Goal: Task Accomplishment & Management: Complete application form

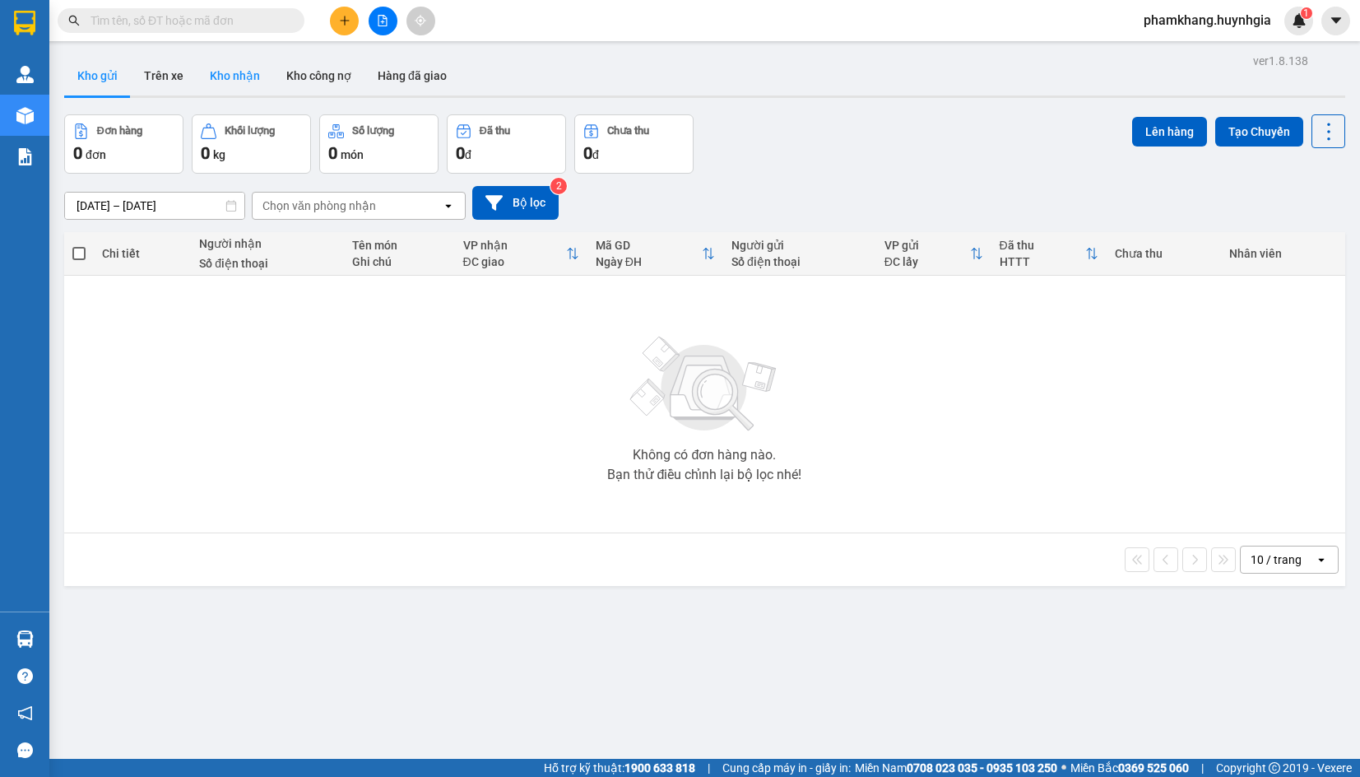
click at [258, 75] on button "Kho nhận" at bounding box center [235, 76] width 77 height 40
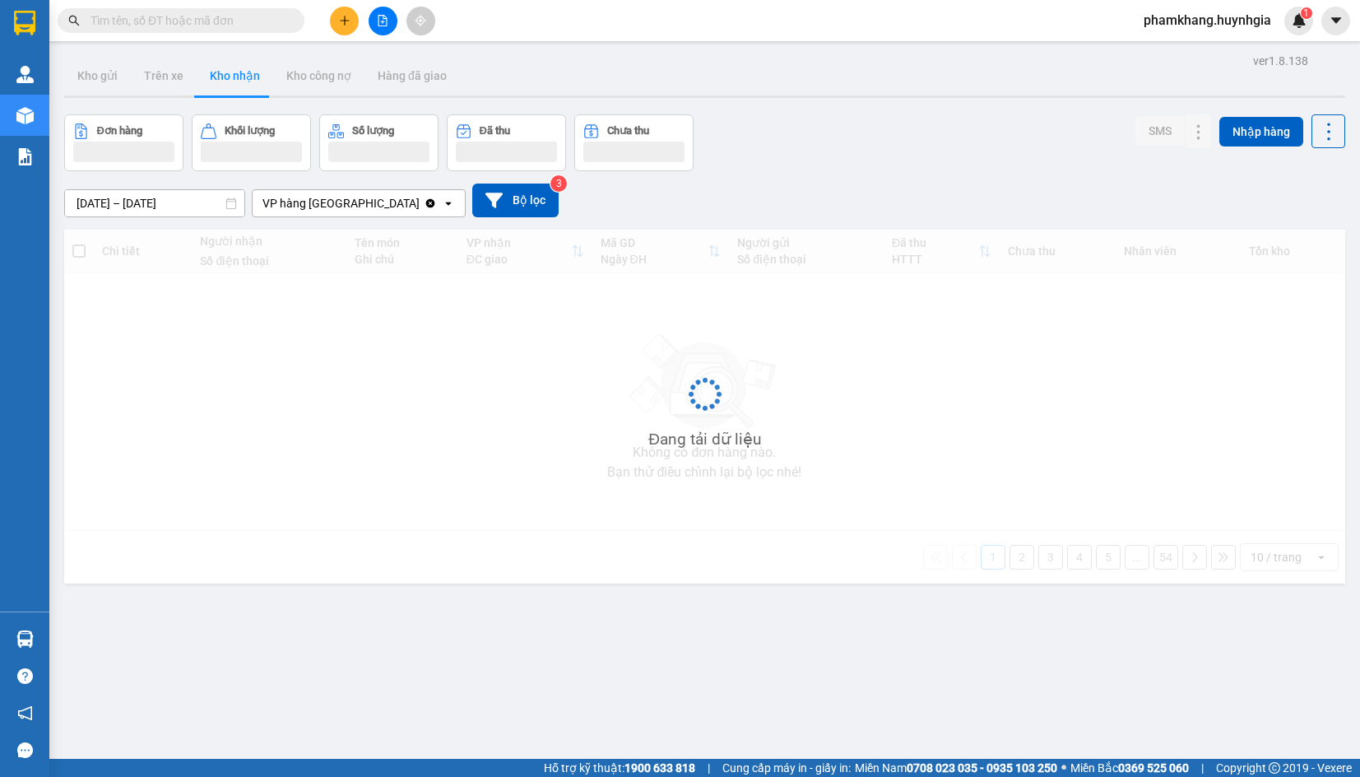
click at [375, 14] on button at bounding box center [383, 21] width 29 height 29
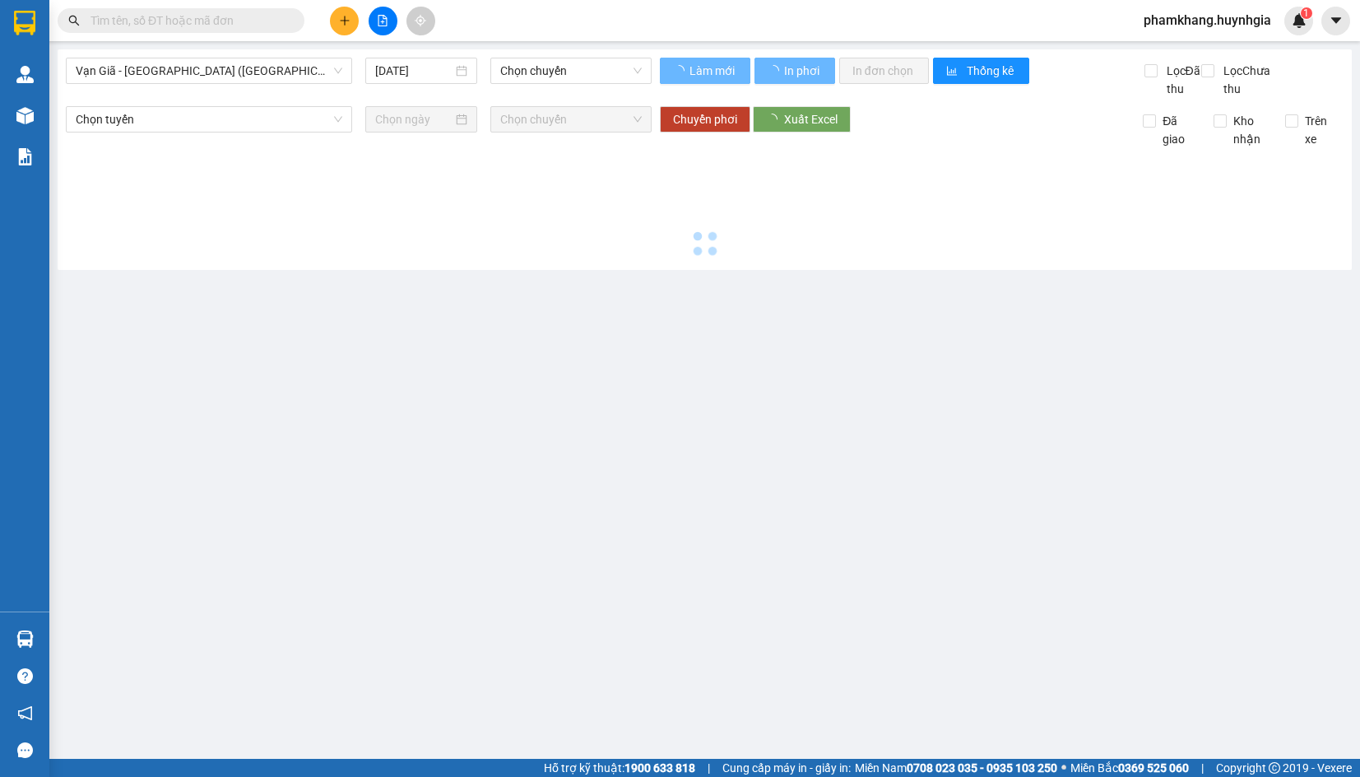
type input "[DATE]"
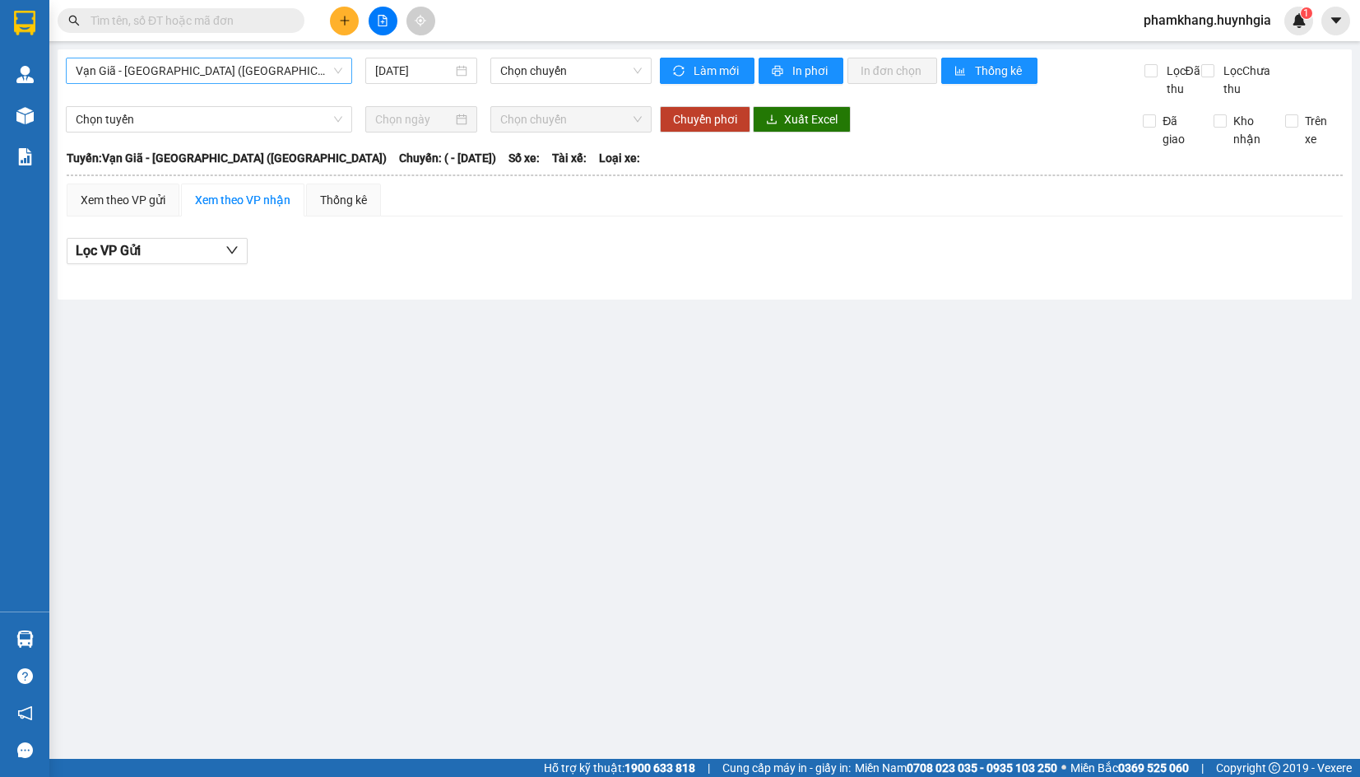
click at [216, 76] on span "Vạn Giã - [GEOGRAPHIC_DATA] ([GEOGRAPHIC_DATA])" at bounding box center [209, 70] width 267 height 25
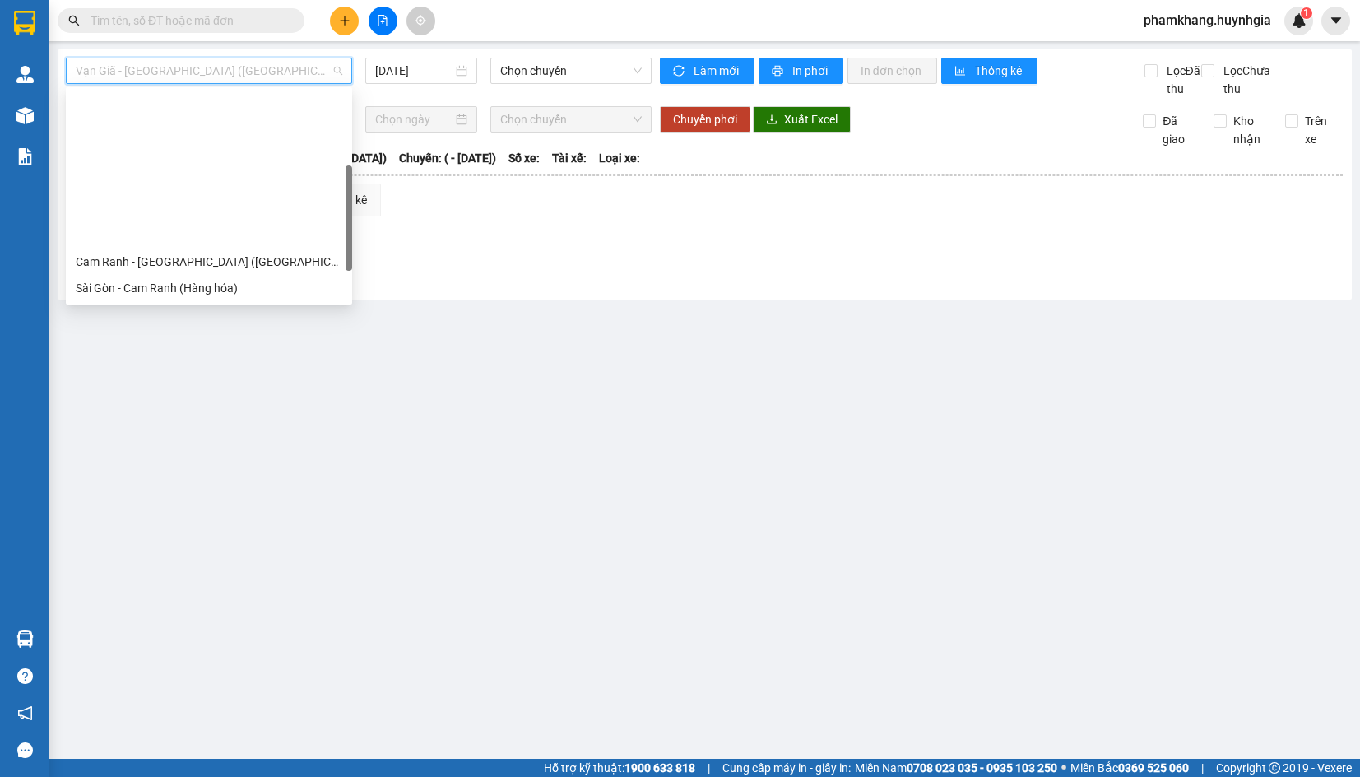
scroll to position [263, 0]
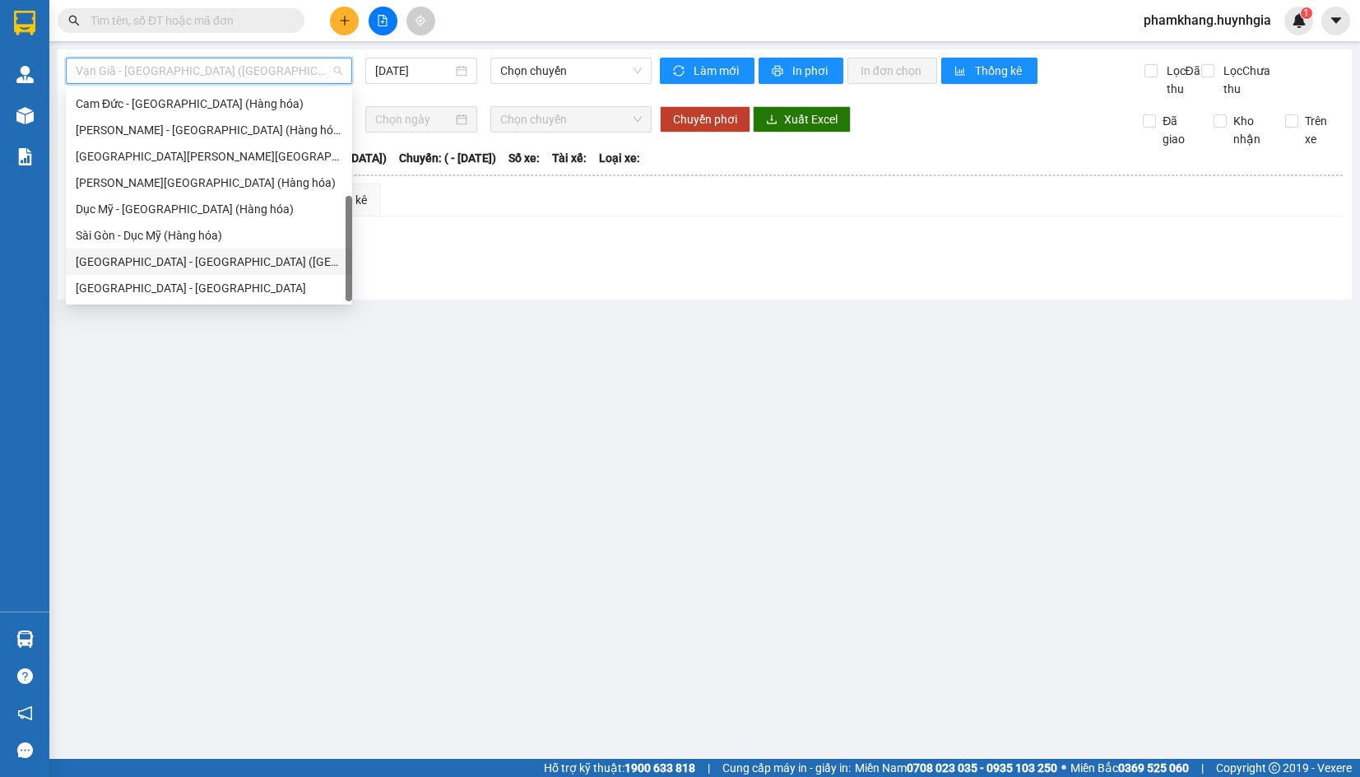
click at [155, 267] on div "[GEOGRAPHIC_DATA] - [GEOGRAPHIC_DATA] ([GEOGRAPHIC_DATA])" at bounding box center [209, 262] width 267 height 18
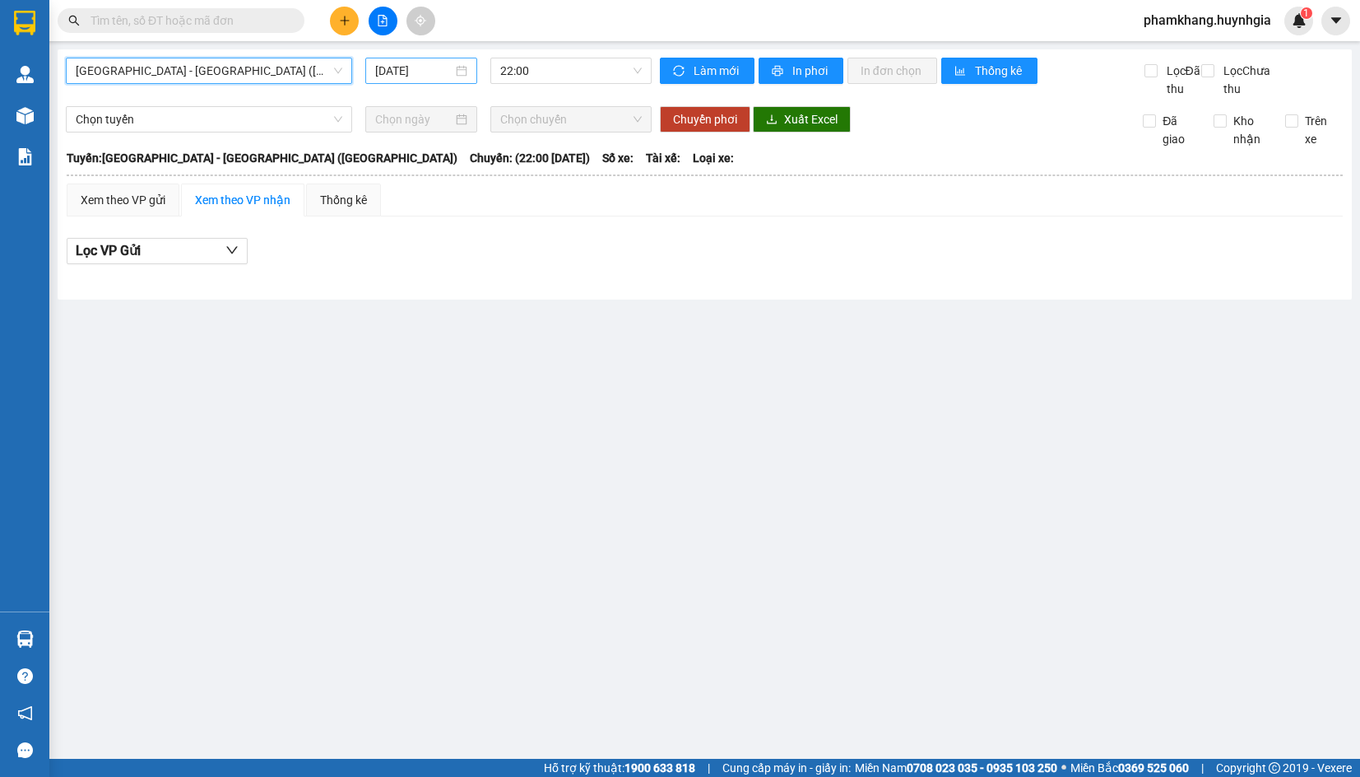
click at [446, 58] on div "[DATE]" at bounding box center [421, 71] width 112 height 26
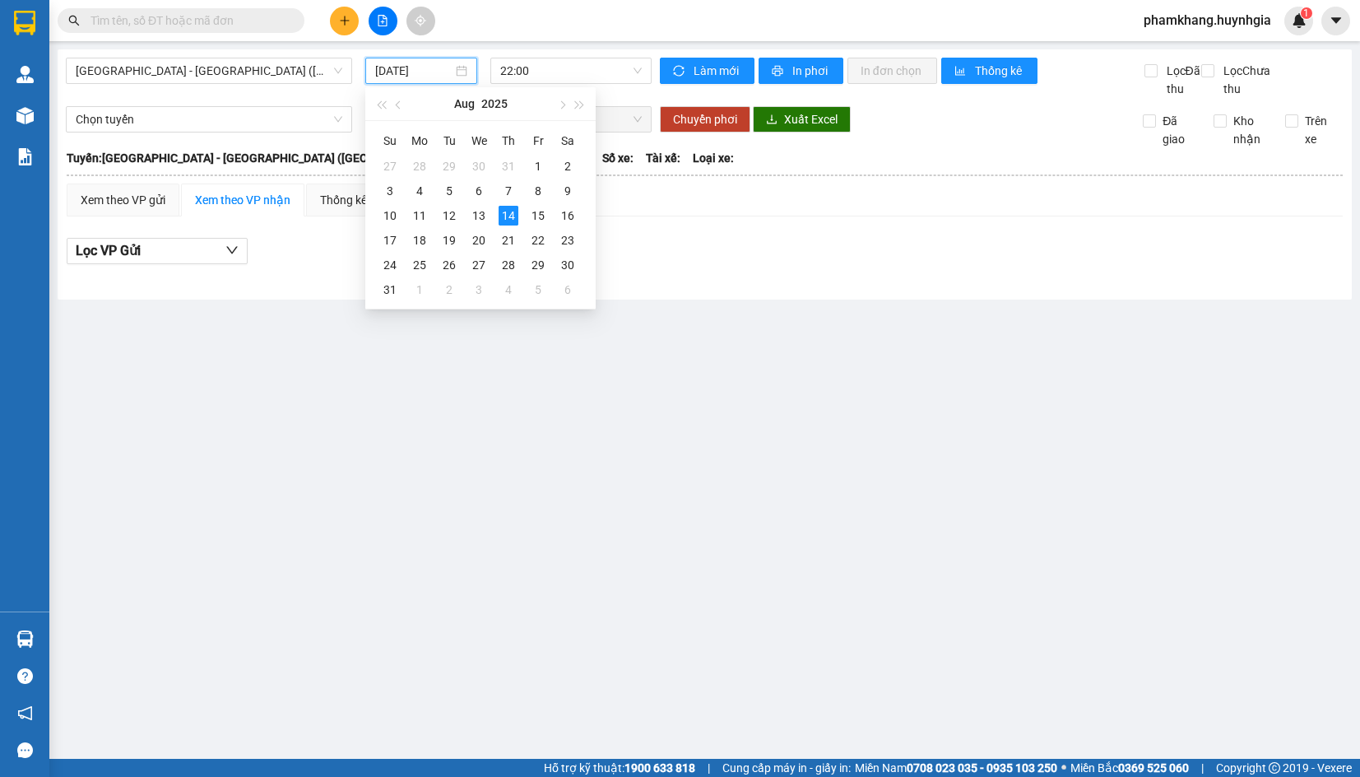
click at [430, 65] on input "[DATE]" at bounding box center [413, 71] width 77 height 18
click at [482, 211] on div "13" at bounding box center [479, 216] width 20 height 20
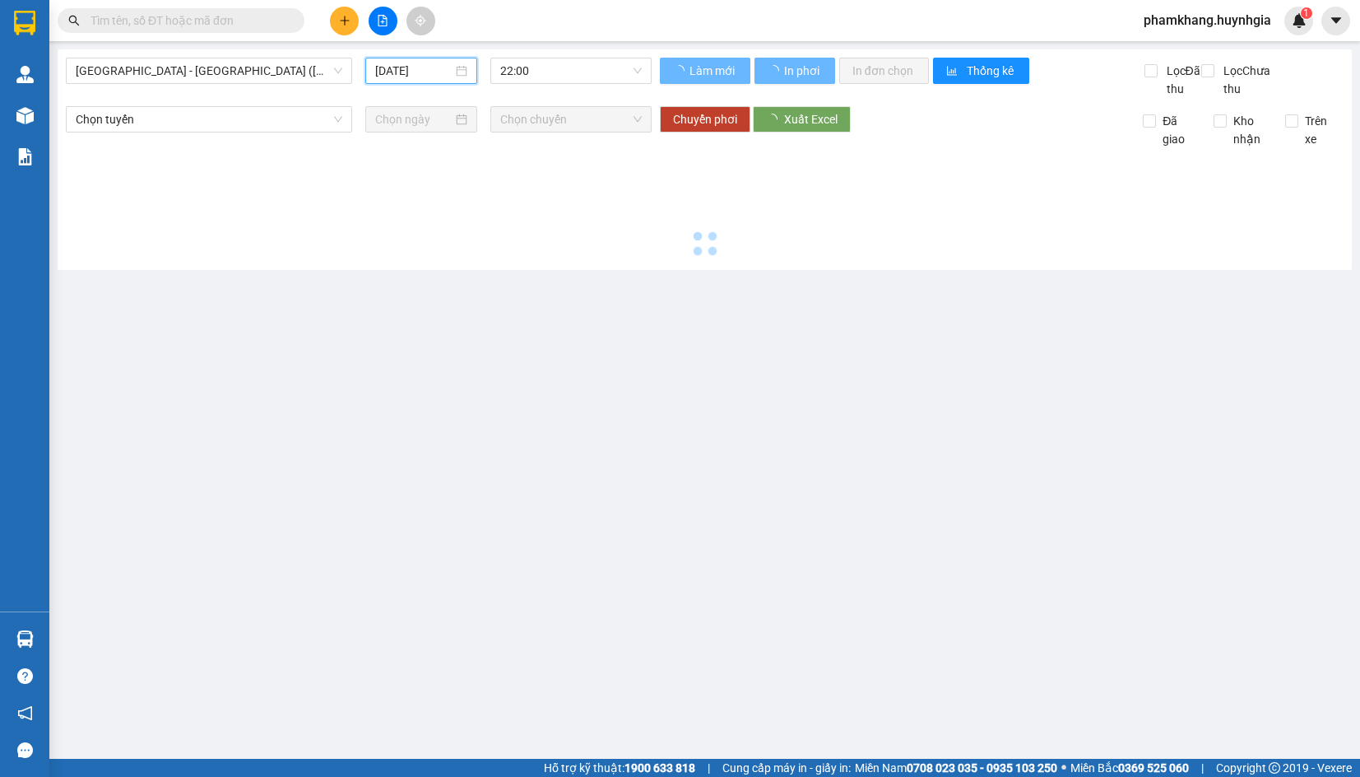
type input "[DATE]"
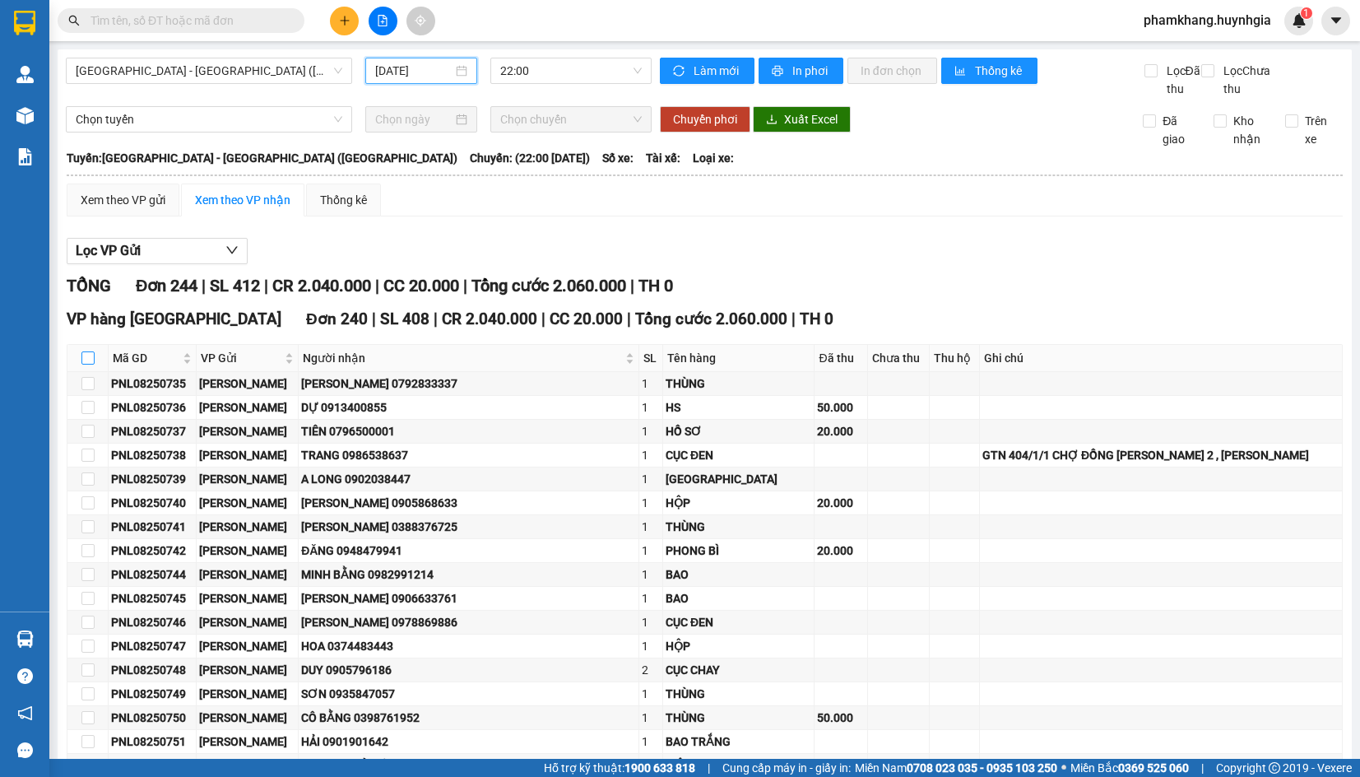
click at [87, 365] on input "checkbox" at bounding box center [87, 357] width 13 height 13
checkbox input "true"
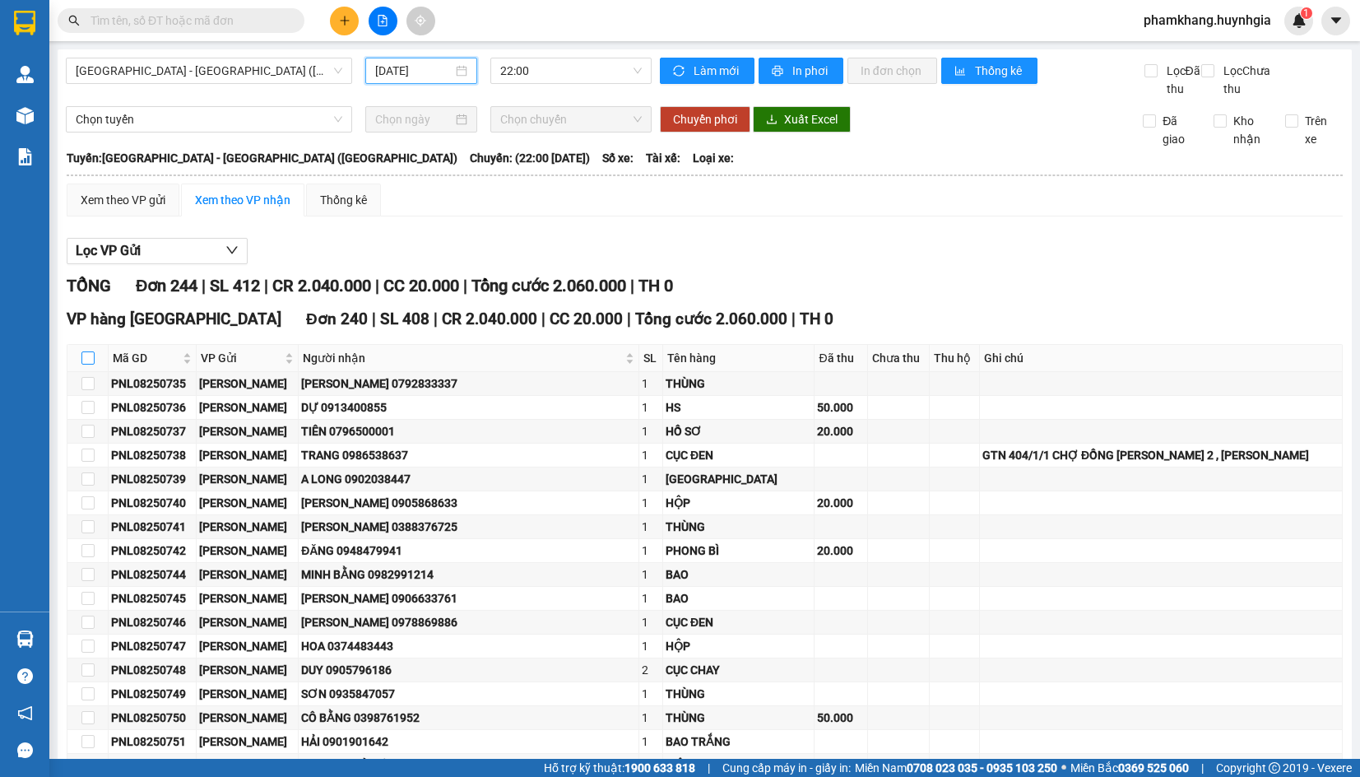
checkbox input "true"
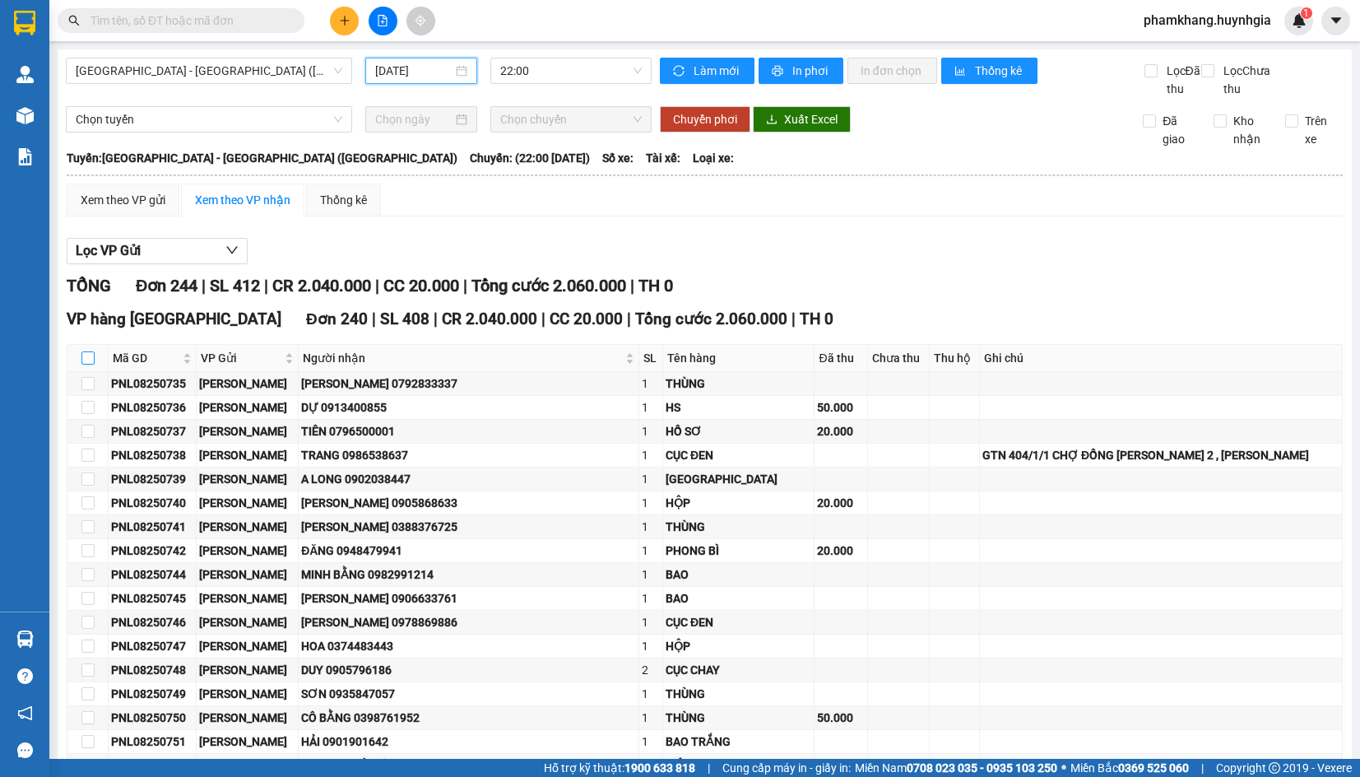
checkbox input "true"
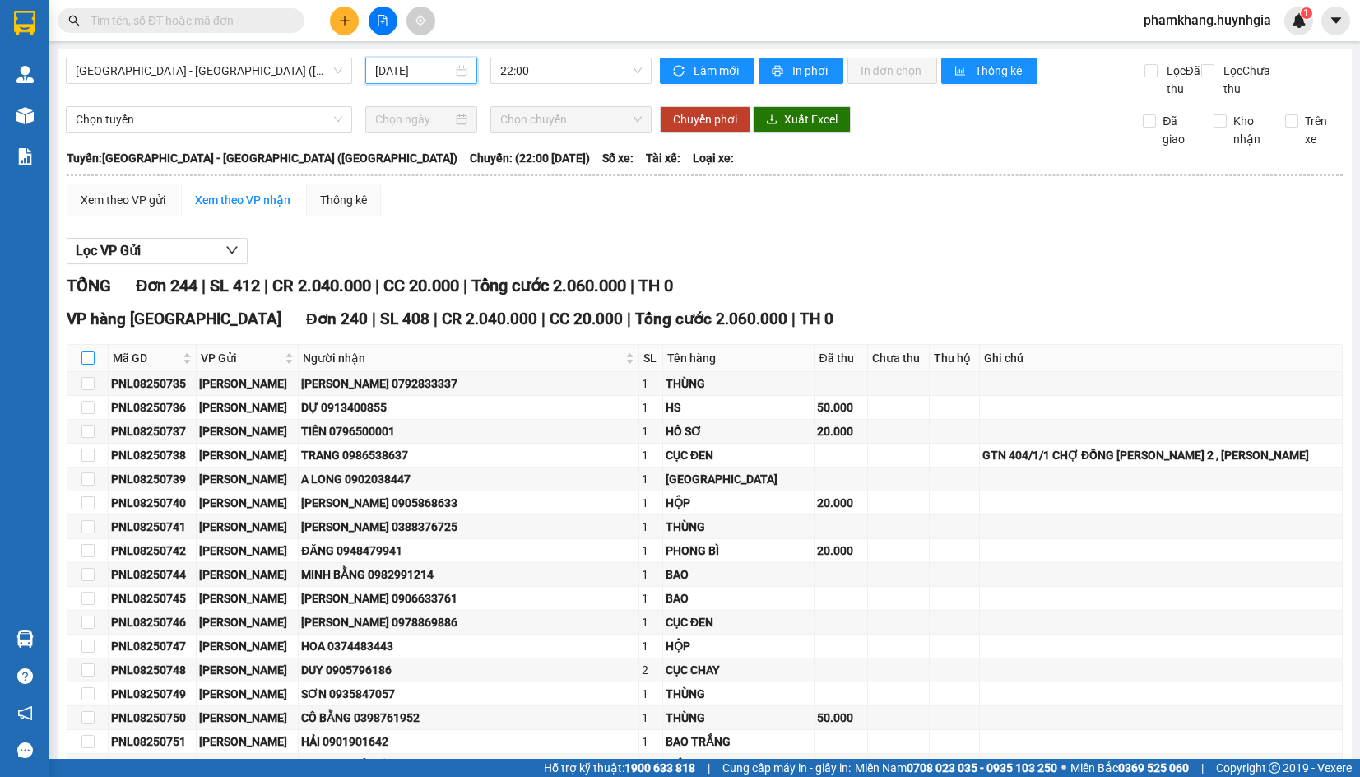
checkbox input "true"
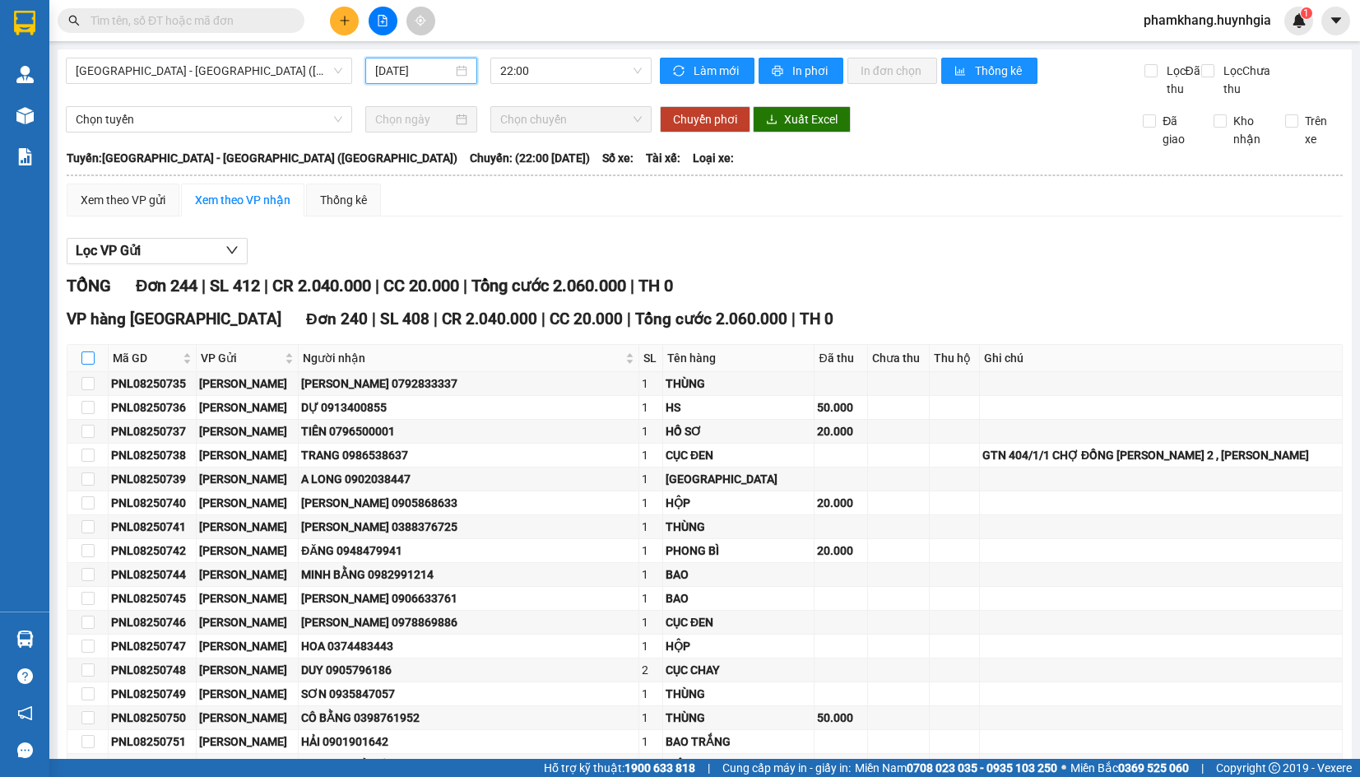
checkbox input "true"
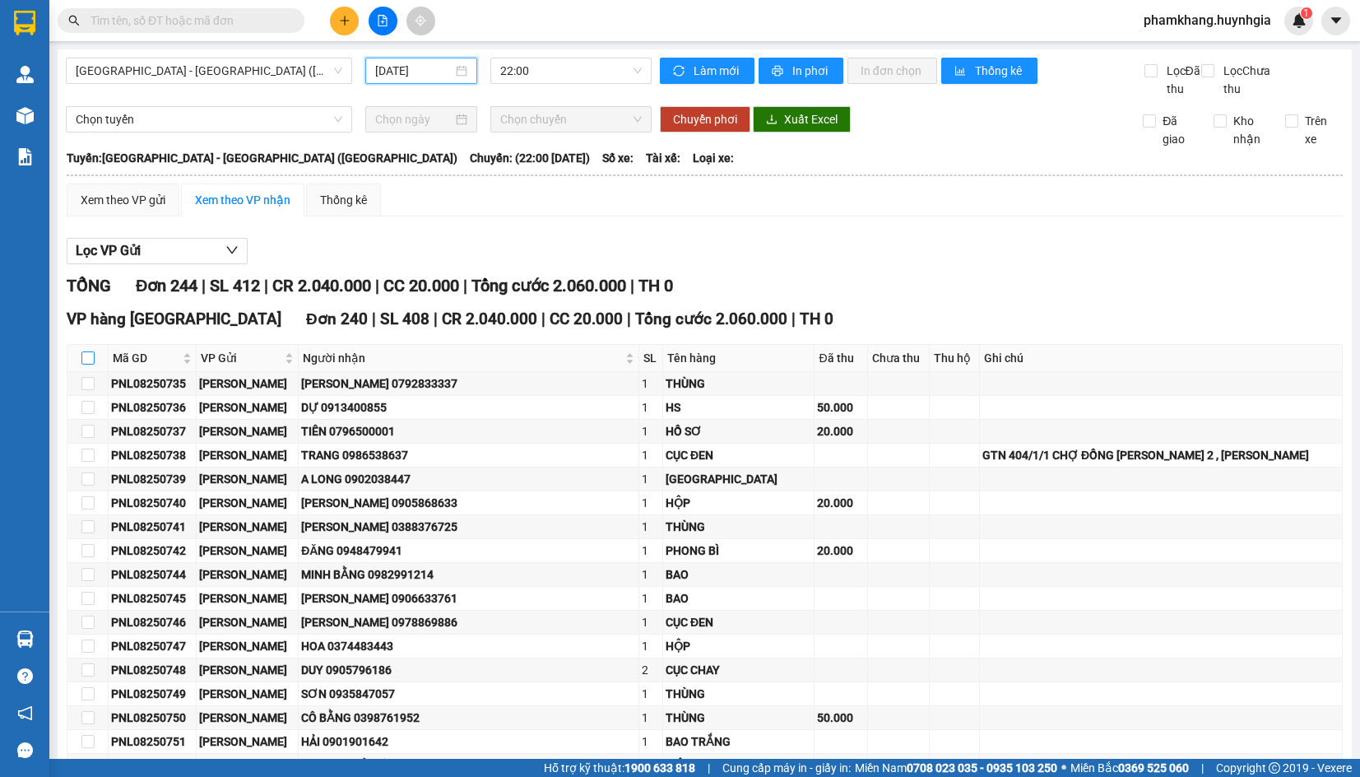
checkbox input "true"
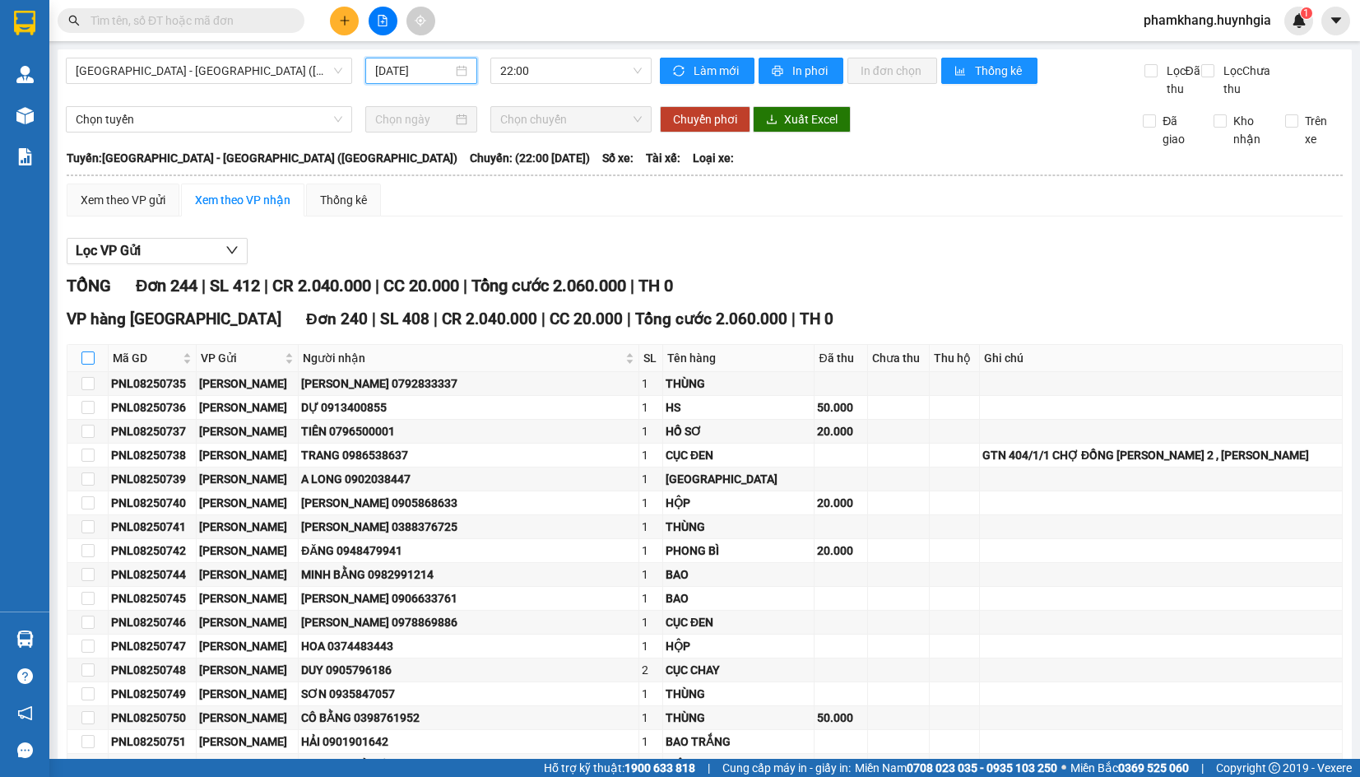
checkbox input "true"
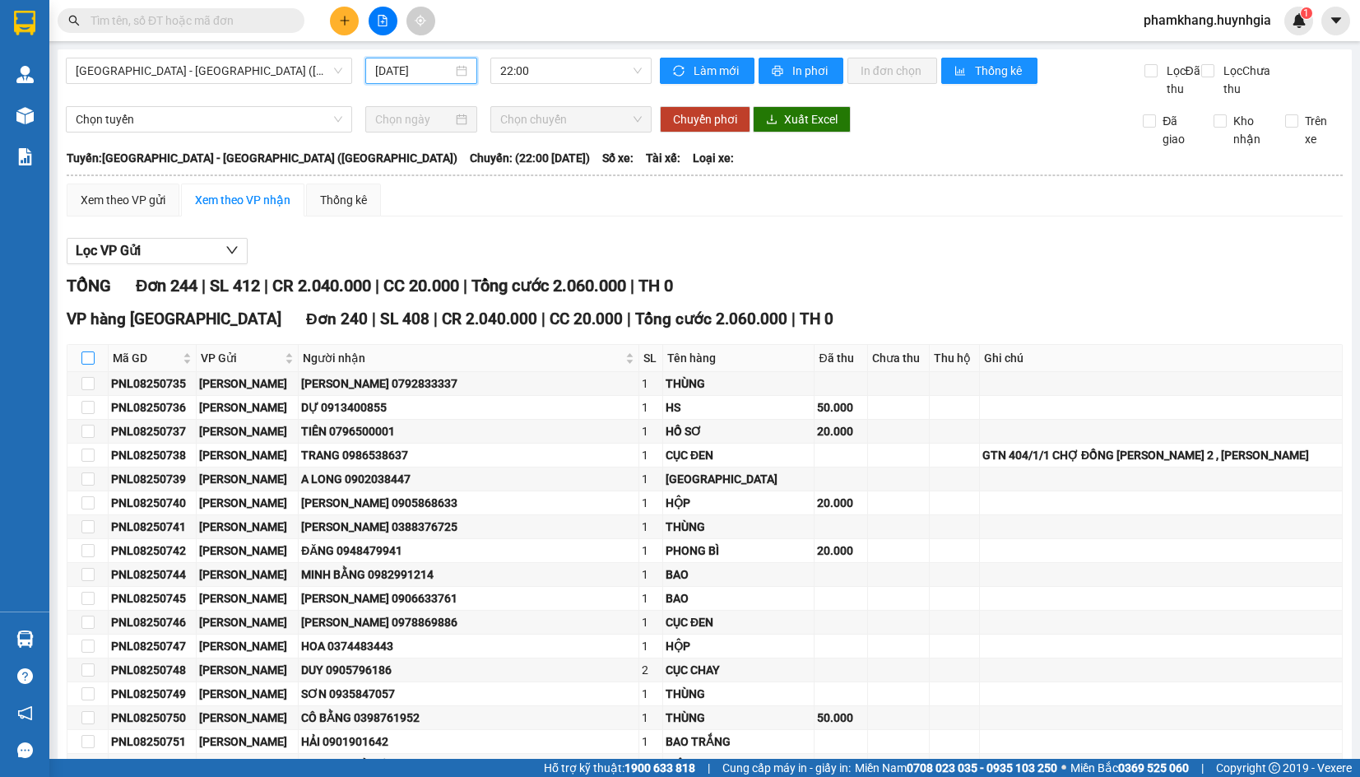
checkbox input "true"
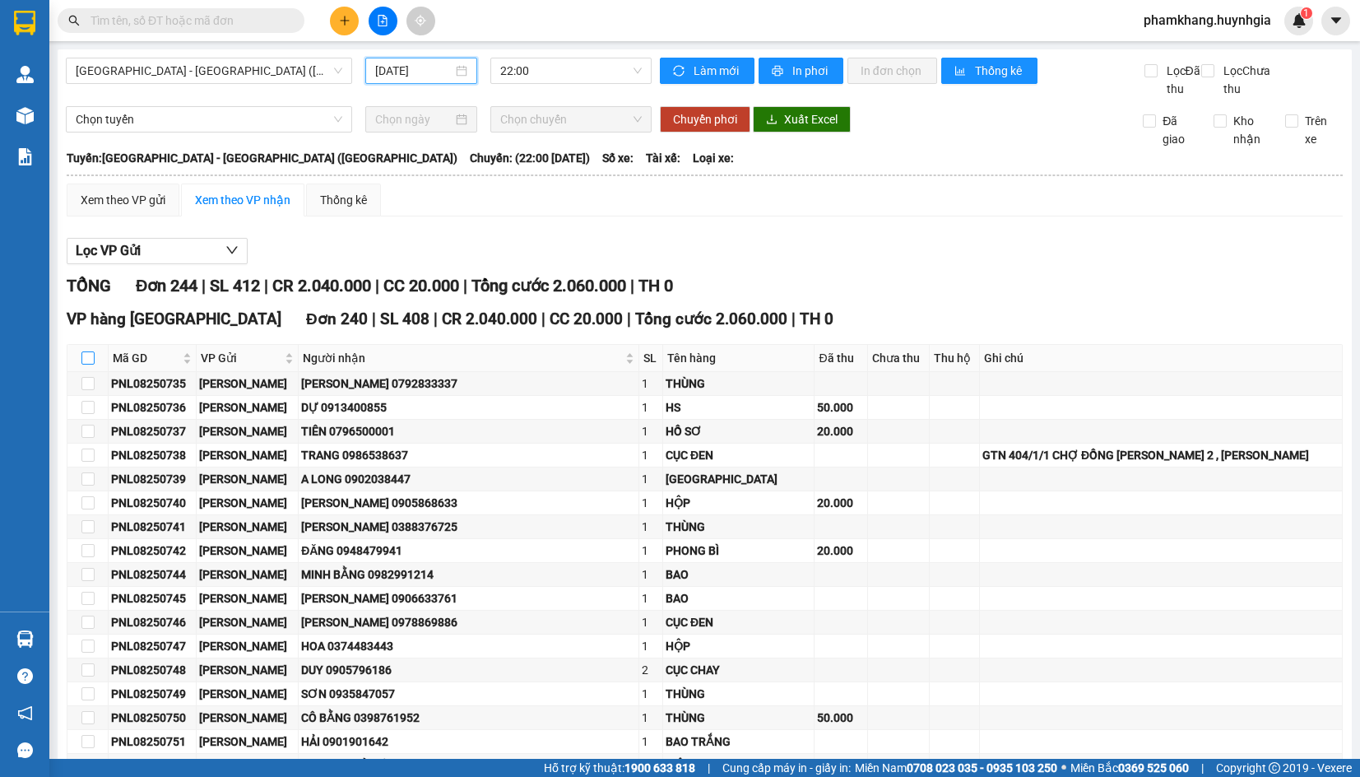
checkbox input "true"
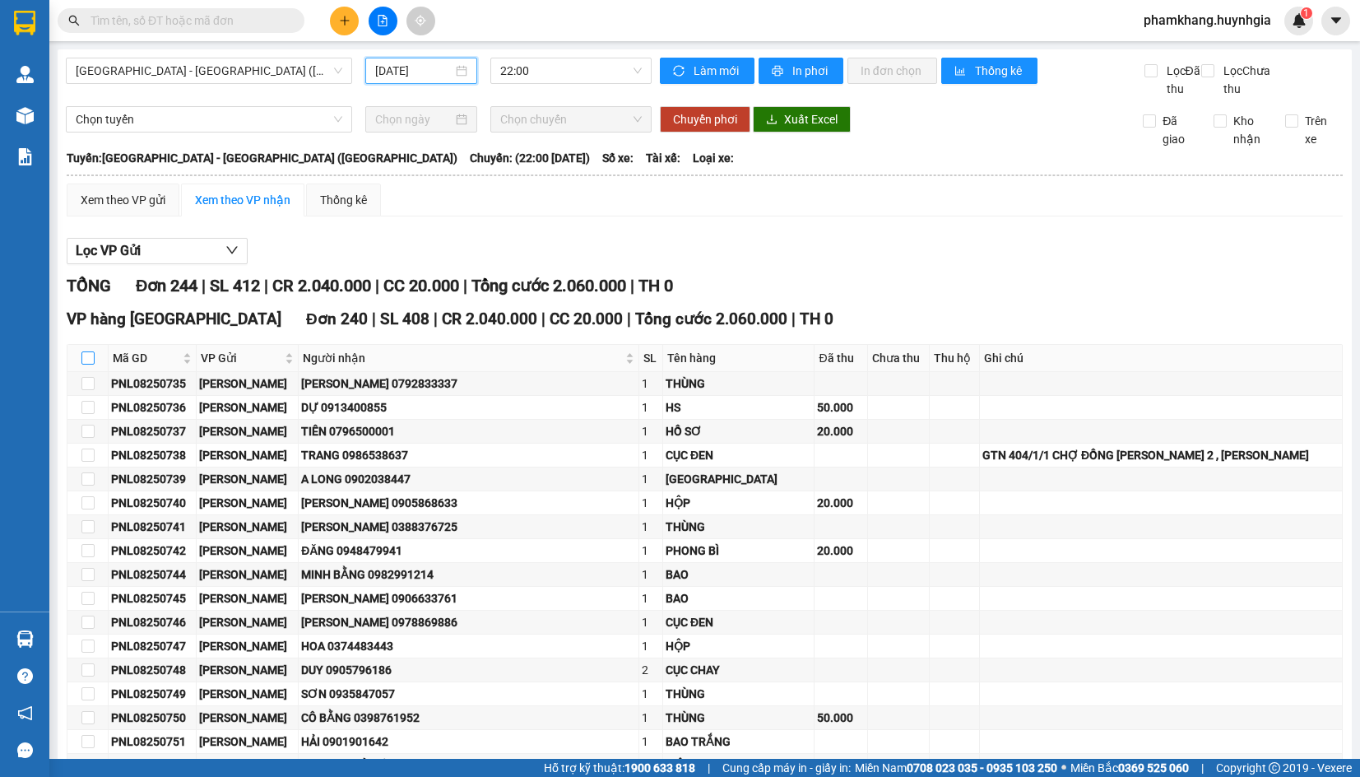
checkbox input "true"
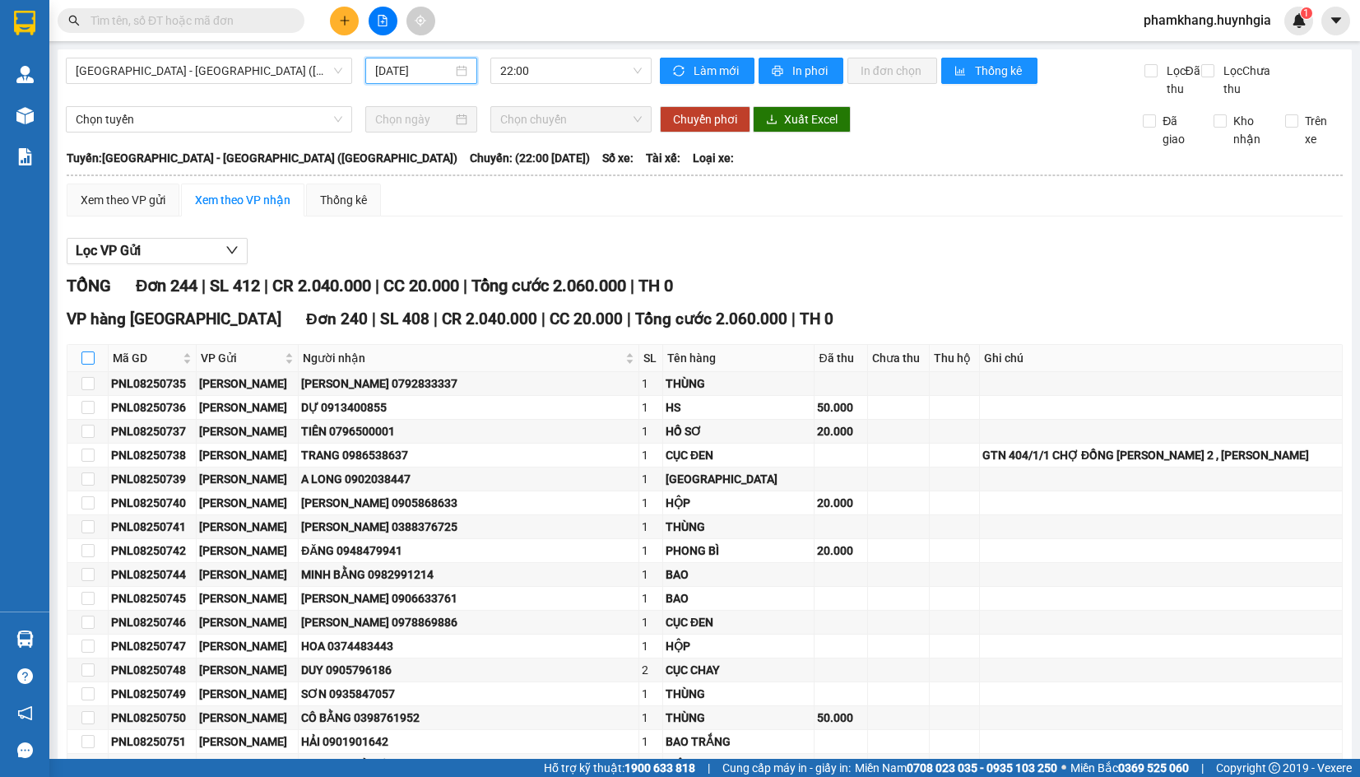
checkbox input "true"
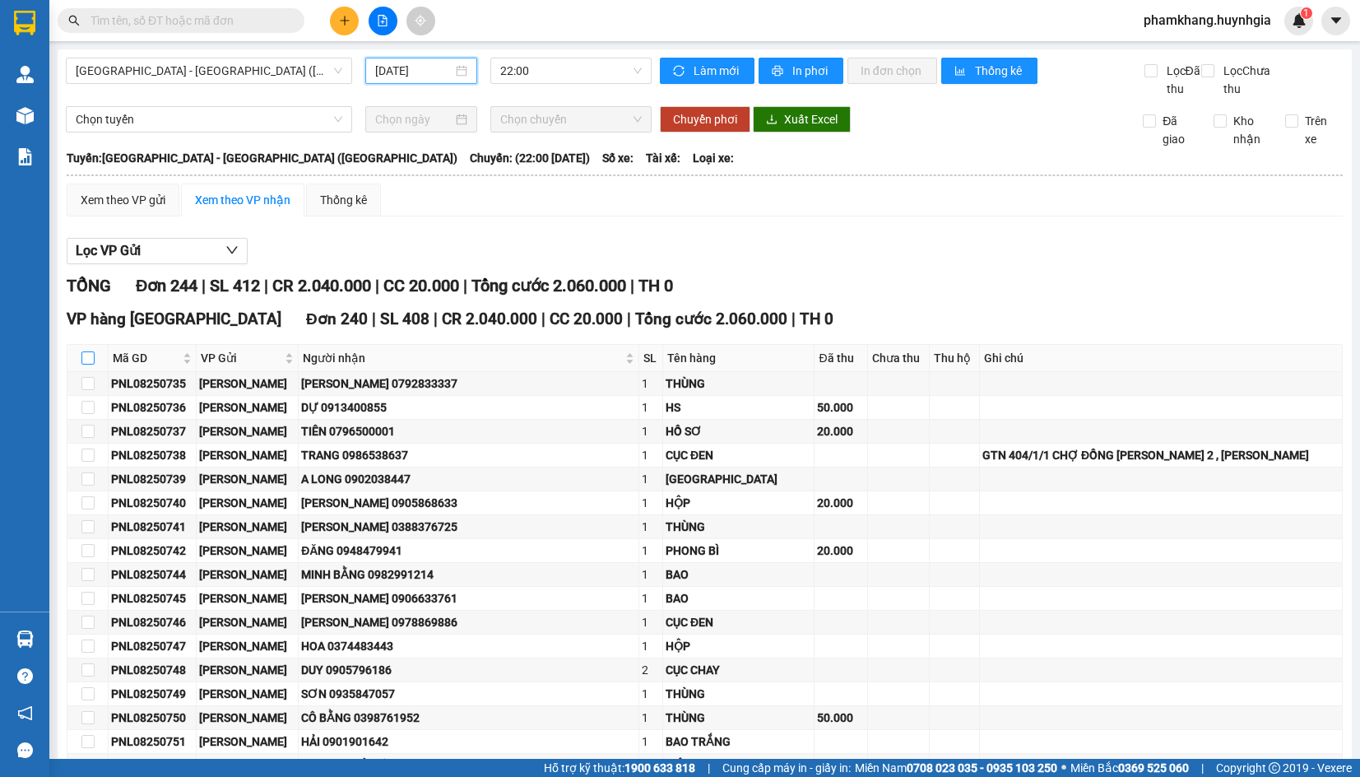
checkbox input "true"
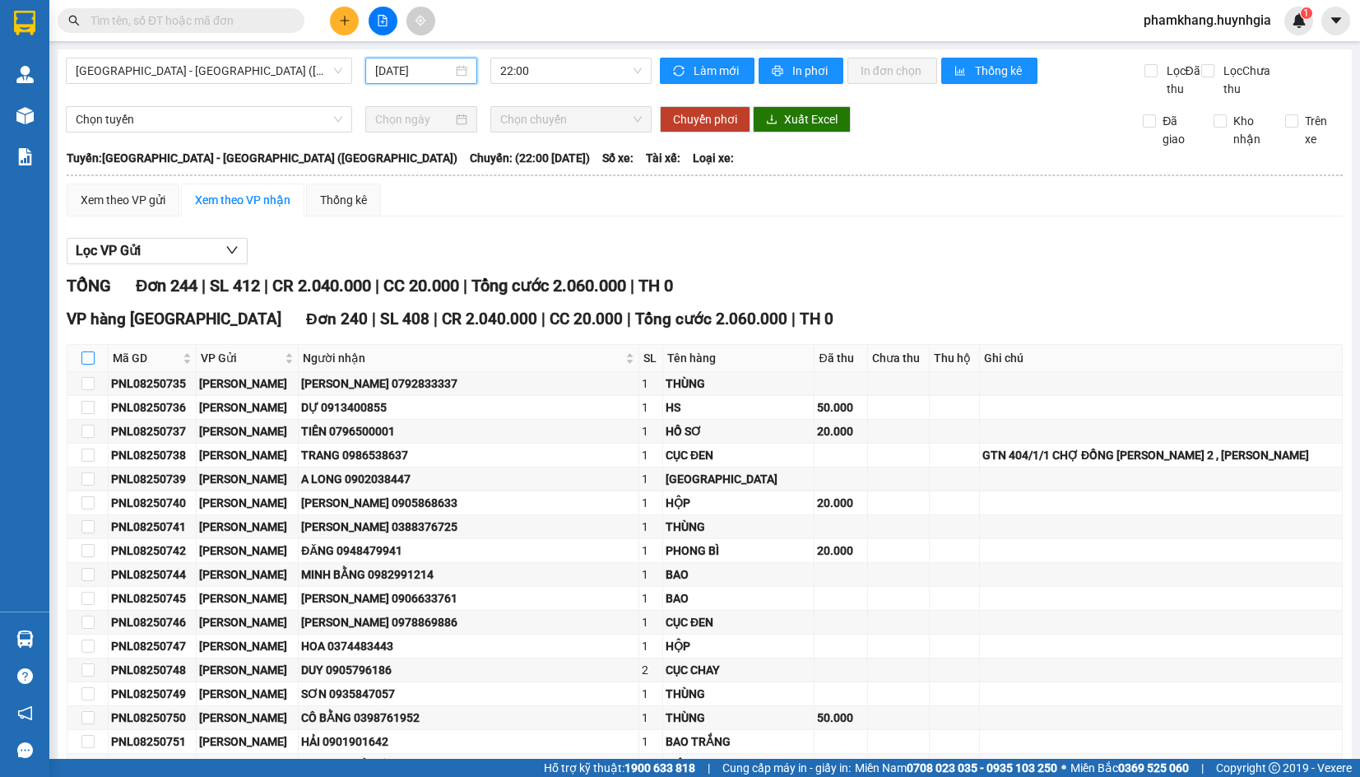
checkbox input "true"
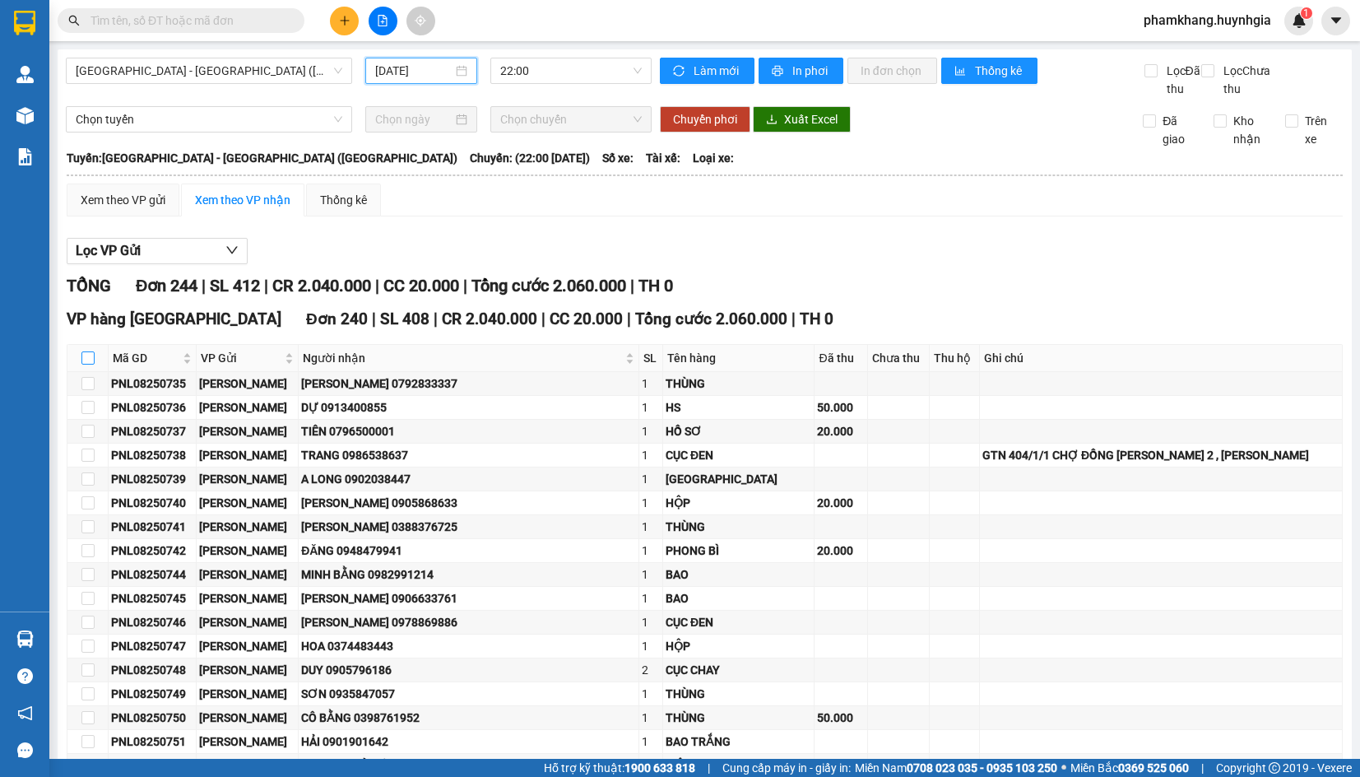
checkbox input "true"
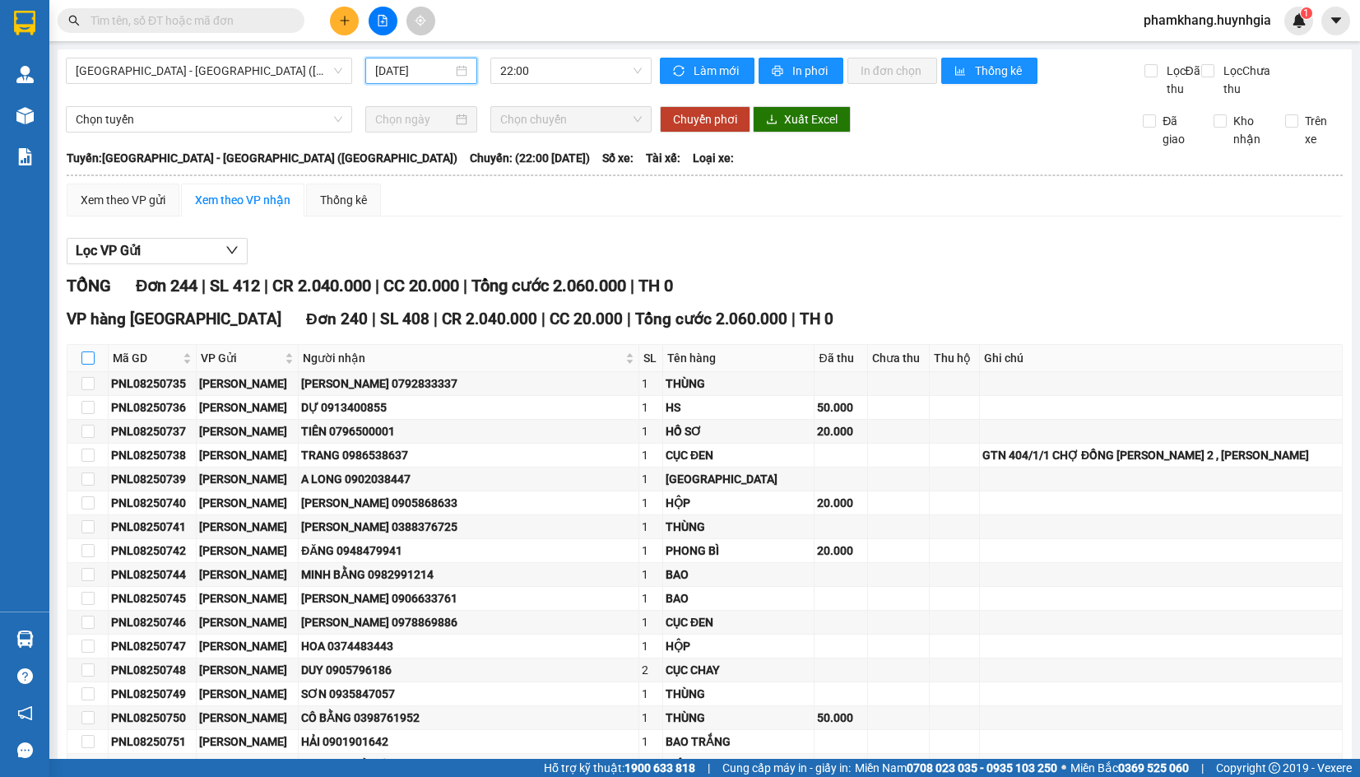
checkbox input "true"
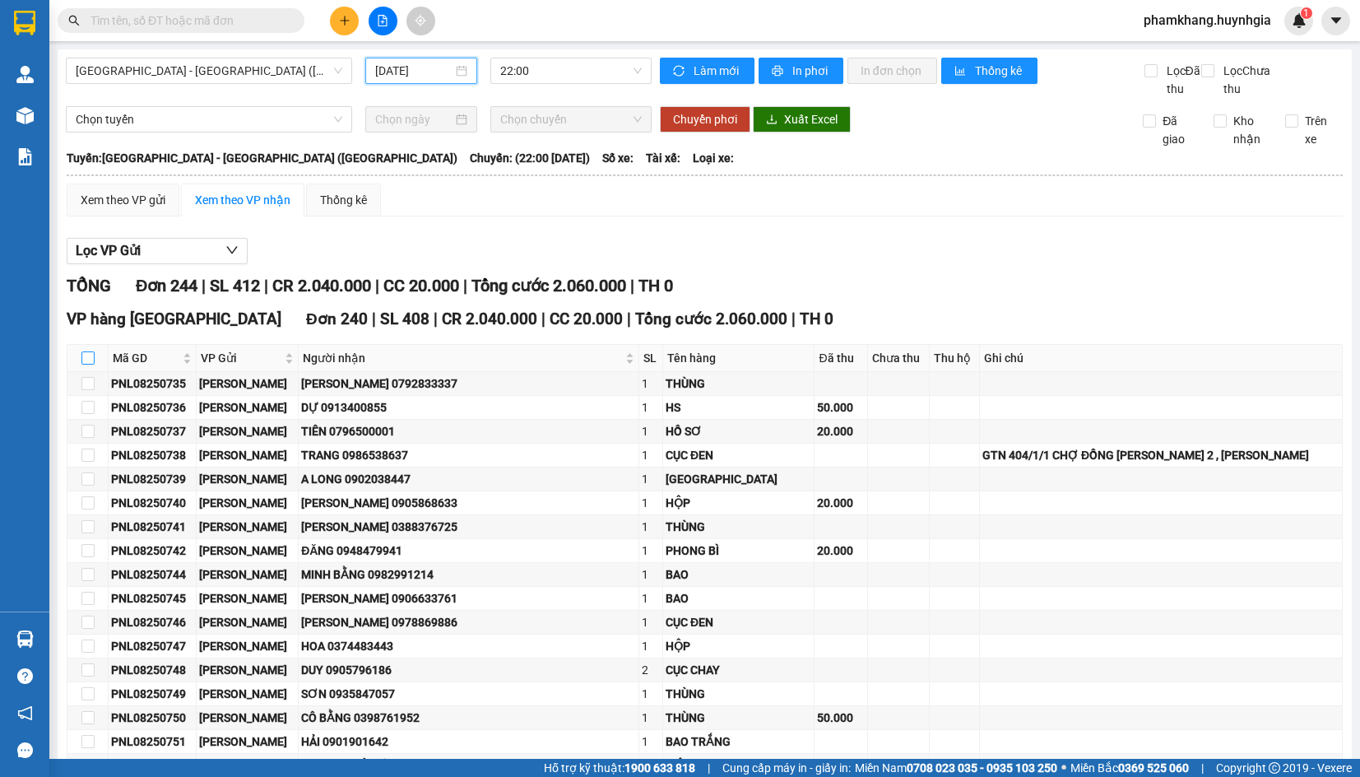
checkbox input "true"
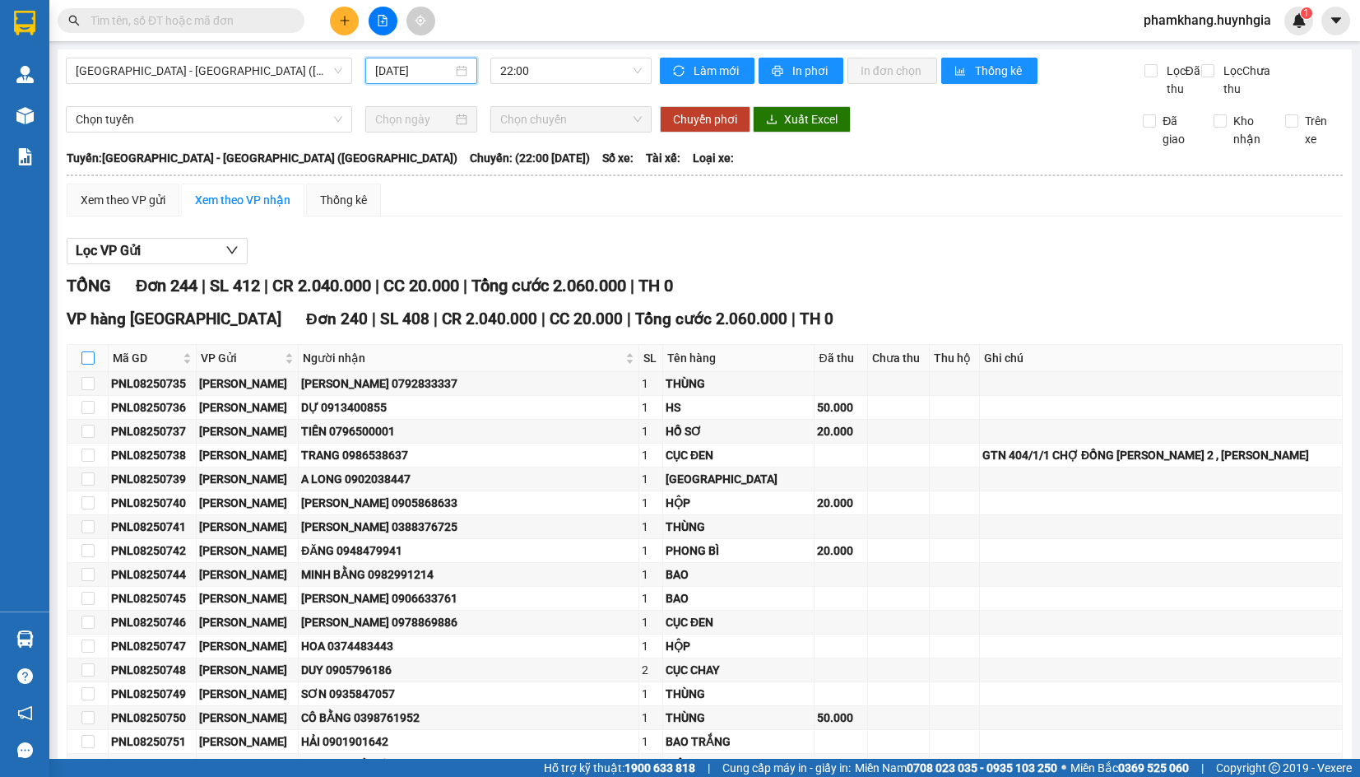
checkbox input "true"
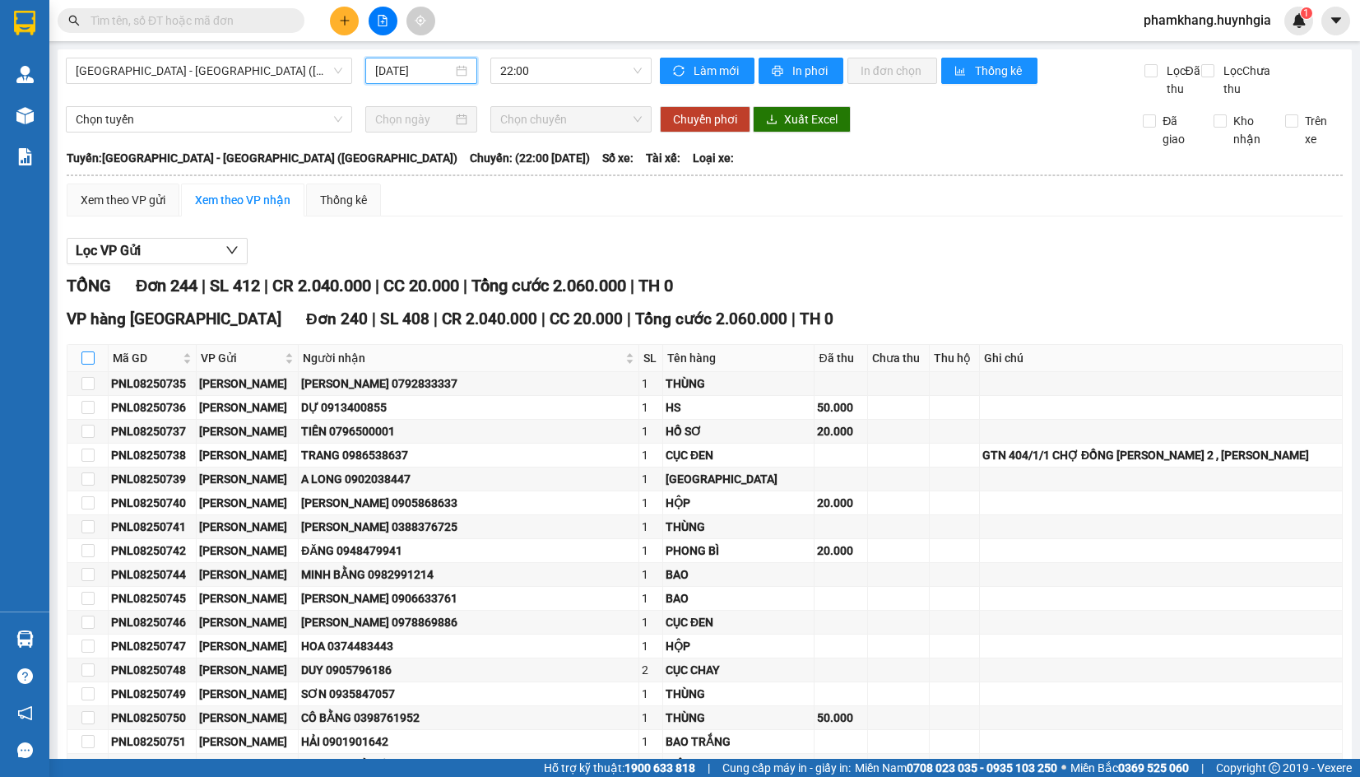
checkbox input "true"
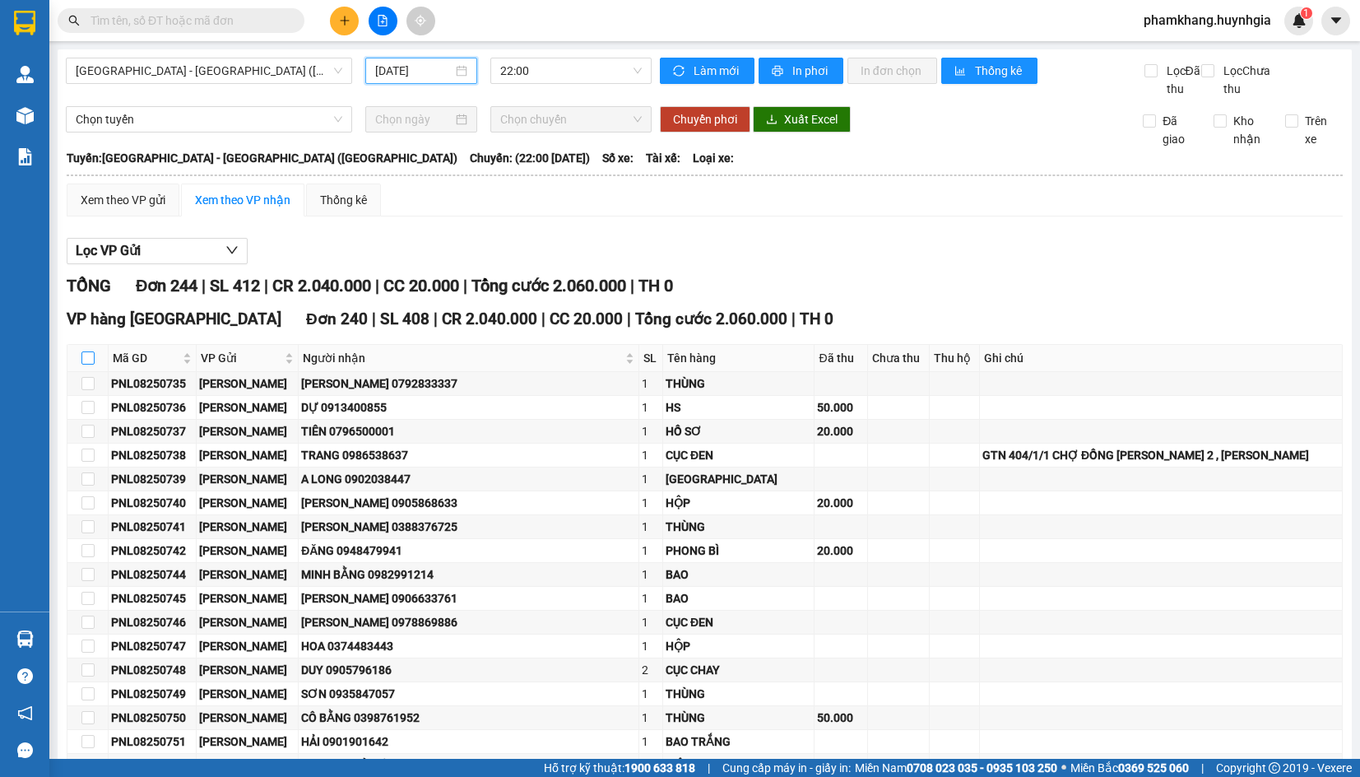
checkbox input "true"
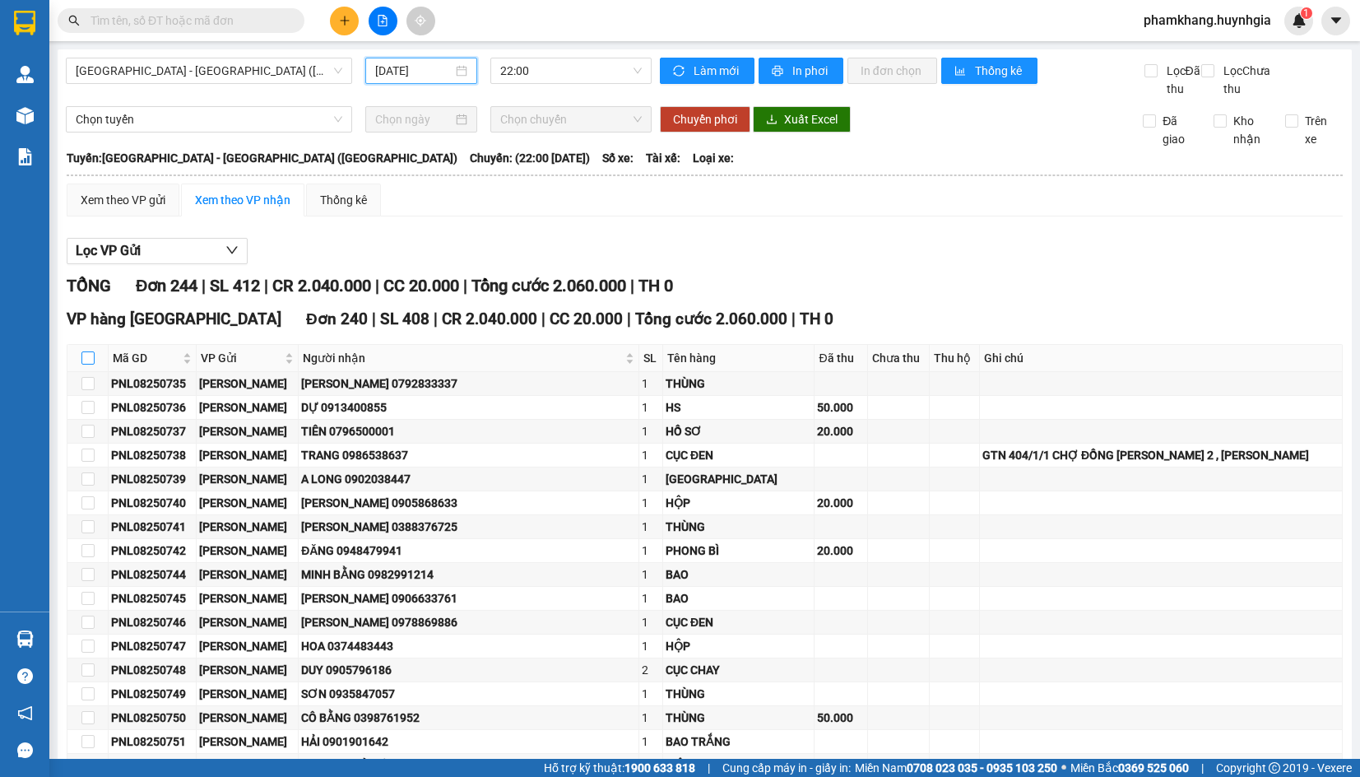
checkbox input "true"
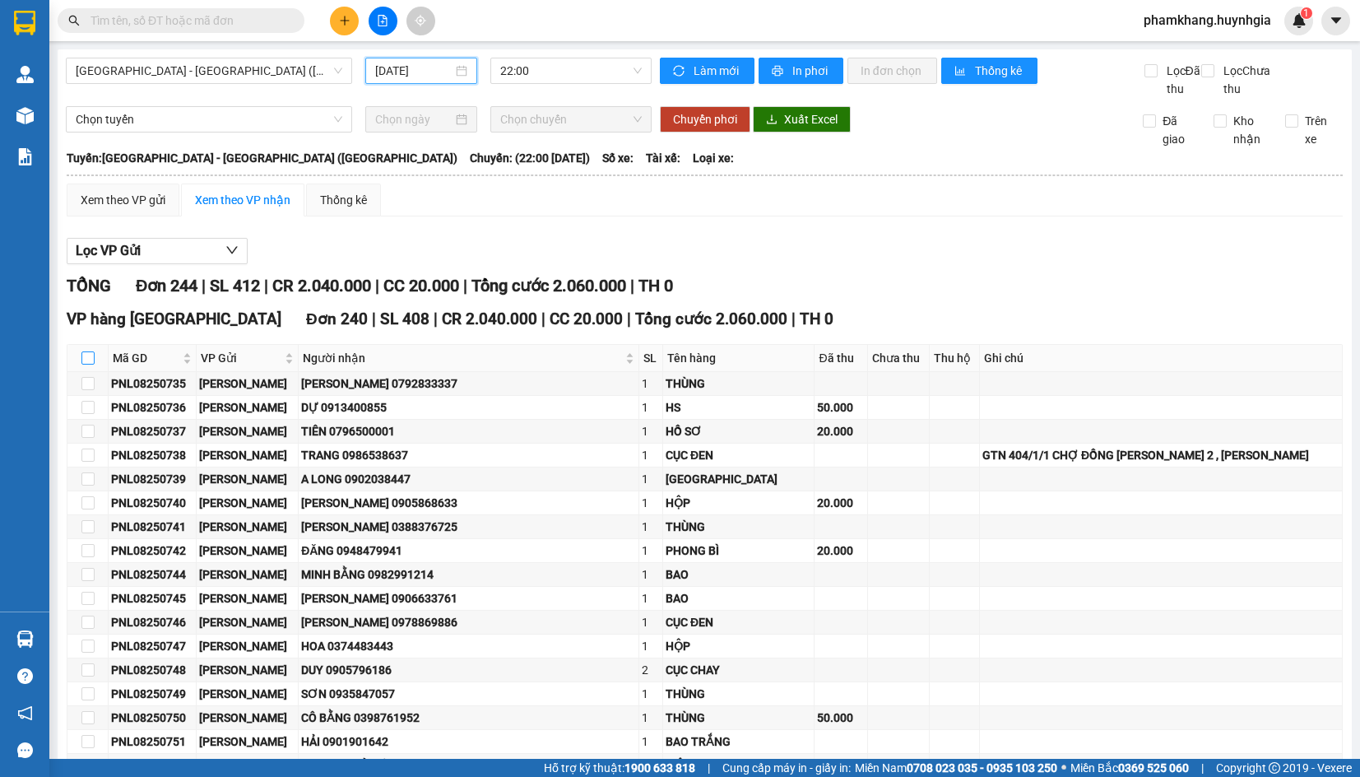
checkbox input "true"
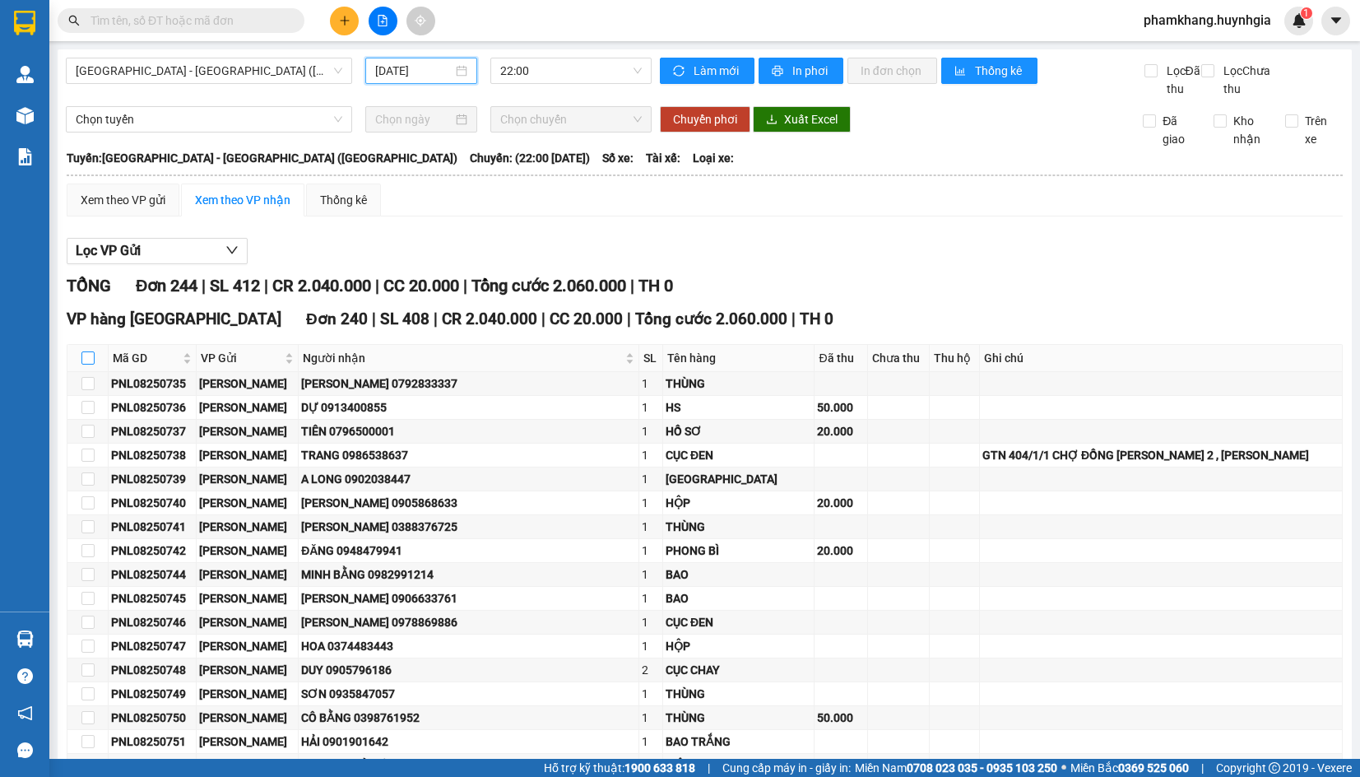
checkbox input "true"
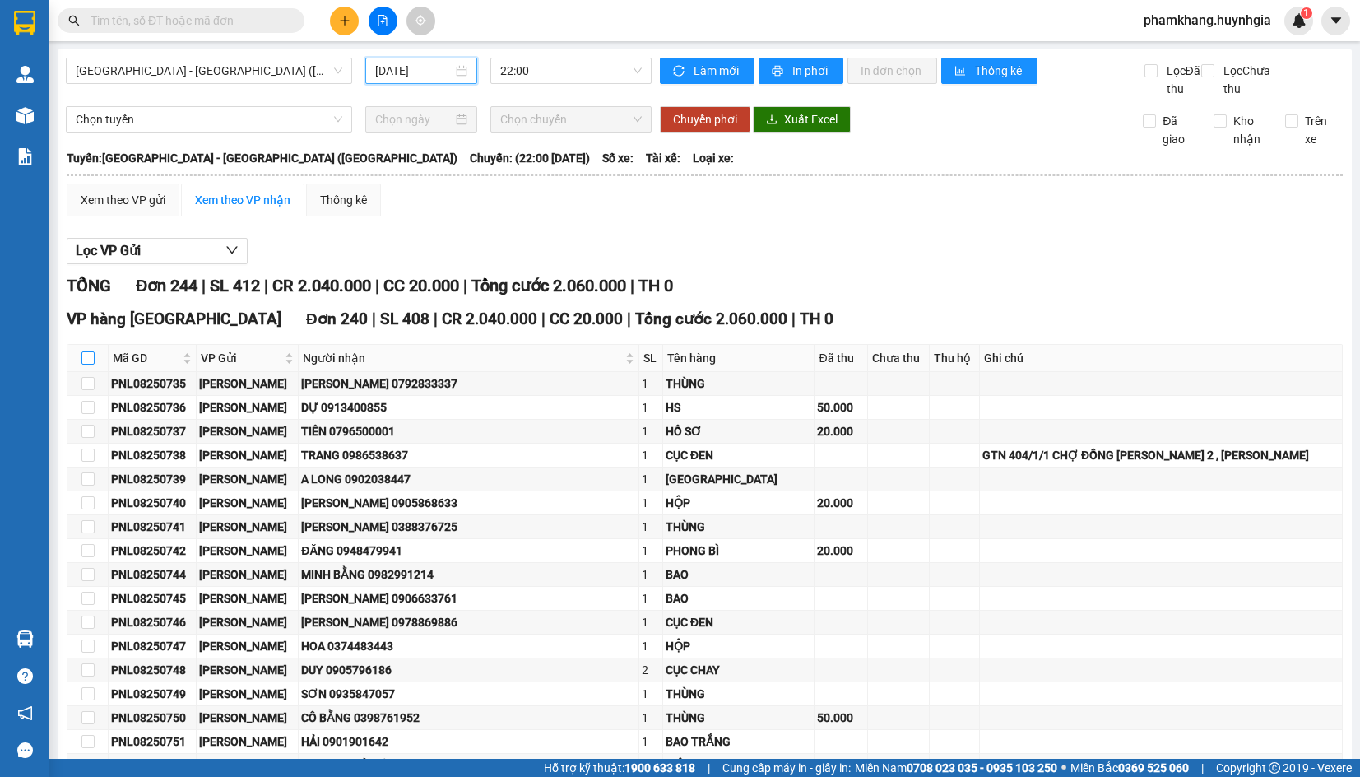
checkbox input "true"
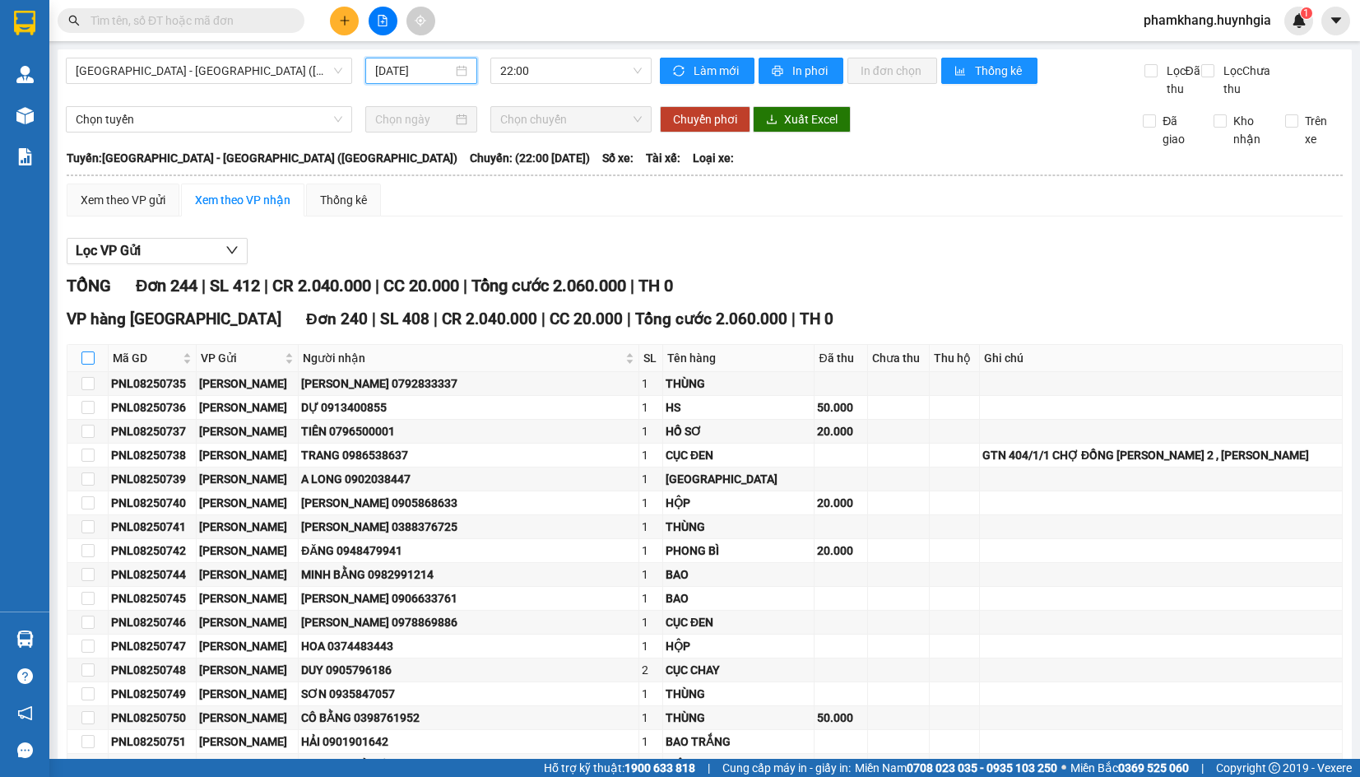
checkbox input "true"
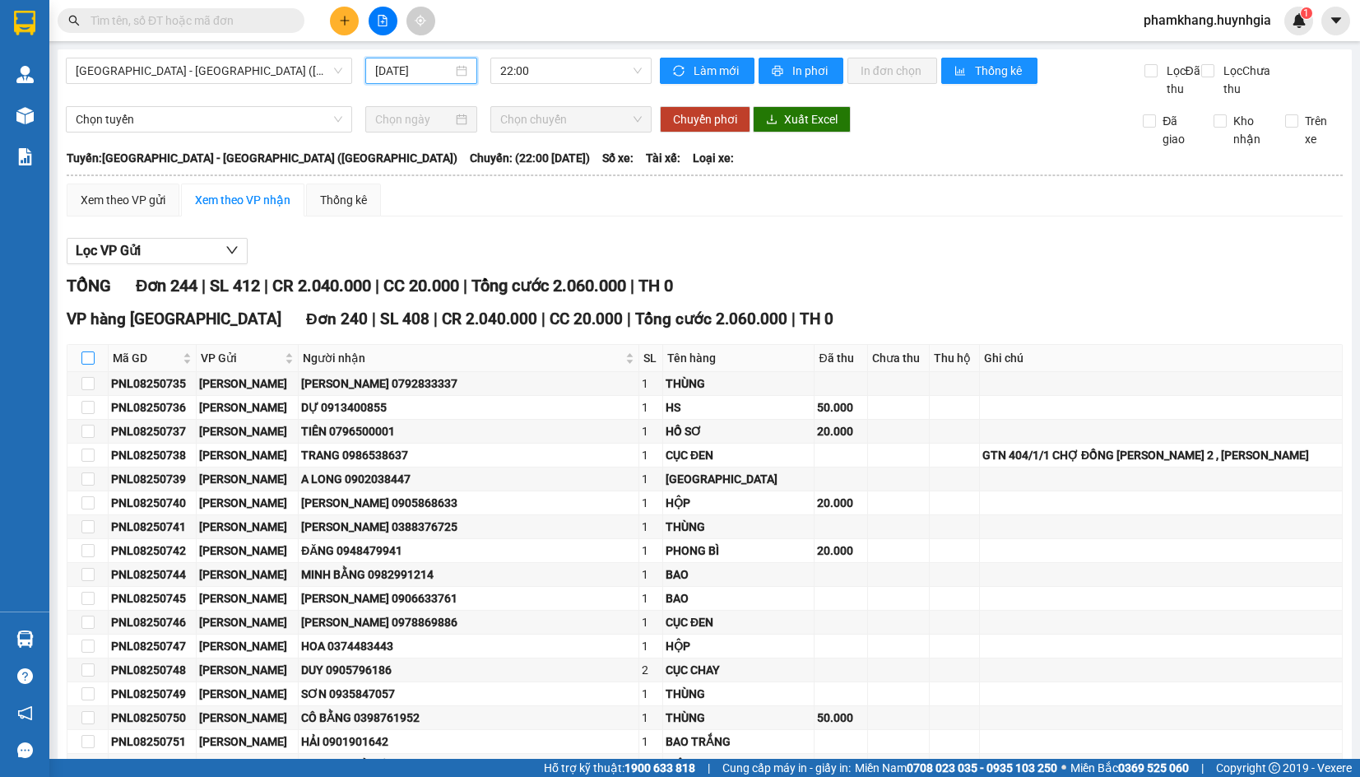
checkbox input "true"
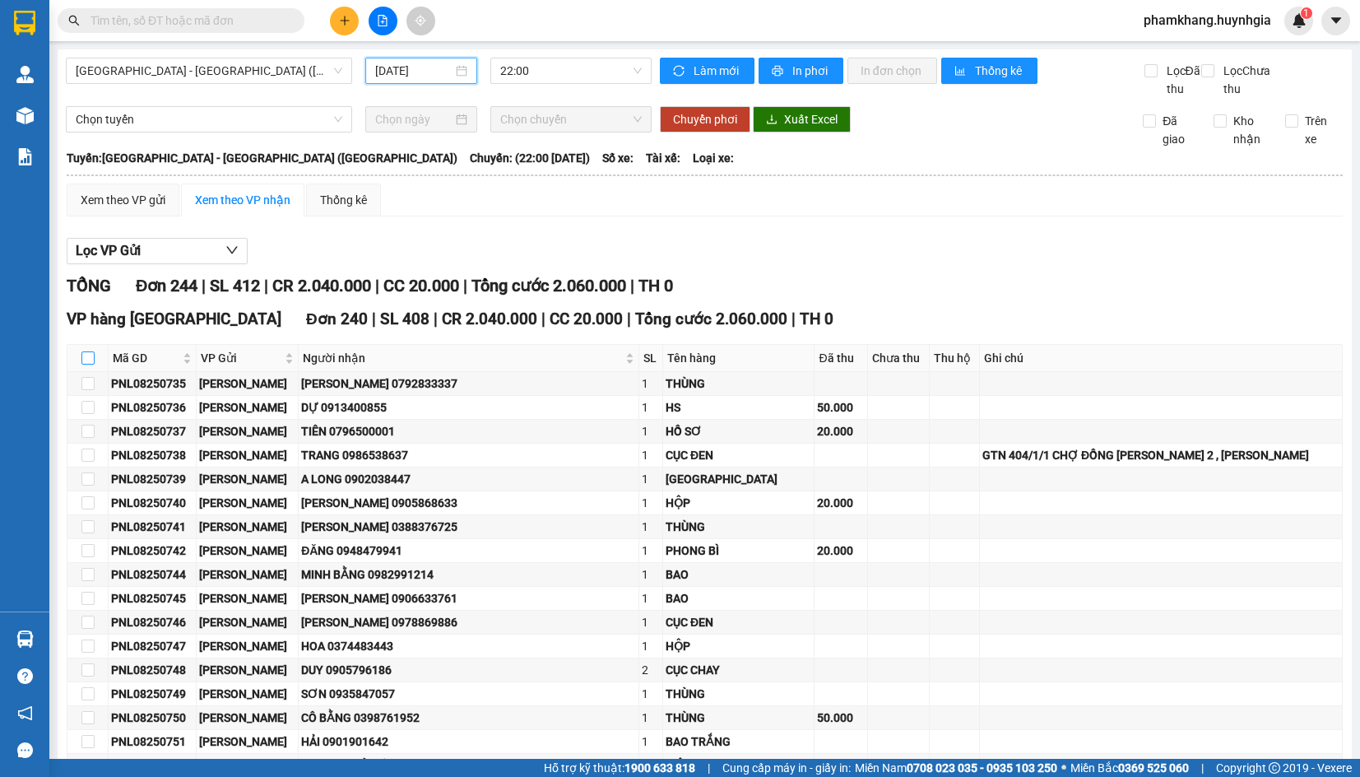
checkbox input "true"
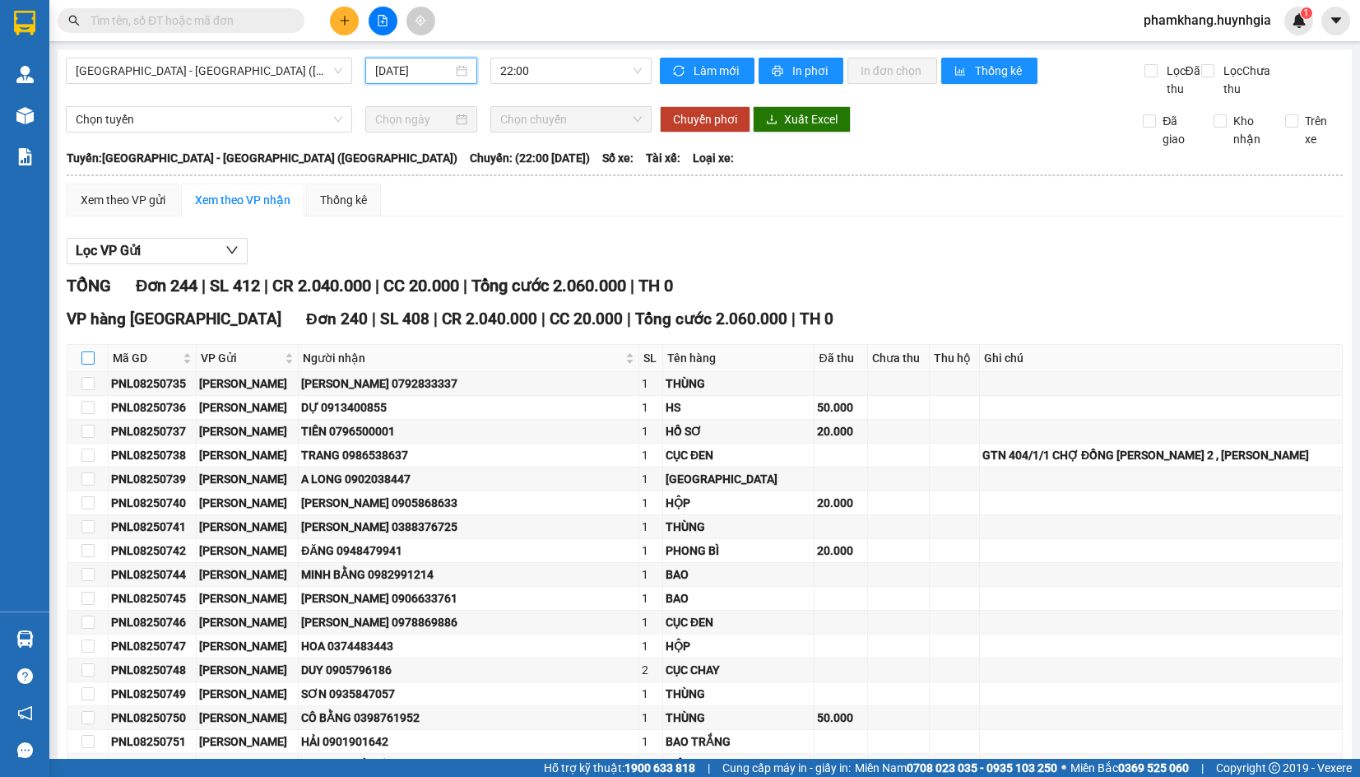
checkbox input "true"
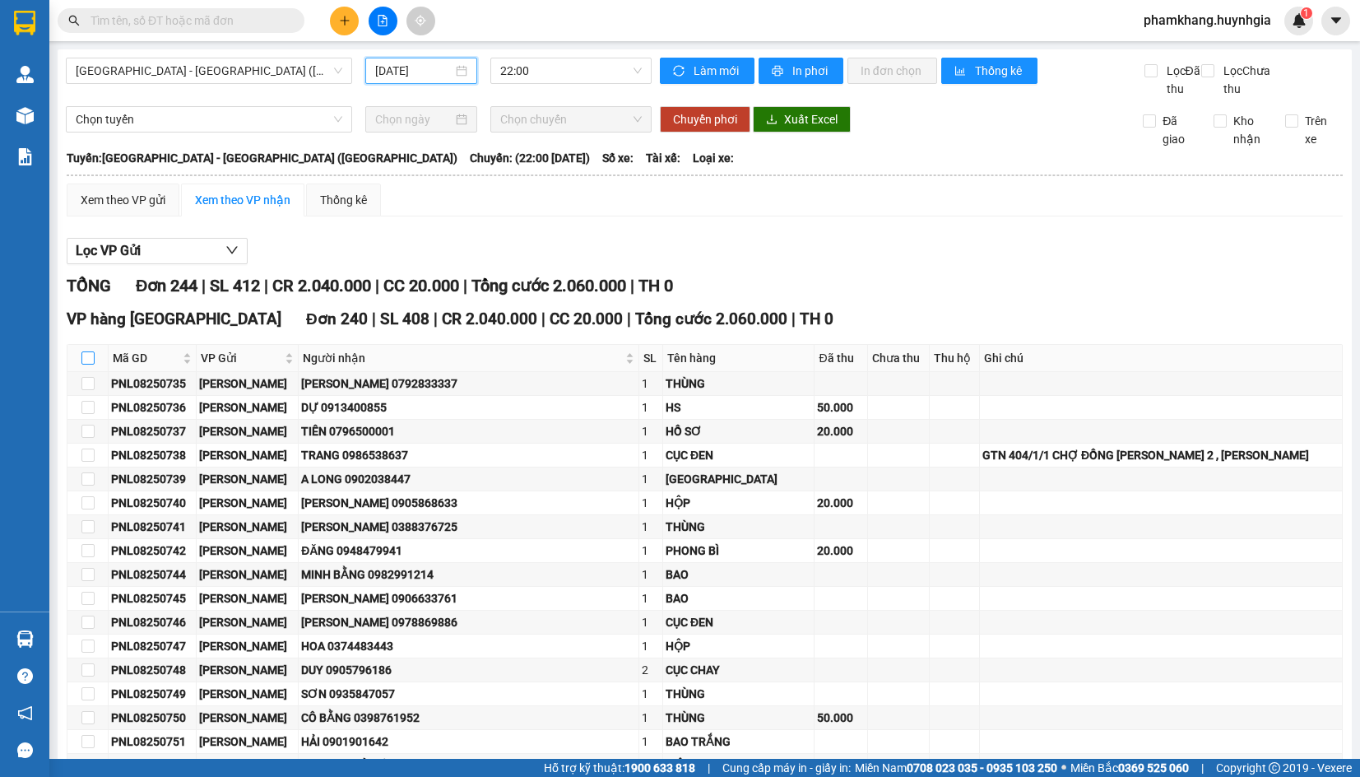
checkbox input "true"
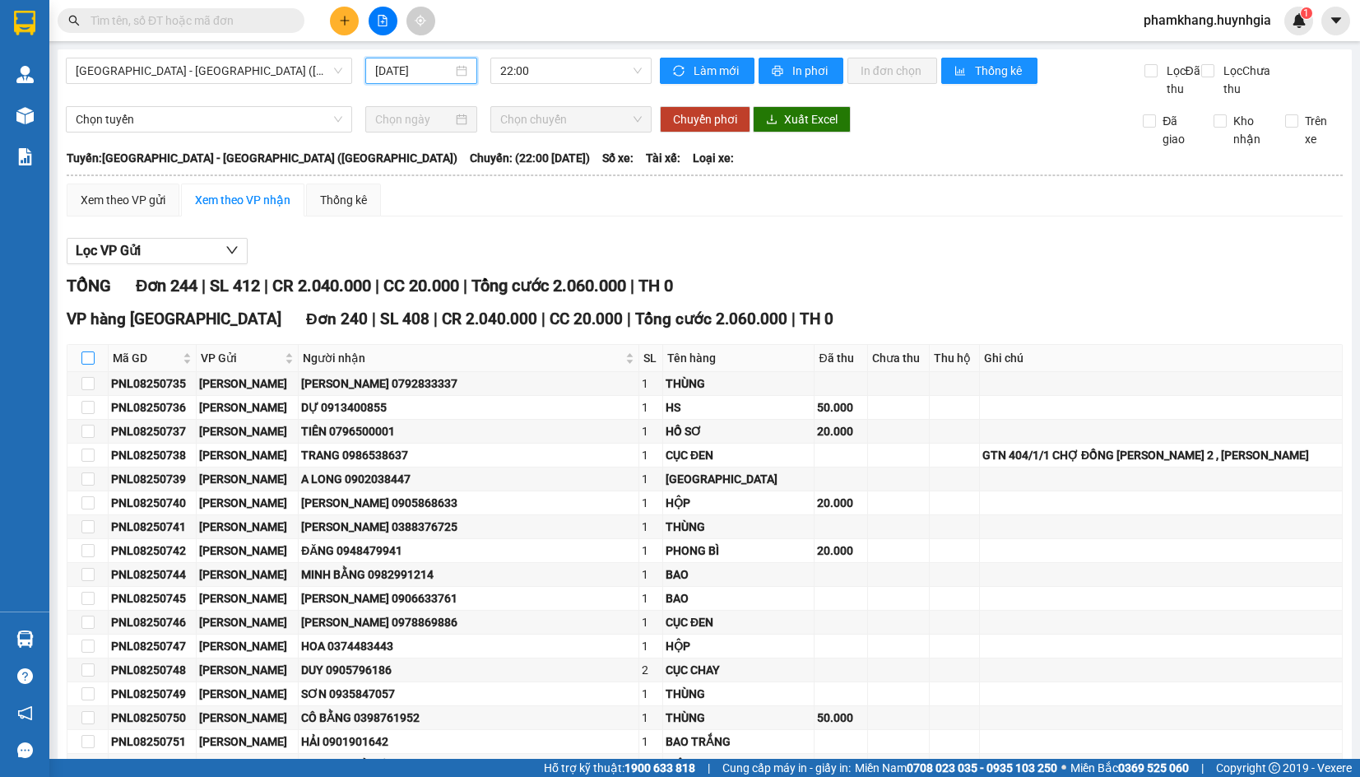
checkbox input "true"
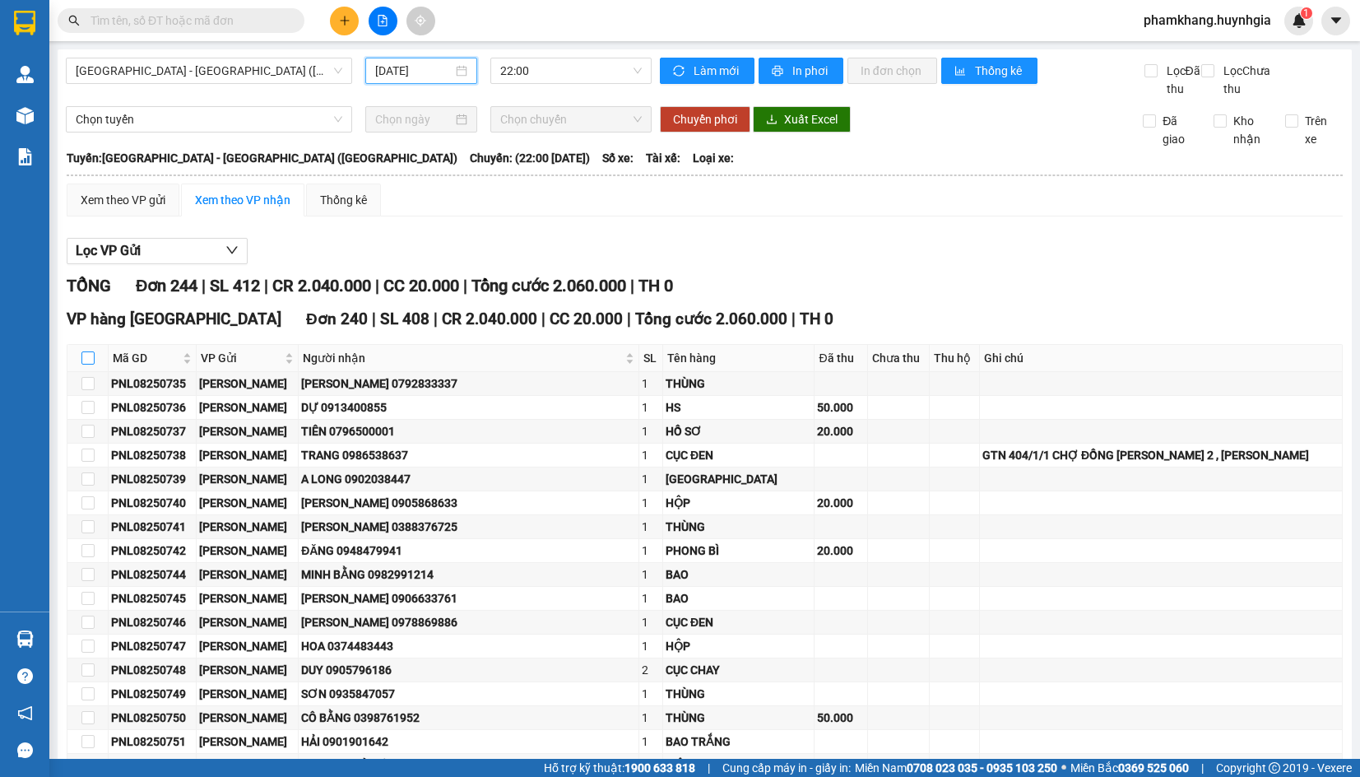
checkbox input "true"
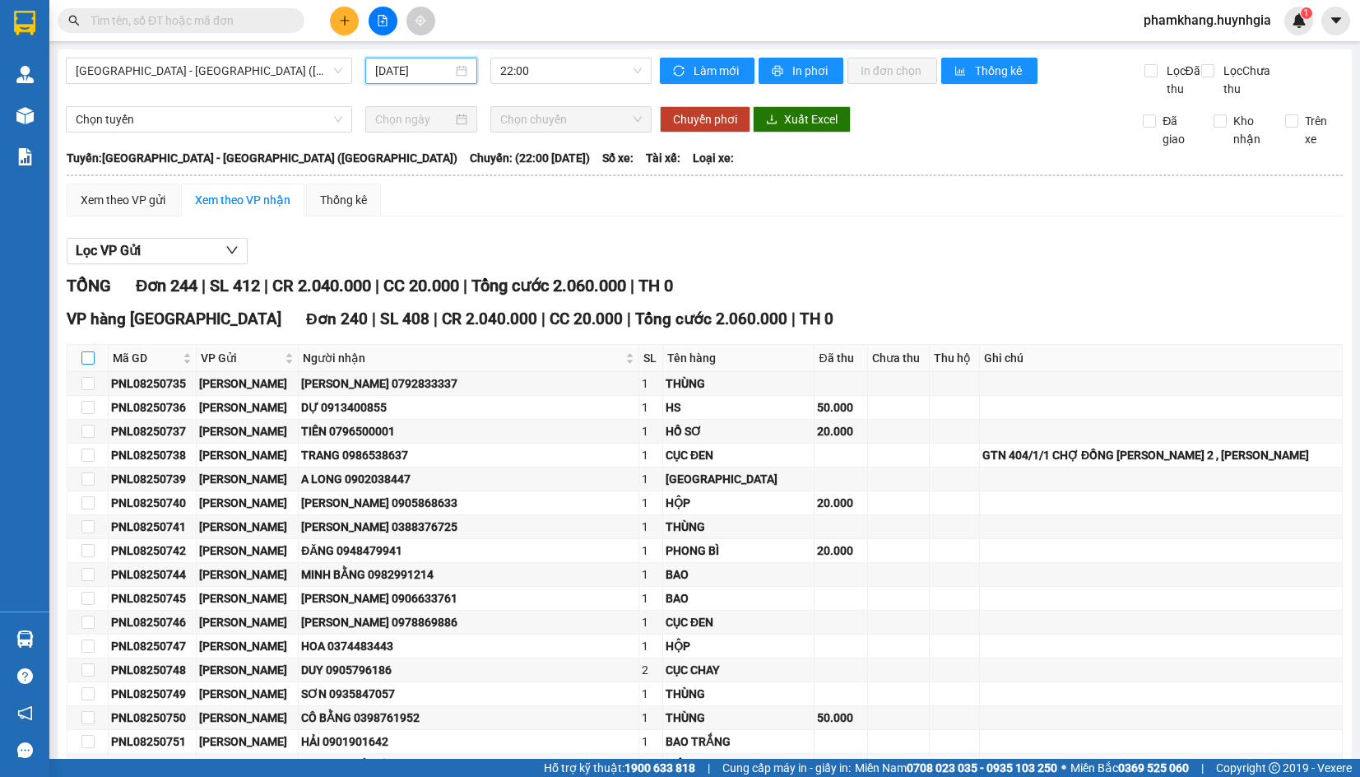
checkbox input "true"
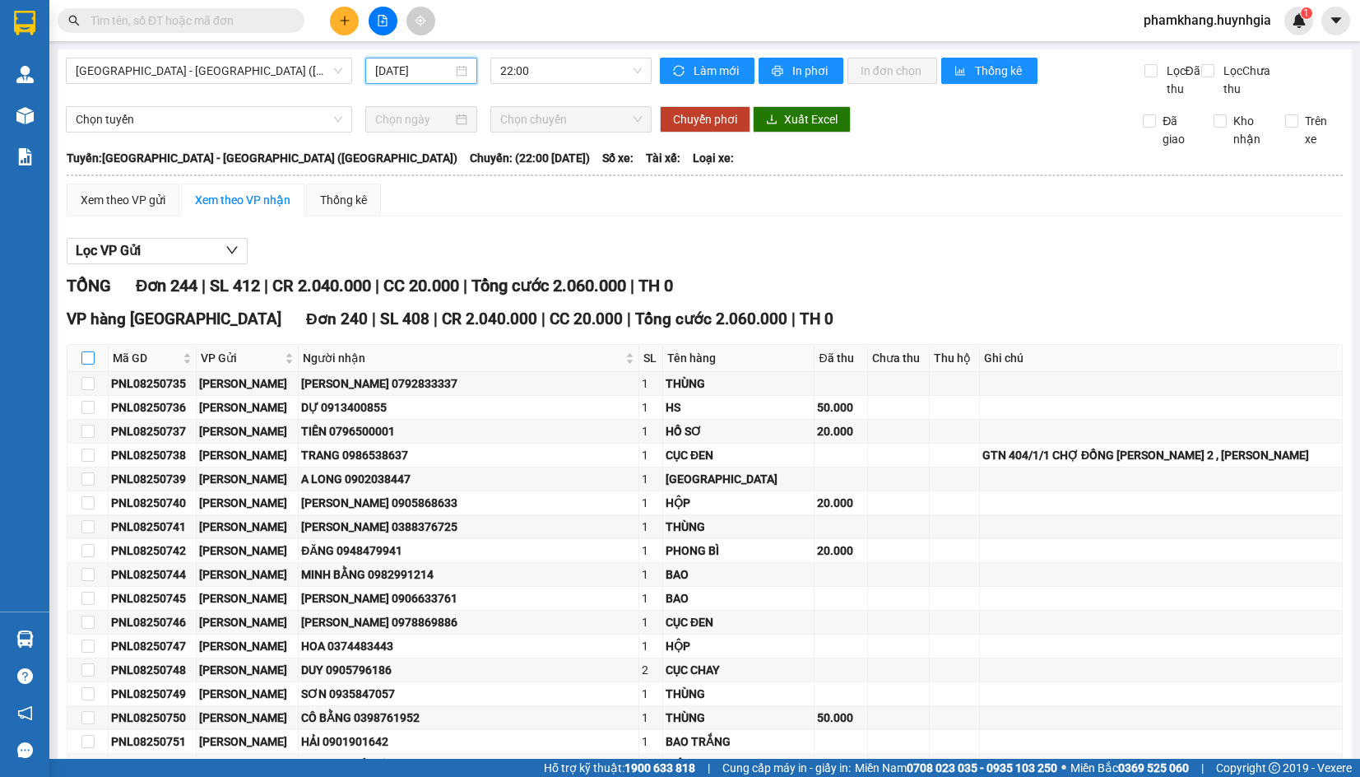
checkbox input "true"
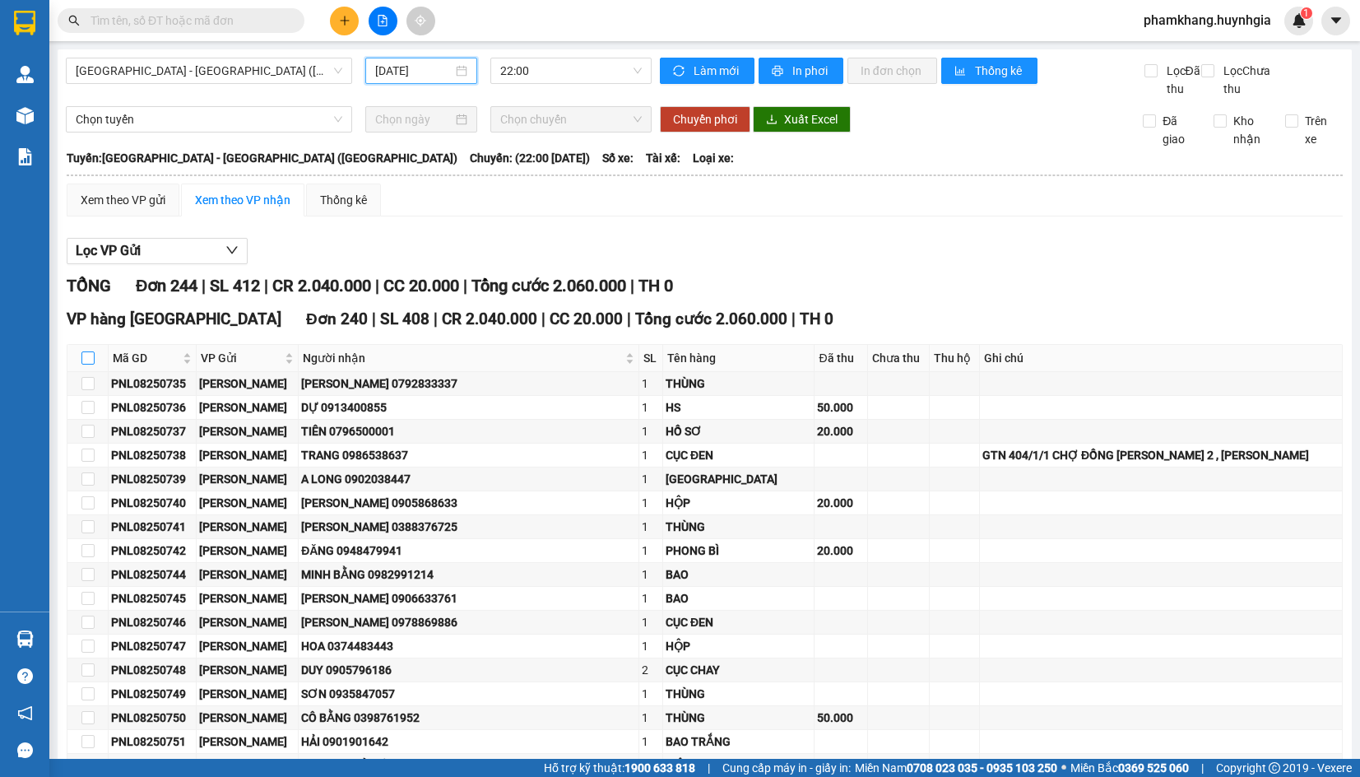
checkbox input "true"
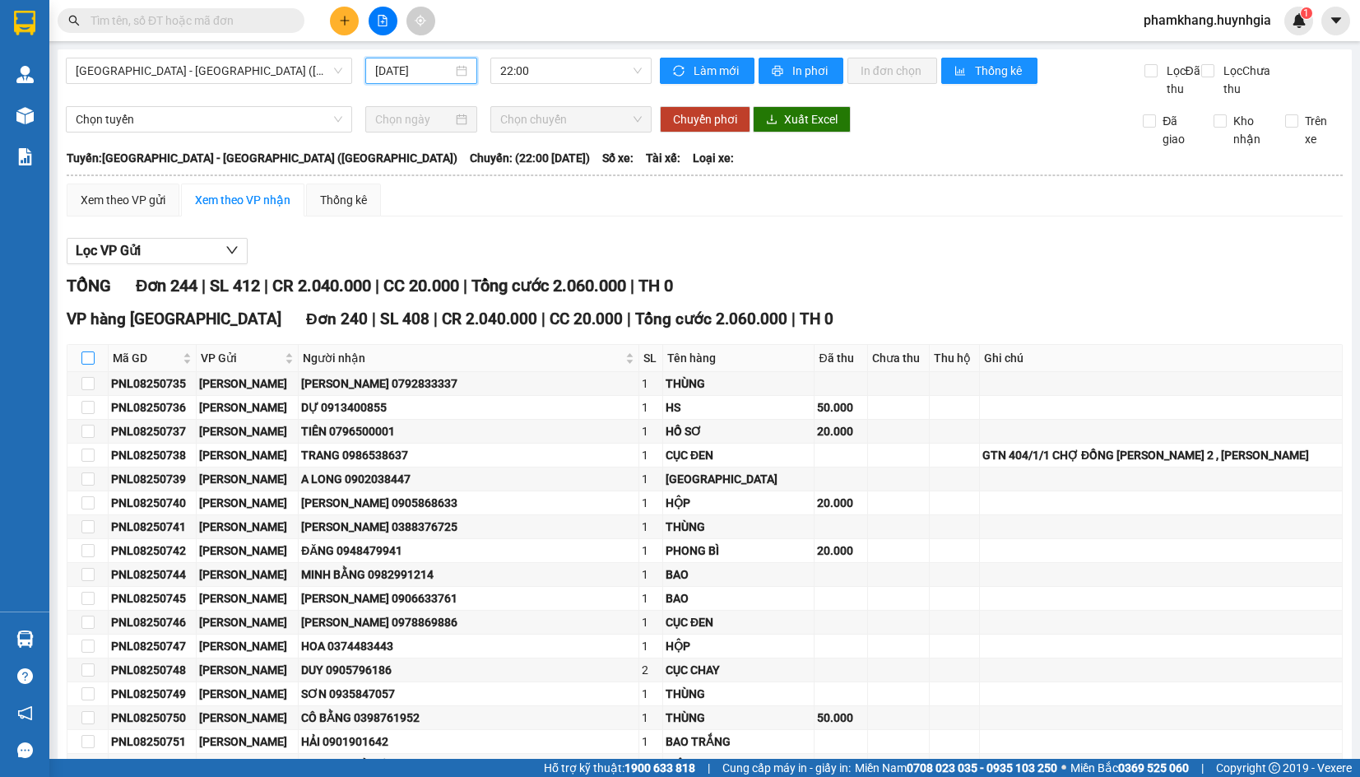
checkbox input "true"
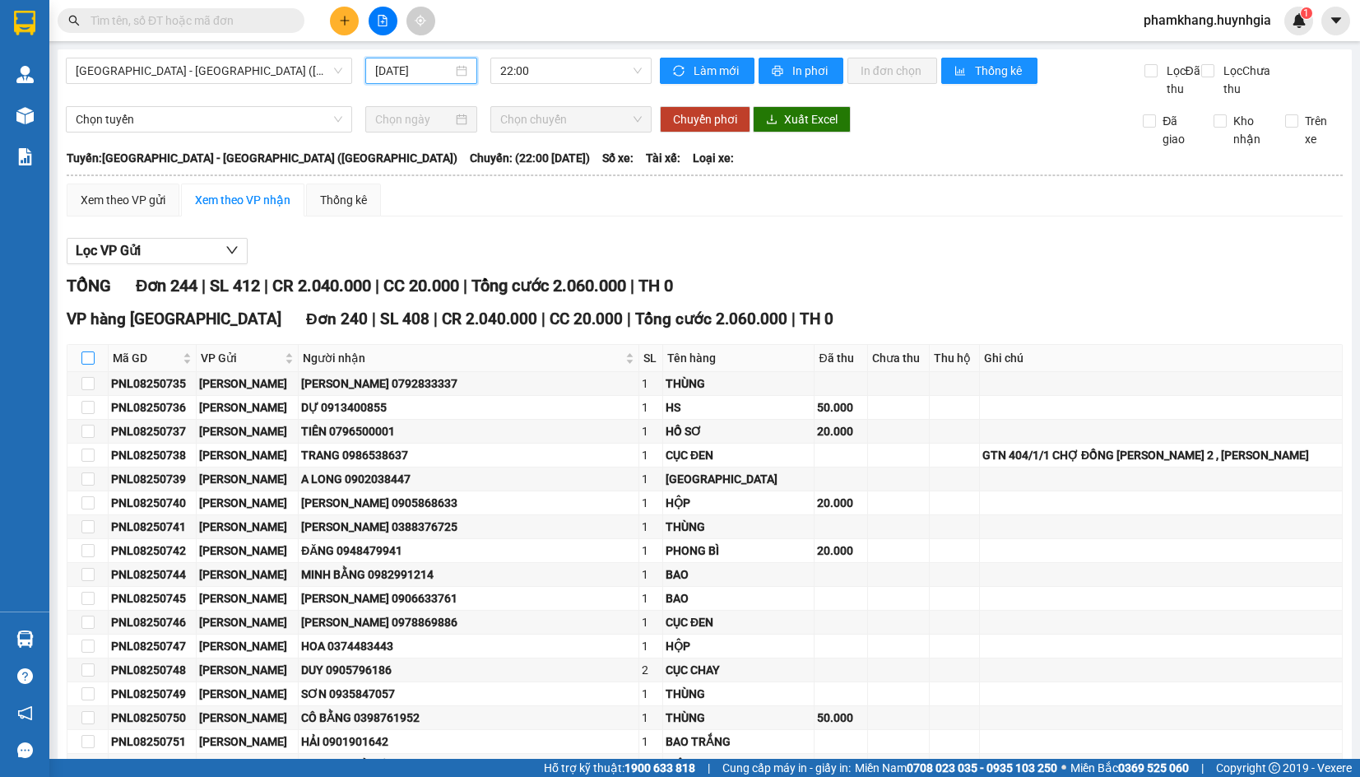
checkbox input "true"
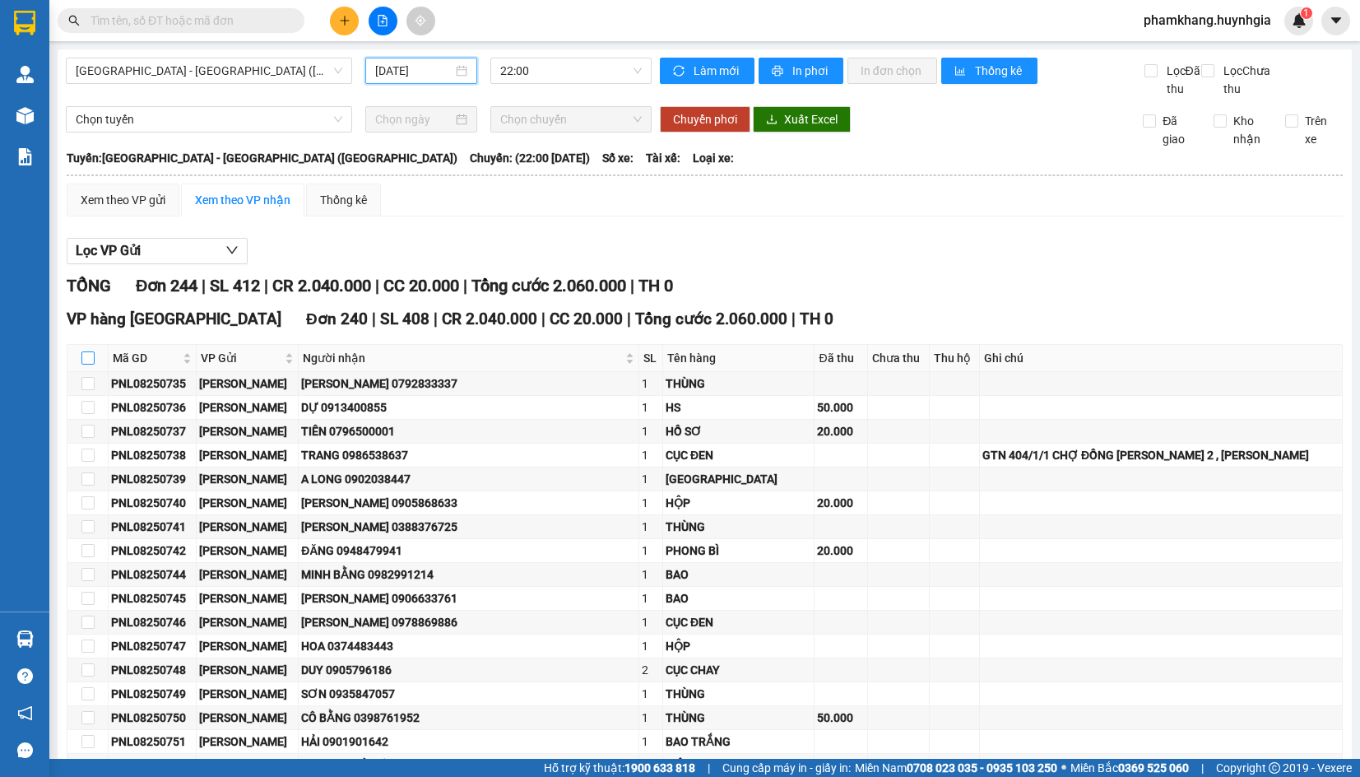
checkbox input "true"
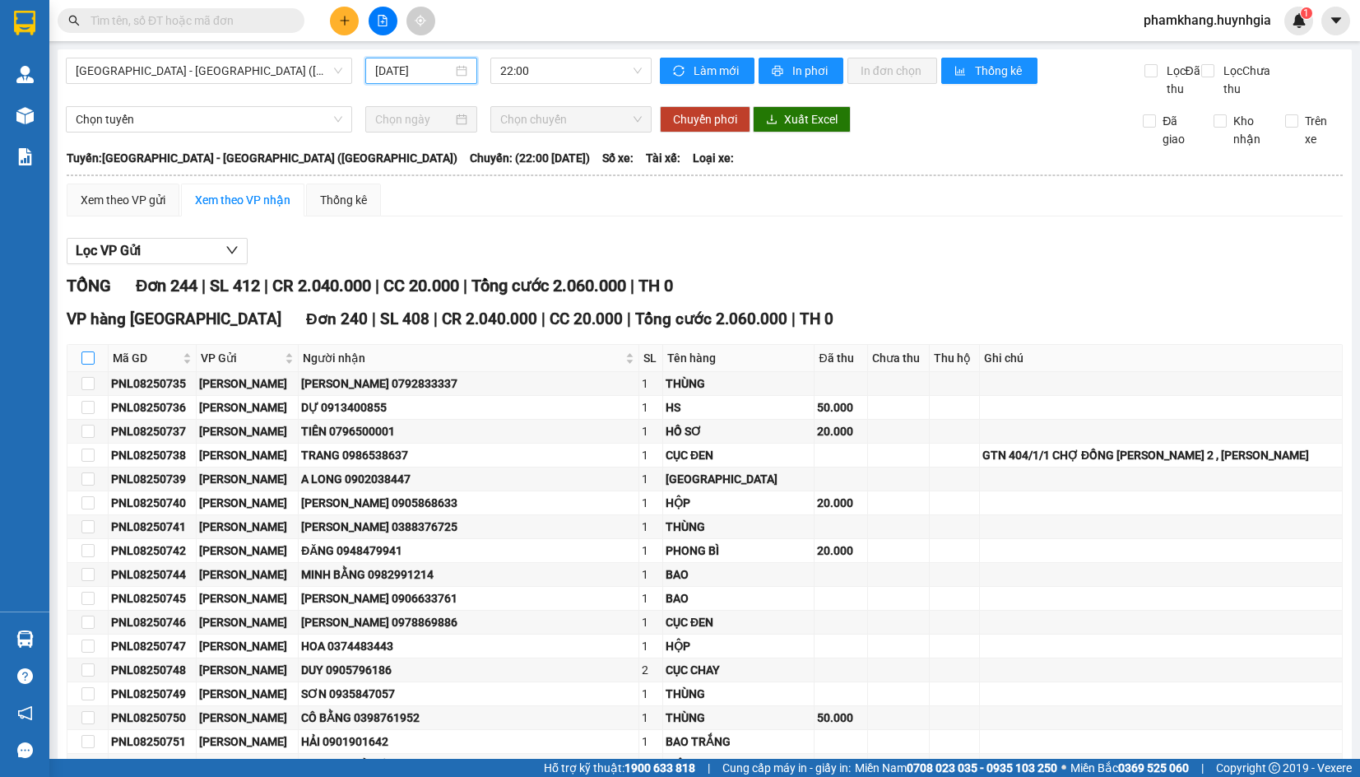
checkbox input "true"
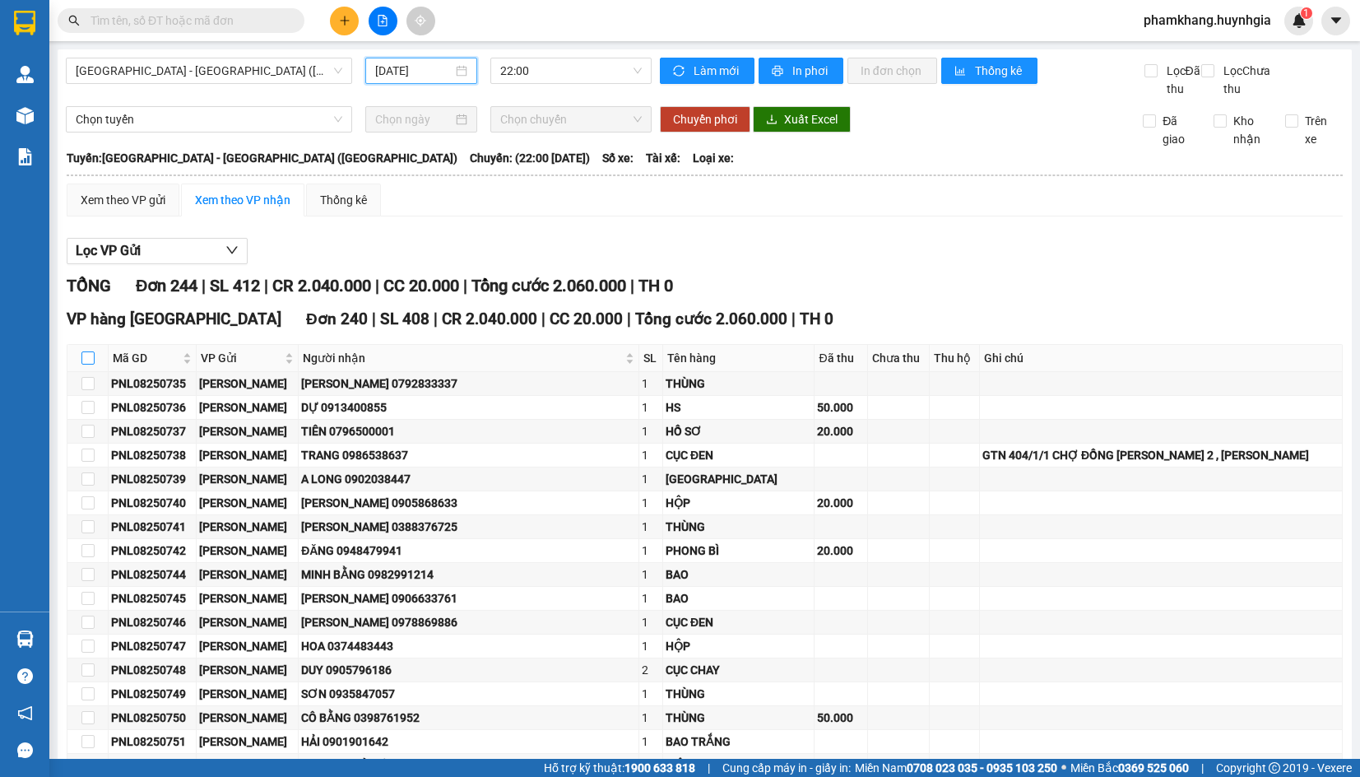
checkbox input "true"
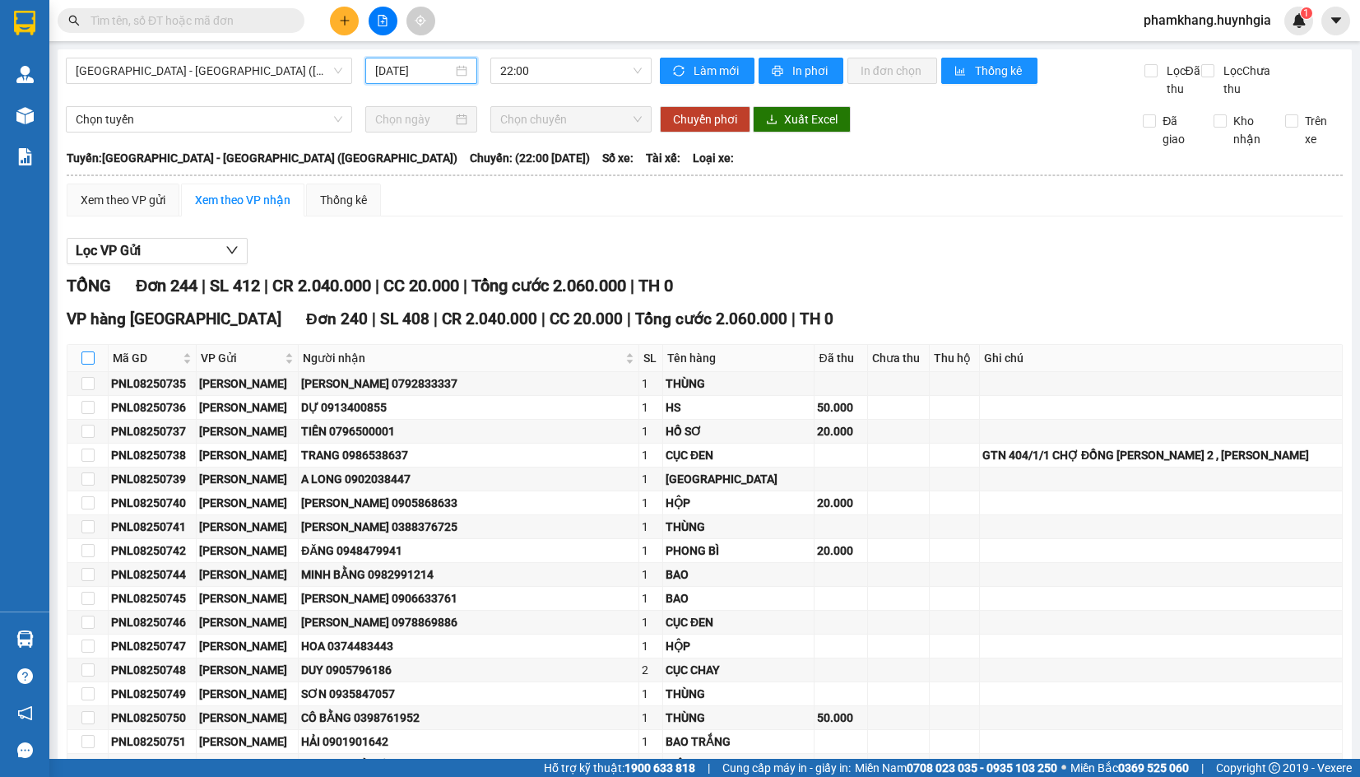
checkbox input "true"
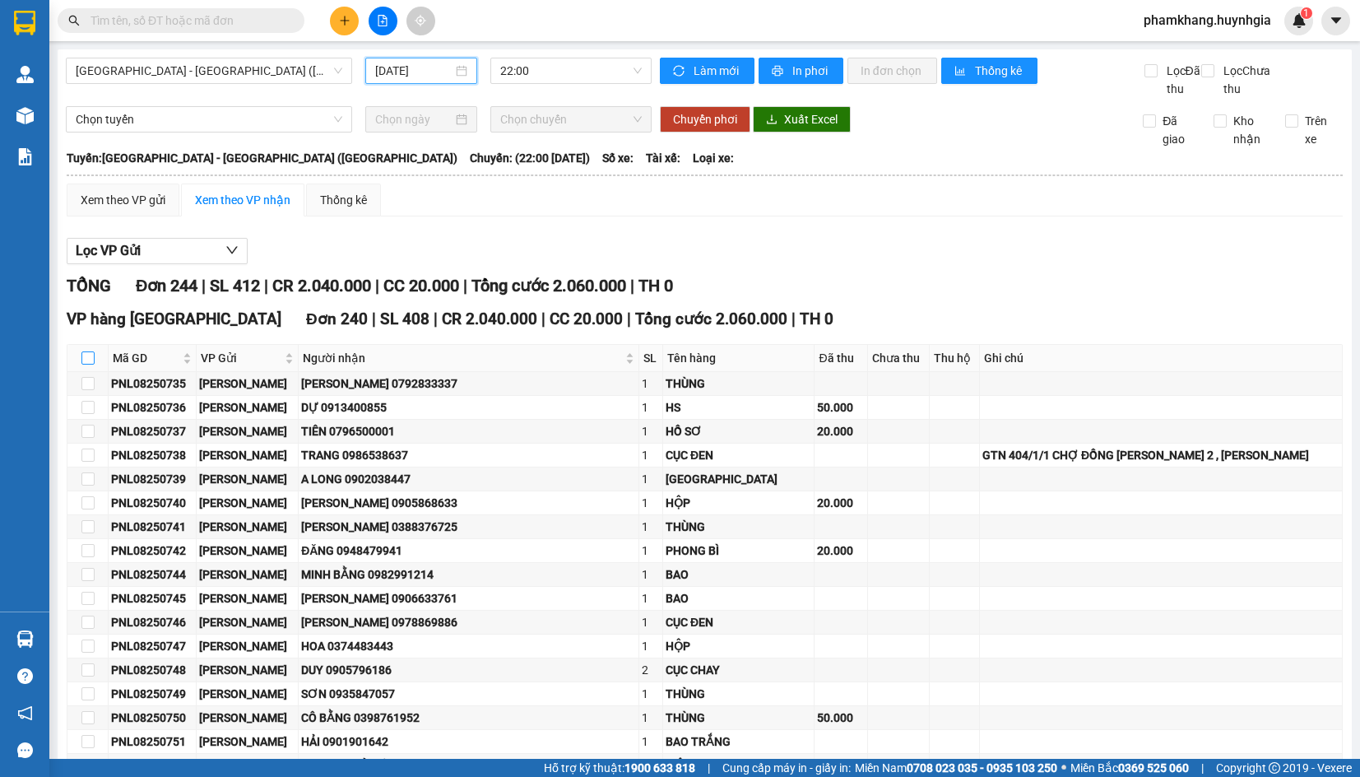
checkbox input "true"
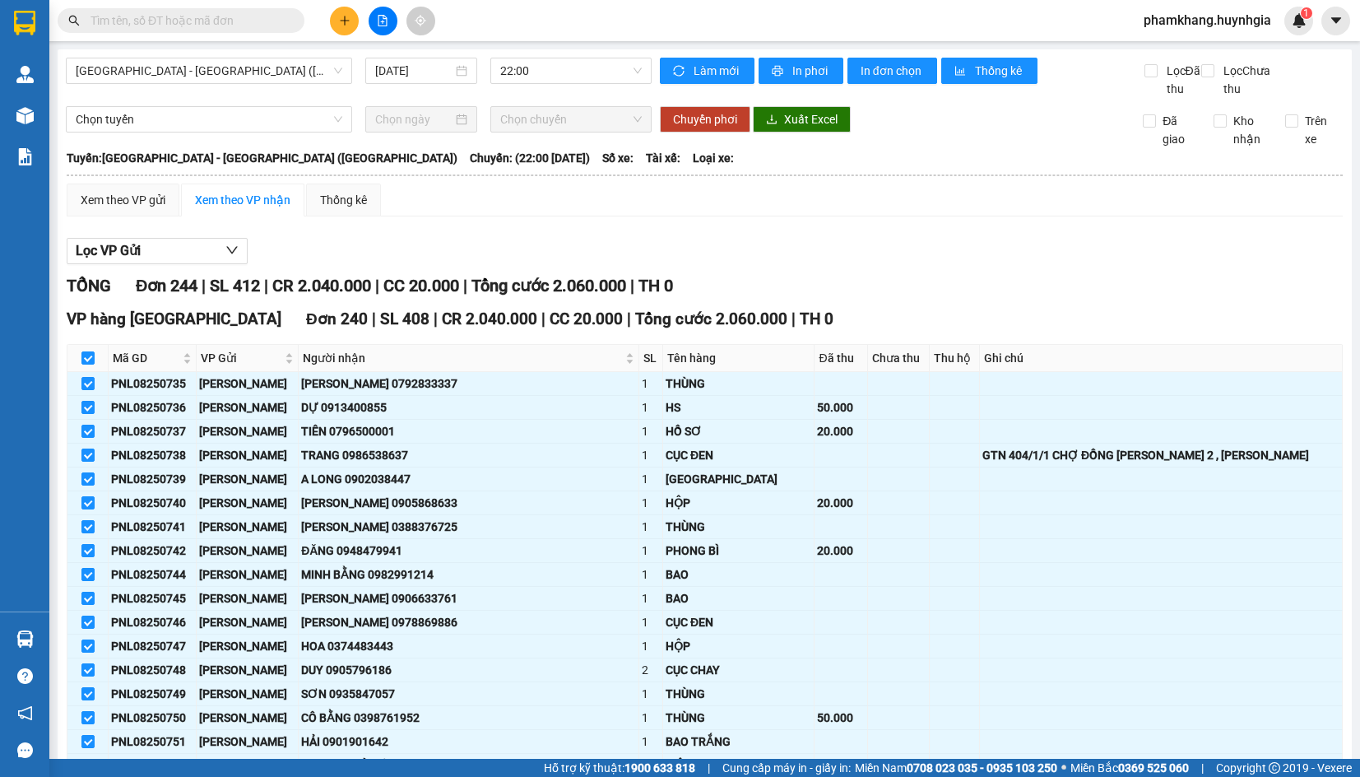
scroll to position [5664, 0]
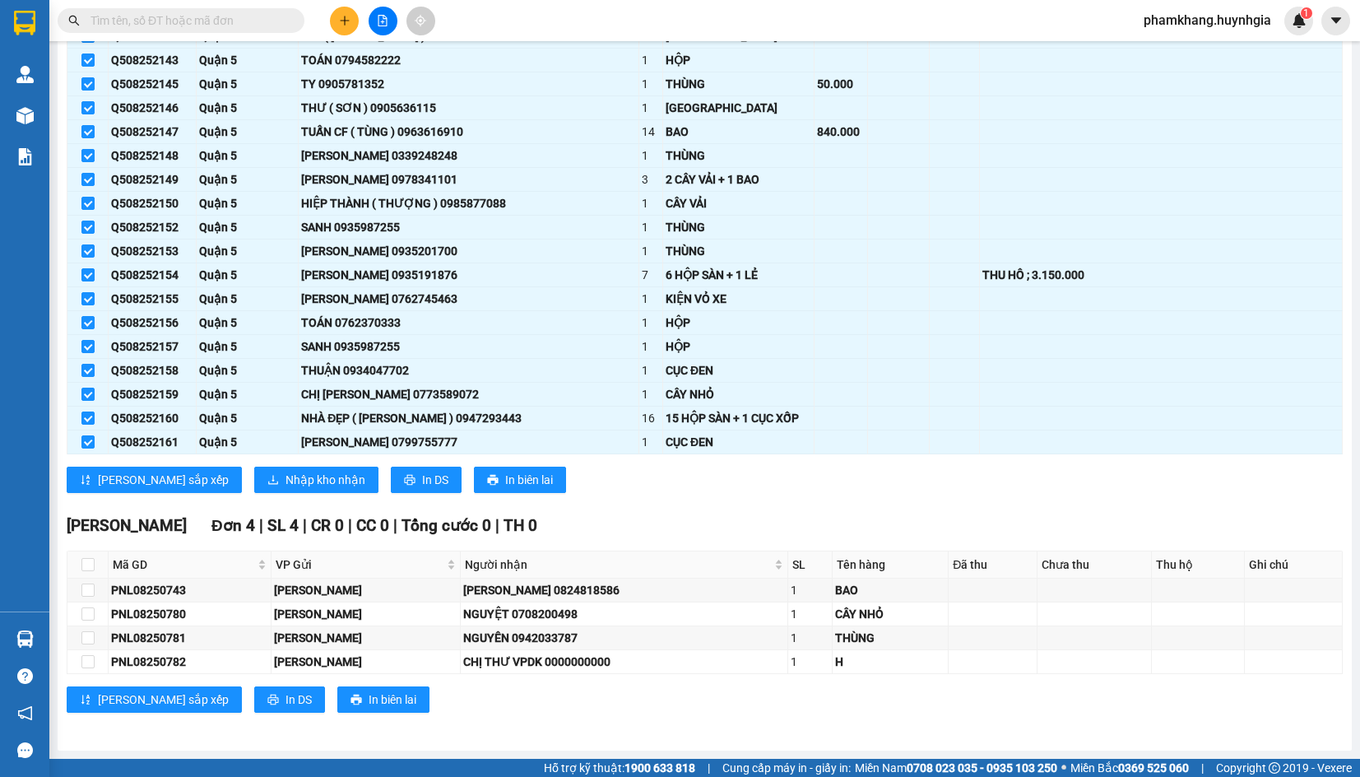
click at [286, 482] on span "Nhập kho nhận" at bounding box center [326, 480] width 80 height 18
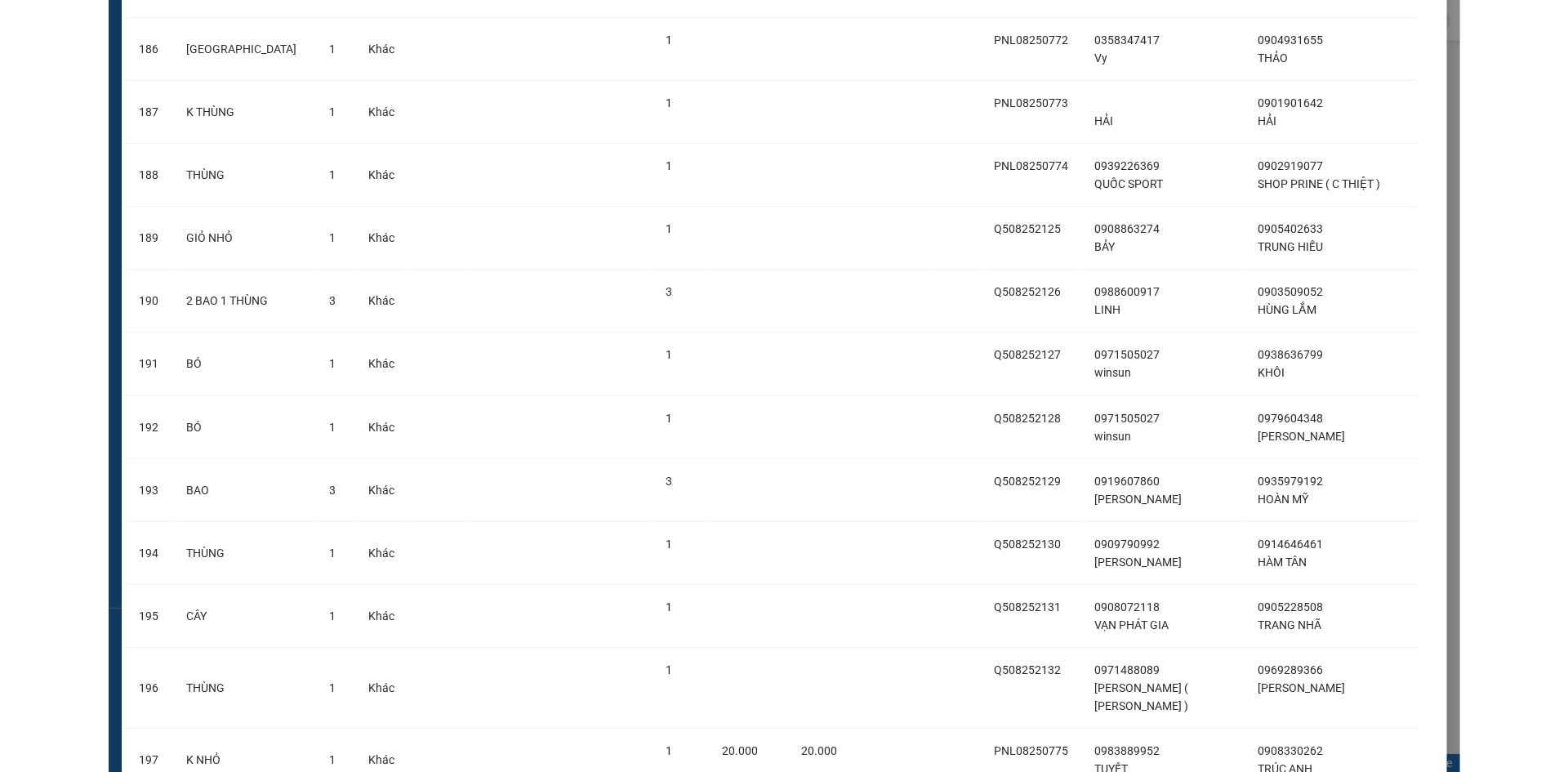
scroll to position [14685, 0]
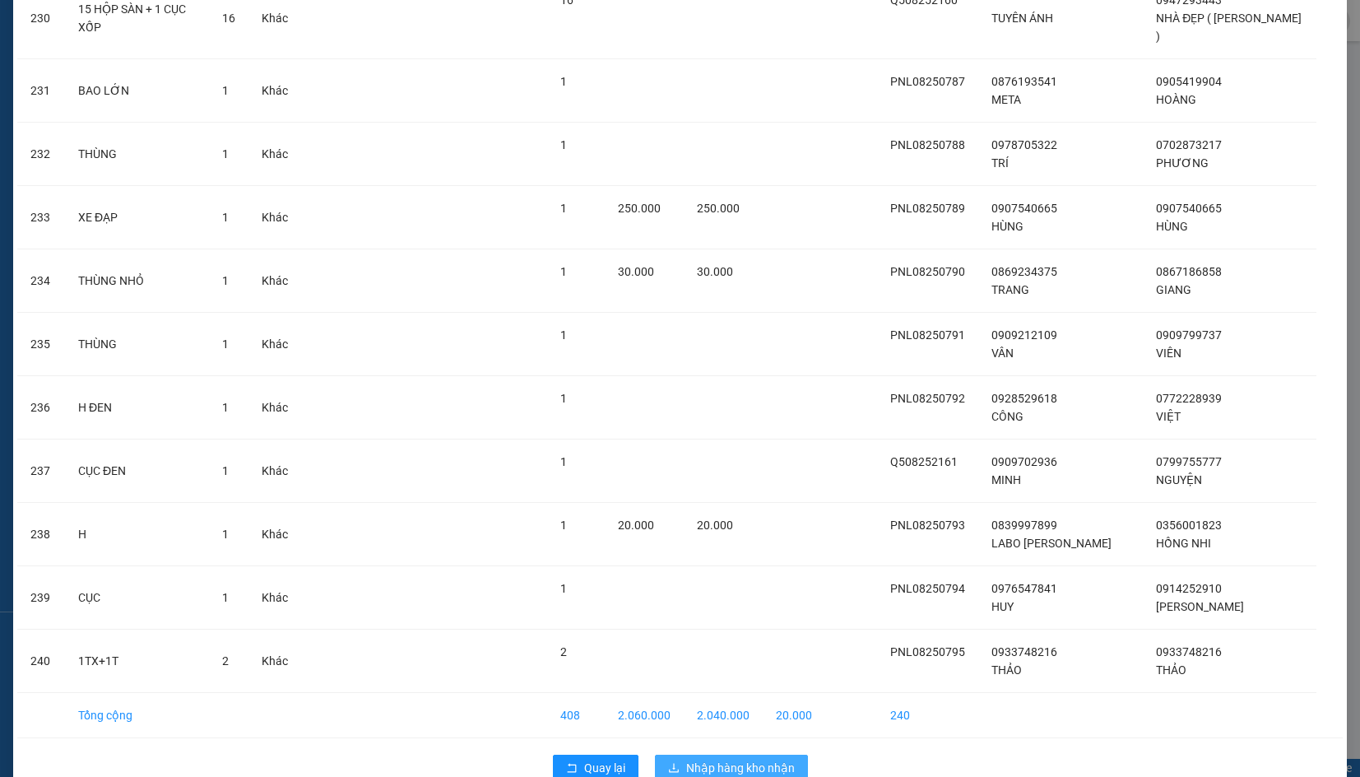
click at [686, 759] on span "Nhập hàng kho nhận" at bounding box center [740, 768] width 109 height 18
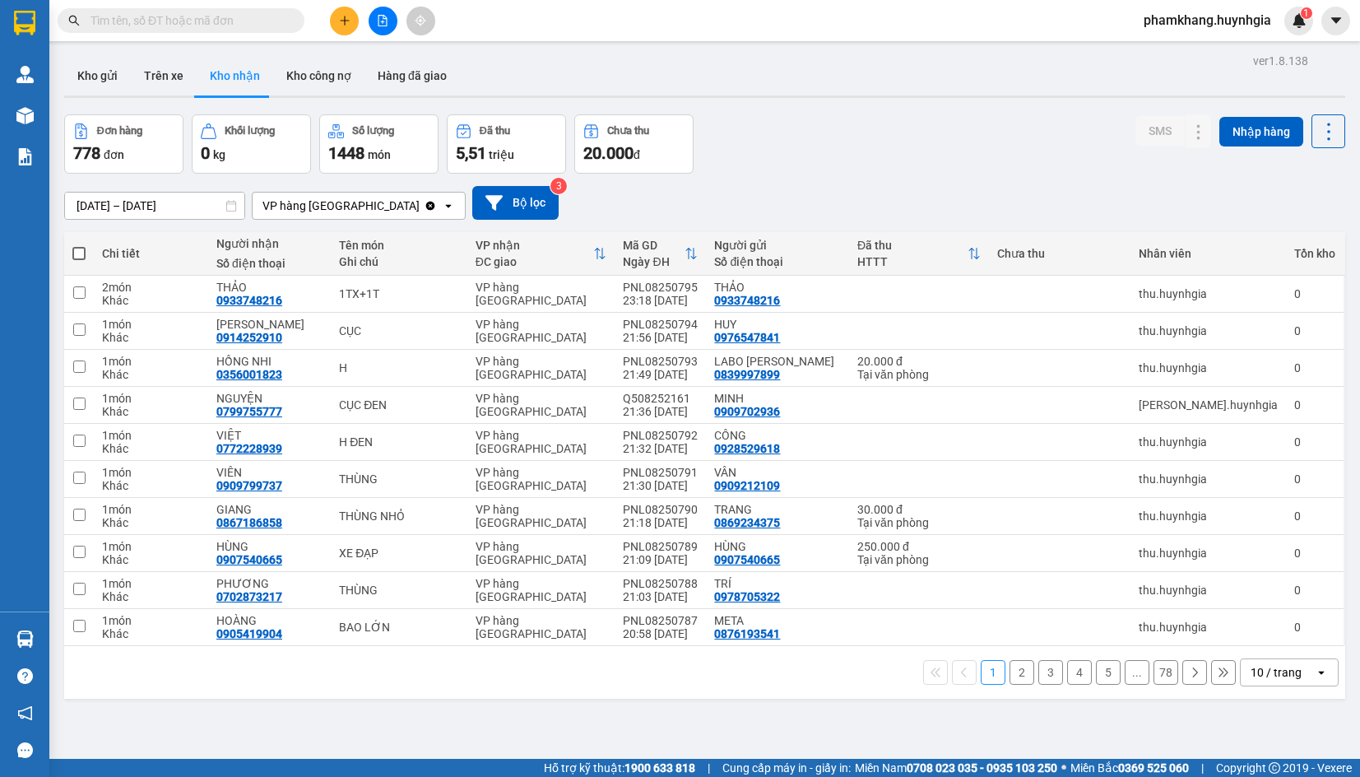
click at [213, 206] on input "[DATE] – [DATE]" at bounding box center [154, 206] width 179 height 26
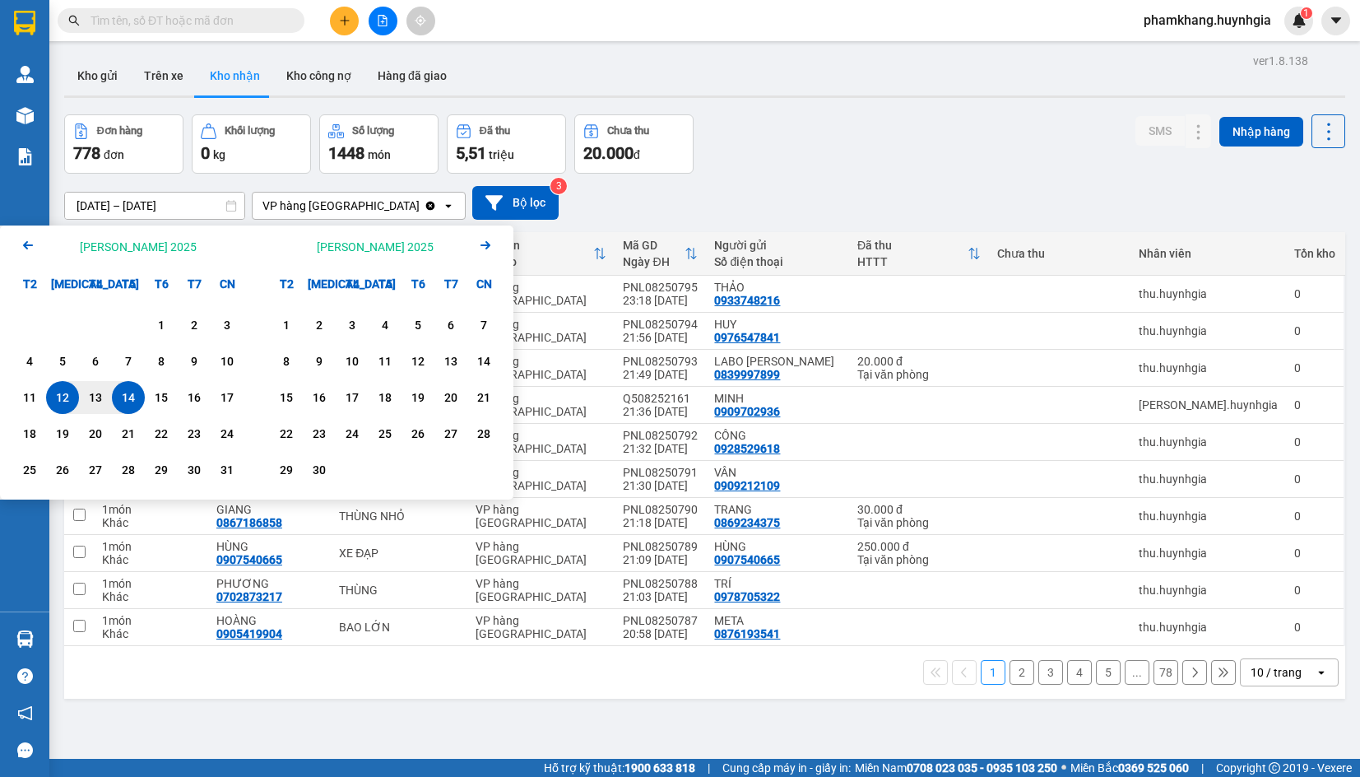
click at [139, 405] on div "14" at bounding box center [128, 398] width 23 height 20
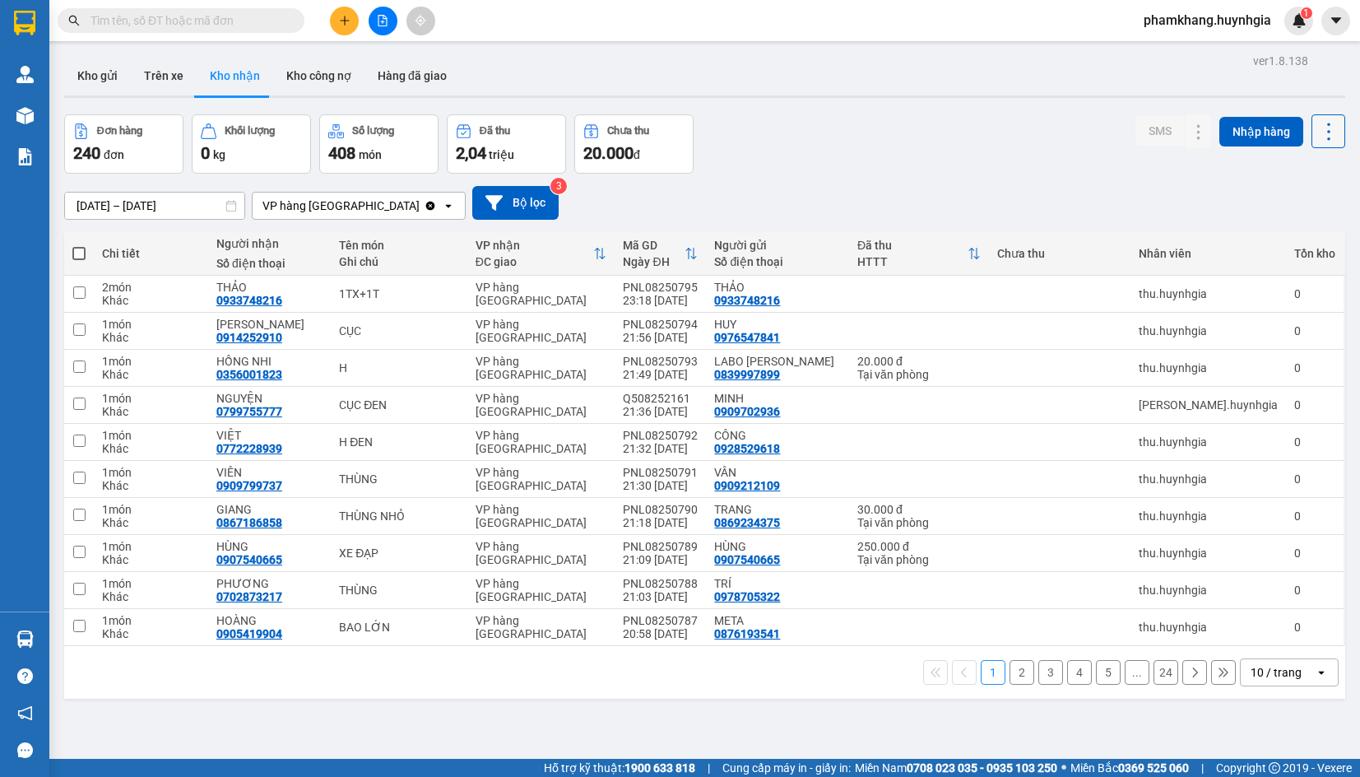
click at [1318, 126] on icon at bounding box center [1329, 131] width 23 height 23
click at [1275, 175] on span "Xuất excel" at bounding box center [1297, 176] width 53 height 16
click at [185, 20] on input "text" at bounding box center [188, 21] width 194 height 18
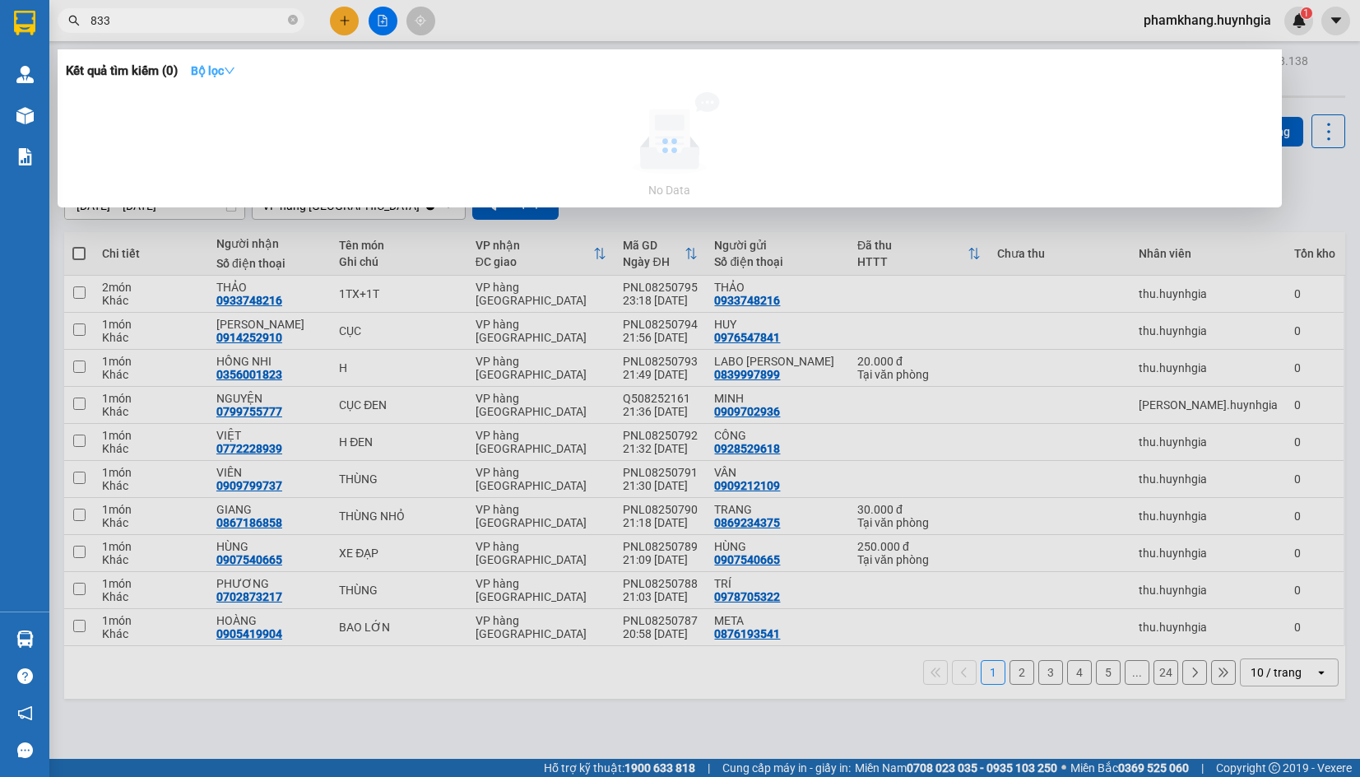
click at [214, 58] on button "Bộ lọc" at bounding box center [213, 71] width 71 height 26
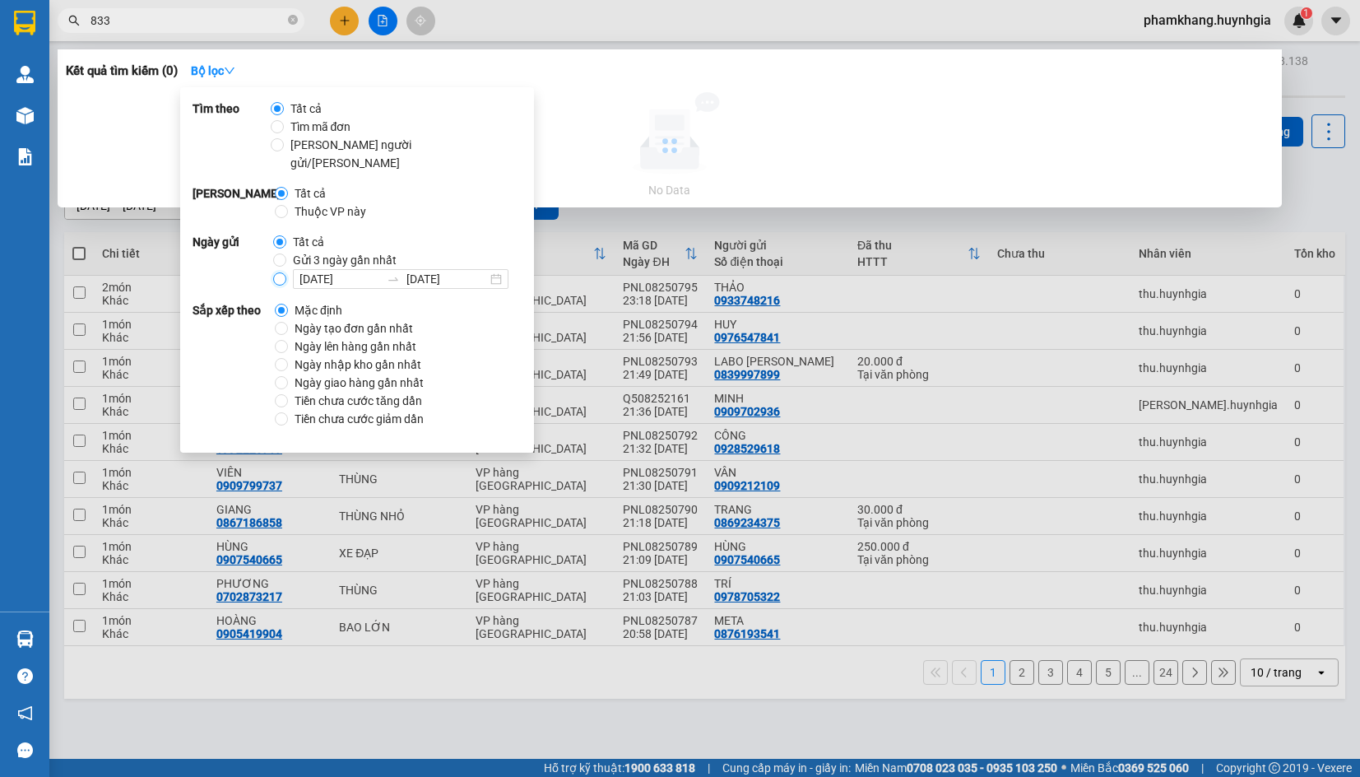
click at [276, 272] on input "[DATE] [DATE]" at bounding box center [279, 278] width 13 height 13
click at [302, 270] on input "[DATE]" at bounding box center [340, 279] width 81 height 18
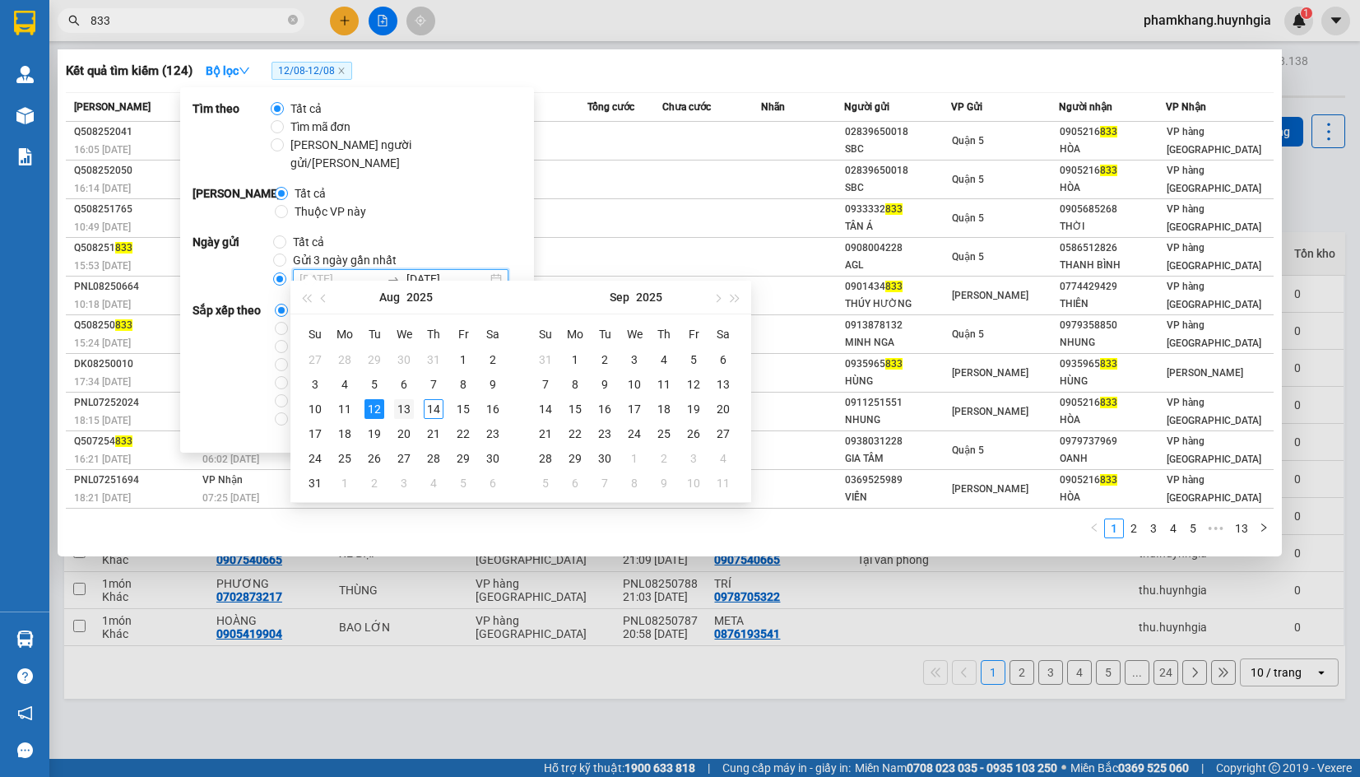
click at [413, 411] on div "13" at bounding box center [404, 409] width 20 height 20
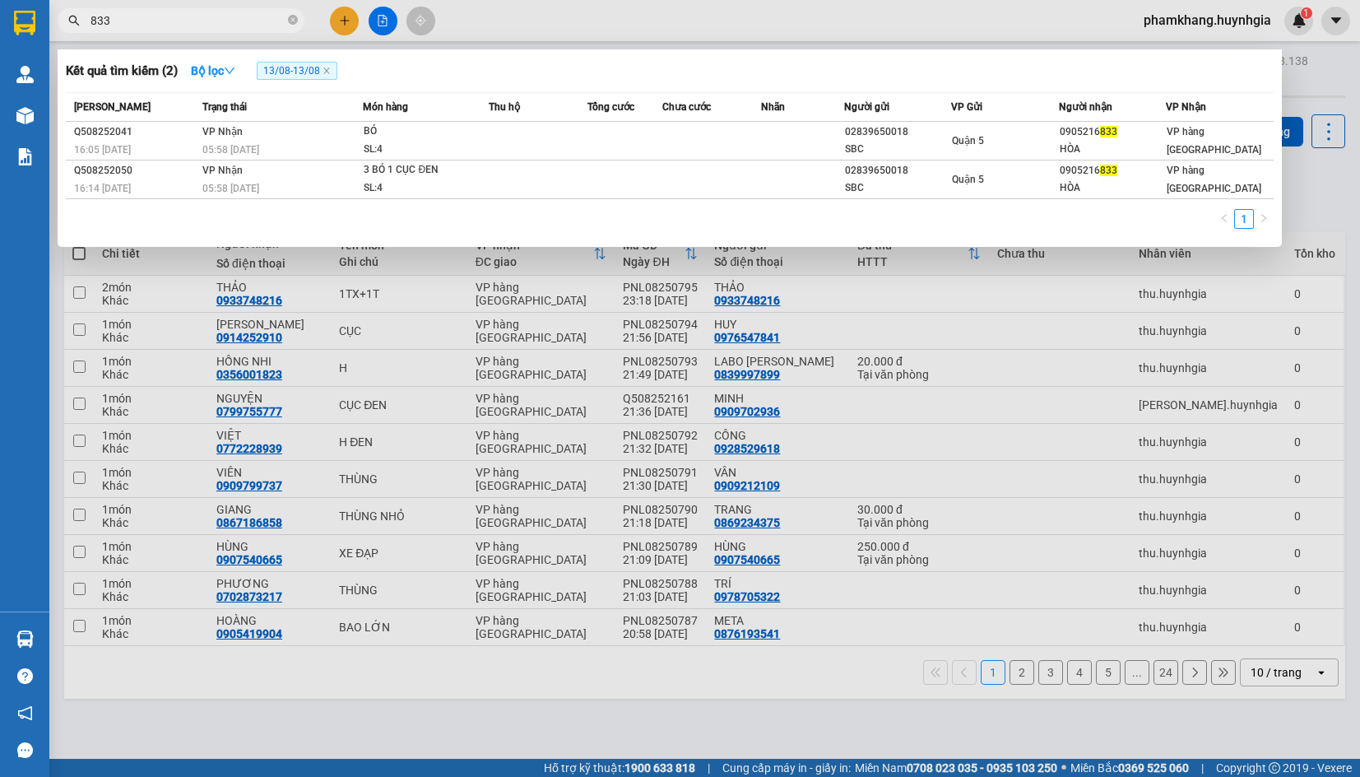
click at [716, 74] on div "Kết quả [PERSON_NAME] ( 2 ) Bộ lọc 13/08 - 13/08" at bounding box center [670, 71] width 1208 height 26
click at [479, 293] on div at bounding box center [680, 388] width 1360 height 777
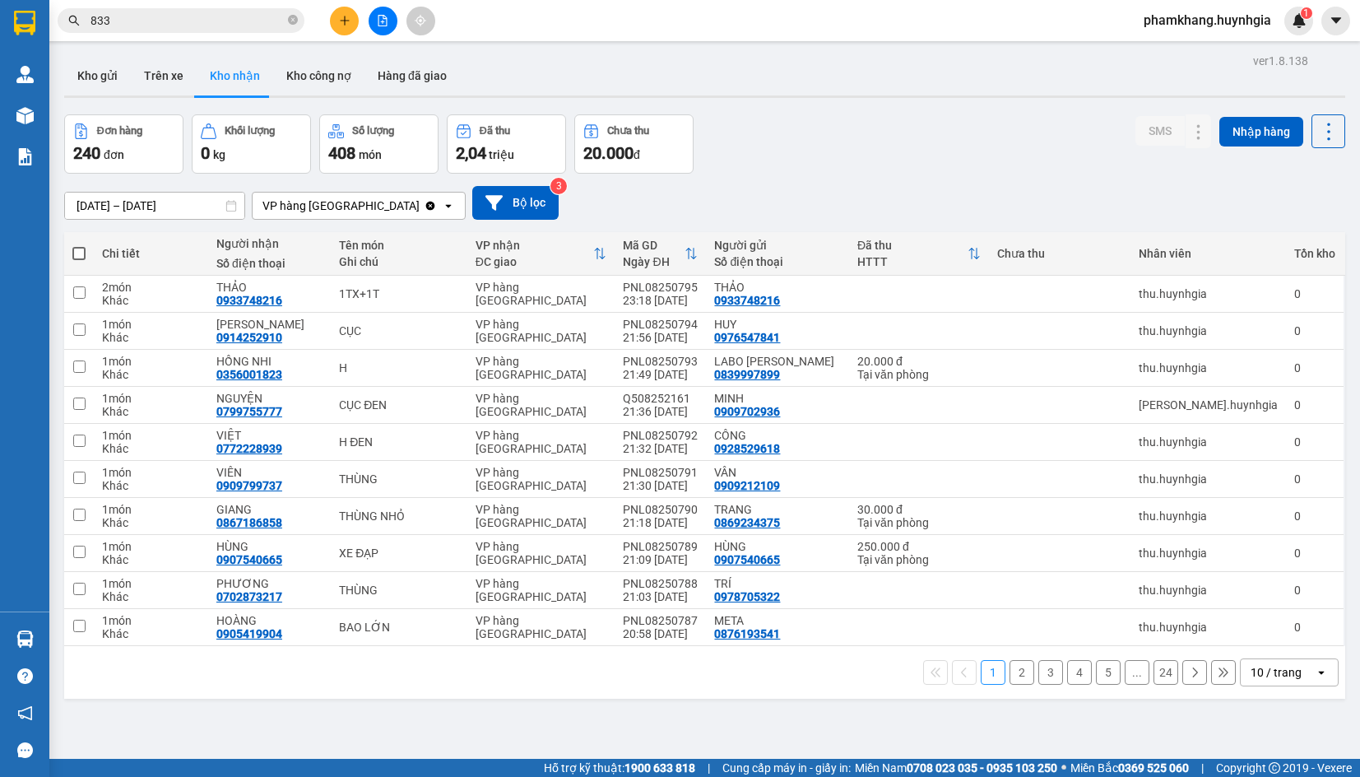
click at [880, 121] on div "Đơn hàng 240 đơn [PERSON_NAME] 0 kg Số [PERSON_NAME] 408 món Đã thu 2,04 [PERSO…" at bounding box center [704, 143] width 1281 height 59
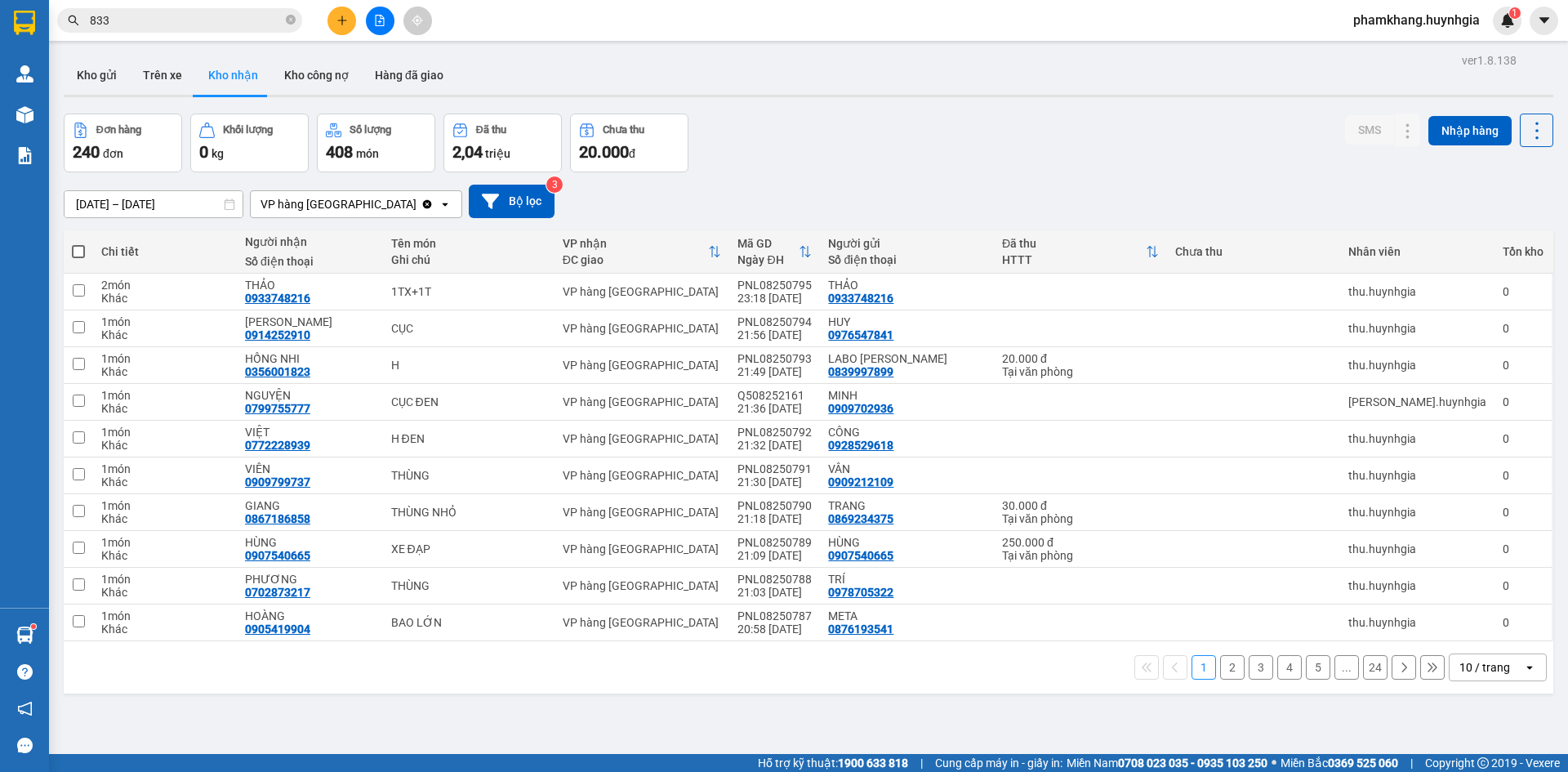
click at [391, 155] on div "408 món" at bounding box center [375, 152] width 100 height 23
click at [1000, 103] on div "ver 1.8.138 Kho gửi Trên xe Kho [PERSON_NAME] công nợ Hàng đã [PERSON_NAME] hàn…" at bounding box center [809, 435] width 1503 height 772
click at [335, 200] on div "VP hàng [GEOGRAPHIC_DATA]" at bounding box center [338, 204] width 156 height 16
click at [339, 199] on div "VP hàng [GEOGRAPHIC_DATA]" at bounding box center [338, 204] width 156 height 16
click at [931, 164] on div "Đơn hàng 240 đơn [PERSON_NAME] 0 kg Số [PERSON_NAME] 408 món Đã thu 2,04 [PERSO…" at bounding box center [808, 142] width 1490 height 59
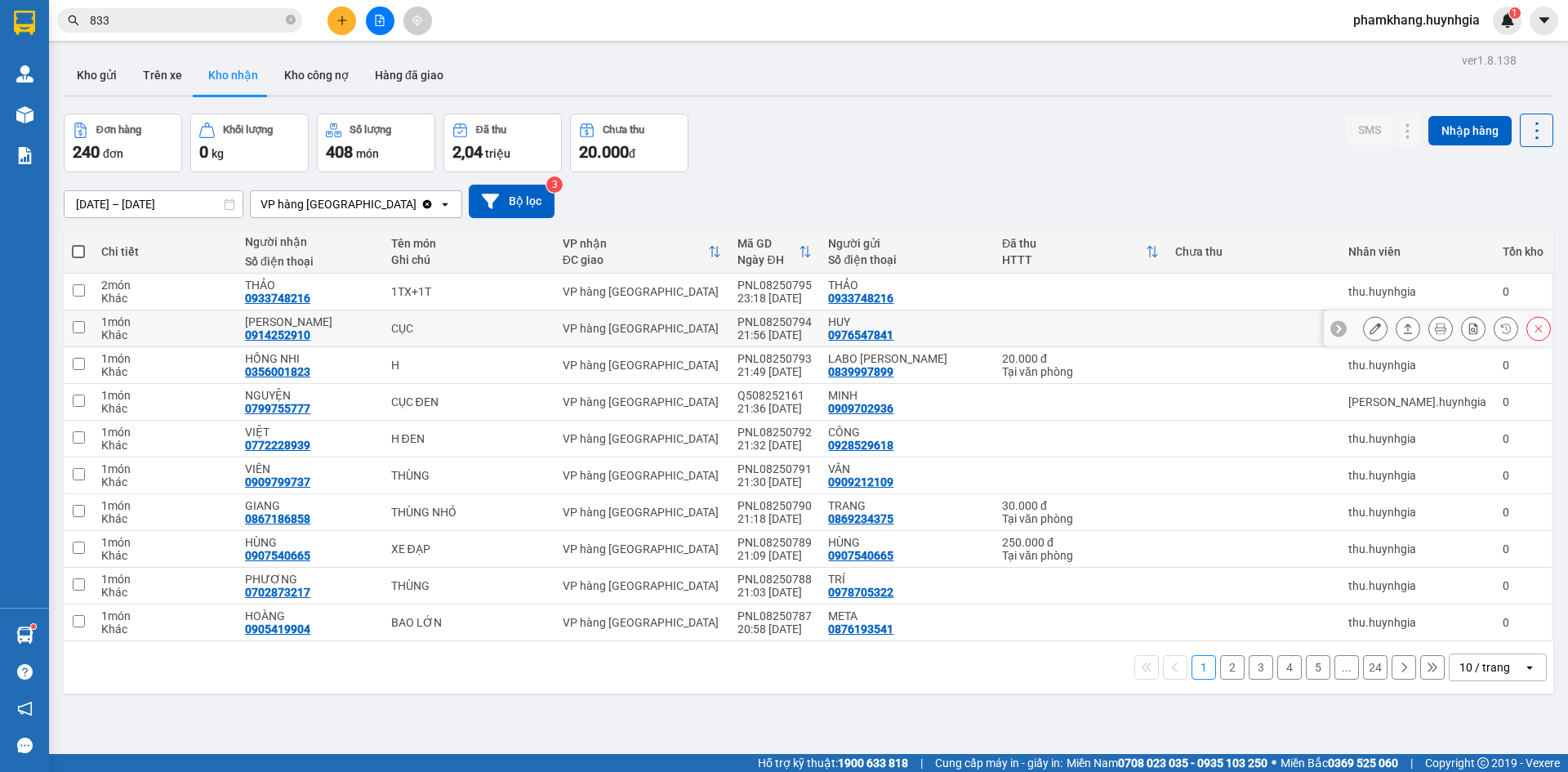
scroll to position [75, 0]
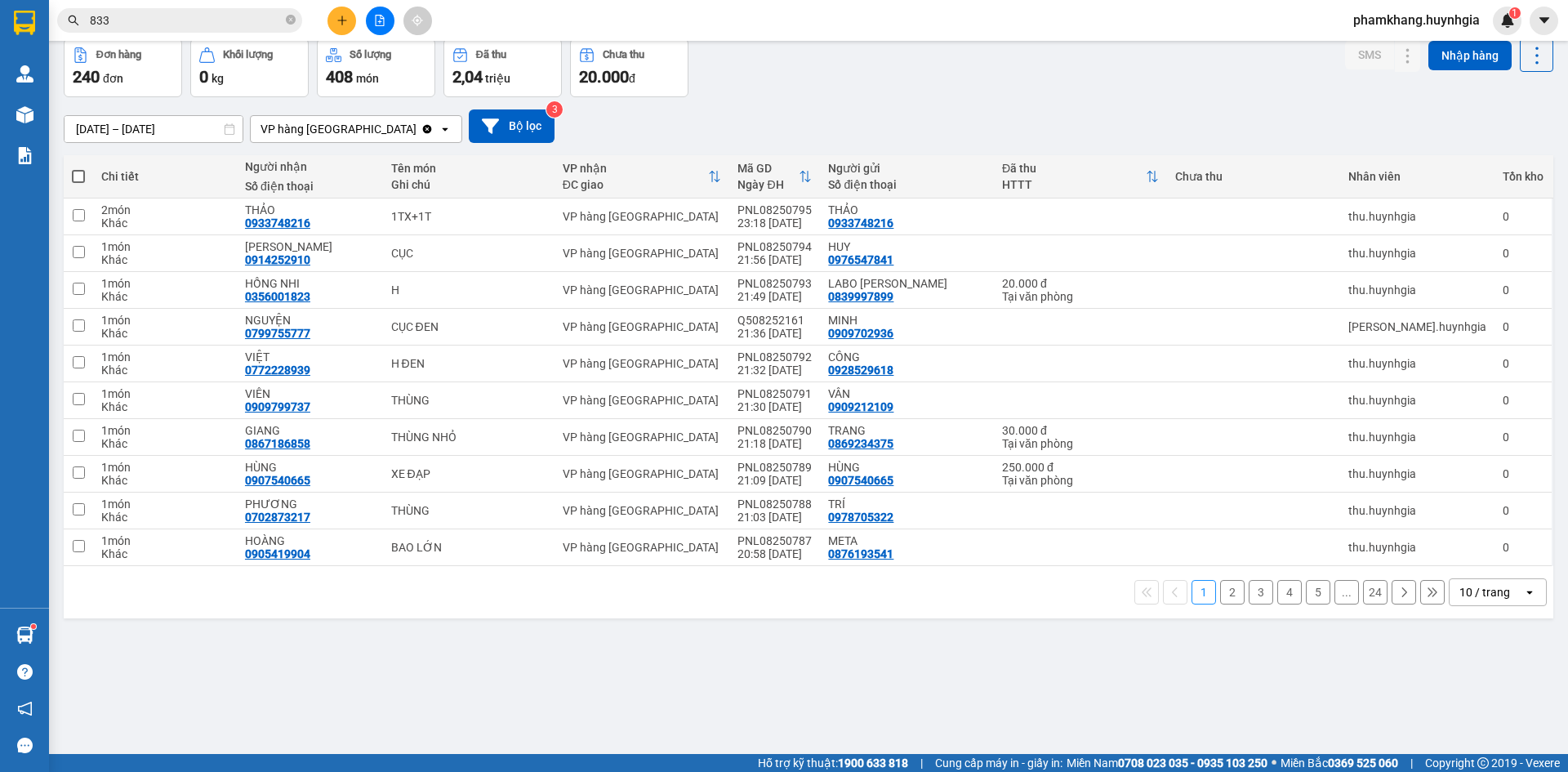
click at [1350, 597] on div "10 / trang" at bounding box center [1487, 591] width 73 height 26
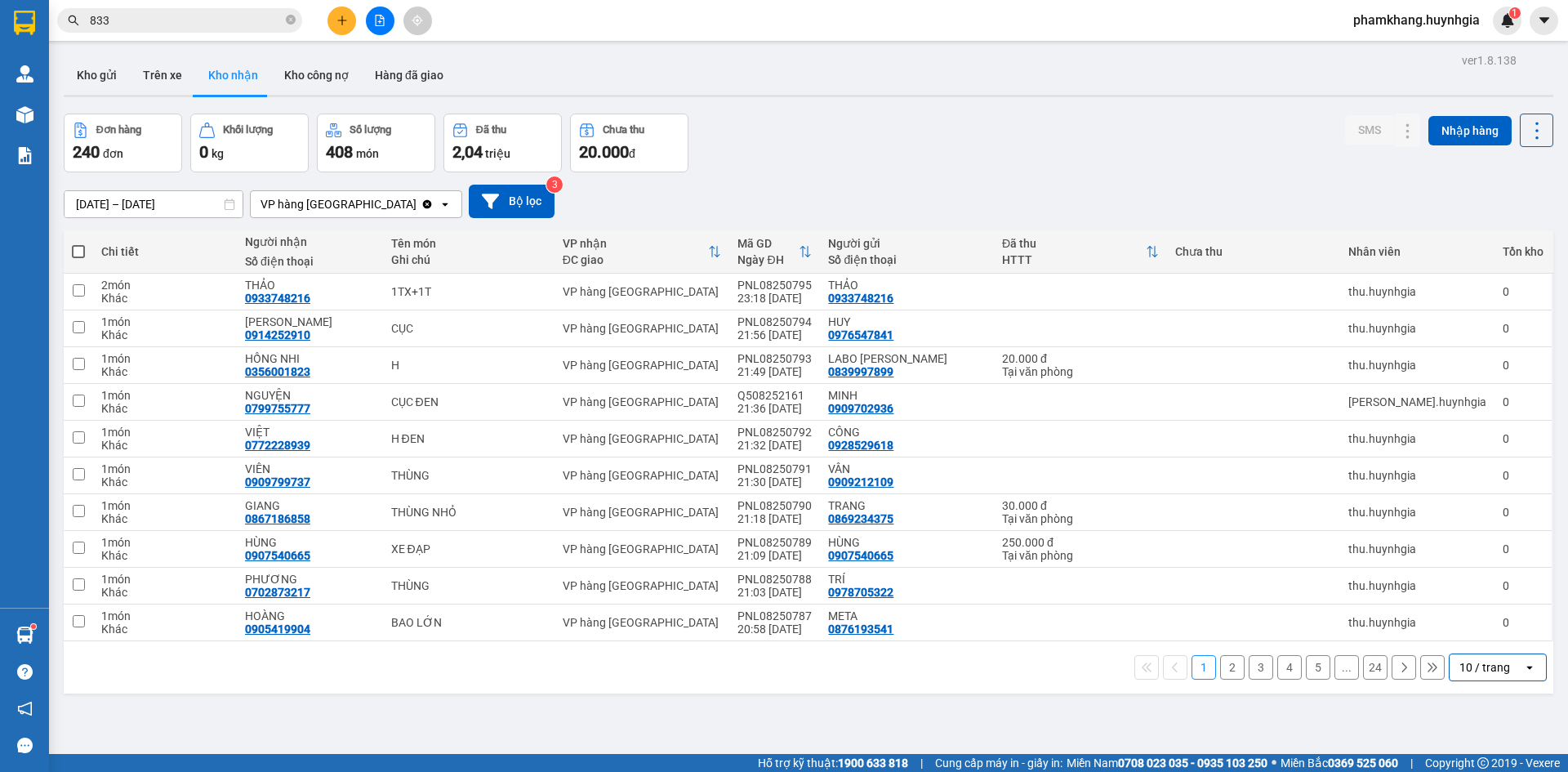
click at [1345, 149] on div "SMS Nhập hàng" at bounding box center [1449, 142] width 208 height 59
click at [270, 17] on input "833" at bounding box center [187, 21] width 193 height 18
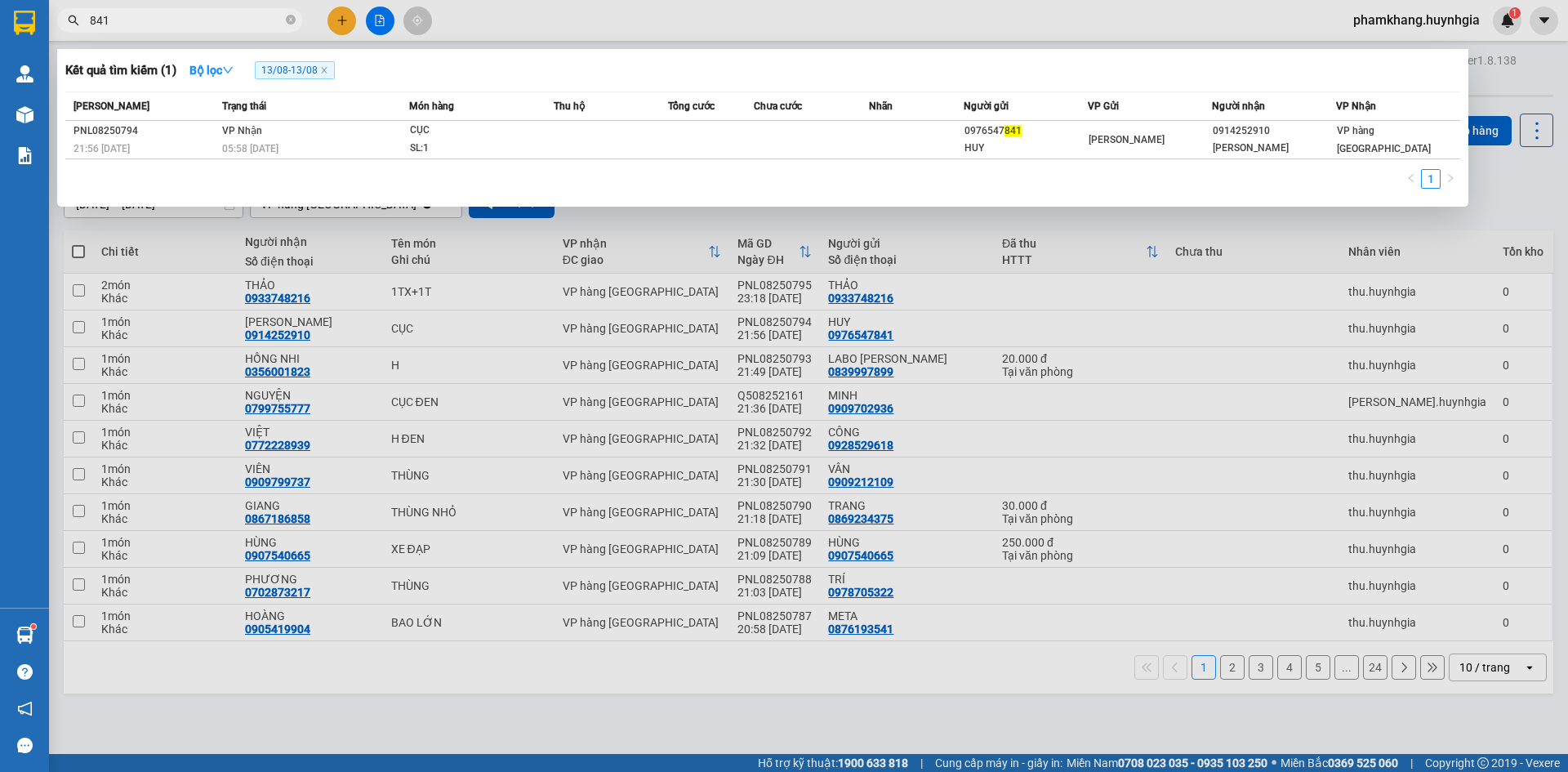
click at [187, 22] on input "841" at bounding box center [187, 21] width 193 height 18
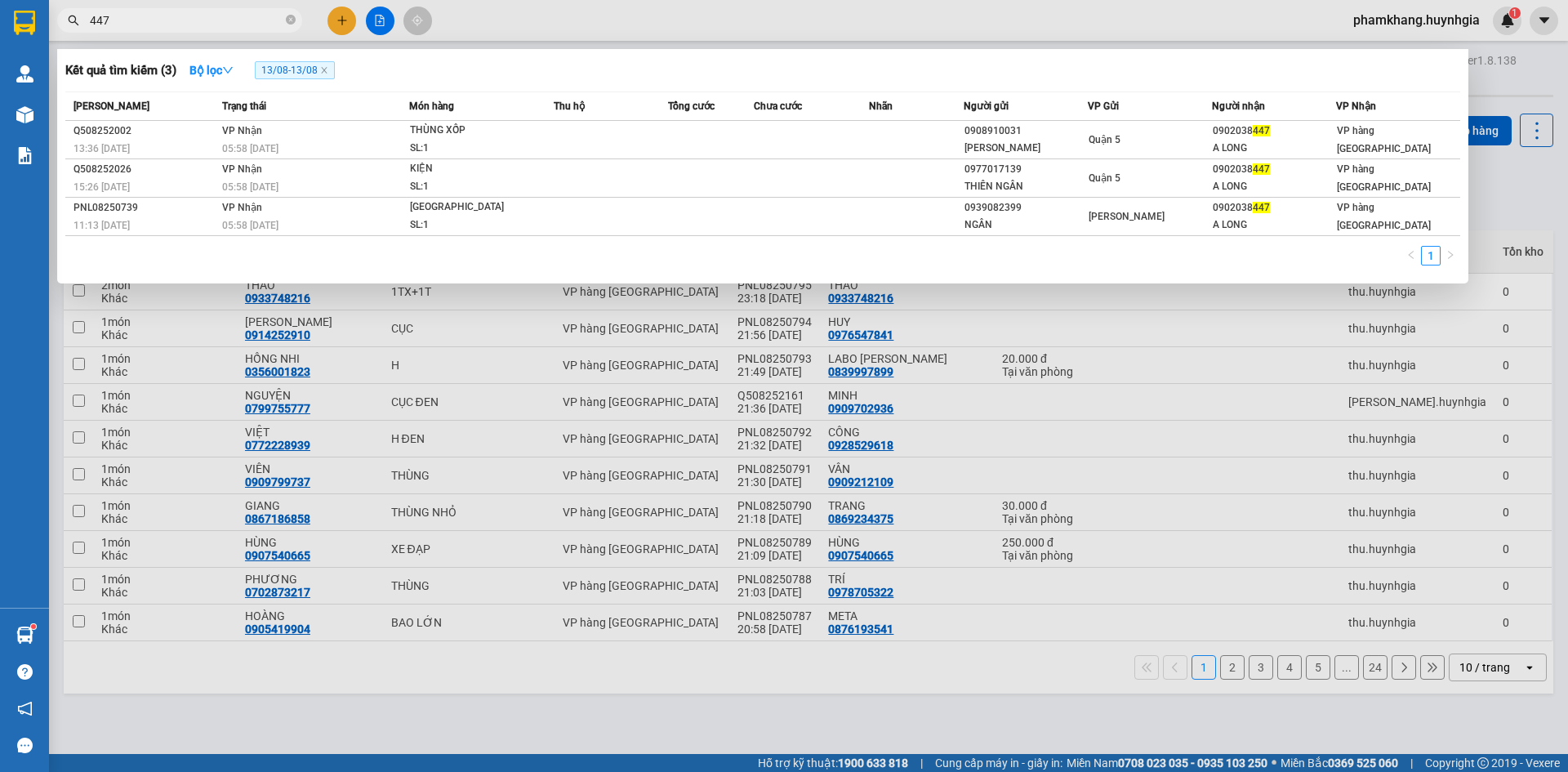
click at [114, 21] on input "447" at bounding box center [187, 21] width 193 height 18
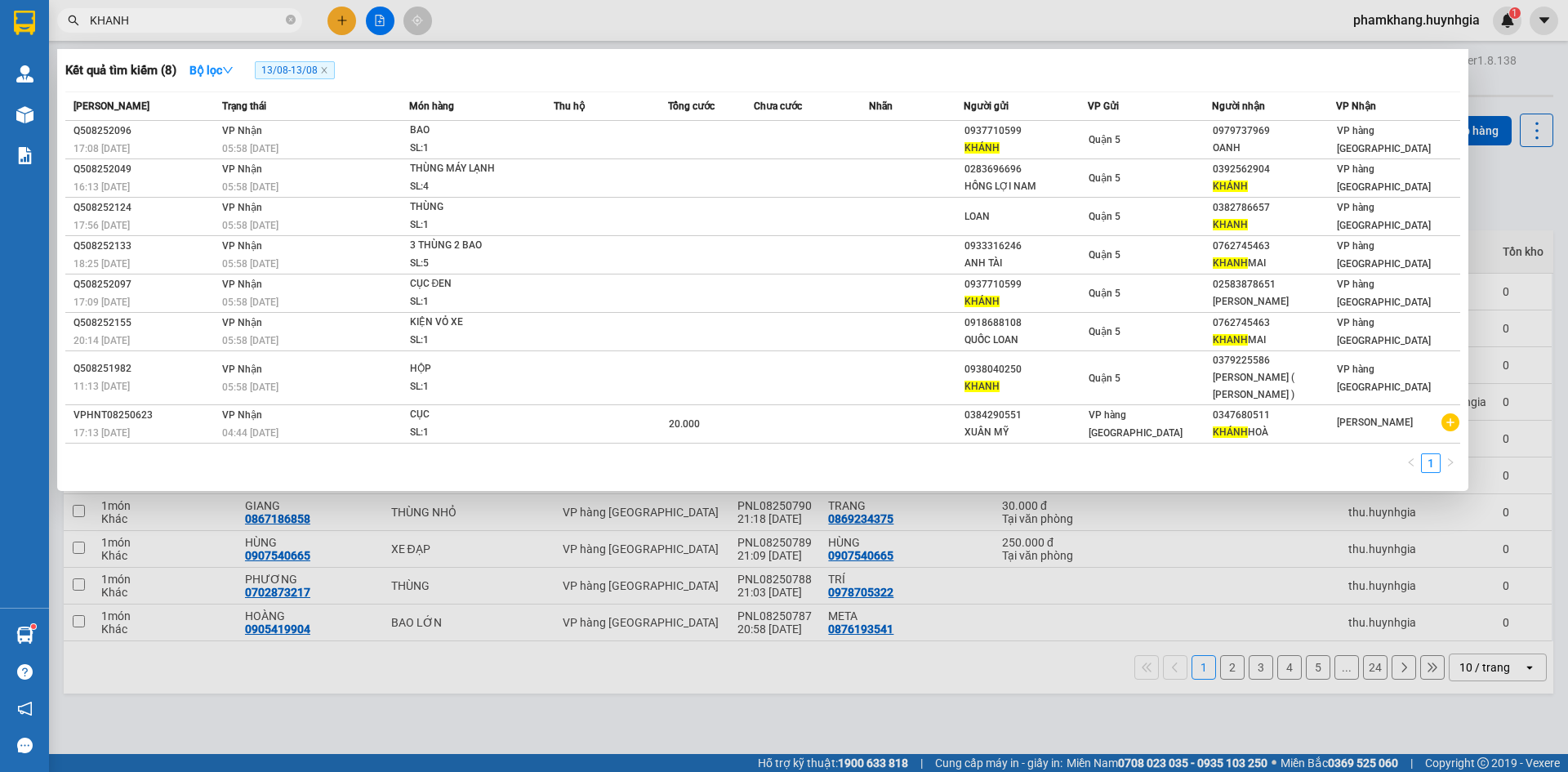
click at [1331, 559] on div at bounding box center [784, 386] width 1568 height 772
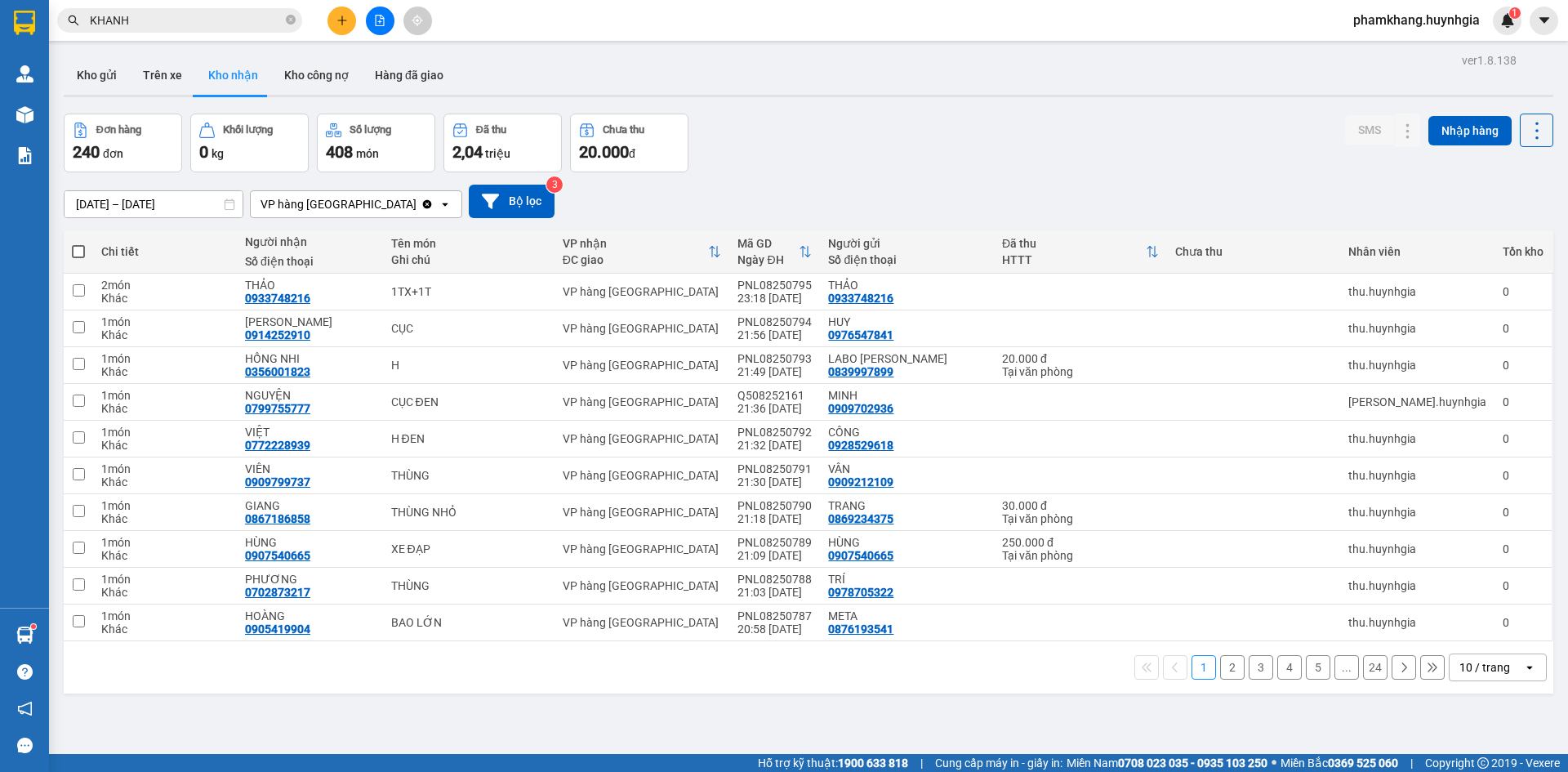
click at [1310, 91] on div "Kho gửi Trên xe Kho nhận Kho công nợ Hàng đã giao" at bounding box center [808, 77] width 1490 height 44
click at [198, 24] on input "KHANH" at bounding box center [187, 21] width 193 height 18
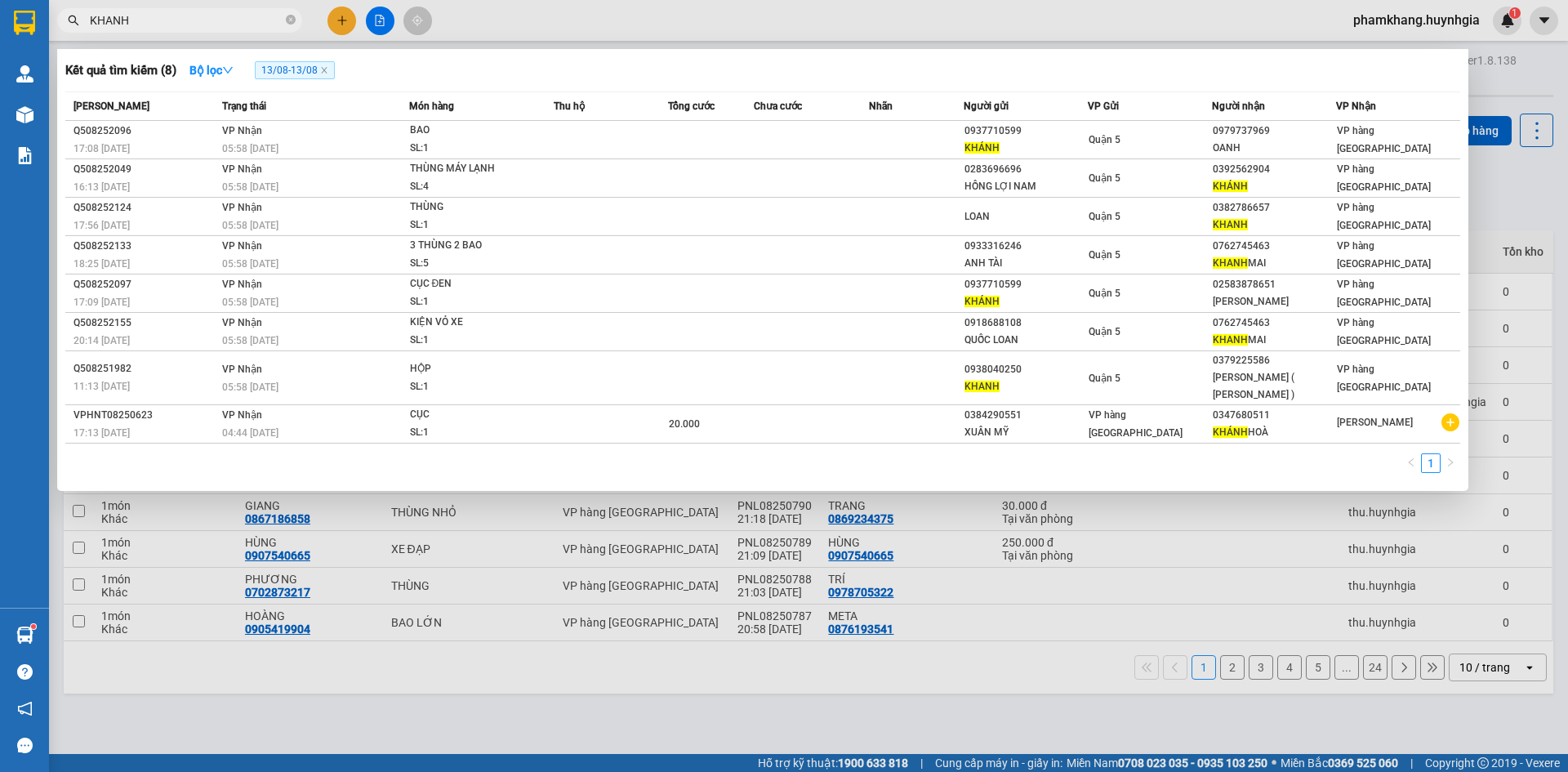
click at [197, 24] on input "KHANH" at bounding box center [187, 21] width 193 height 18
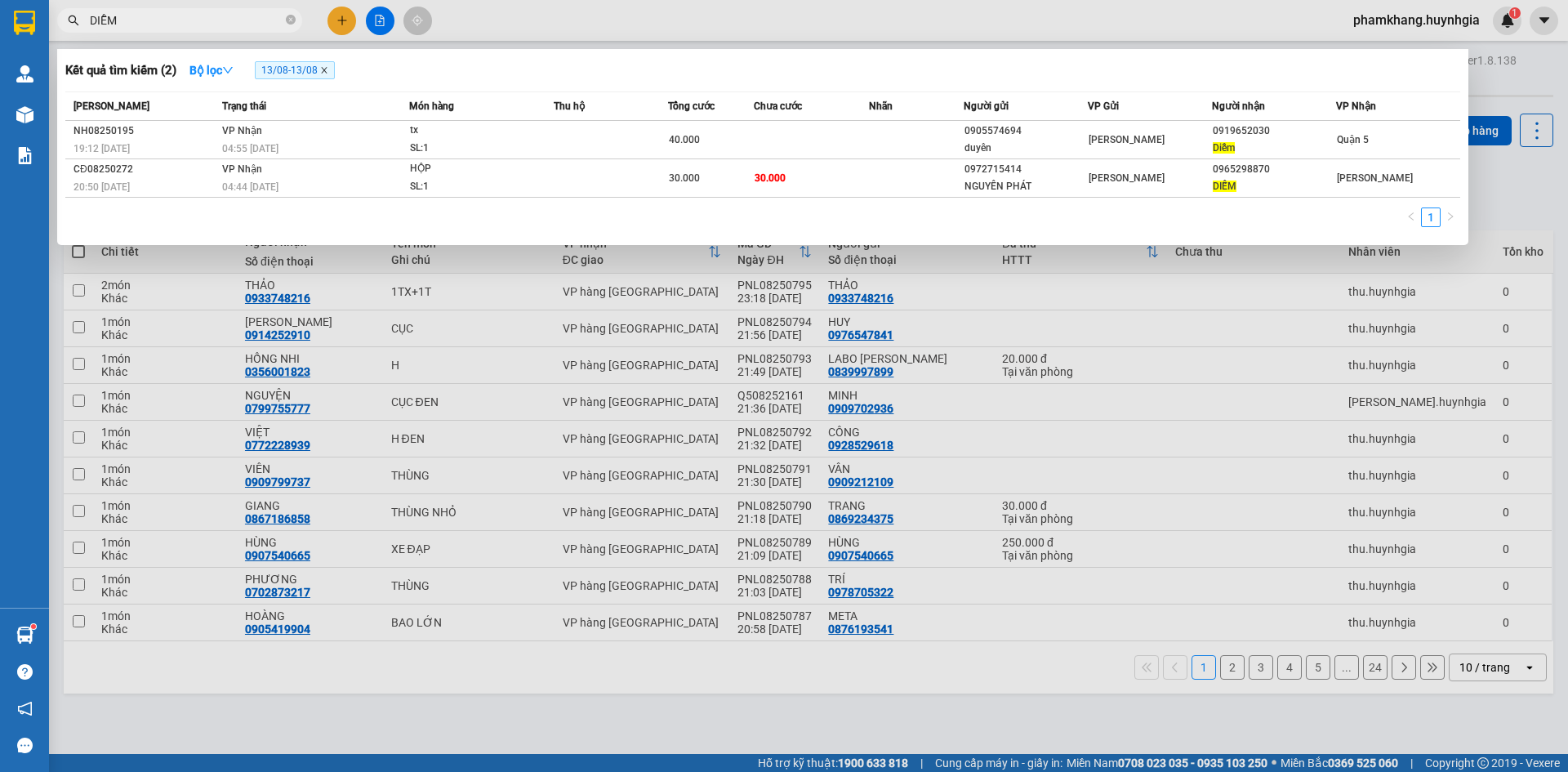
click at [326, 70] on icon "close" at bounding box center [325, 70] width 8 height 8
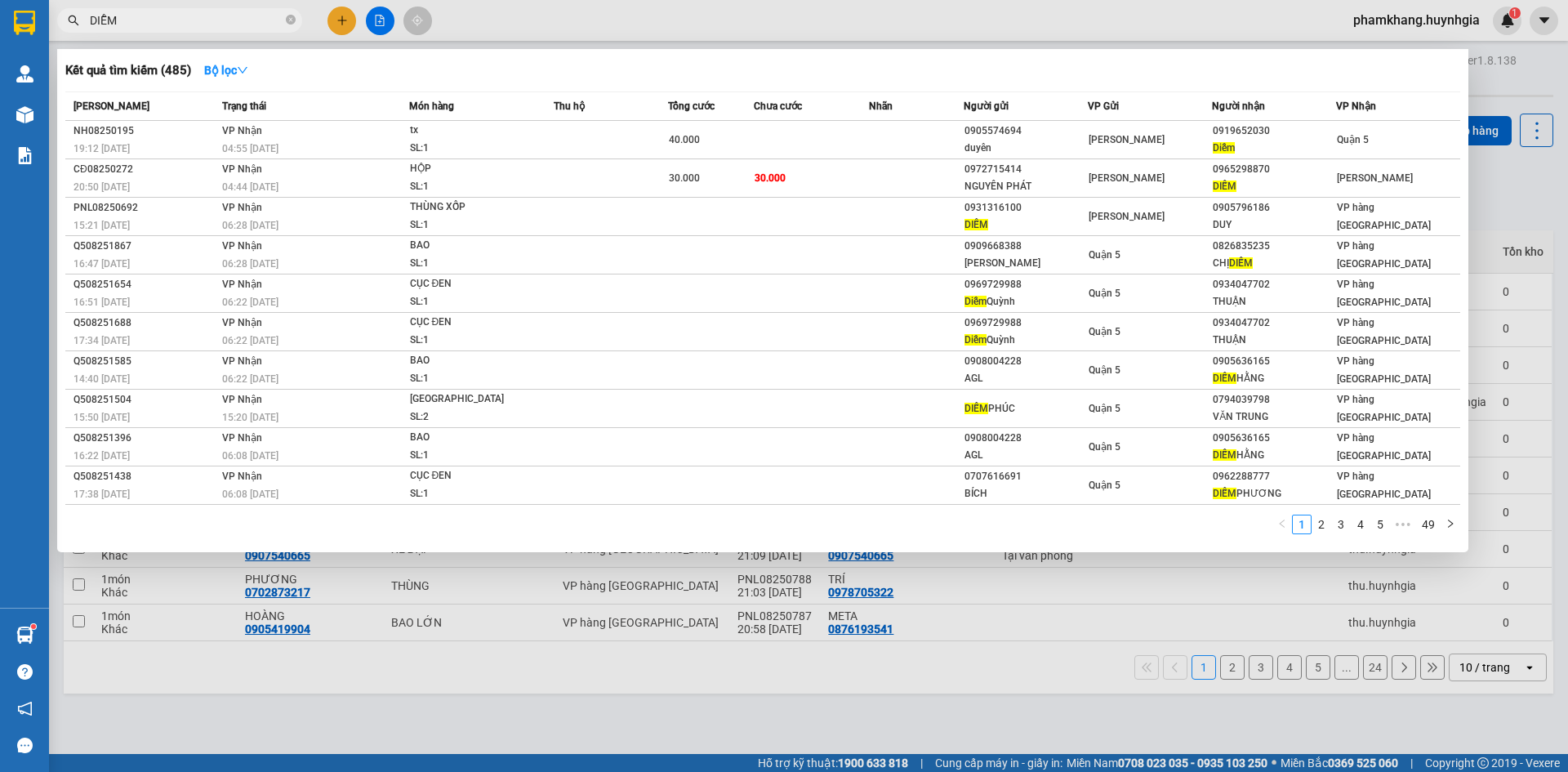
click at [129, 26] on input "DIỄM" at bounding box center [187, 21] width 193 height 18
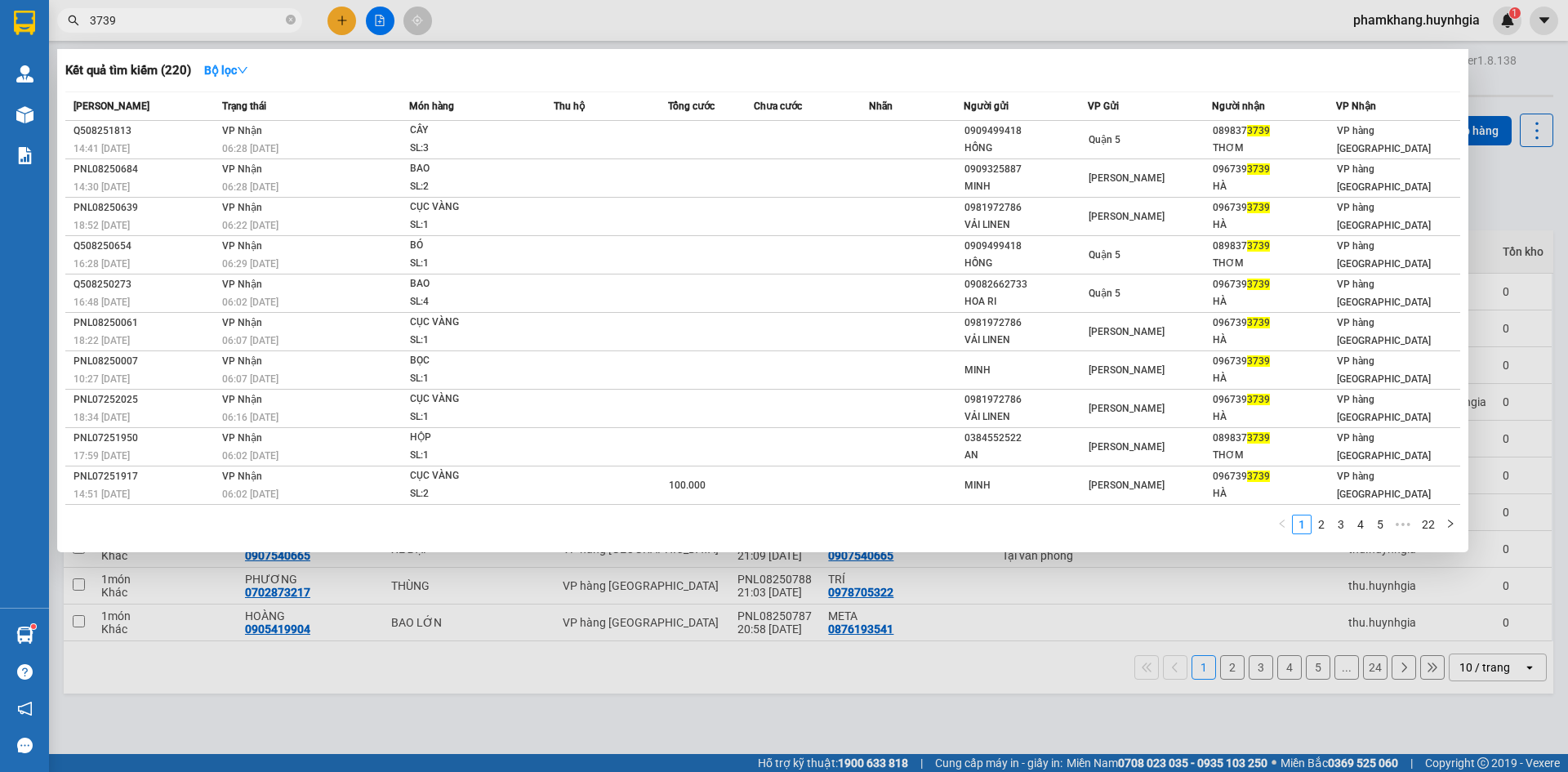
click at [164, 16] on input "3739" at bounding box center [187, 21] width 193 height 18
click at [150, 30] on span "3739" at bounding box center [180, 20] width 245 height 25
click at [150, 19] on input "3739" at bounding box center [187, 21] width 193 height 18
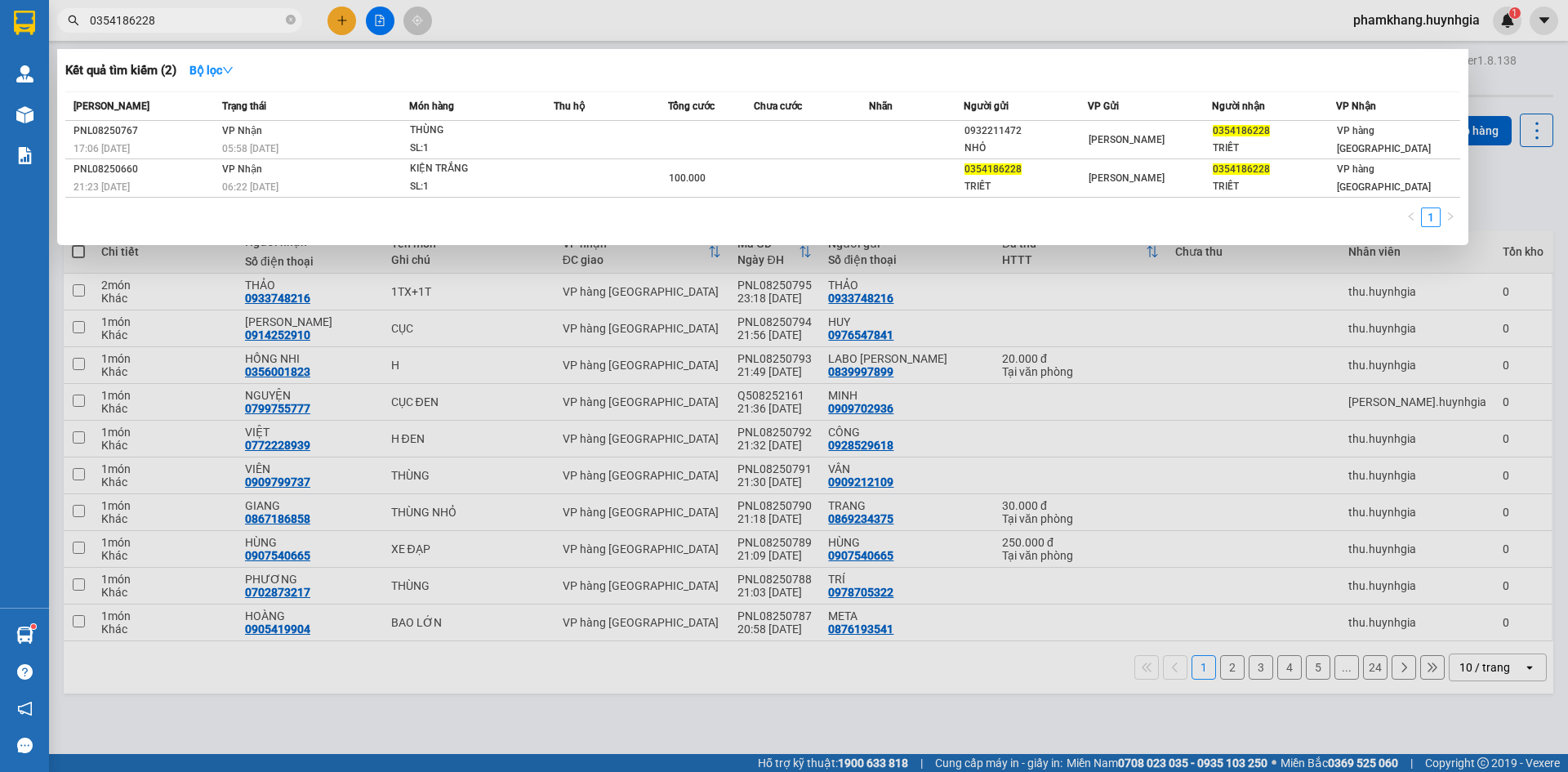
click at [178, 21] on input "0354186228" at bounding box center [187, 21] width 193 height 18
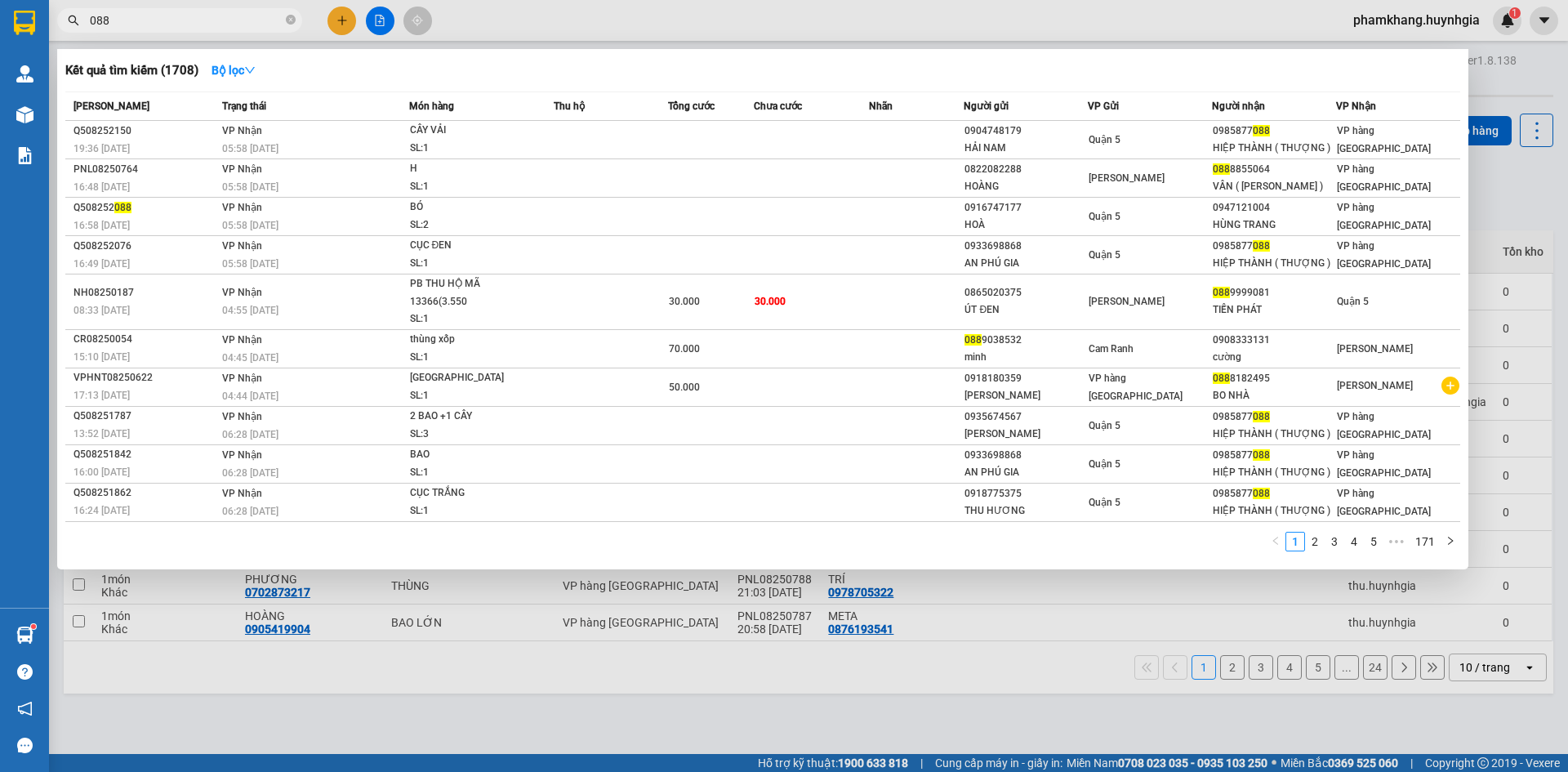
click at [186, 24] on input "088" at bounding box center [187, 21] width 193 height 18
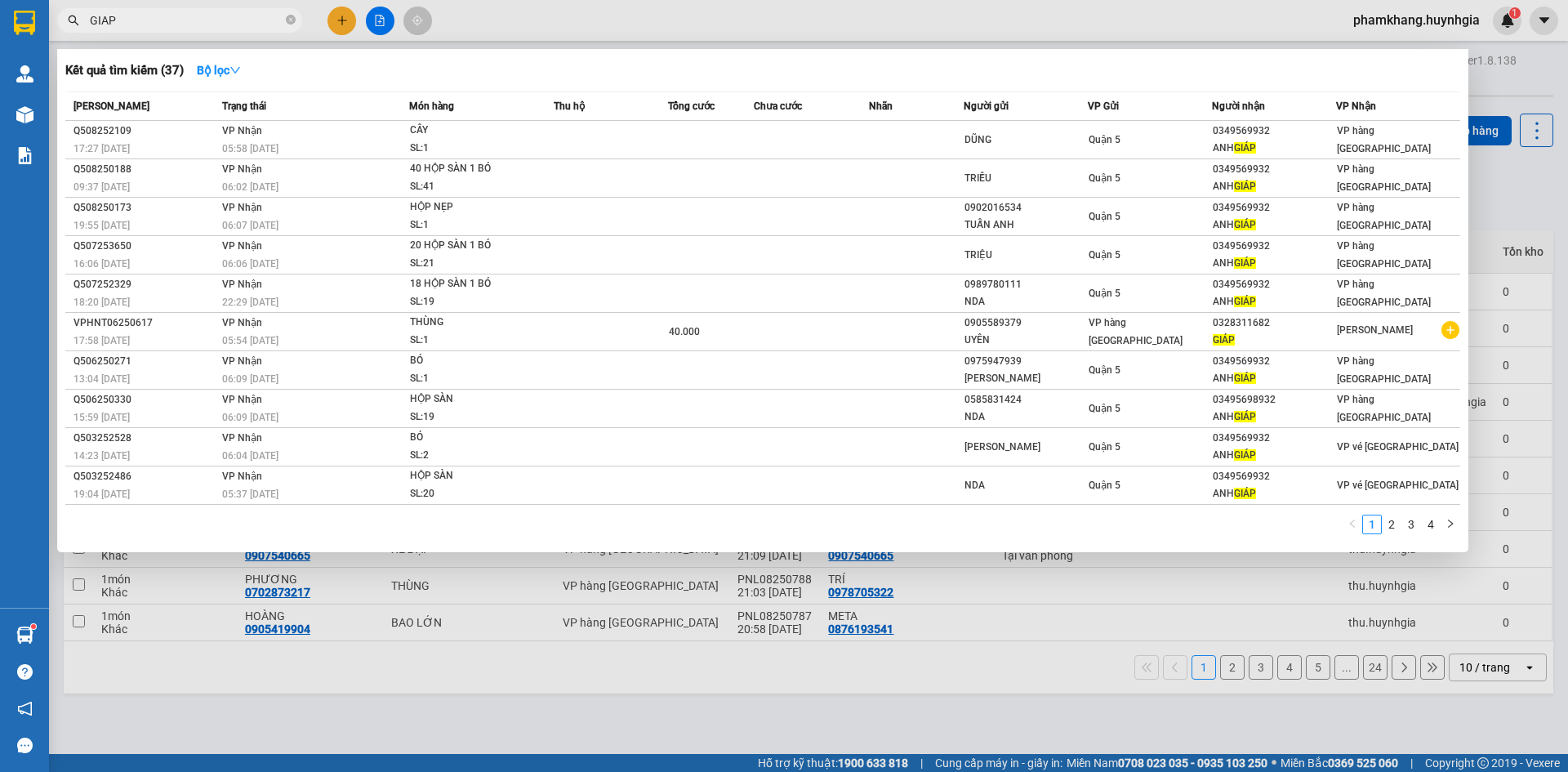
click at [188, 24] on input "GIAP" at bounding box center [187, 21] width 193 height 18
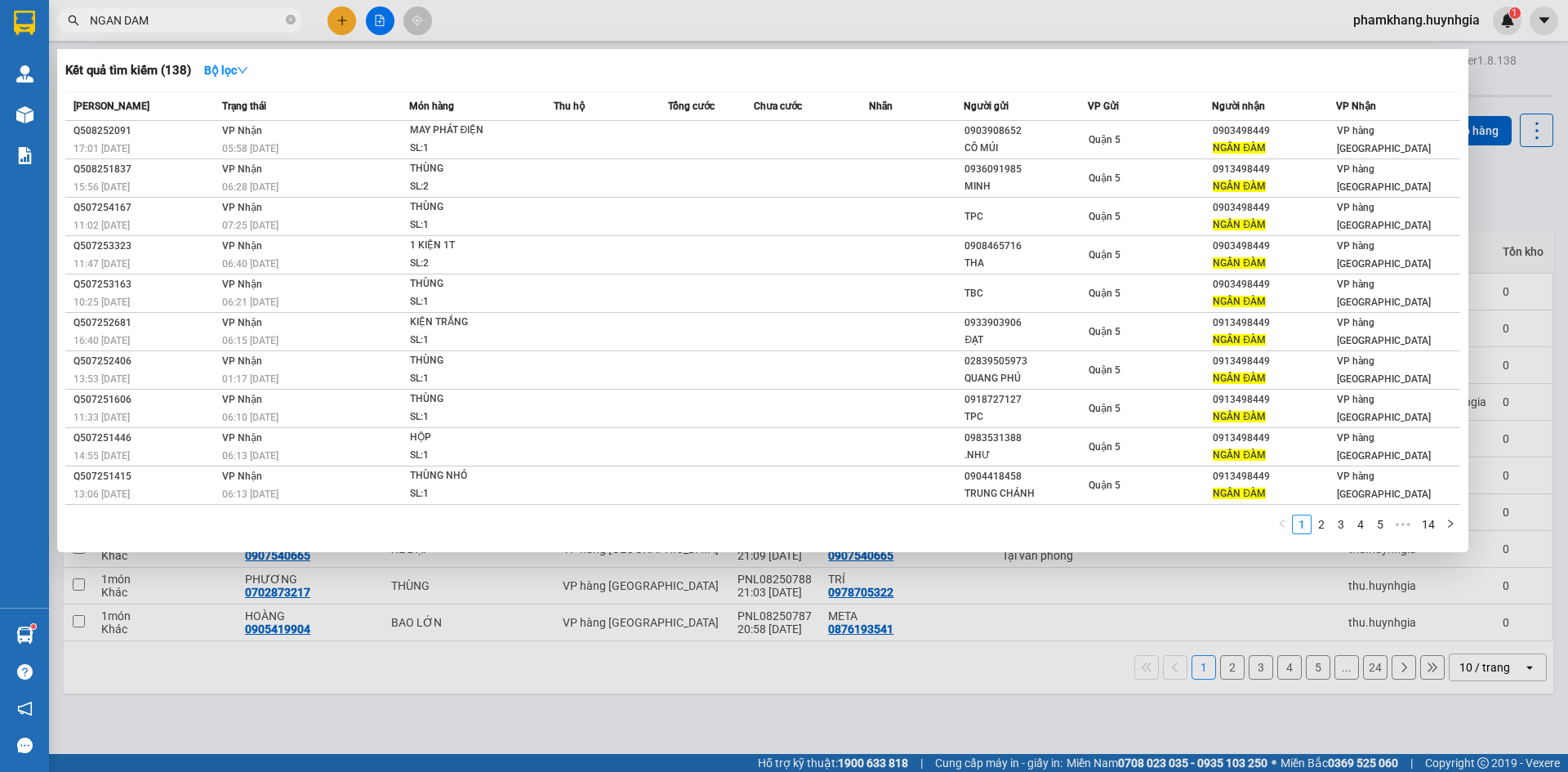
click at [1327, 536] on div "1 2 3 4 5 ••• 14" at bounding box center [763, 529] width 1395 height 30
click at [1318, 523] on link "2" at bounding box center [1322, 524] width 18 height 18
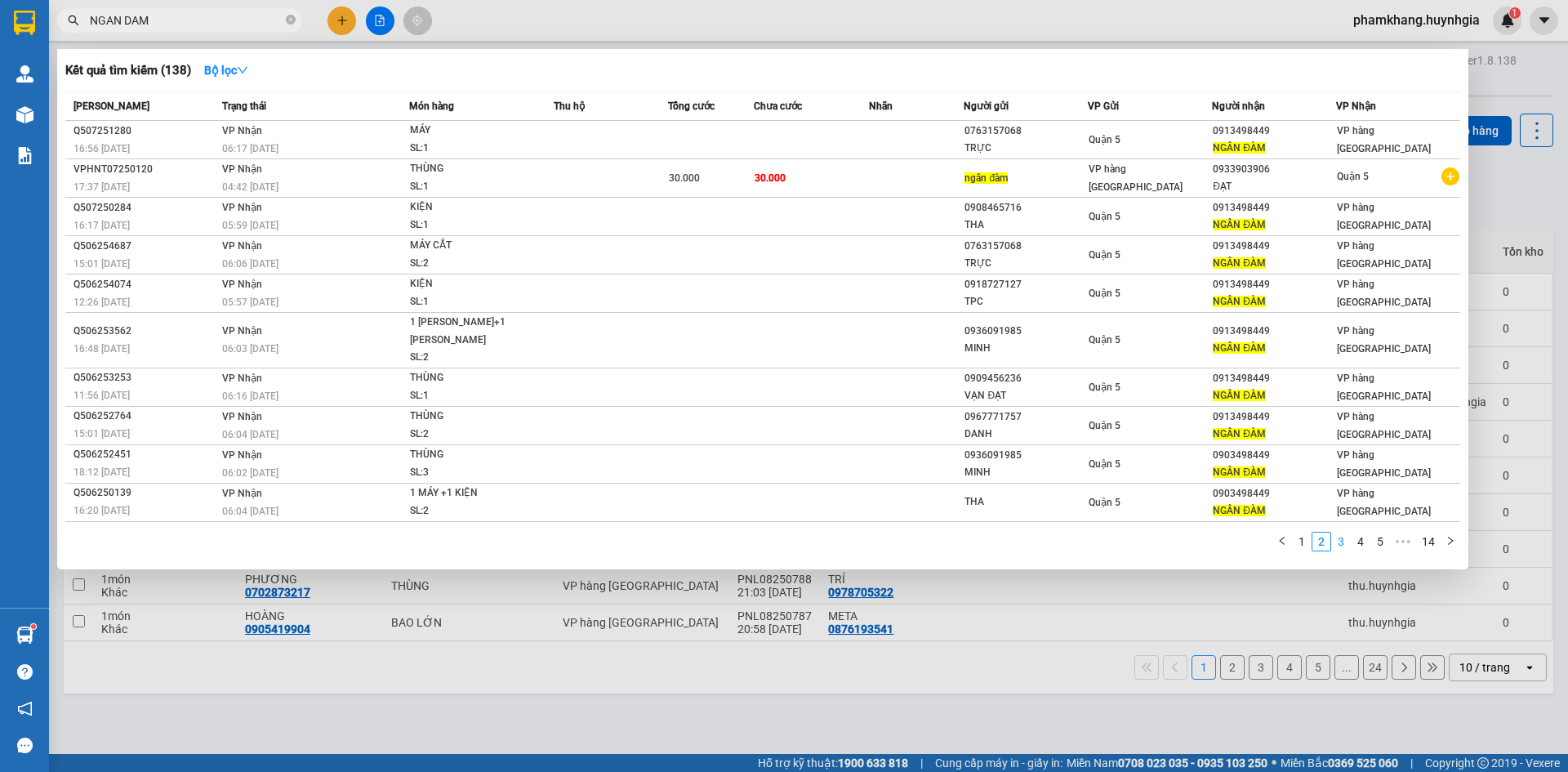
click at [1342, 533] on link "3" at bounding box center [1341, 542] width 18 height 18
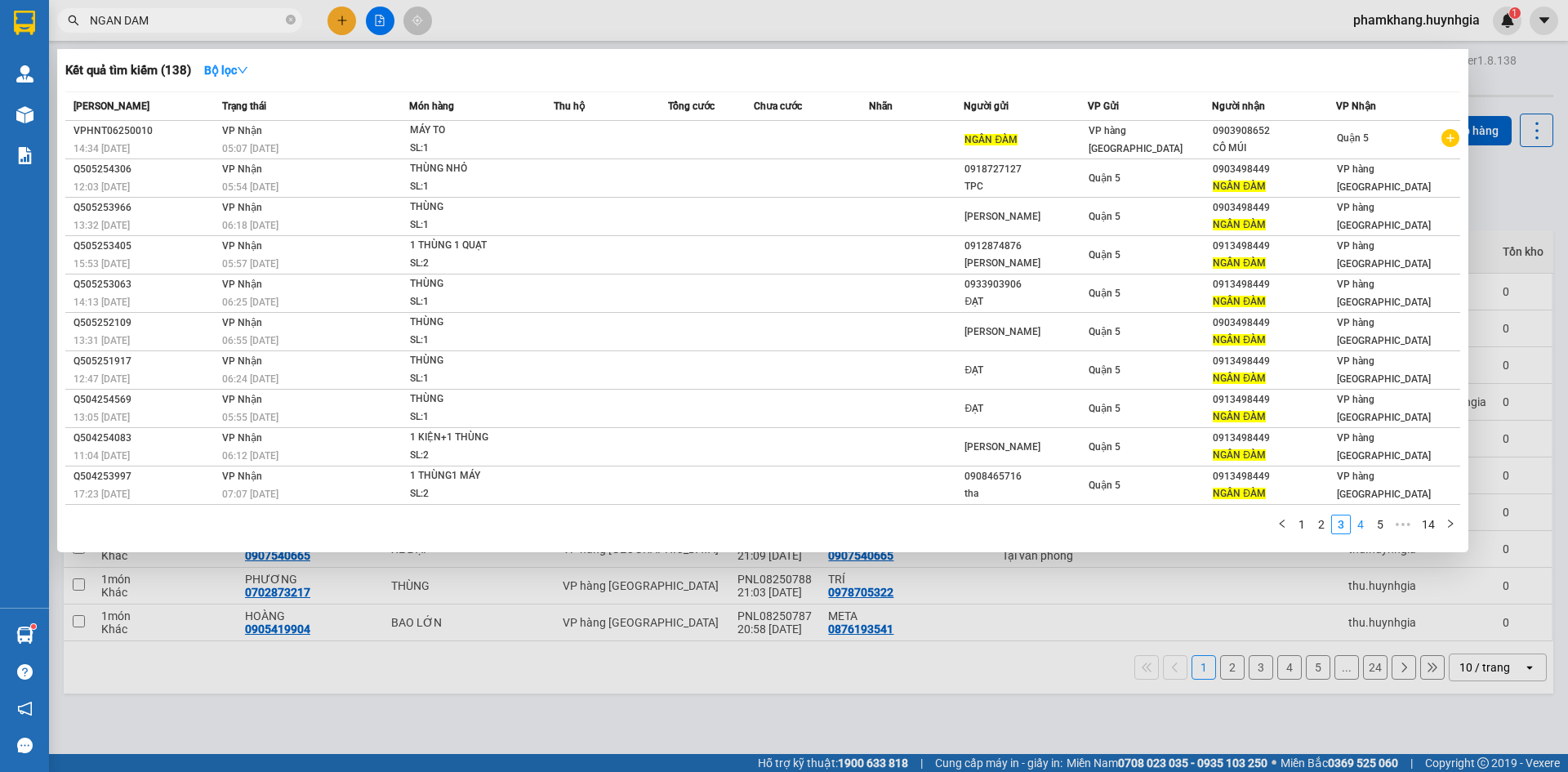
click at [1350, 531] on link "4" at bounding box center [1361, 524] width 18 height 18
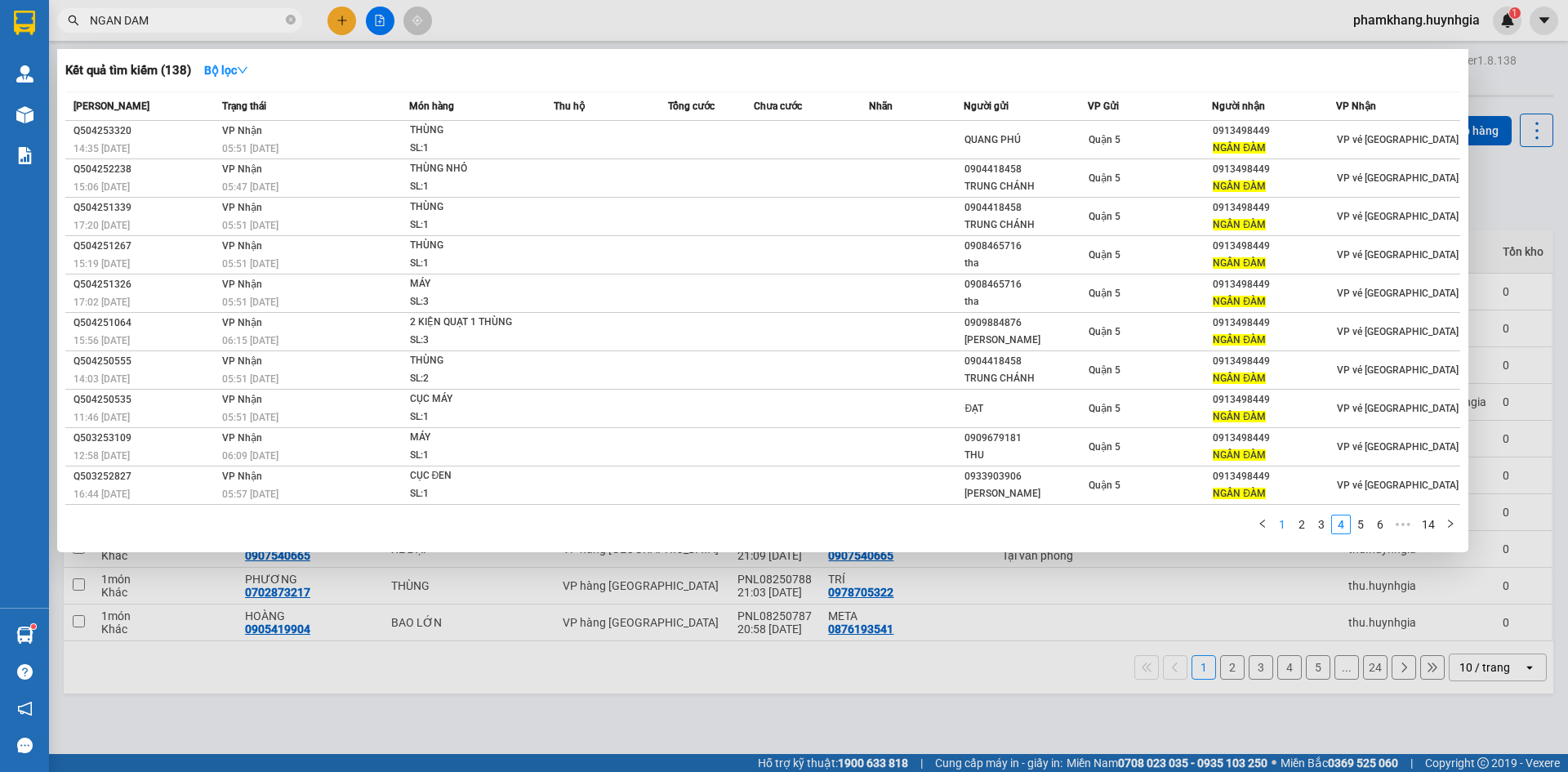
click at [1279, 532] on link "1" at bounding box center [1282, 524] width 18 height 18
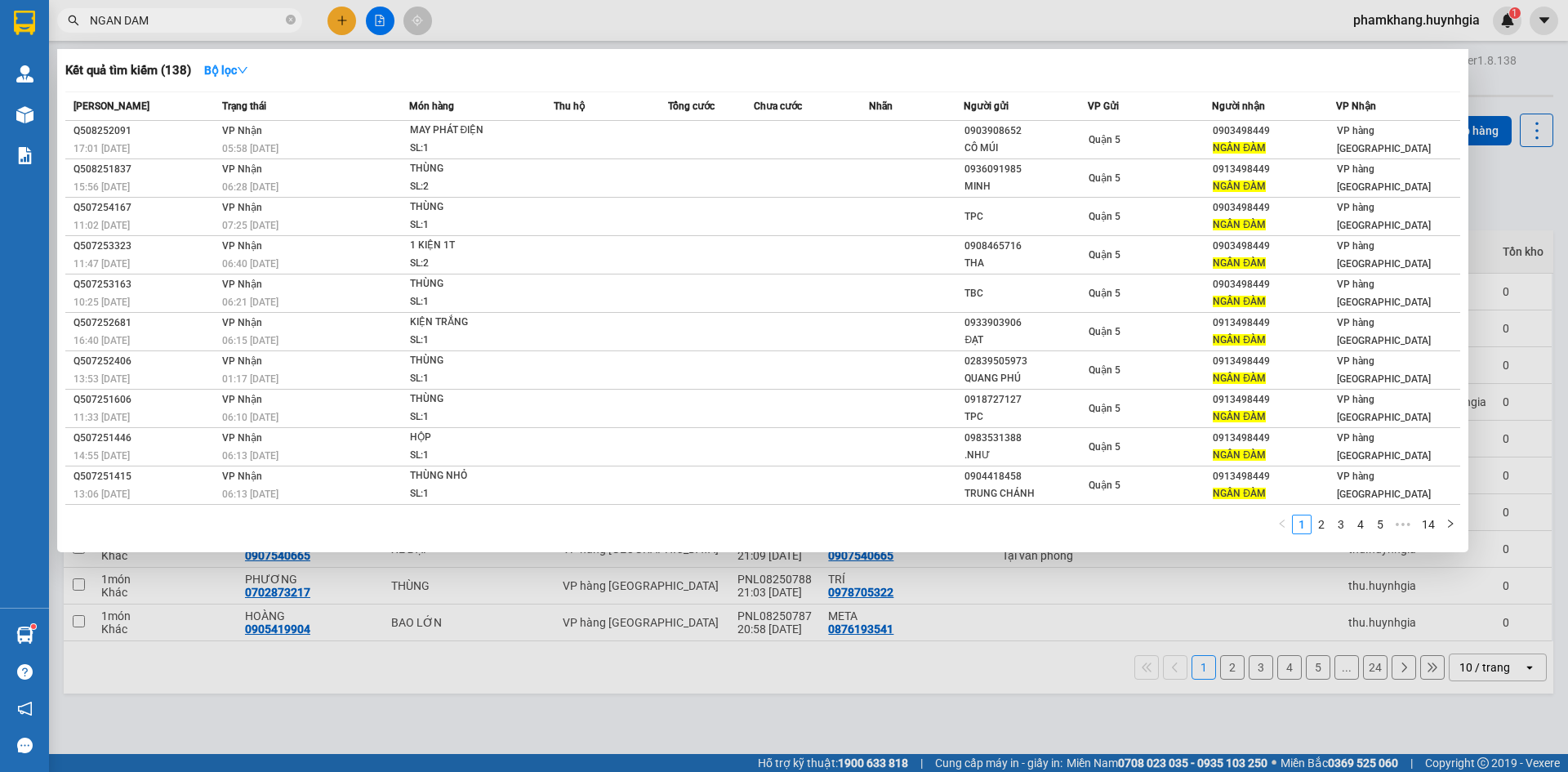
click at [189, 17] on input "NGAN DAM" at bounding box center [187, 21] width 193 height 18
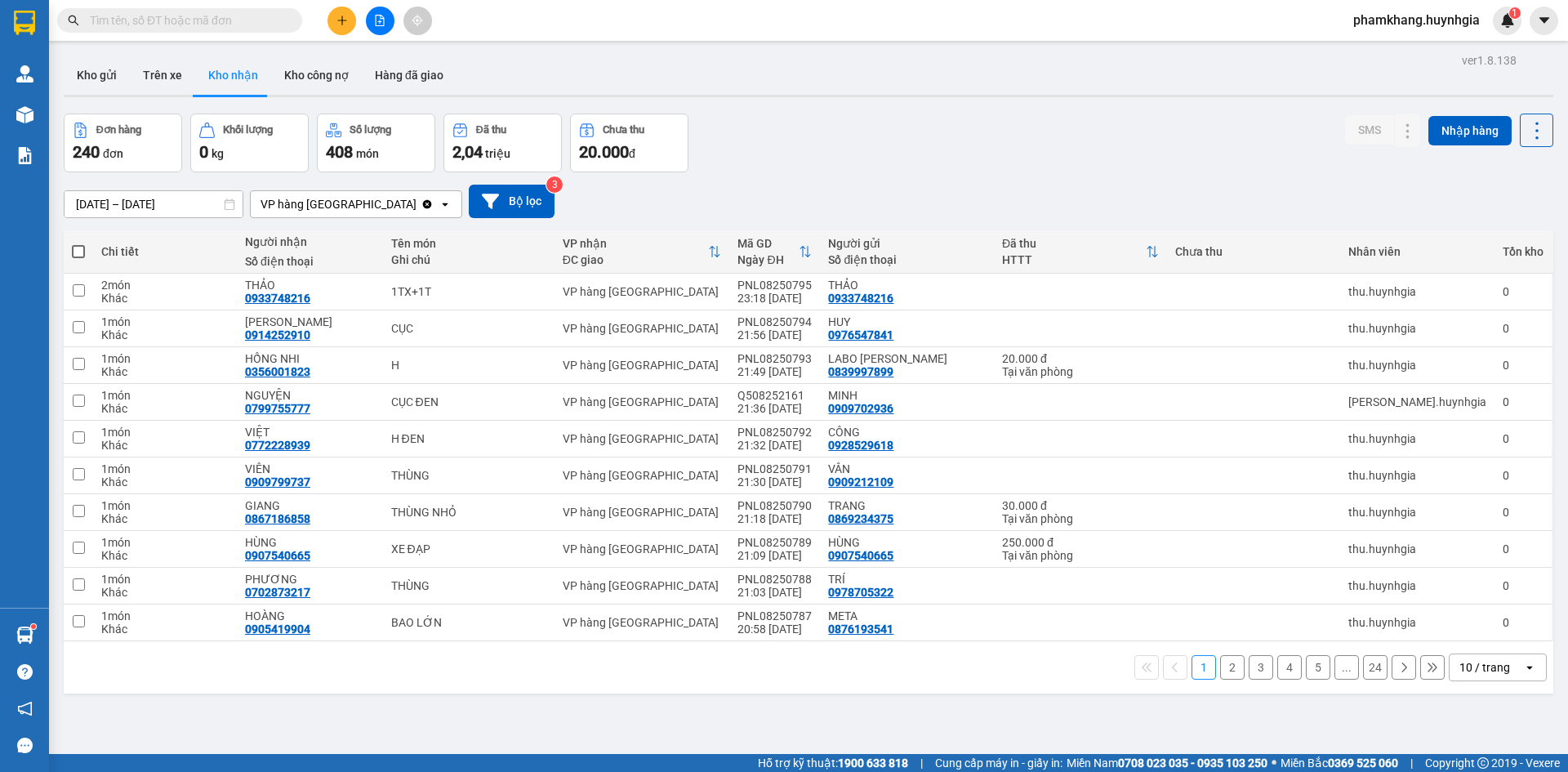
click at [169, 17] on input "text" at bounding box center [187, 21] width 193 height 18
click at [223, 21] on input "text" at bounding box center [187, 21] width 193 height 18
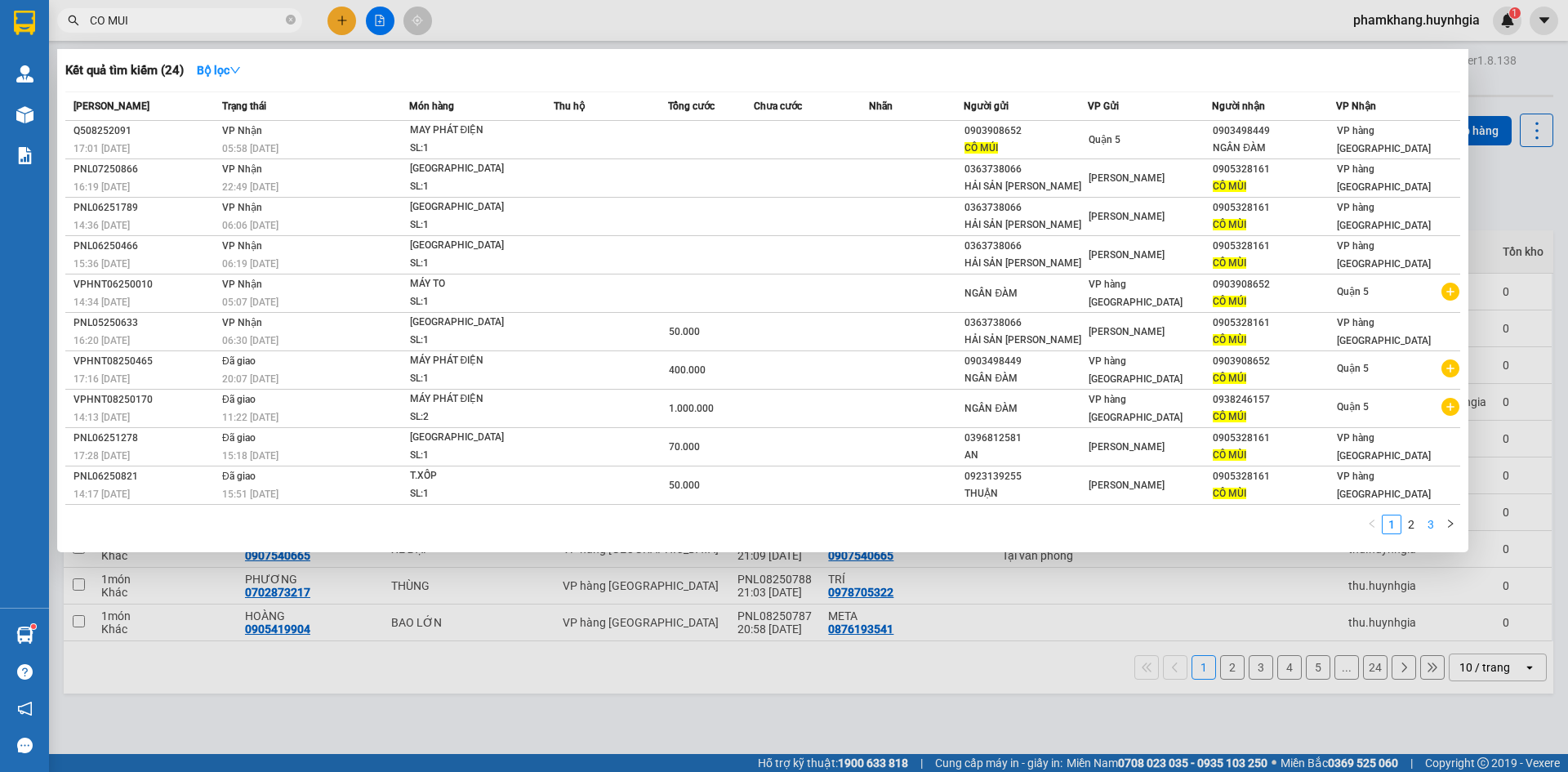
click at [1350, 533] on link "3" at bounding box center [1431, 524] width 18 height 18
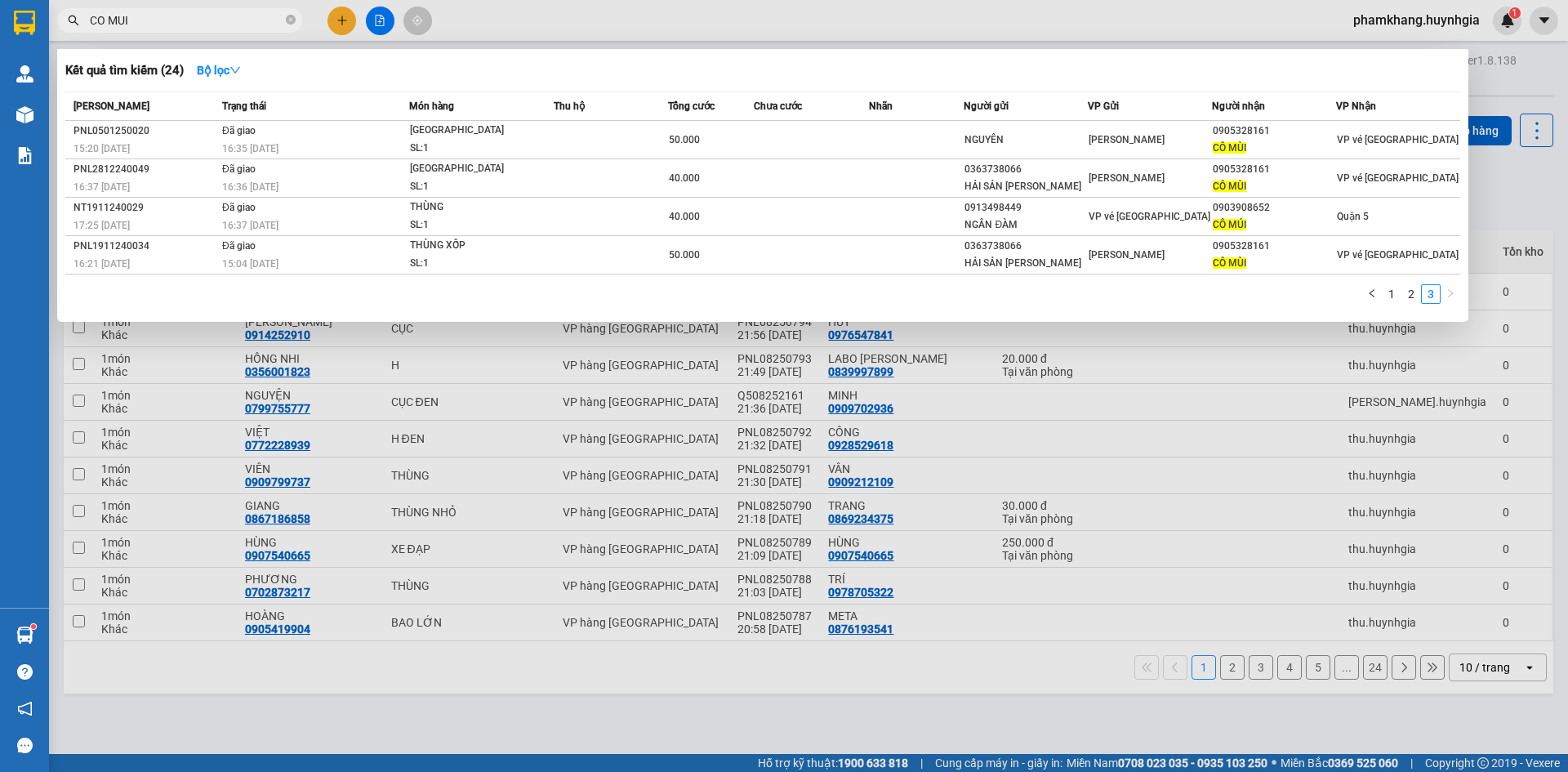
click at [176, 15] on input "CO MUI" at bounding box center [187, 21] width 193 height 18
click at [174, 26] on input "CO MUI" at bounding box center [187, 21] width 193 height 18
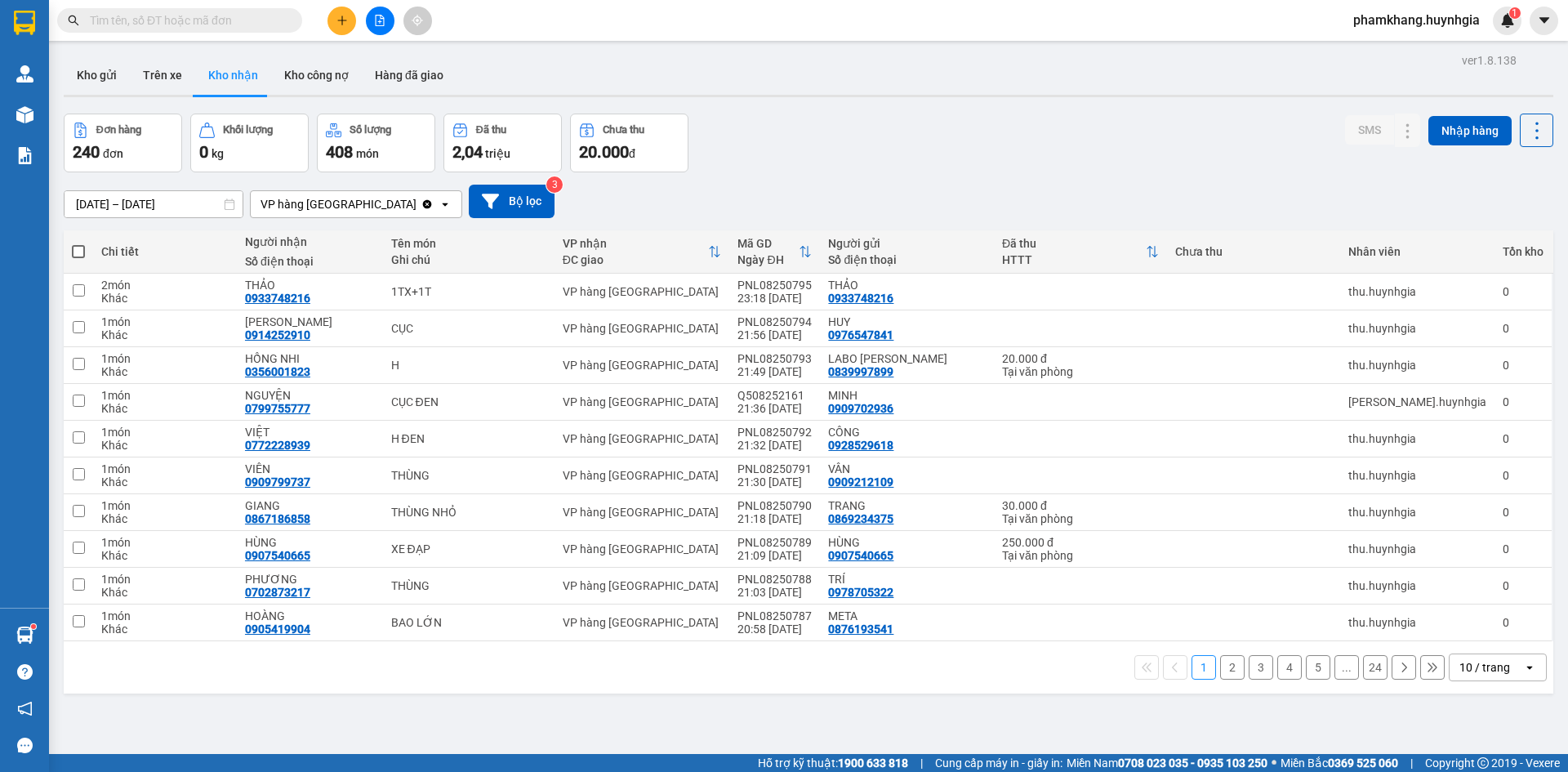
click at [1227, 684] on div "1 2 3 4 5 ... 24 10 / trang open" at bounding box center [808, 667] width 1490 height 53
click at [1222, 667] on button "2" at bounding box center [1233, 667] width 25 height 25
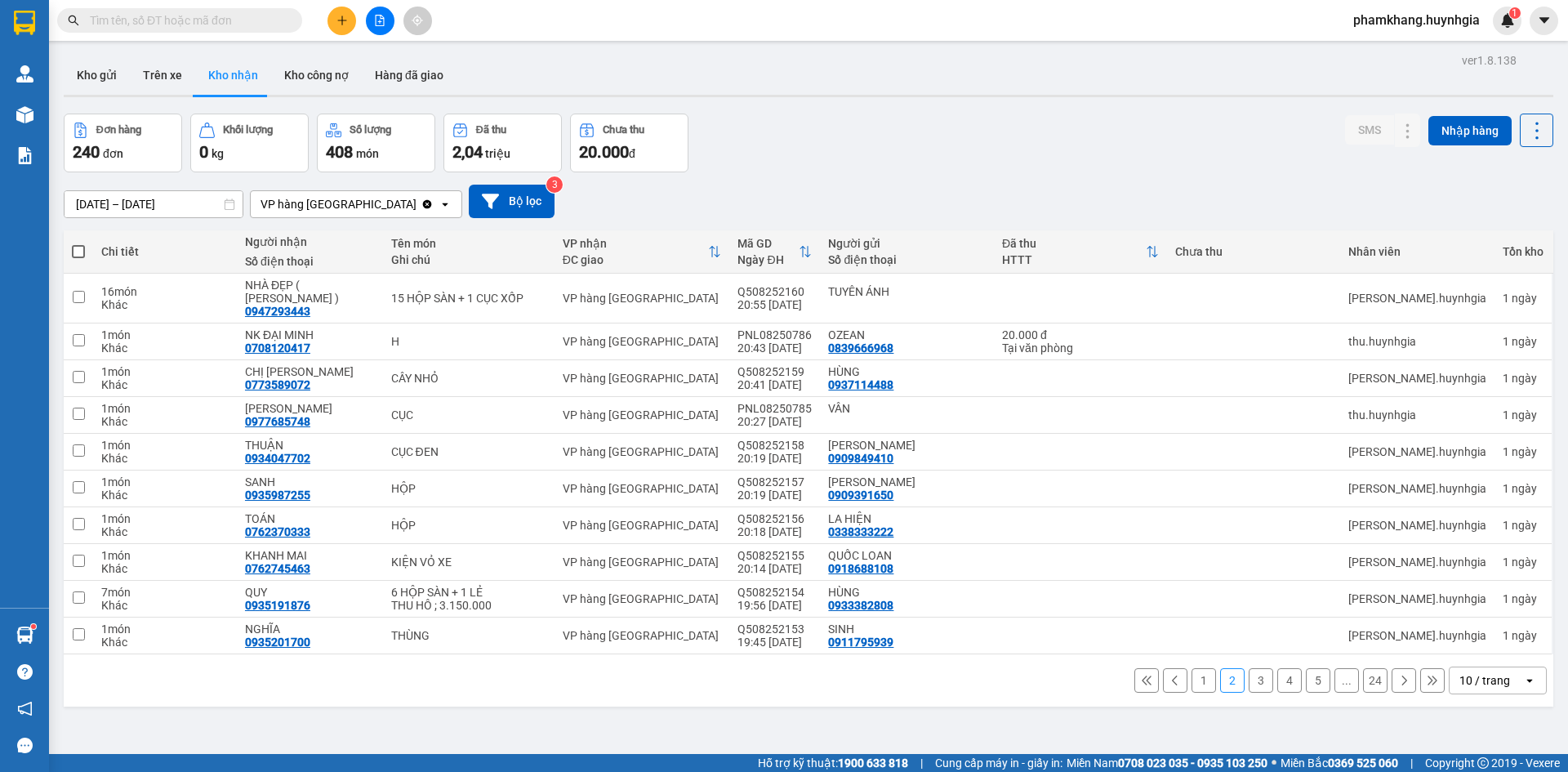
click at [1314, 680] on div "1 2 3 4 5 ... 24 10 / trang open" at bounding box center [809, 681] width 1477 height 28
click at [1306, 668] on button "5" at bounding box center [1318, 680] width 25 height 25
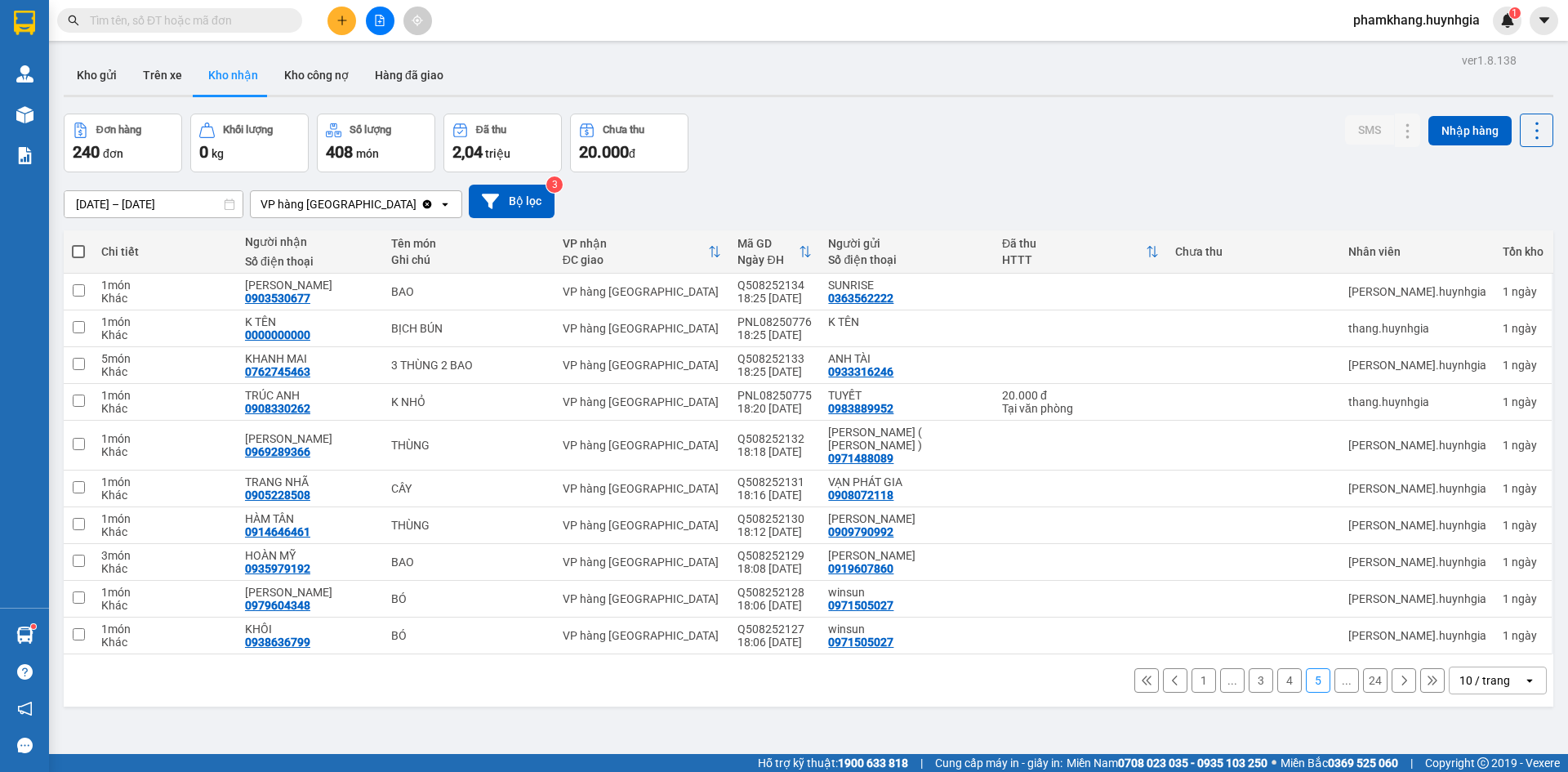
click at [265, 22] on input "text" at bounding box center [187, 21] width 193 height 18
click at [131, 22] on input "text" at bounding box center [187, 21] width 193 height 18
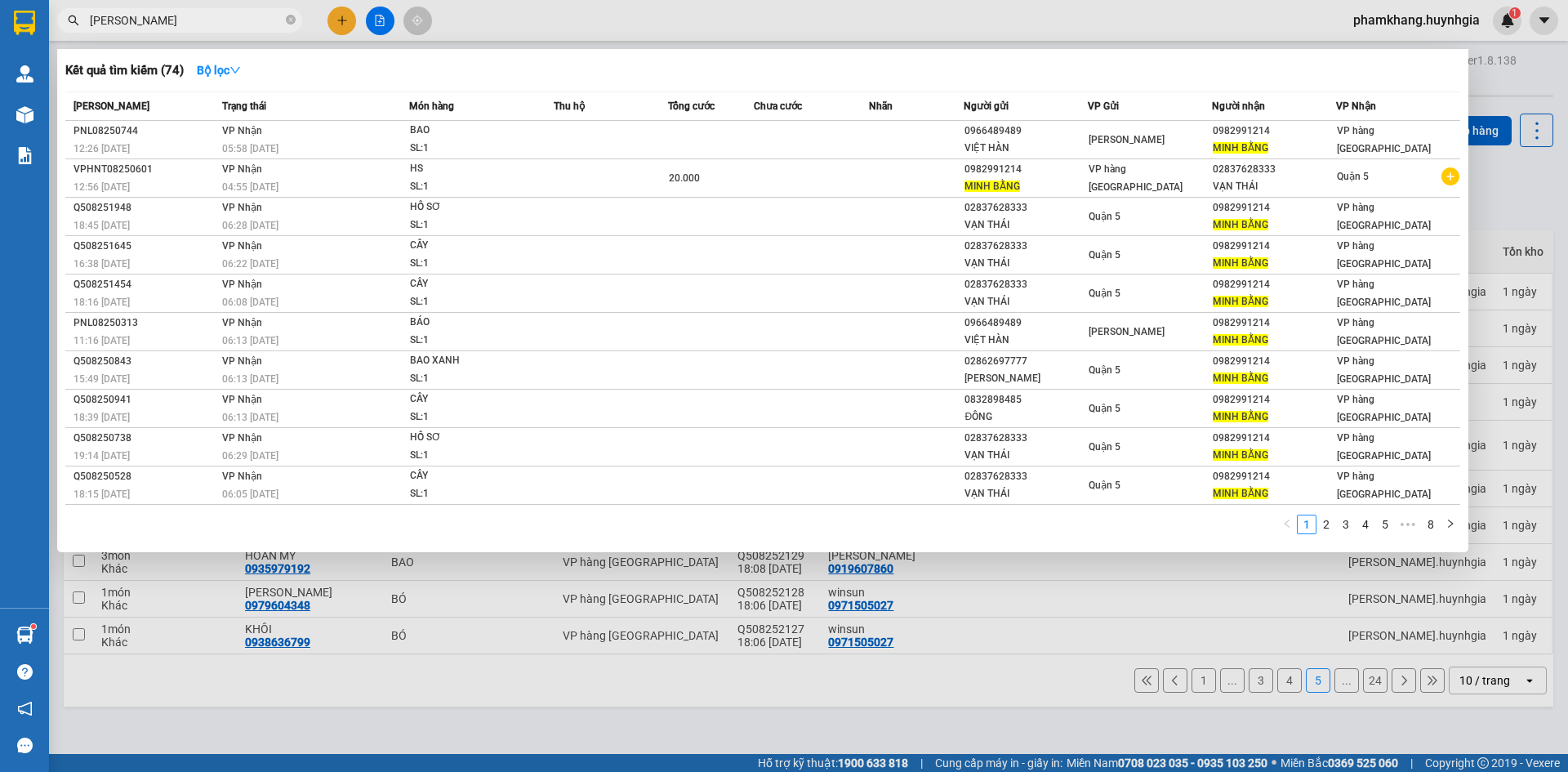
click at [191, 19] on input "[PERSON_NAME]" at bounding box center [187, 21] width 193 height 18
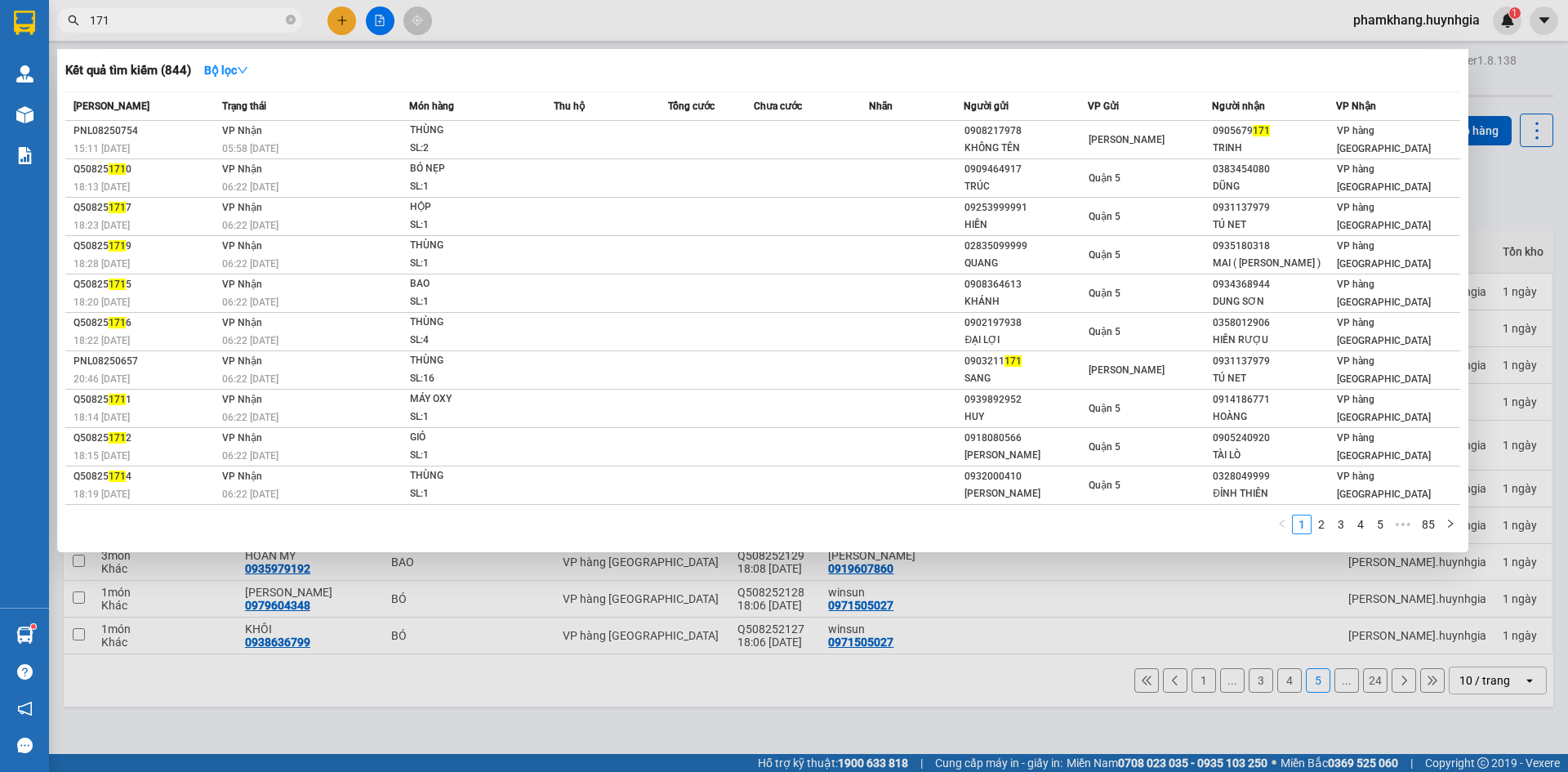
click at [248, 24] on input "171" at bounding box center [187, 21] width 193 height 18
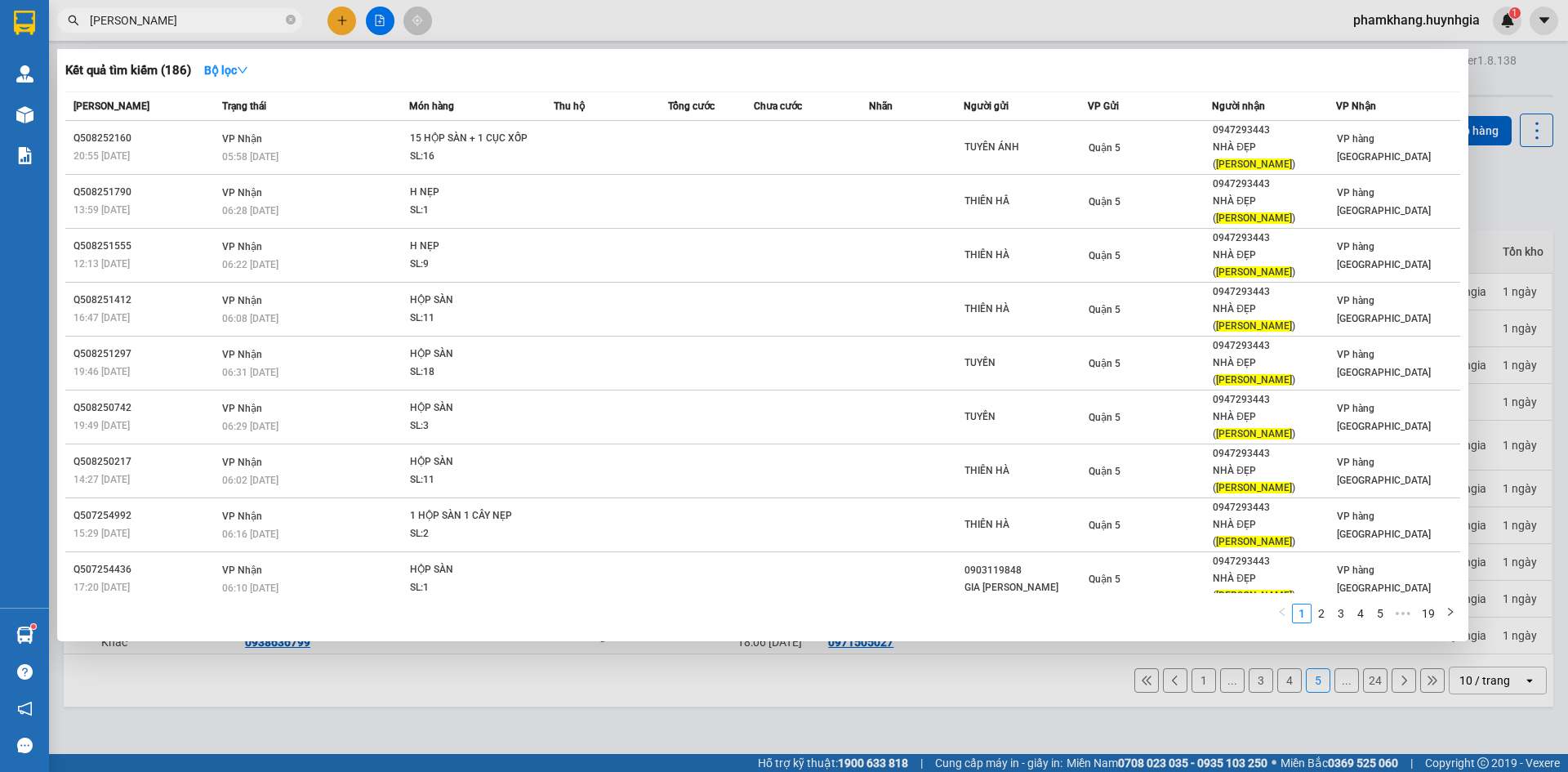
click at [186, 23] on input "[PERSON_NAME]" at bounding box center [187, 21] width 193 height 18
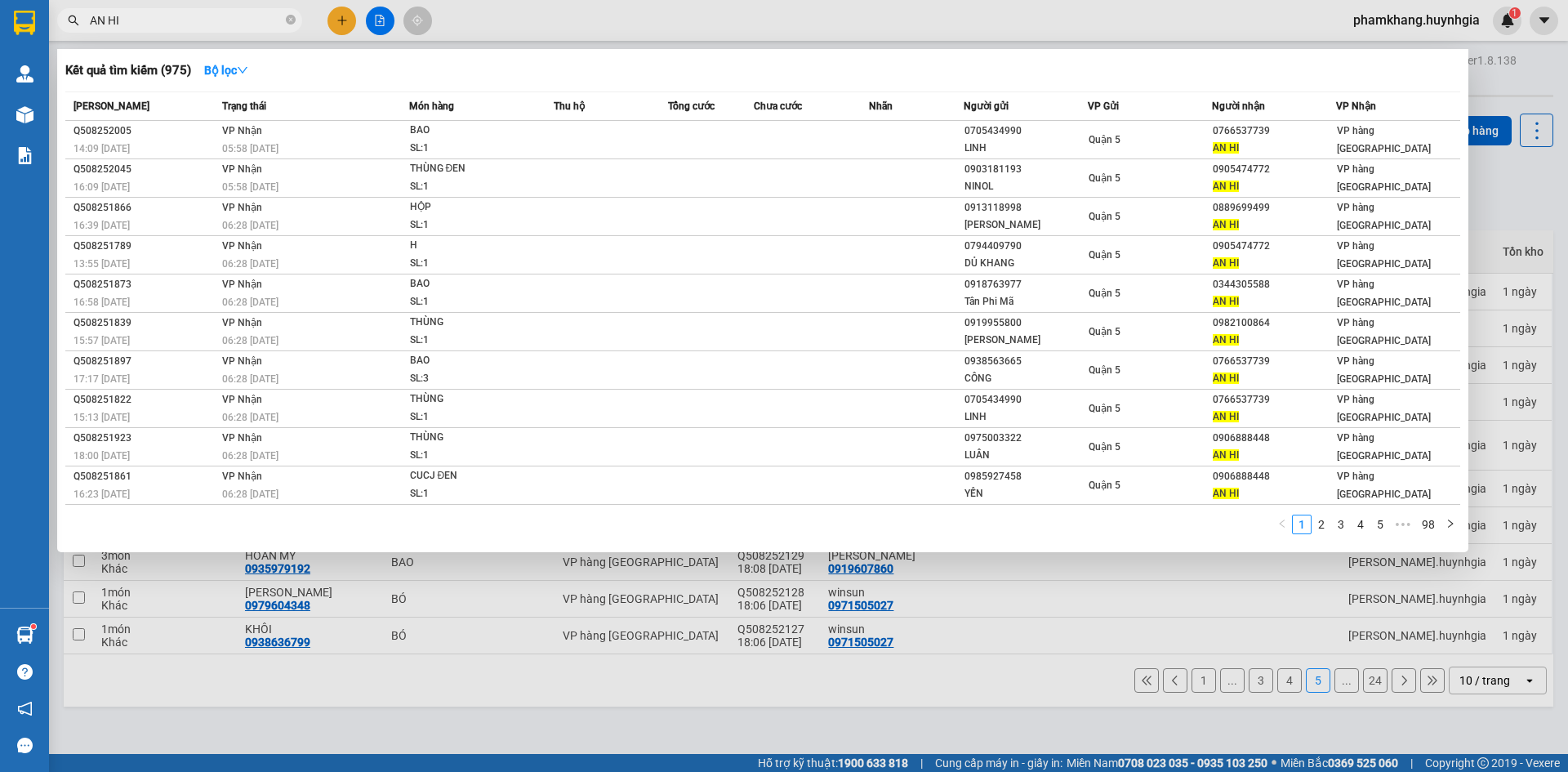
click at [148, 19] on input "AN HI" at bounding box center [187, 21] width 193 height 18
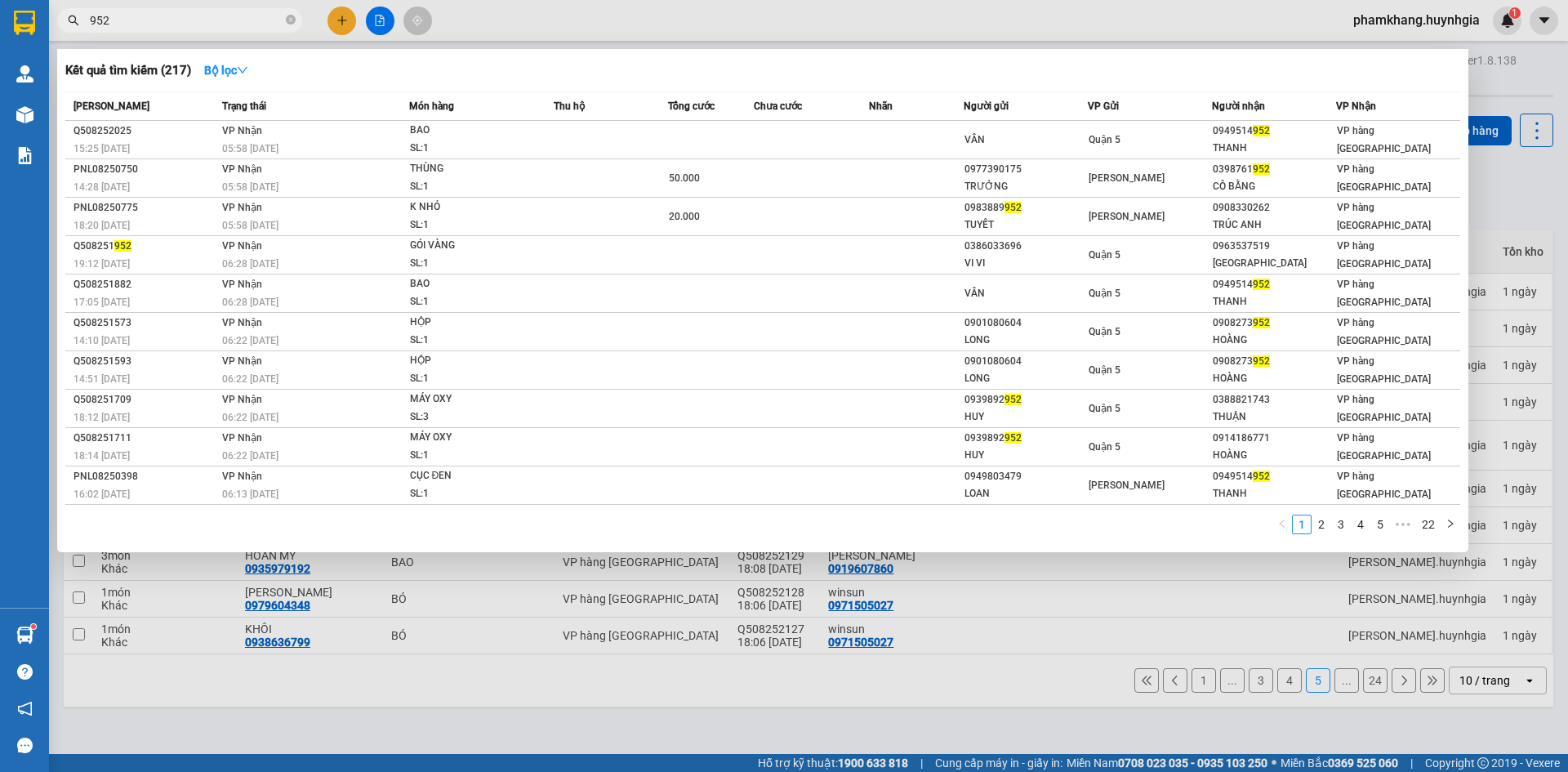
click at [148, 19] on input "952" at bounding box center [187, 21] width 193 height 18
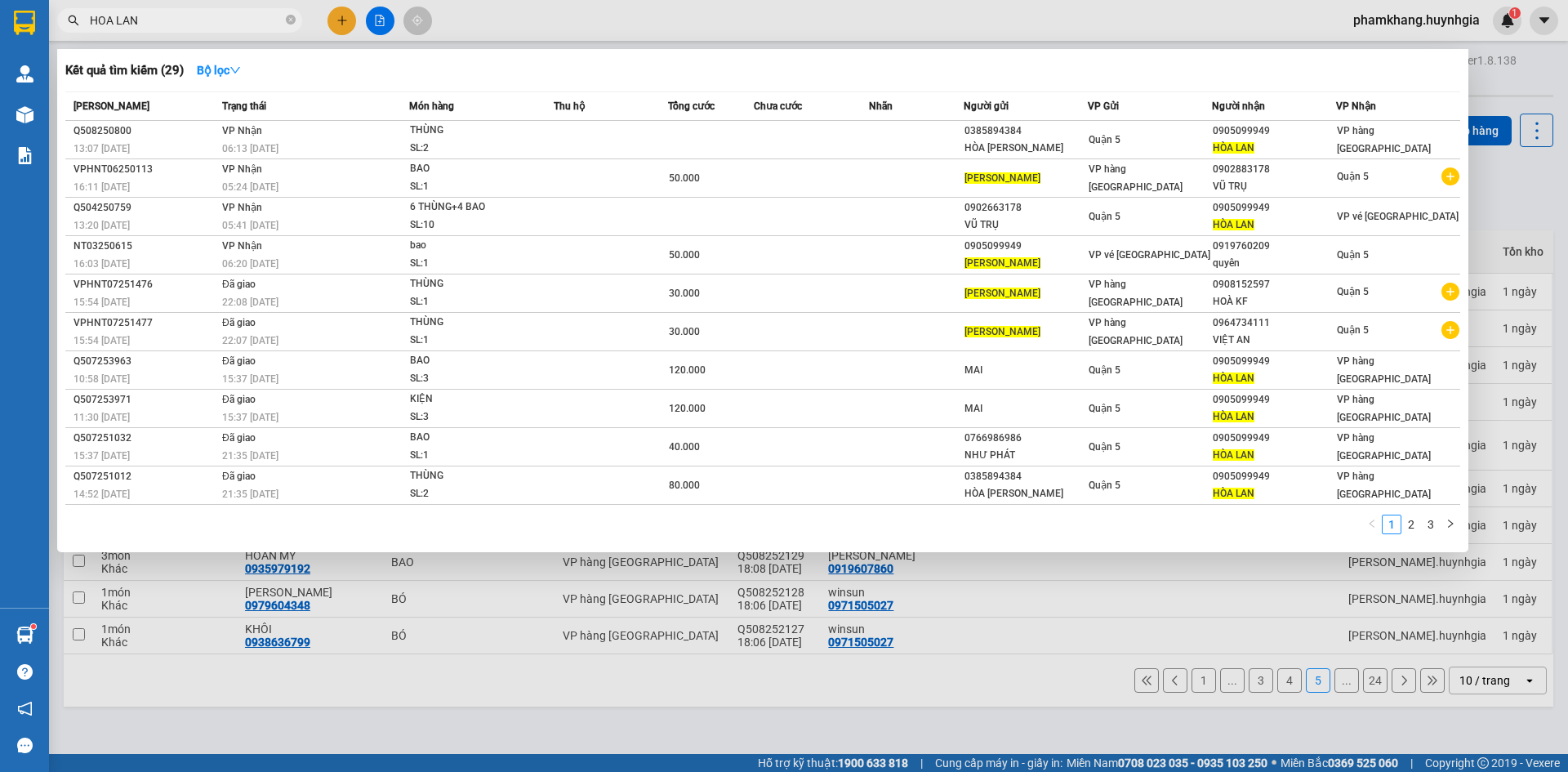
click at [148, 19] on input "HOA LAN" at bounding box center [187, 21] width 193 height 18
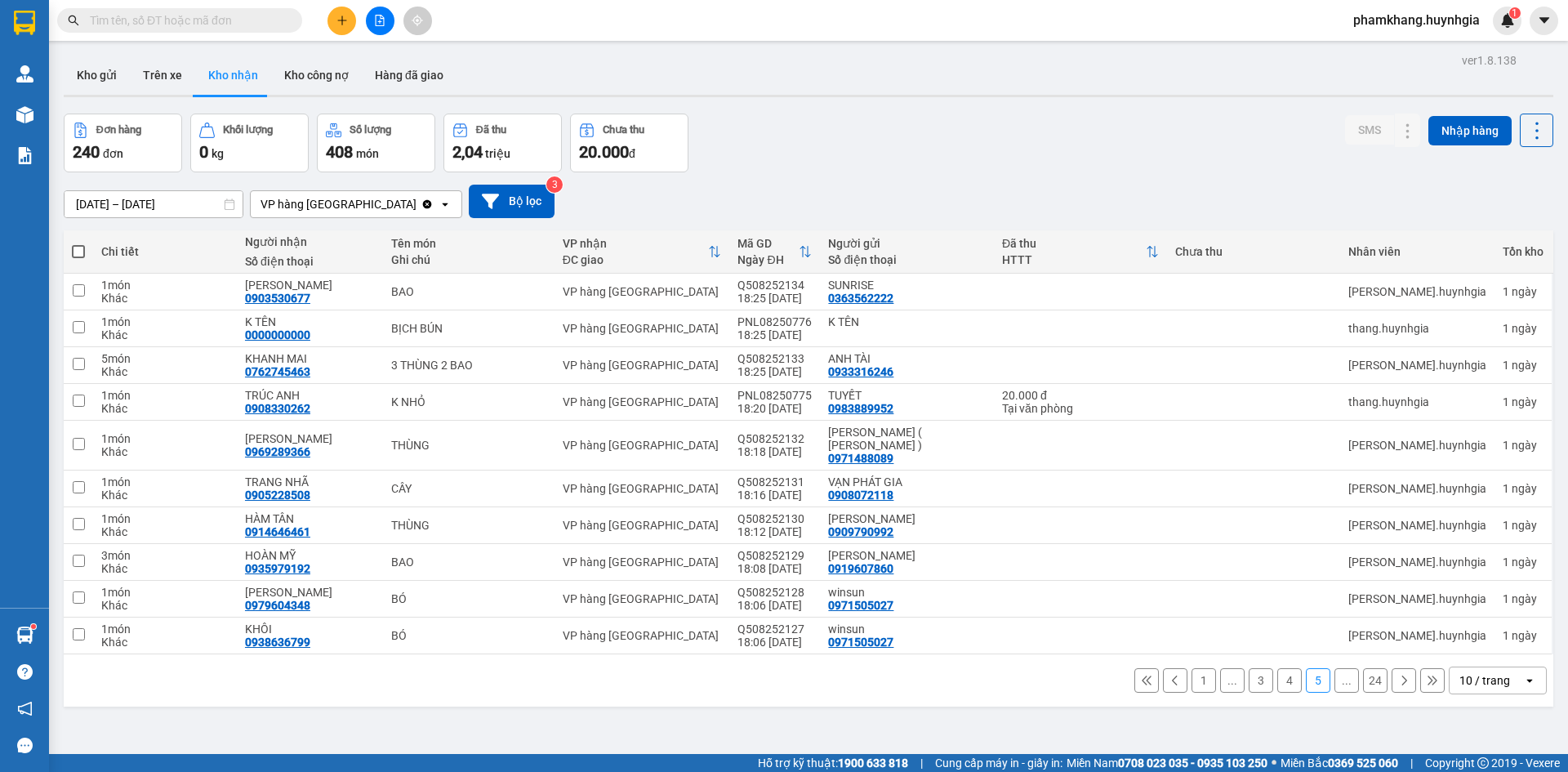
click at [148, 19] on input "text" at bounding box center [187, 21] width 193 height 18
click at [147, 24] on input "text" at bounding box center [187, 21] width 193 height 18
drag, startPoint x: 172, startPoint y: 24, endPoint x: 160, endPoint y: 31, distance: 13.9
click at [171, 26] on input "text" at bounding box center [187, 21] width 193 height 18
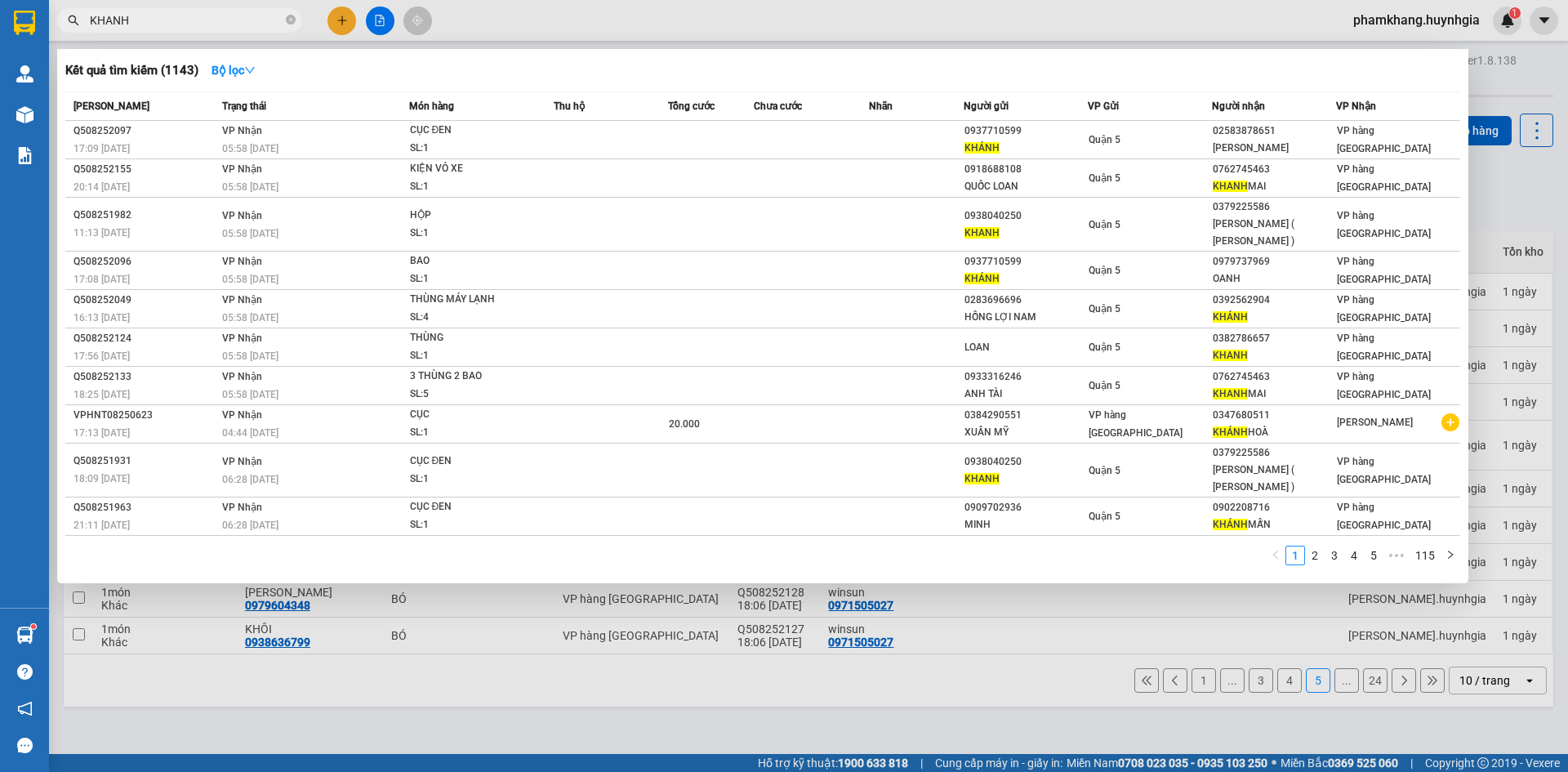
click at [142, 24] on input "KHANH" at bounding box center [187, 21] width 193 height 18
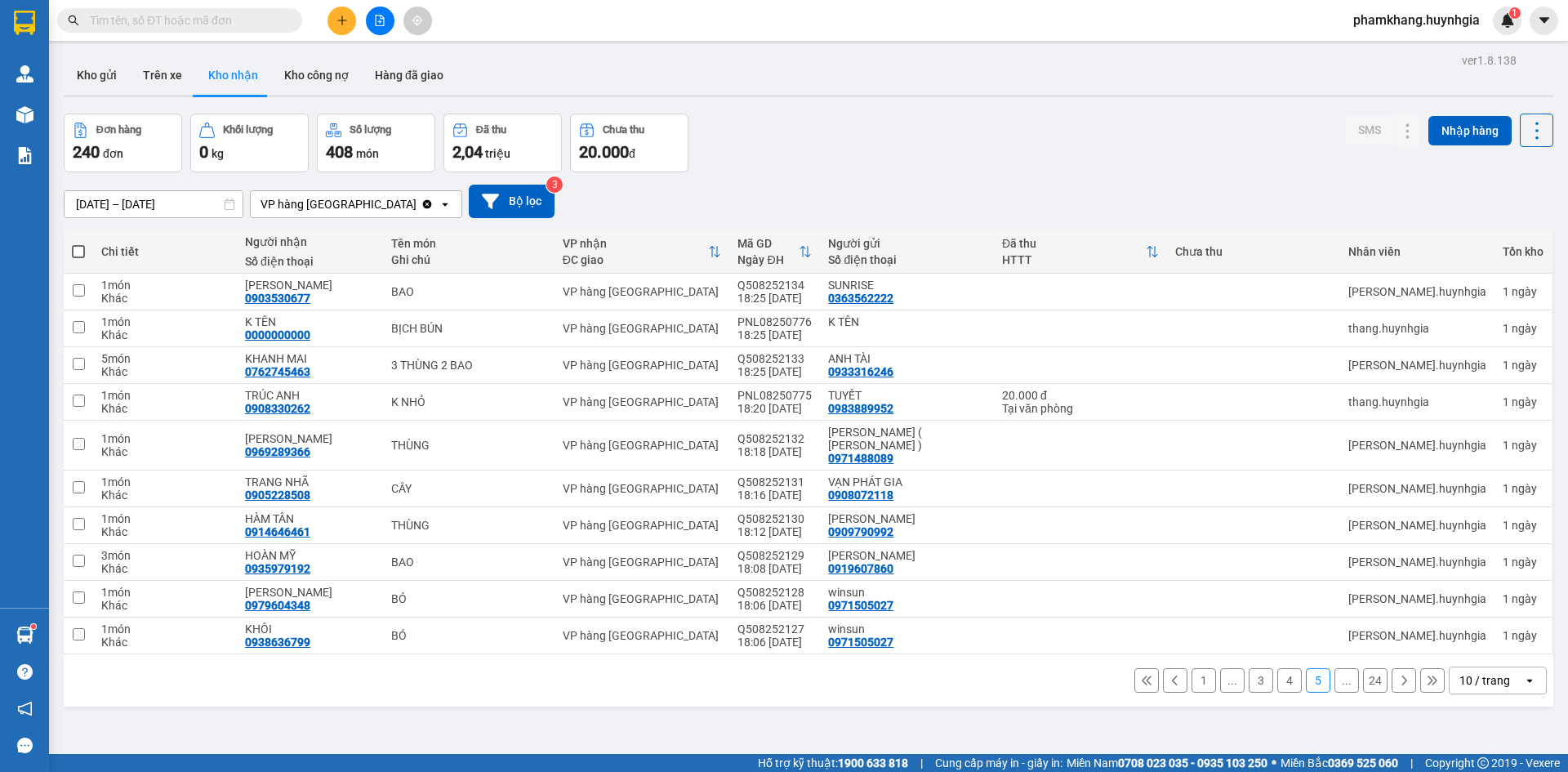
click at [137, 22] on input "text" at bounding box center [187, 21] width 193 height 18
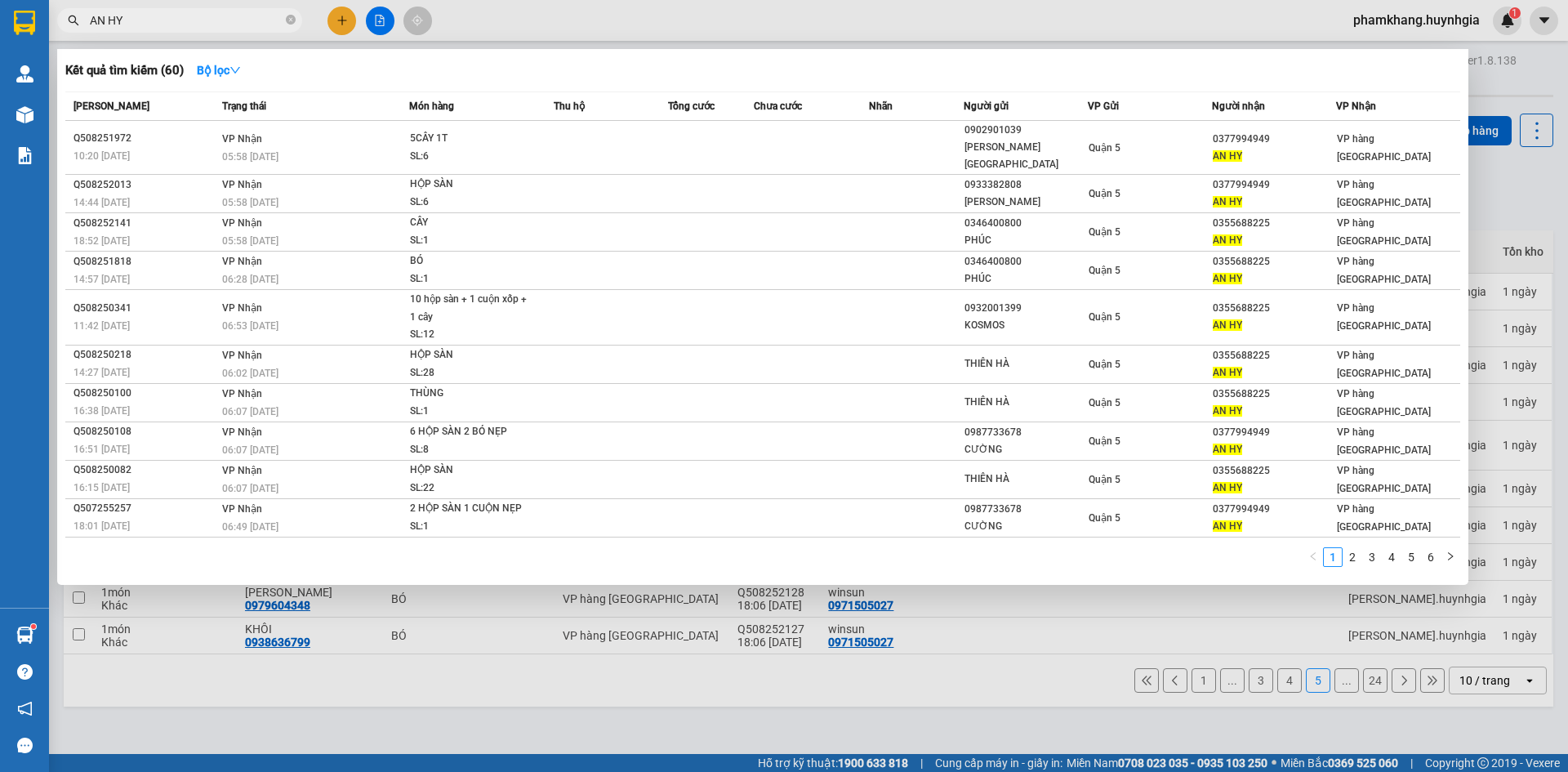
click at [143, 16] on input "AN HY" at bounding box center [187, 21] width 193 height 18
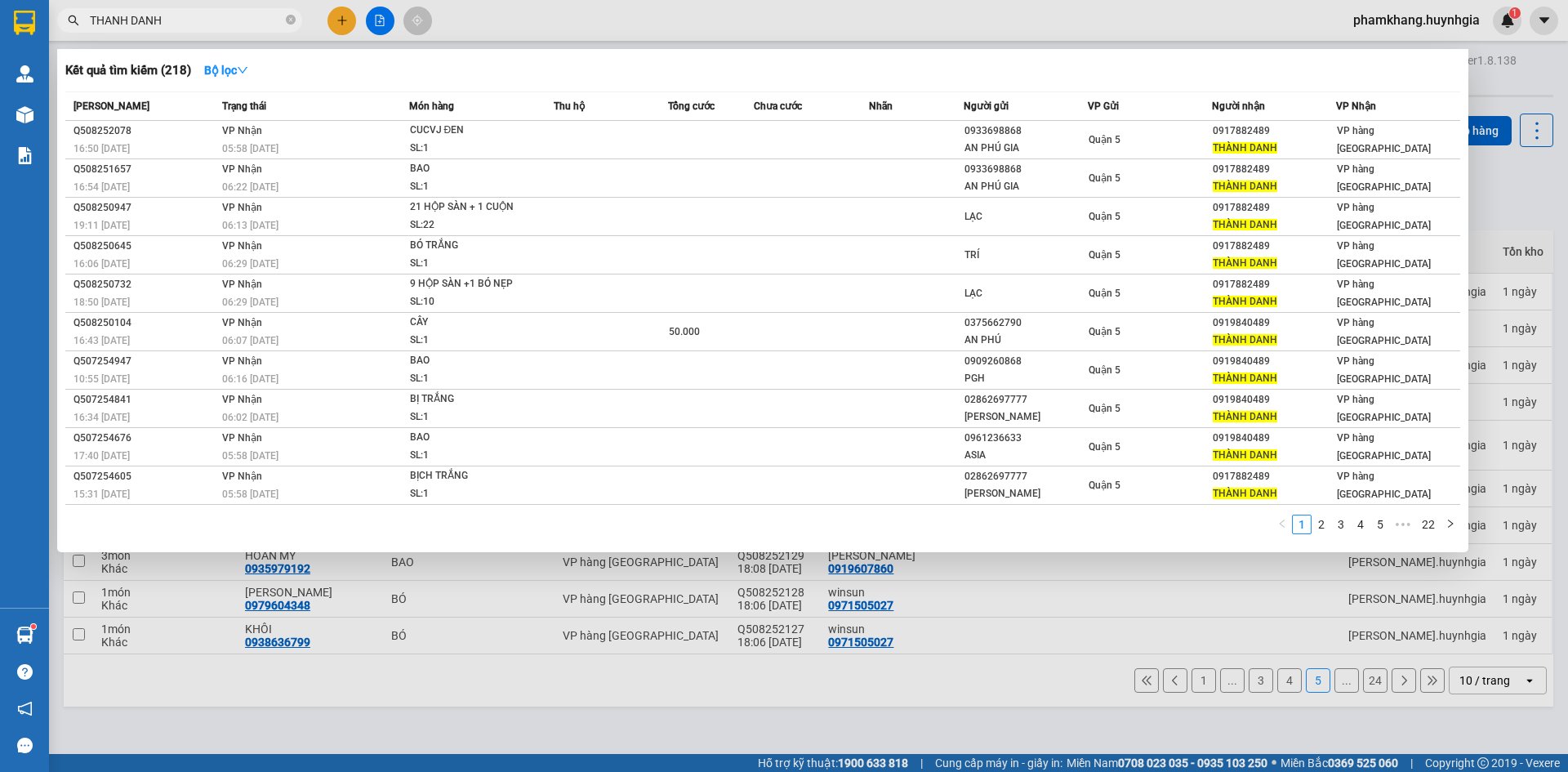
click at [181, 26] on input "THANH DANH" at bounding box center [187, 21] width 193 height 18
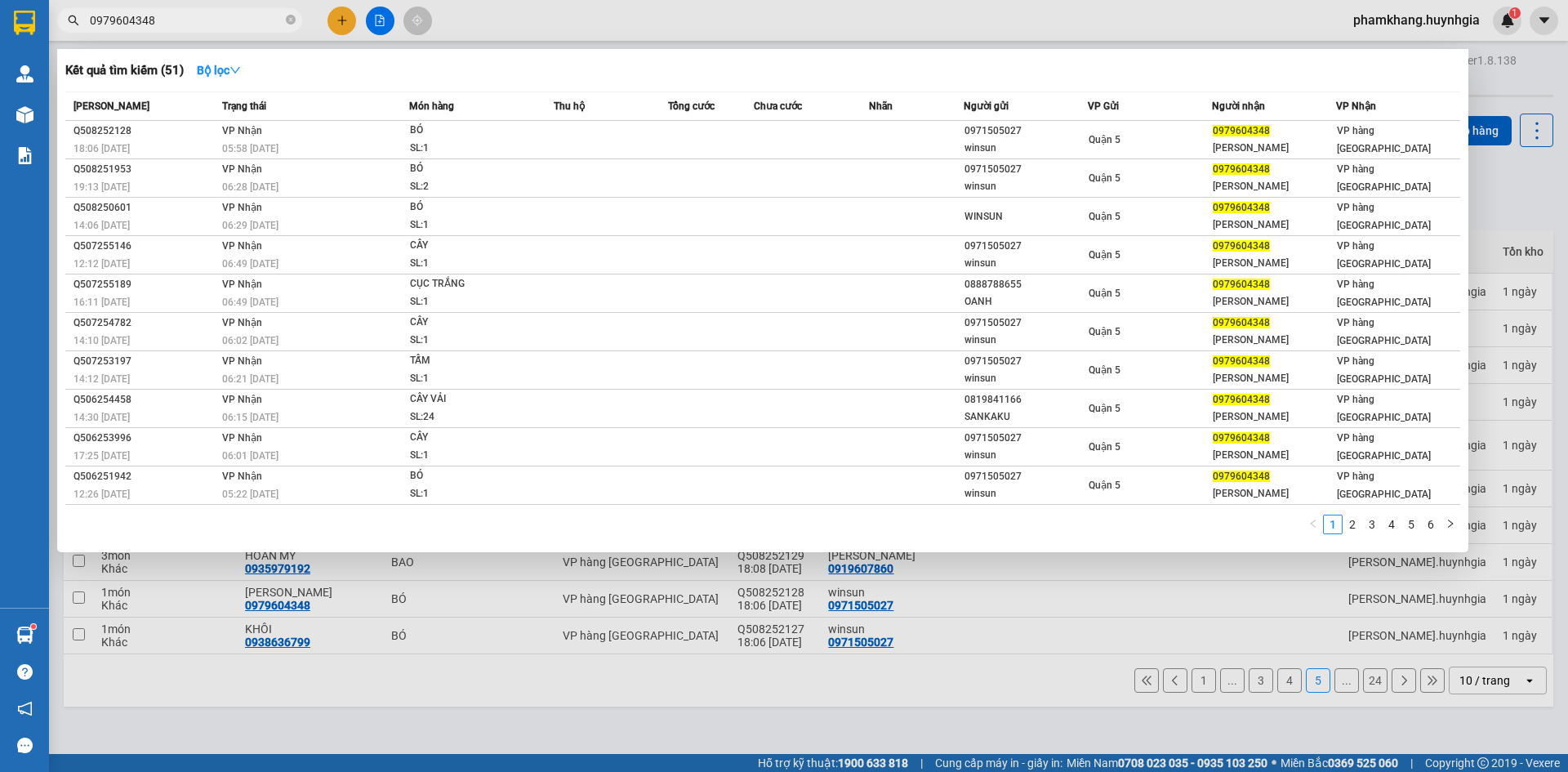
click at [199, 26] on input "0979604348" at bounding box center [187, 21] width 193 height 18
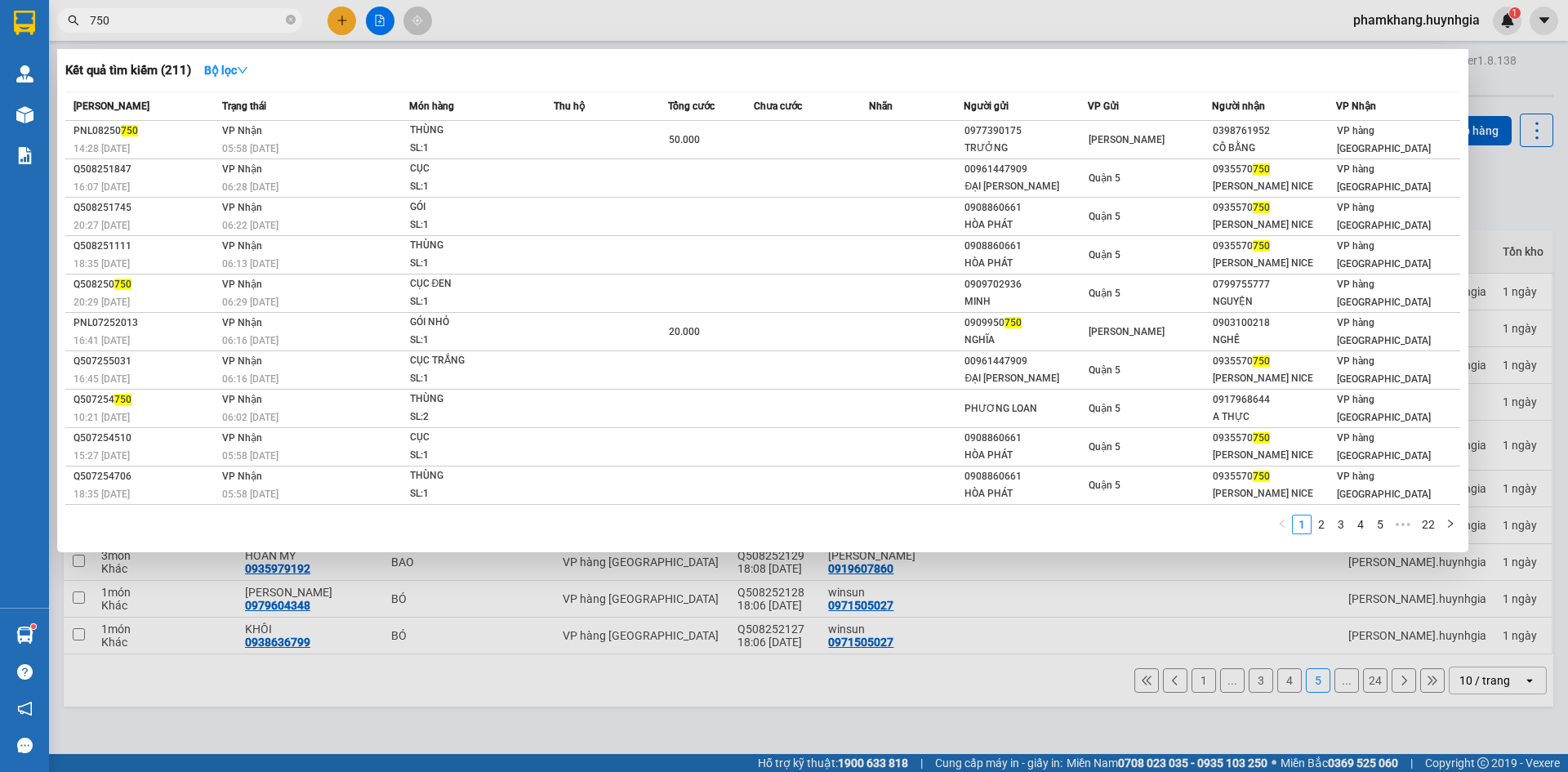
click at [169, 15] on input "750" at bounding box center [187, 21] width 193 height 18
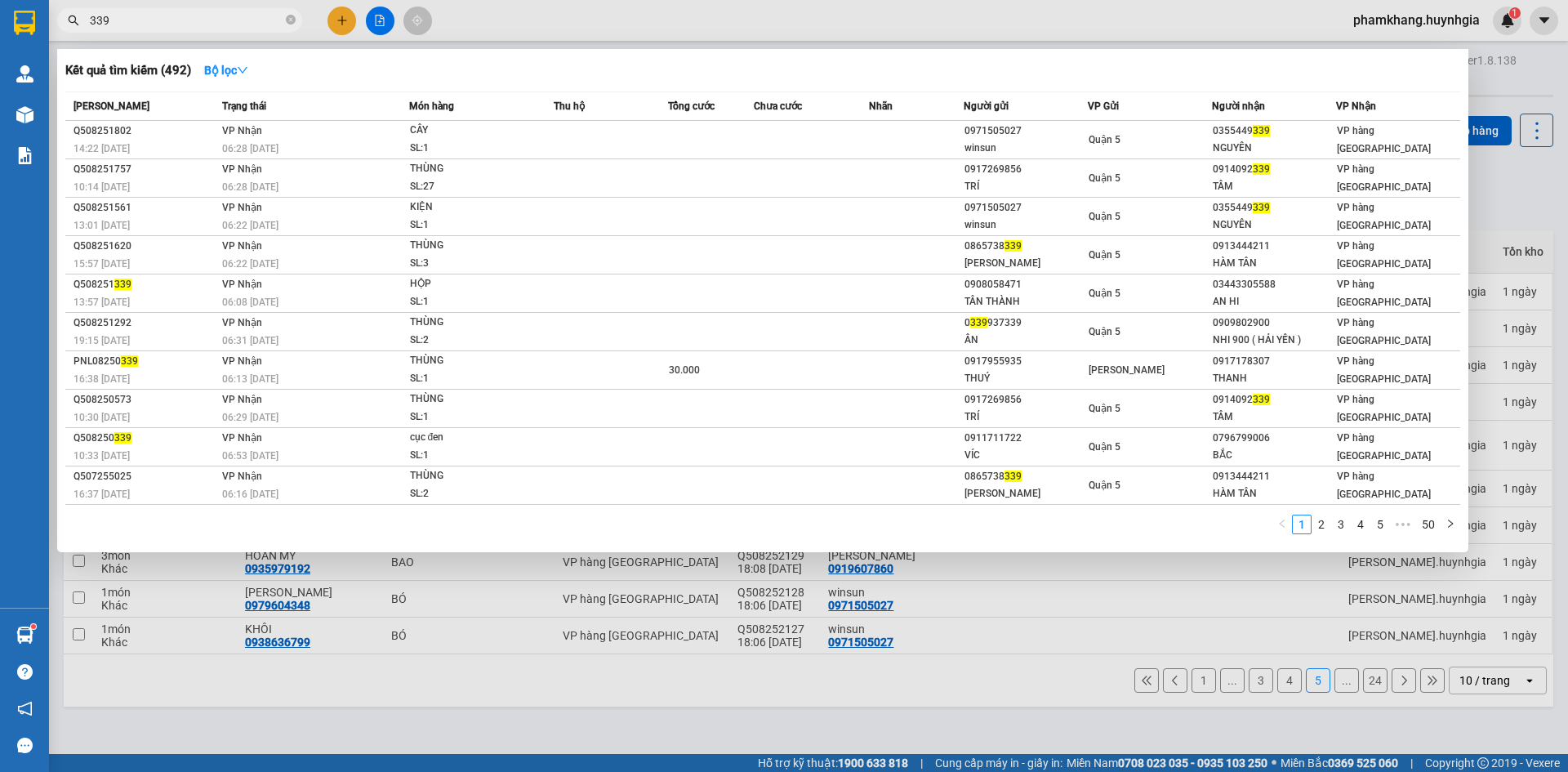
click at [174, 21] on input "339" at bounding box center [187, 21] width 193 height 18
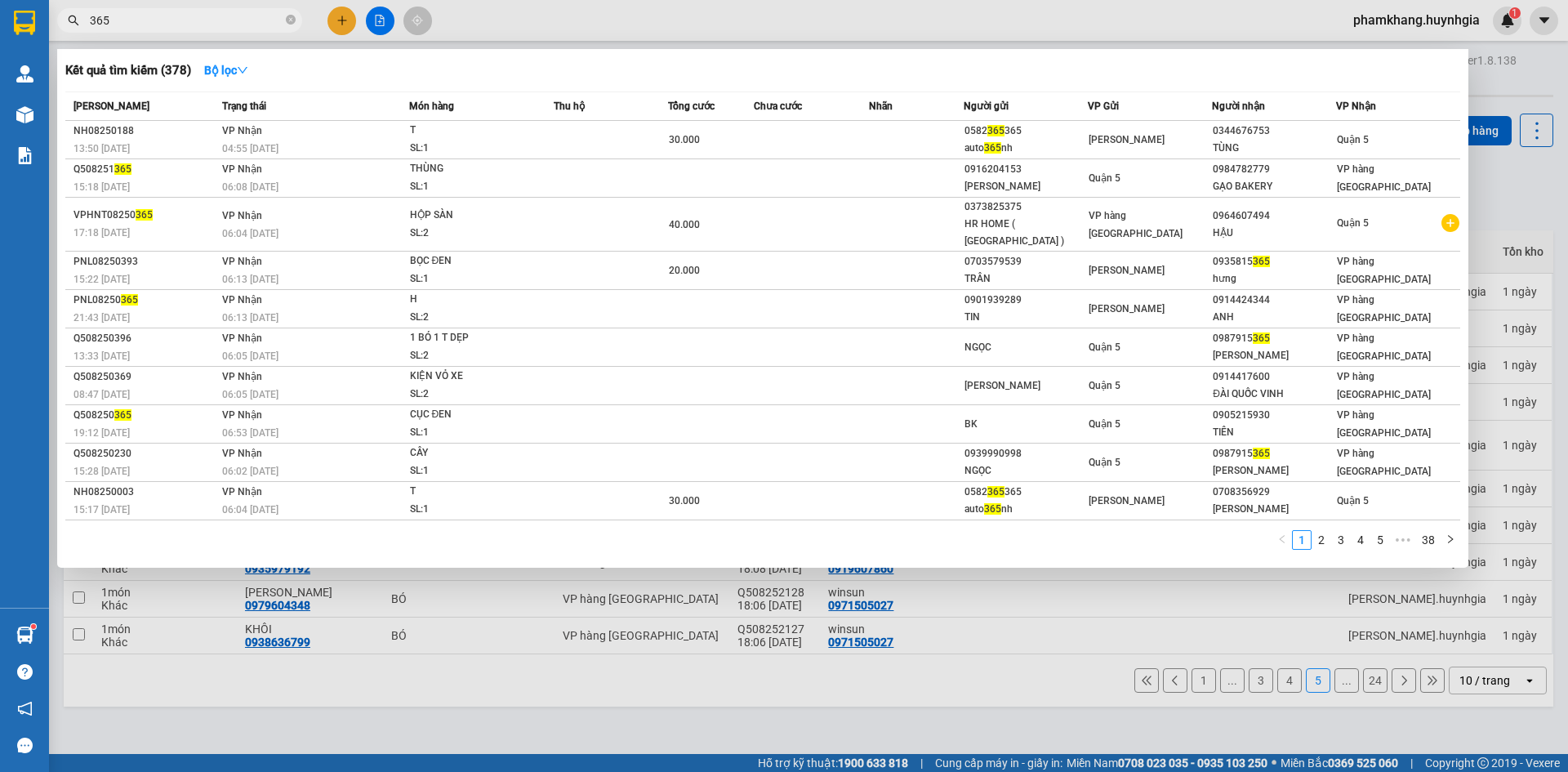
click at [124, 18] on input "365" at bounding box center [187, 21] width 193 height 18
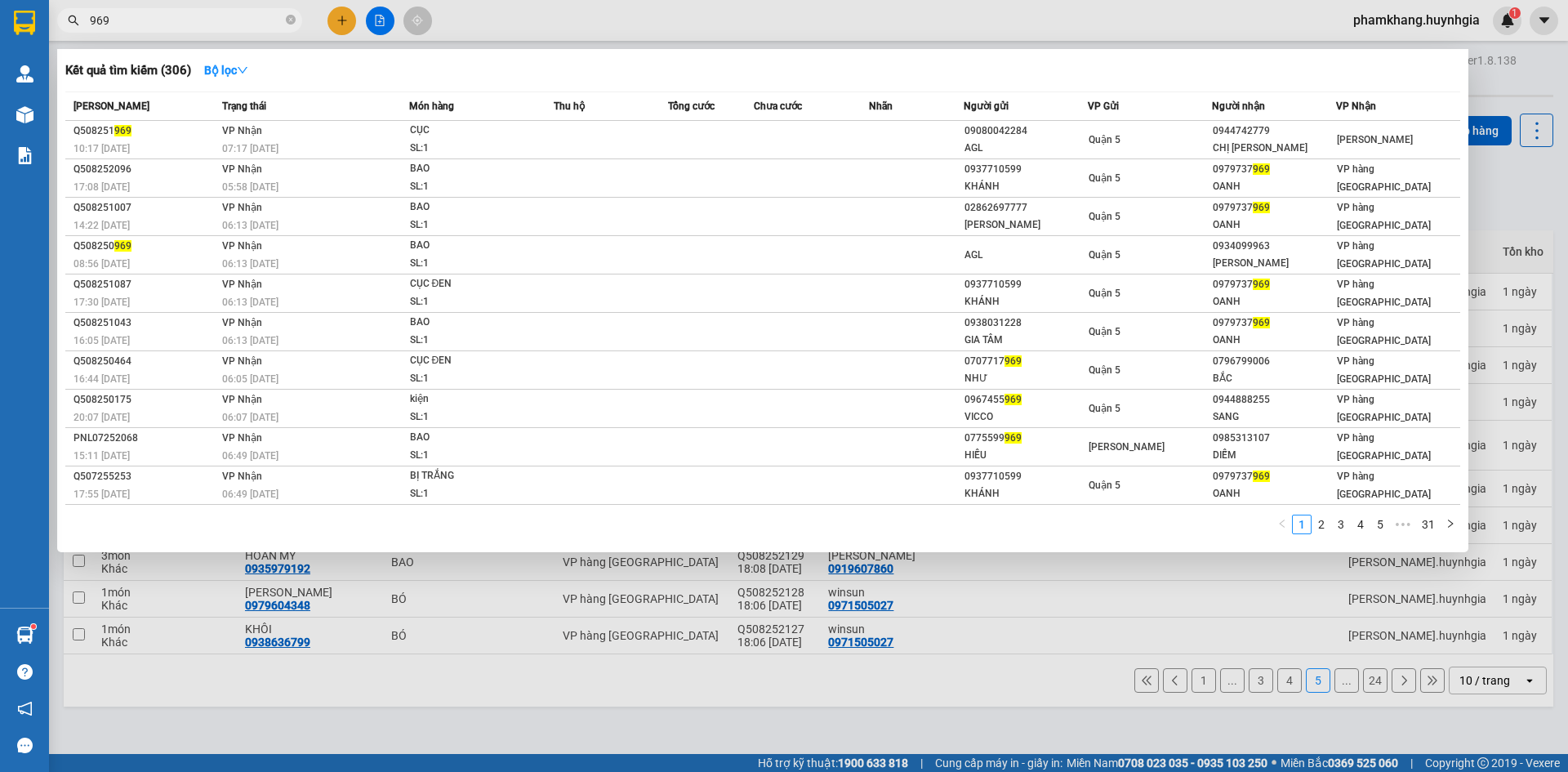
click at [164, 16] on input "969" at bounding box center [187, 21] width 193 height 18
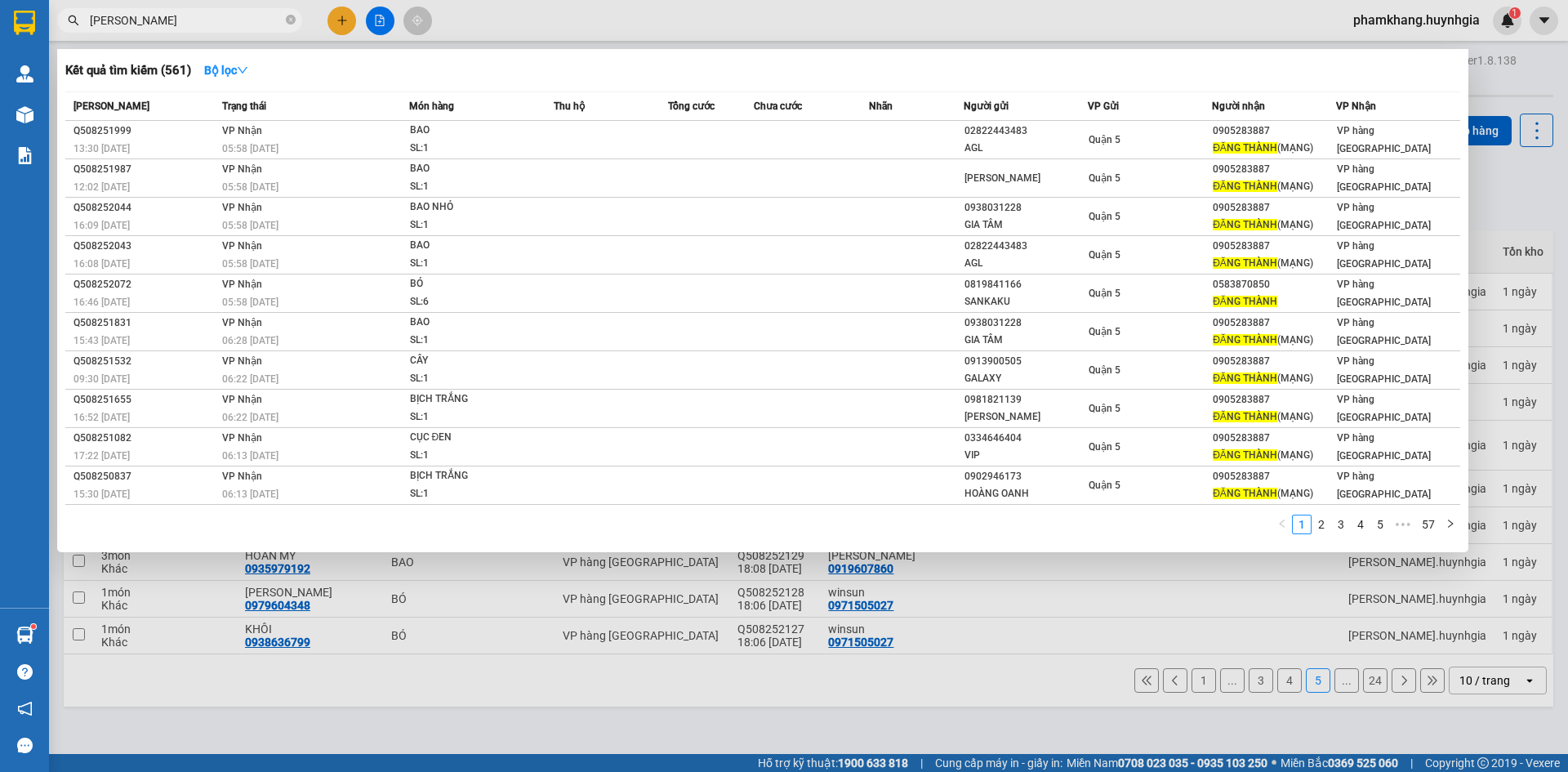
click at [336, 25] on div at bounding box center [784, 386] width 1568 height 772
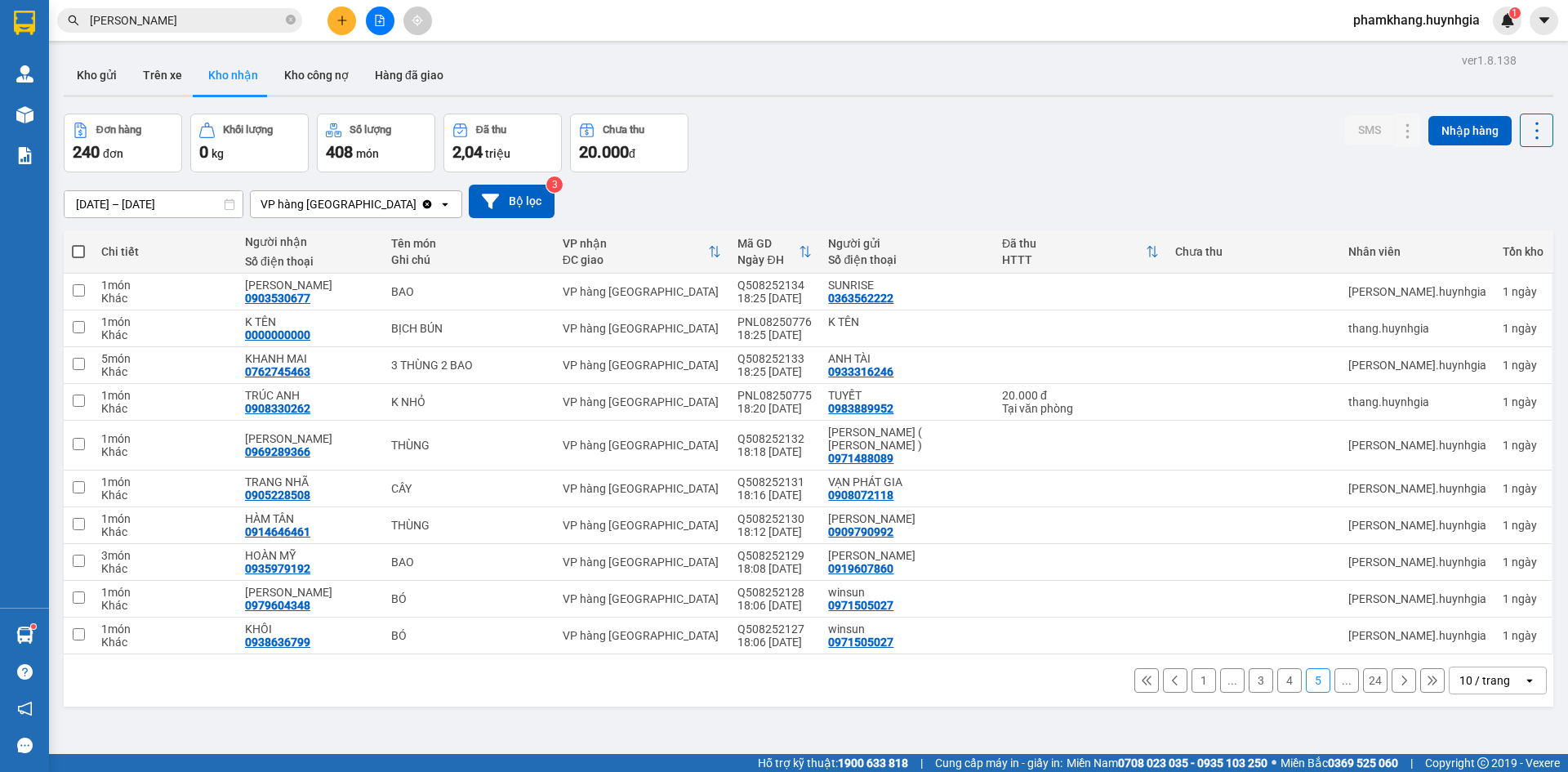
click at [189, 25] on input "[PERSON_NAME]" at bounding box center [187, 21] width 193 height 18
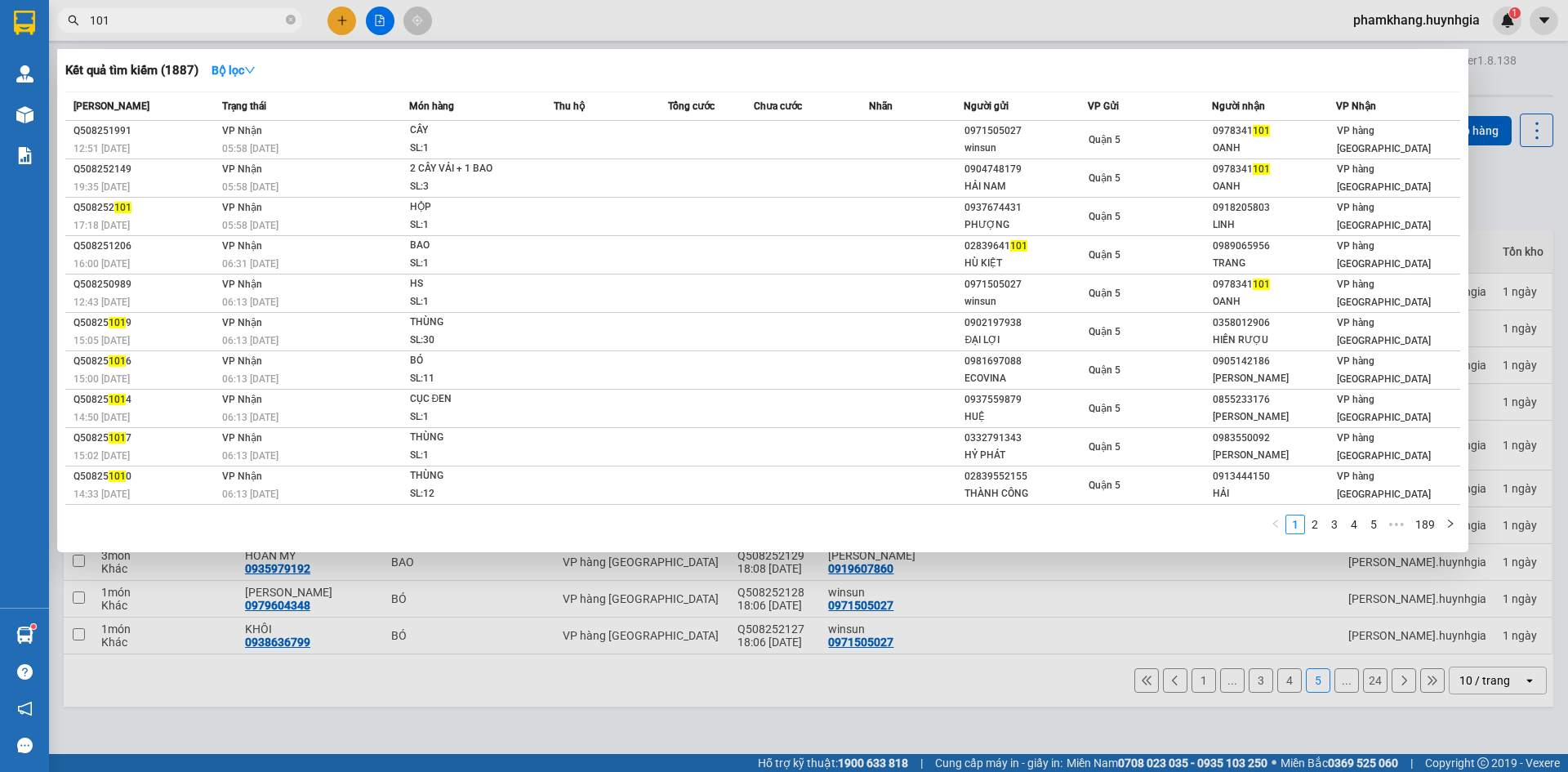
click at [343, 25] on div at bounding box center [784, 386] width 1568 height 772
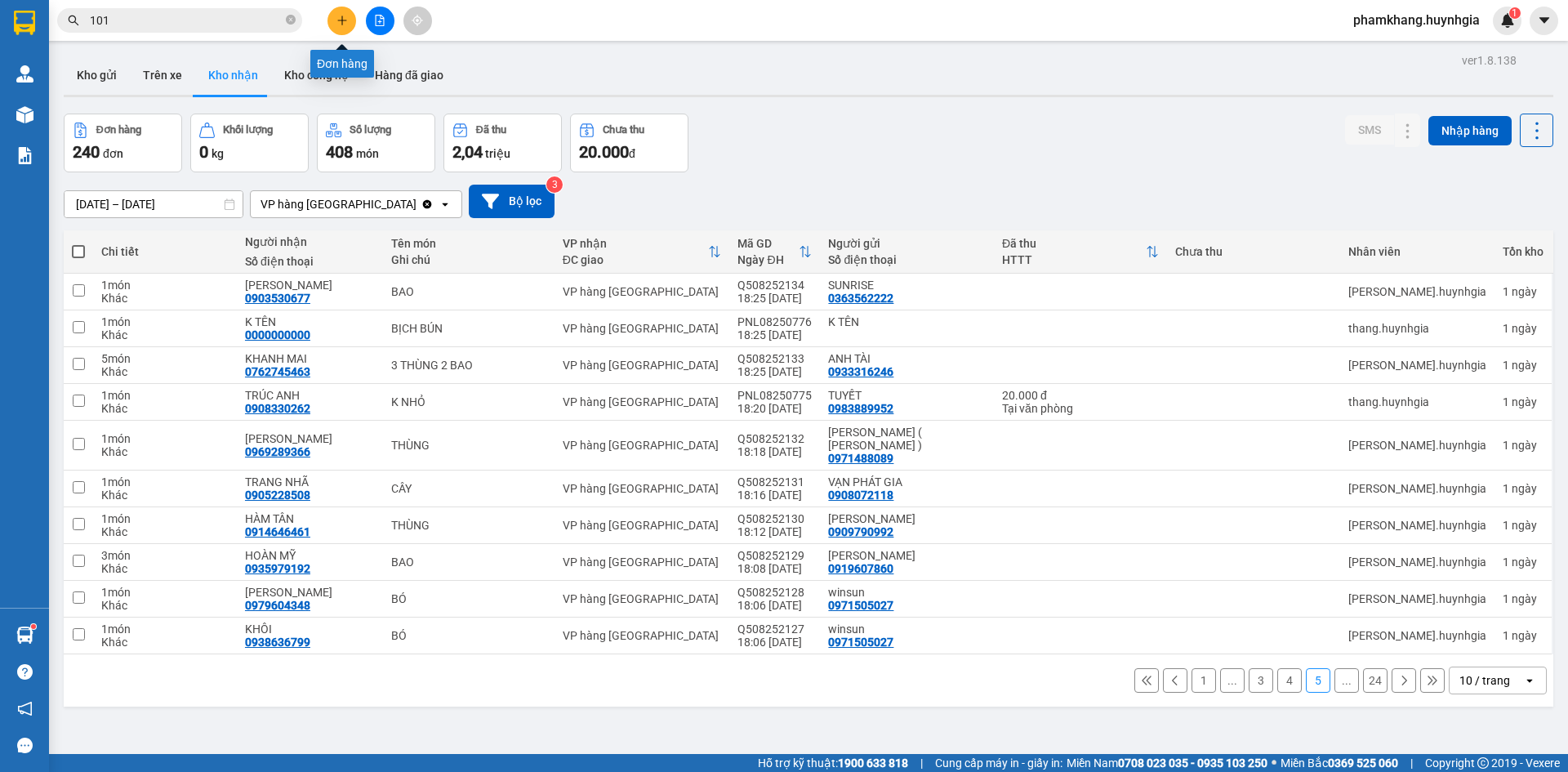
click at [343, 25] on icon "plus" at bounding box center [342, 21] width 12 height 12
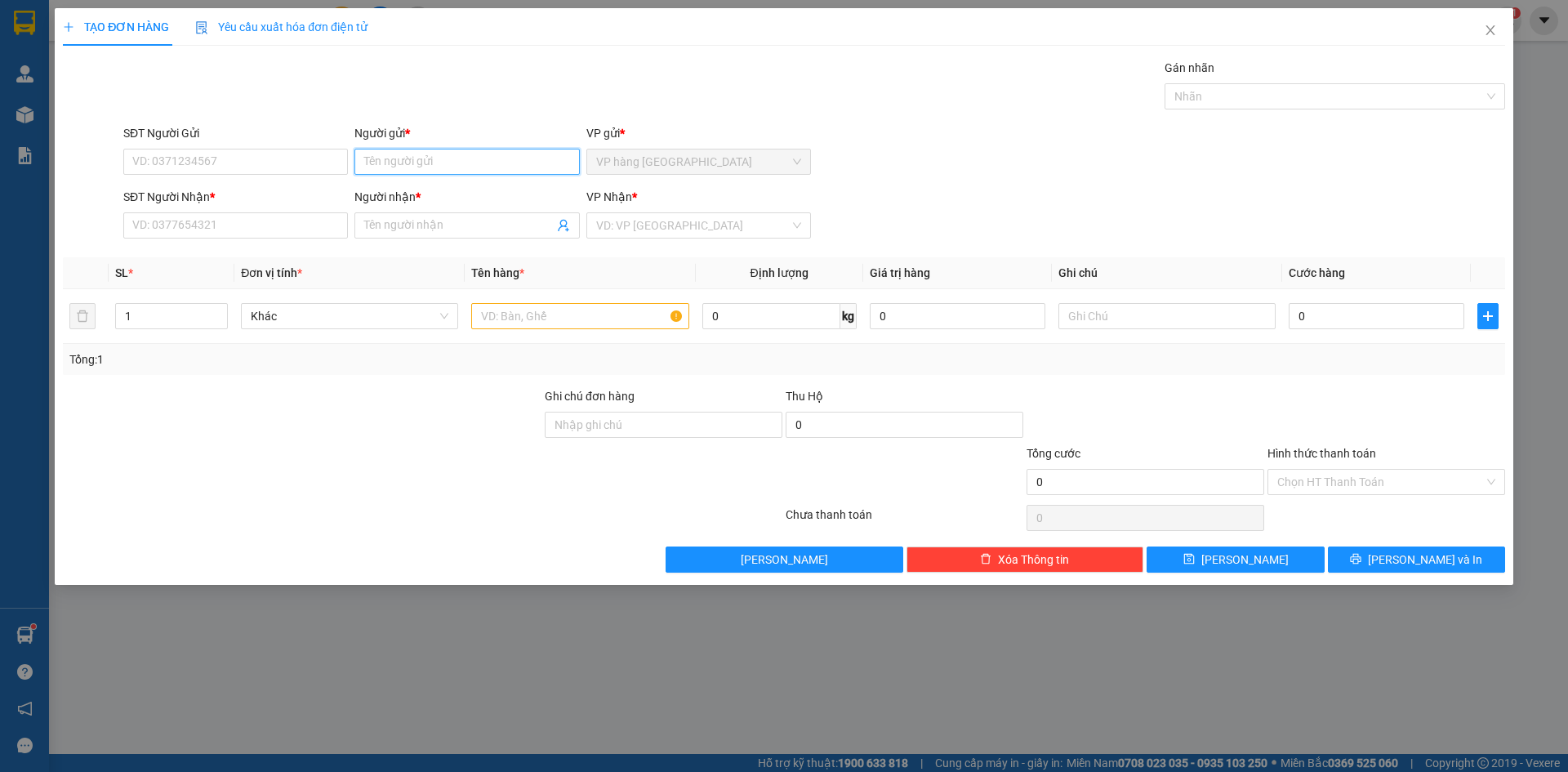
click at [372, 161] on input "Người gửi *" at bounding box center [466, 162] width 224 height 26
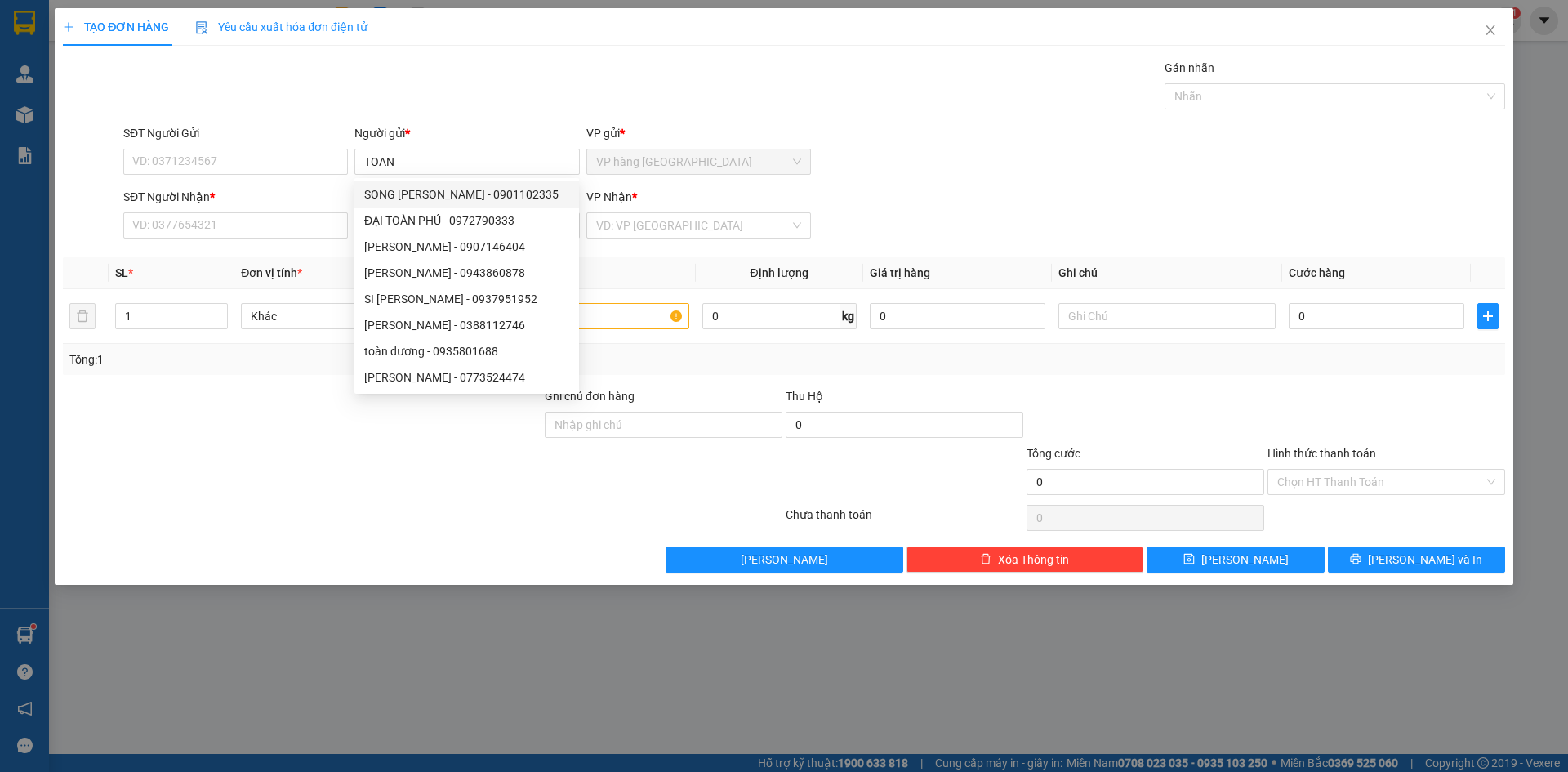
click at [256, 422] on div at bounding box center [303, 416] width 482 height 58
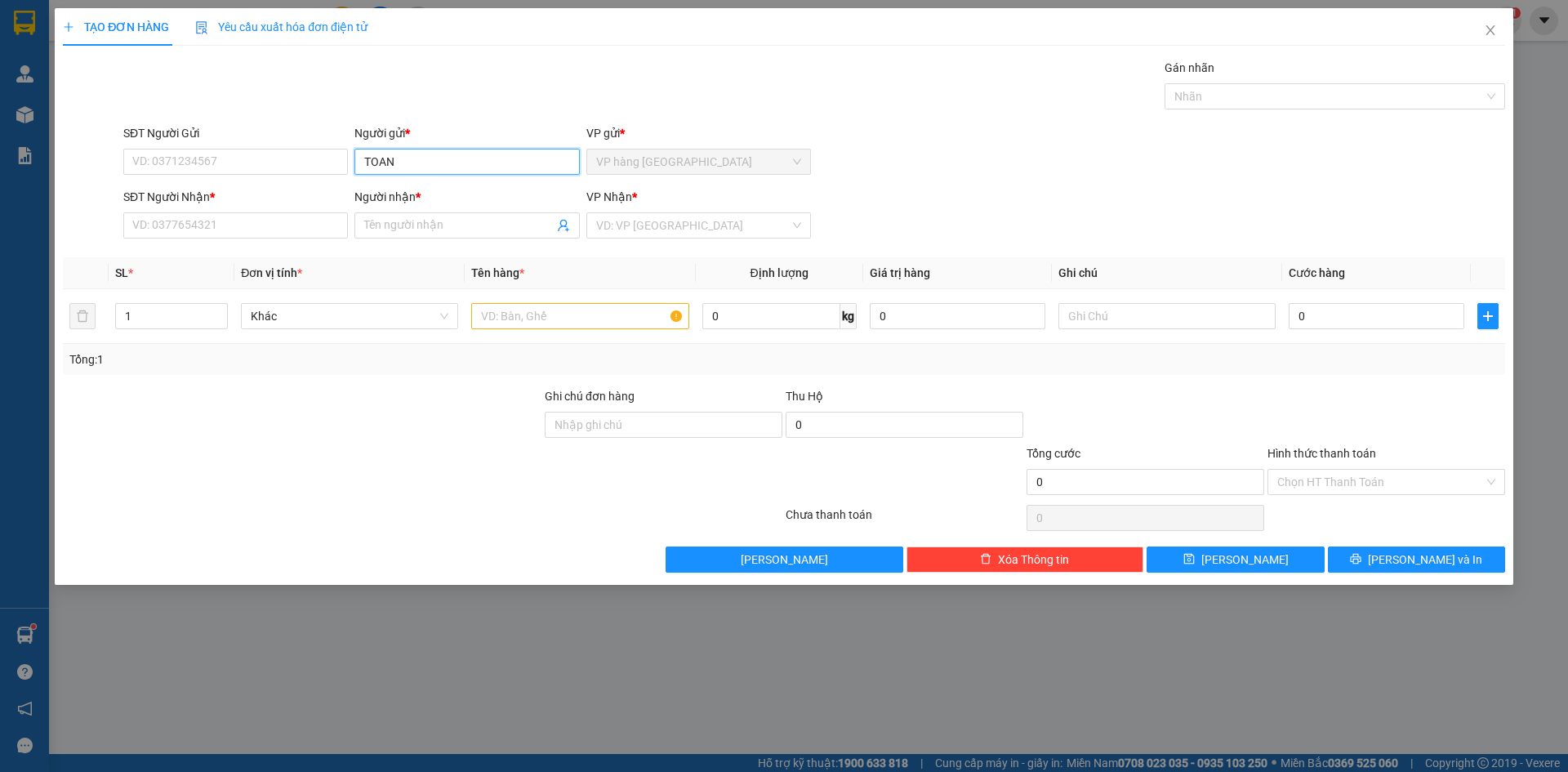
click at [435, 165] on input "TOAN" at bounding box center [466, 162] width 224 height 26
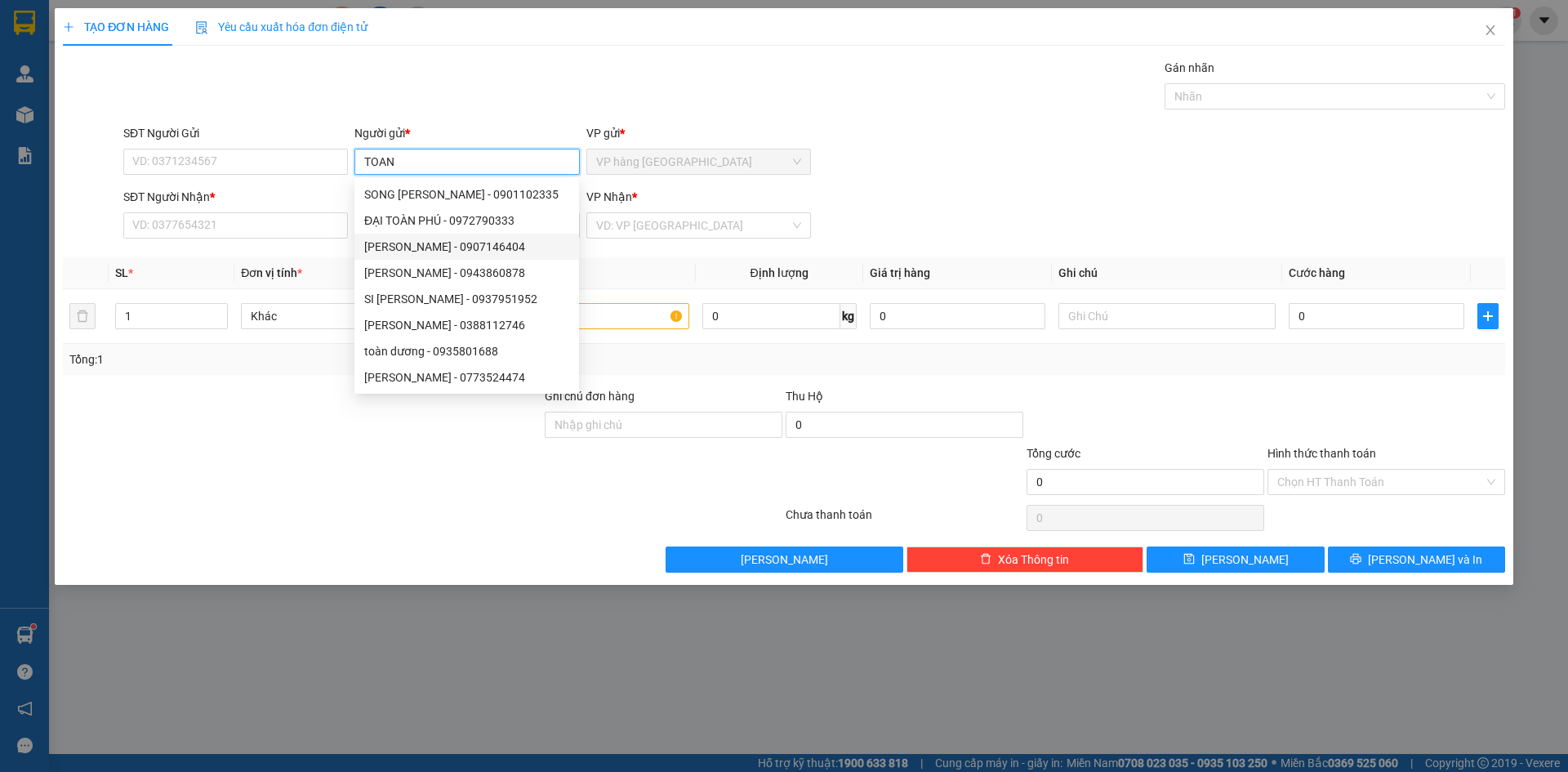
click at [393, 252] on div "[PERSON_NAME] - 0907146404" at bounding box center [466, 246] width 205 height 18
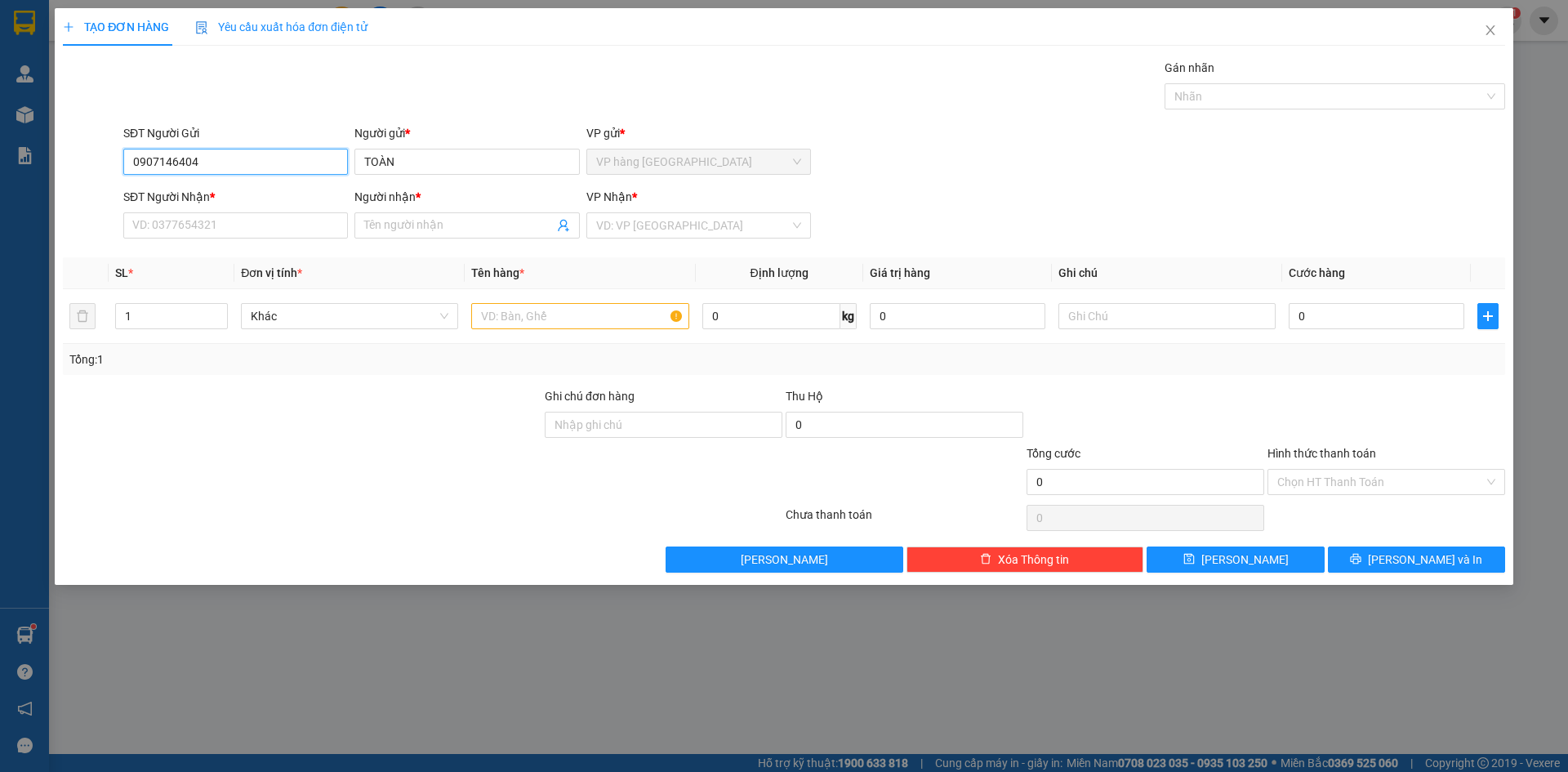
click at [213, 167] on input "0907146404" at bounding box center [235, 162] width 224 height 26
click at [250, 229] on input "SĐT Người Nhận *" at bounding box center [235, 225] width 224 height 26
click at [388, 226] on input "Người nhận *" at bounding box center [458, 225] width 189 height 18
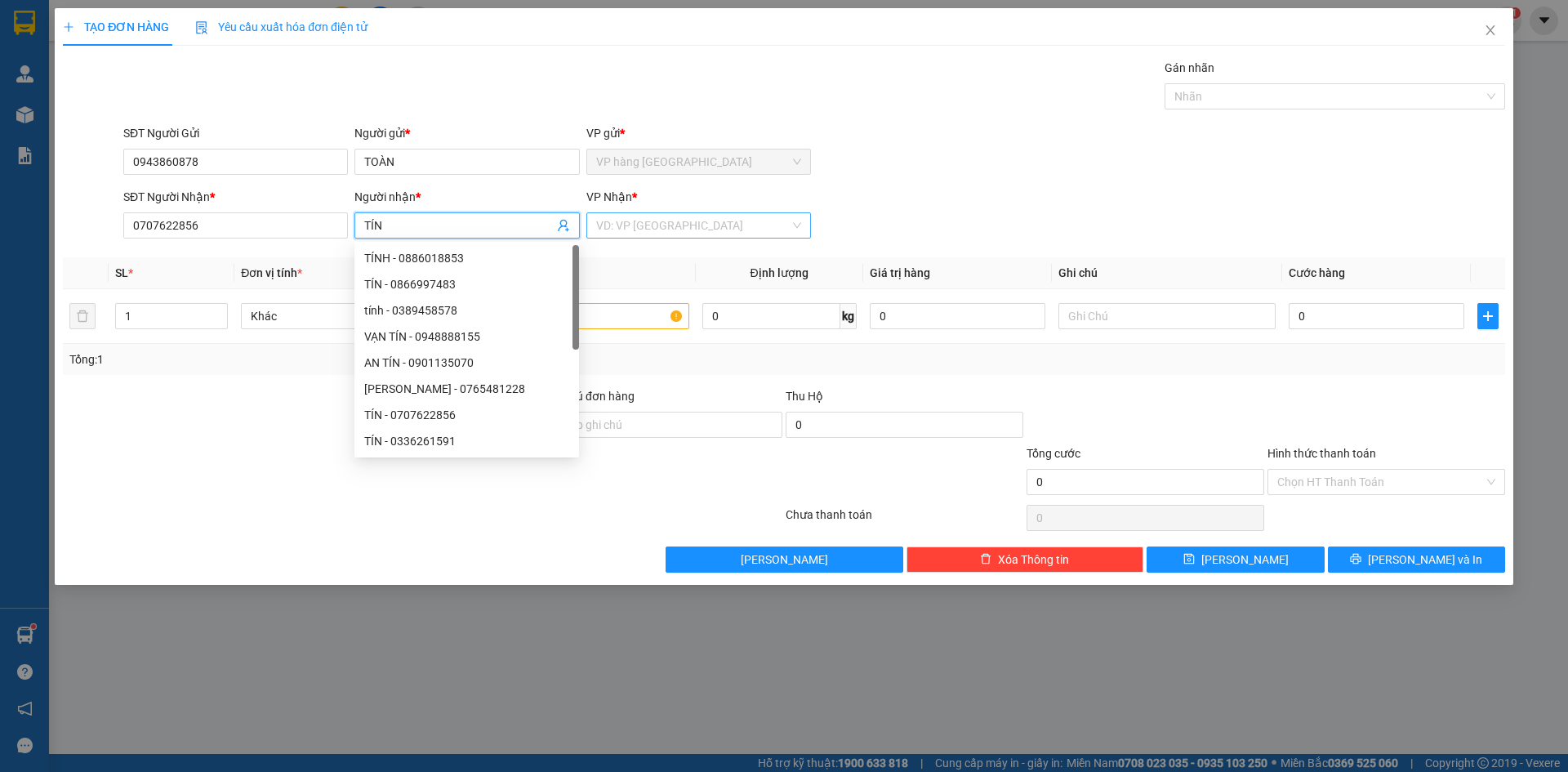
click at [685, 231] on input "search" at bounding box center [693, 225] width 194 height 25
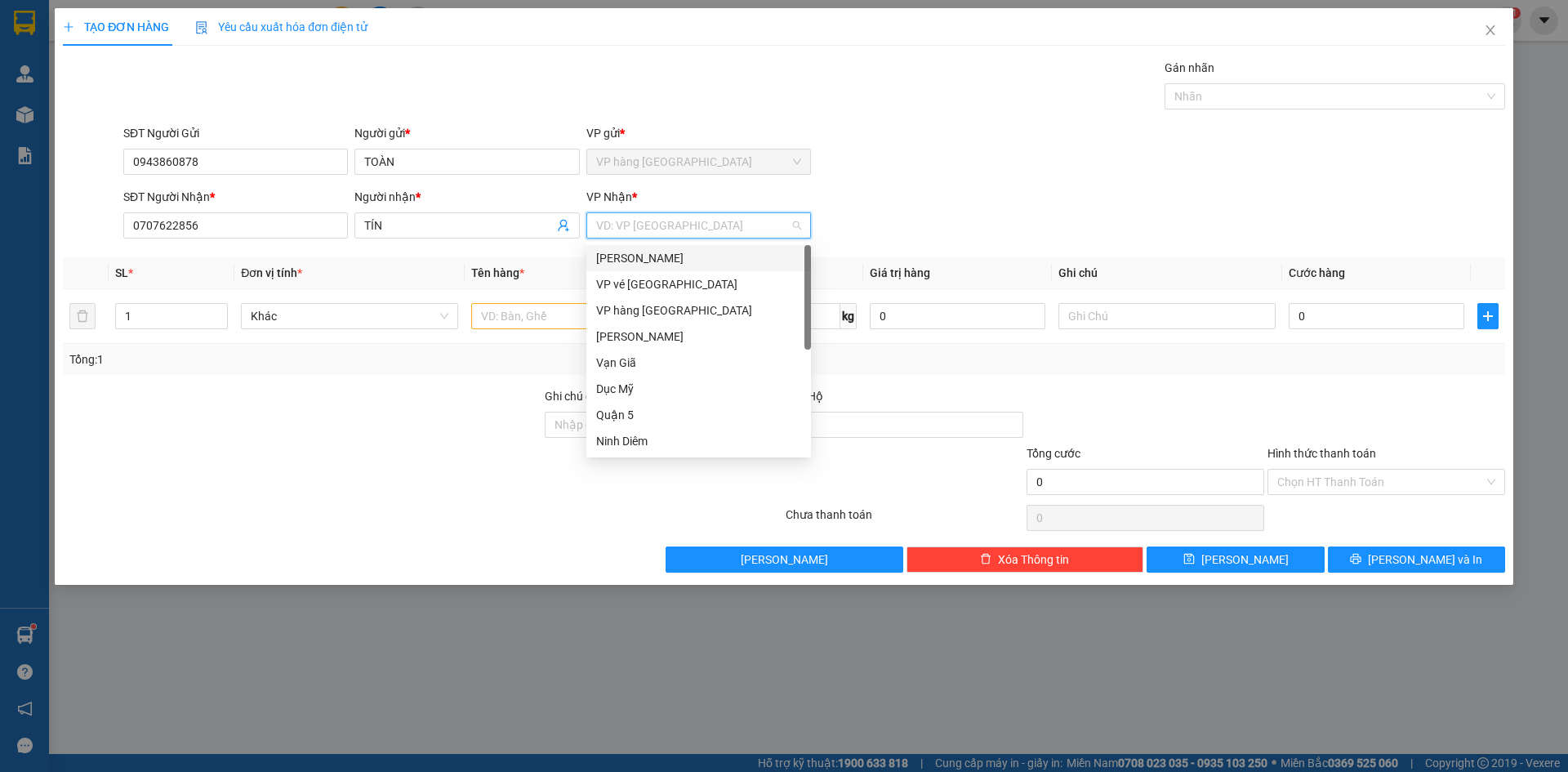
click at [681, 258] on div "[PERSON_NAME]" at bounding box center [699, 258] width 205 height 18
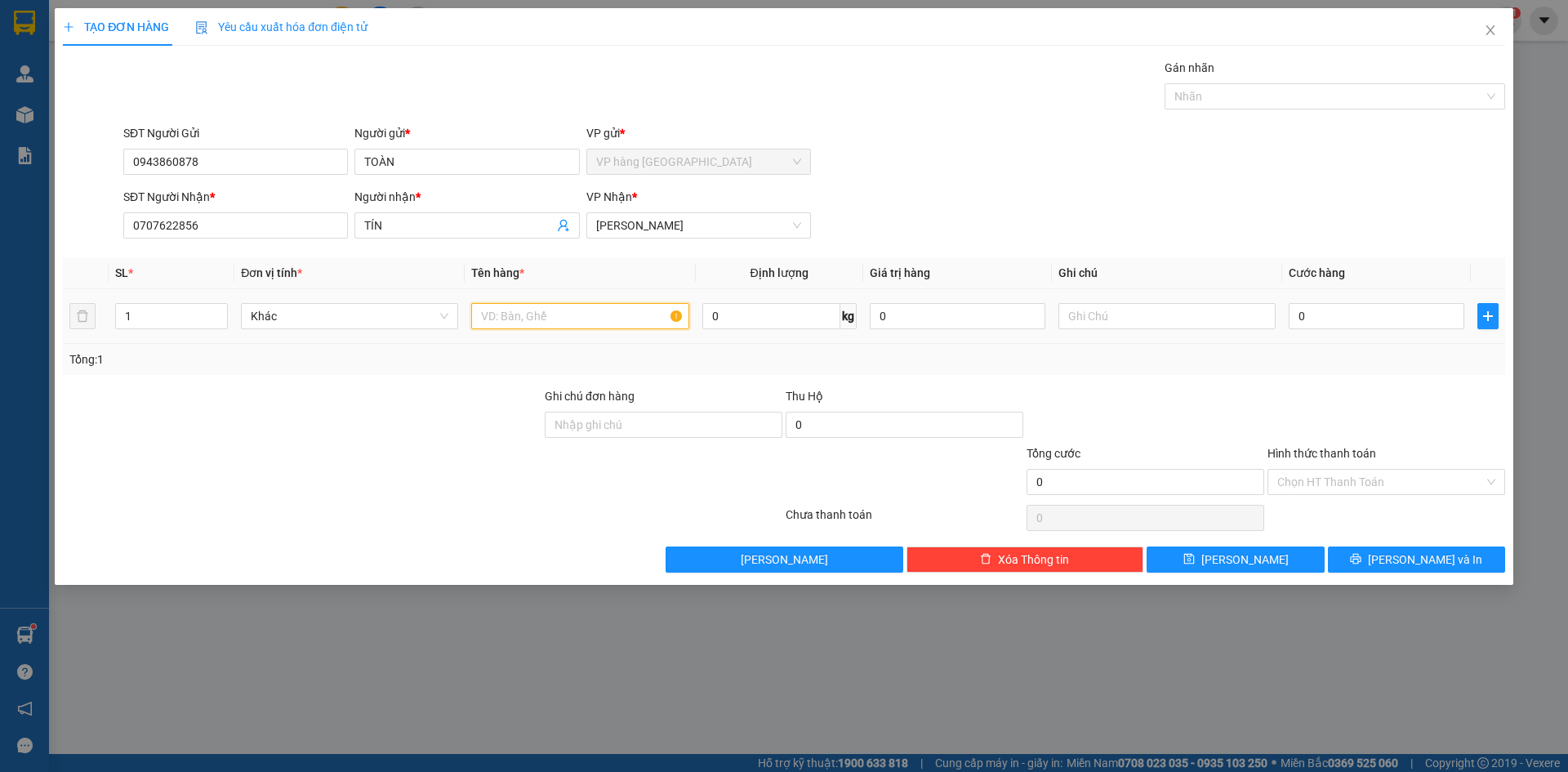
click at [606, 323] on input "text" at bounding box center [580, 316] width 217 height 26
click at [1315, 316] on input "0" at bounding box center [1376, 316] width 176 height 26
click at [1142, 436] on div at bounding box center [1145, 416] width 241 height 58
click at [1334, 473] on input "Hình thức thanh toán" at bounding box center [1380, 481] width 206 height 25
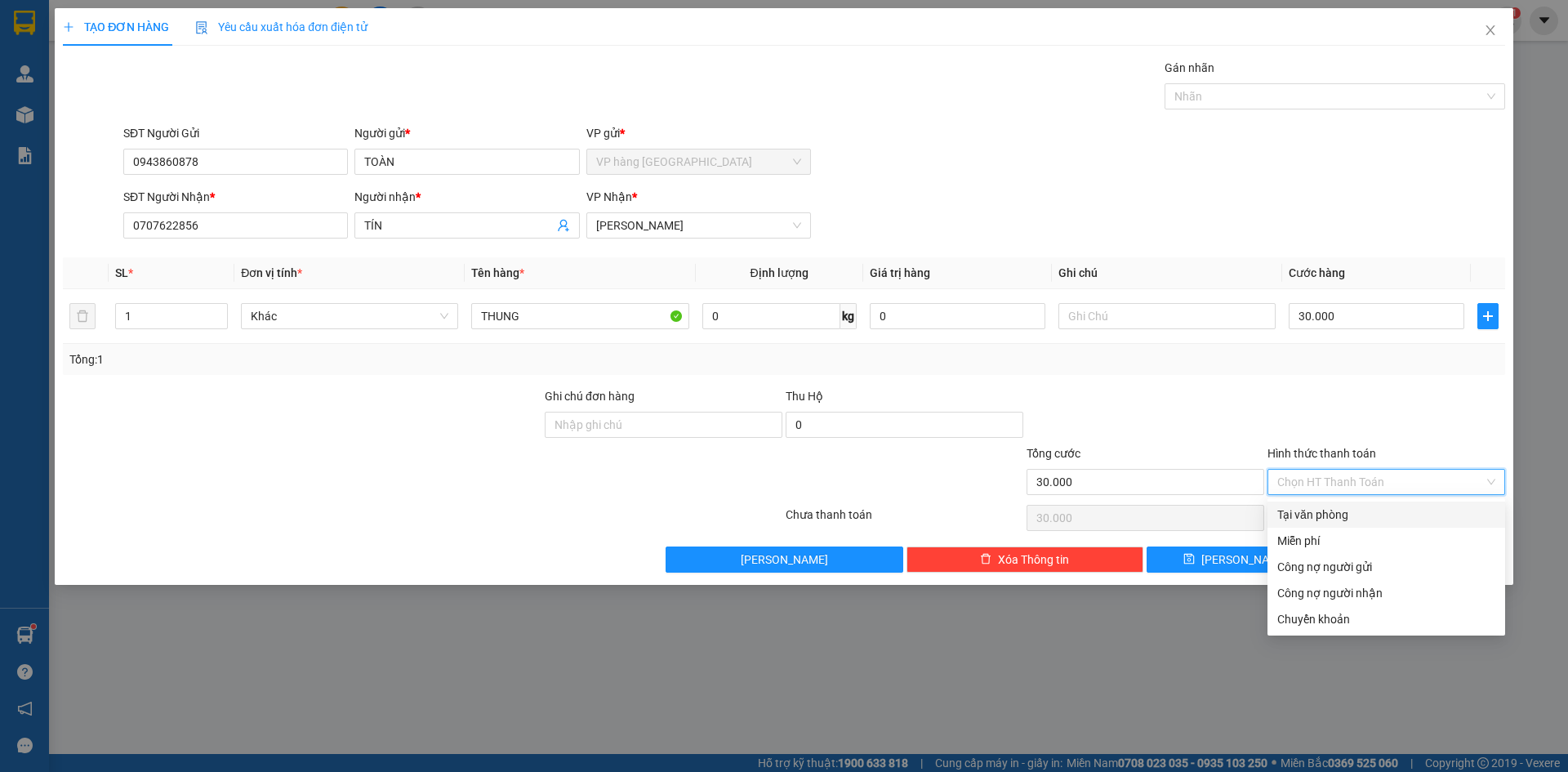
click at [1350, 511] on div "Tại văn phòng" at bounding box center [1386, 514] width 218 height 18
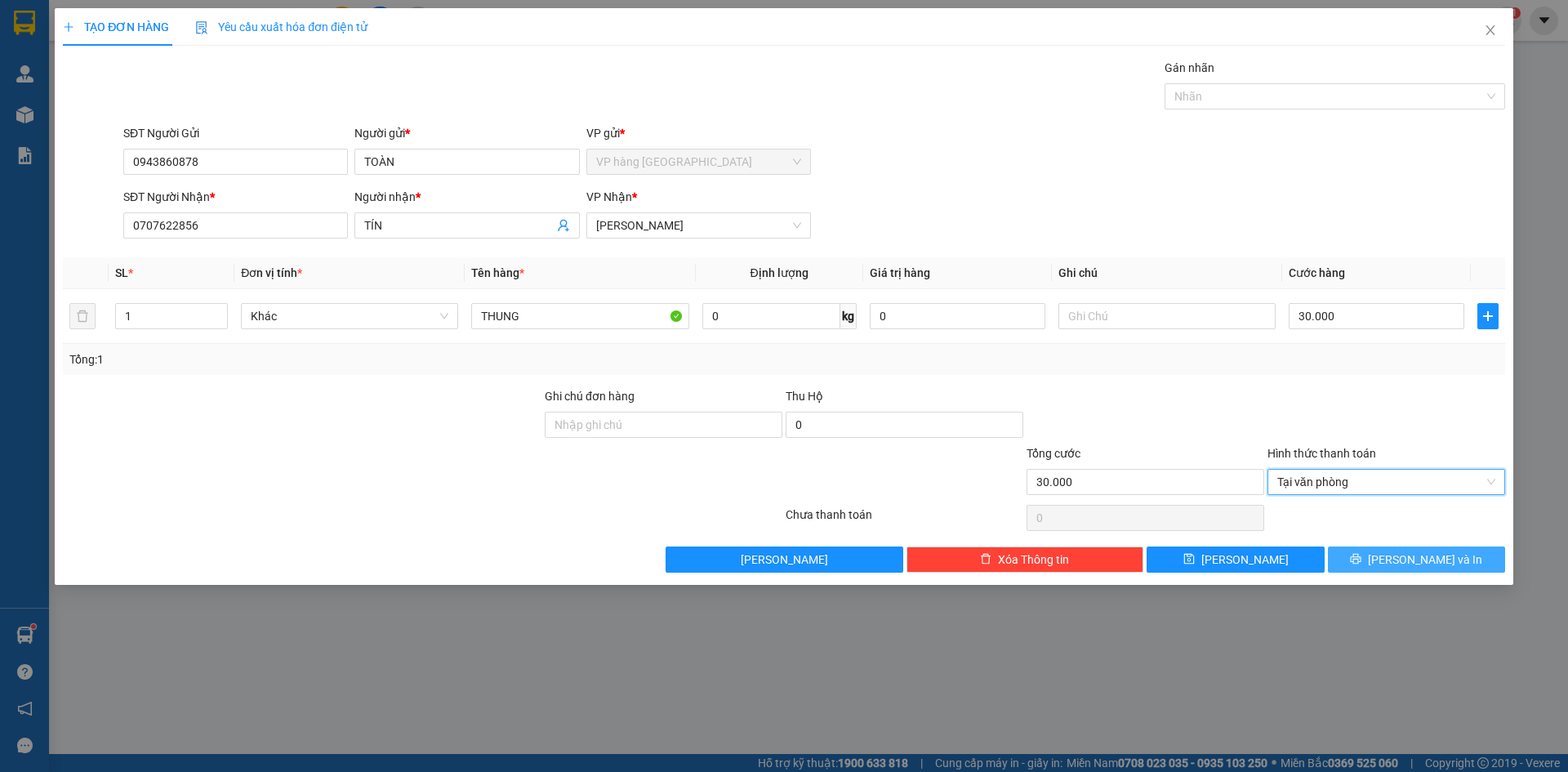
click at [1350, 560] on span "[PERSON_NAME] và In" at bounding box center [1424, 560] width 114 height 18
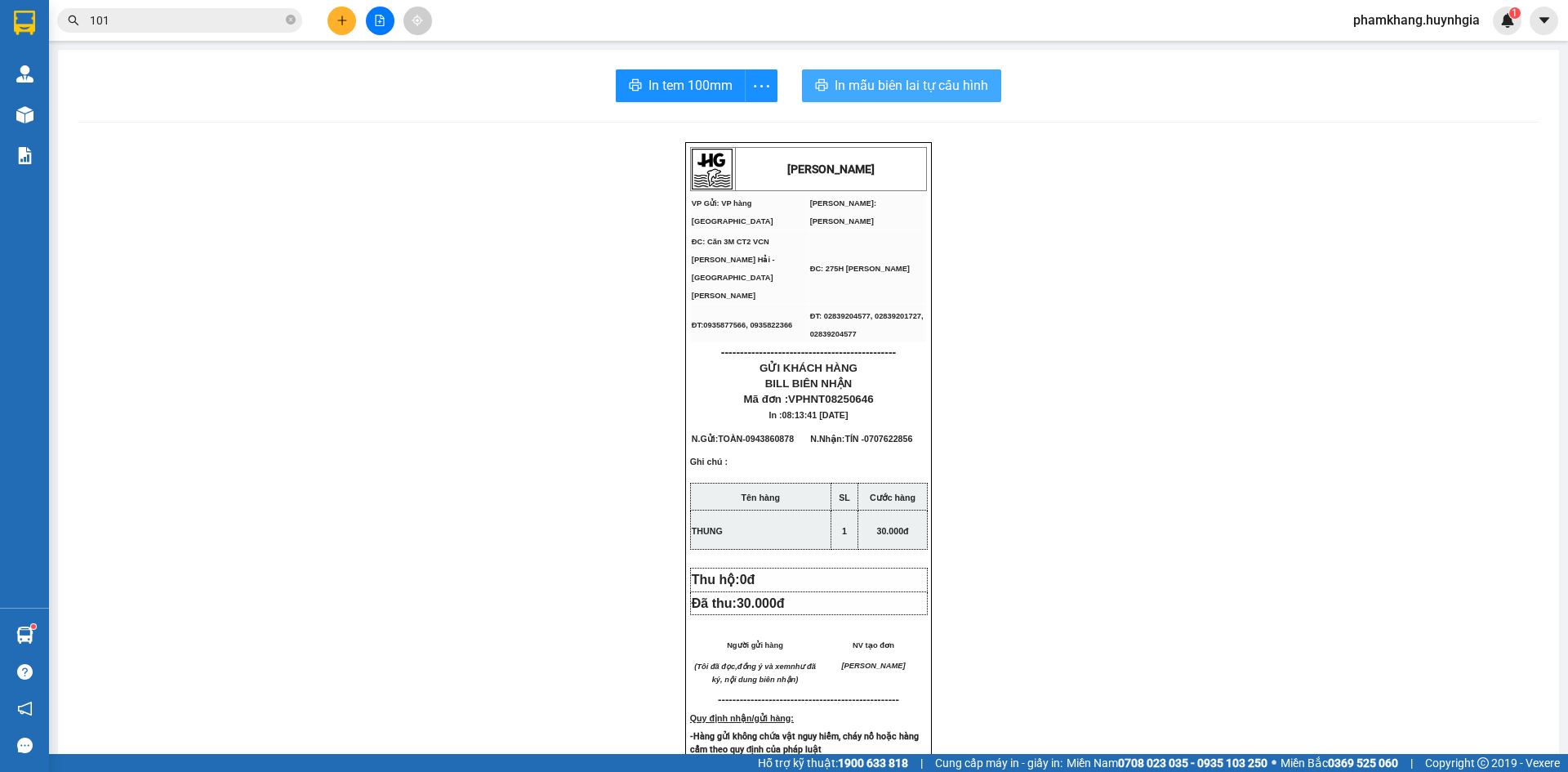
click at [869, 82] on span "In mẫu biên lai tự cấu hình" at bounding box center [911, 85] width 154 height 21
click at [678, 87] on span "In tem 100mm" at bounding box center [690, 85] width 84 height 21
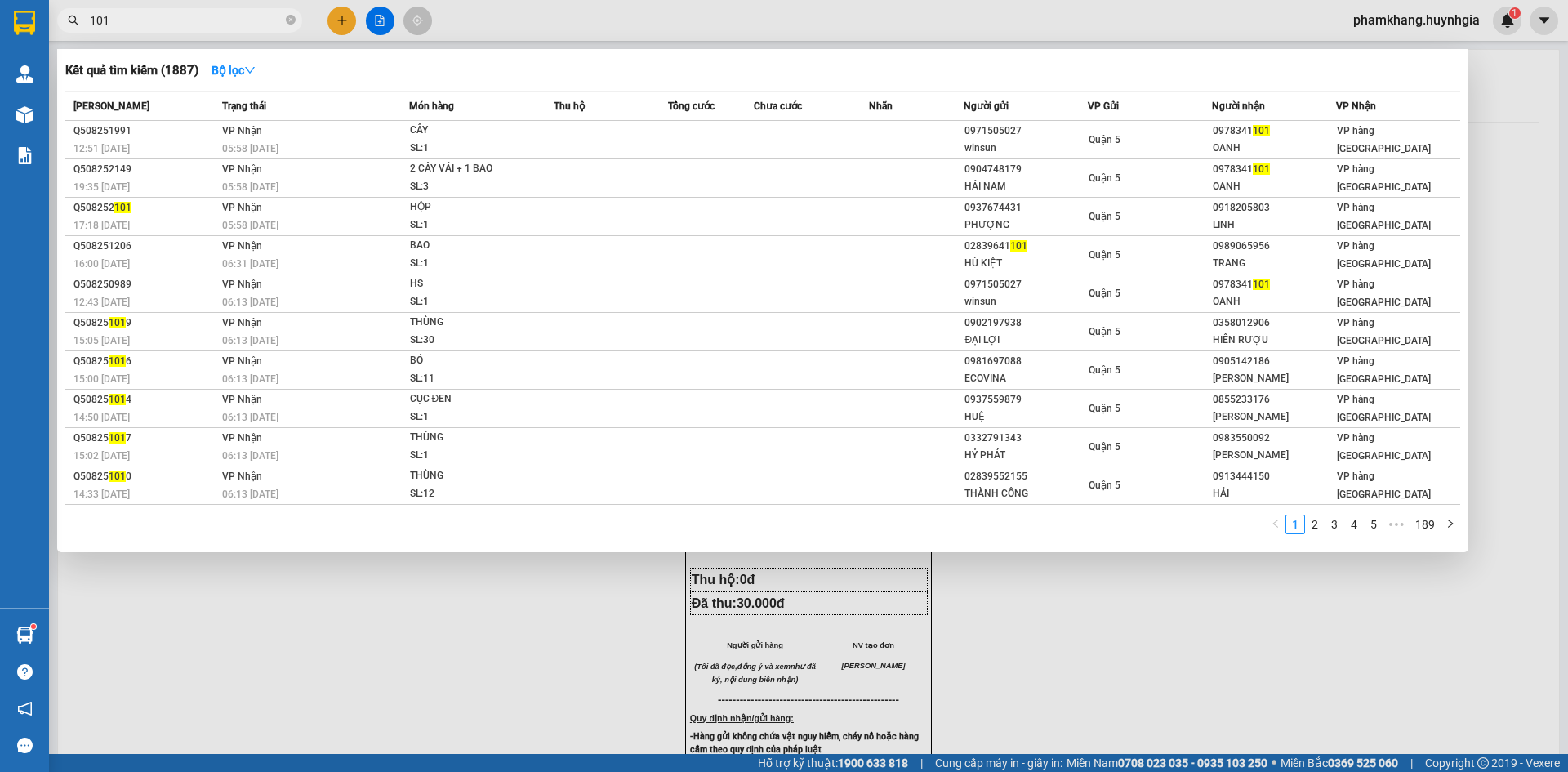
click at [173, 16] on input "101" at bounding box center [187, 21] width 193 height 18
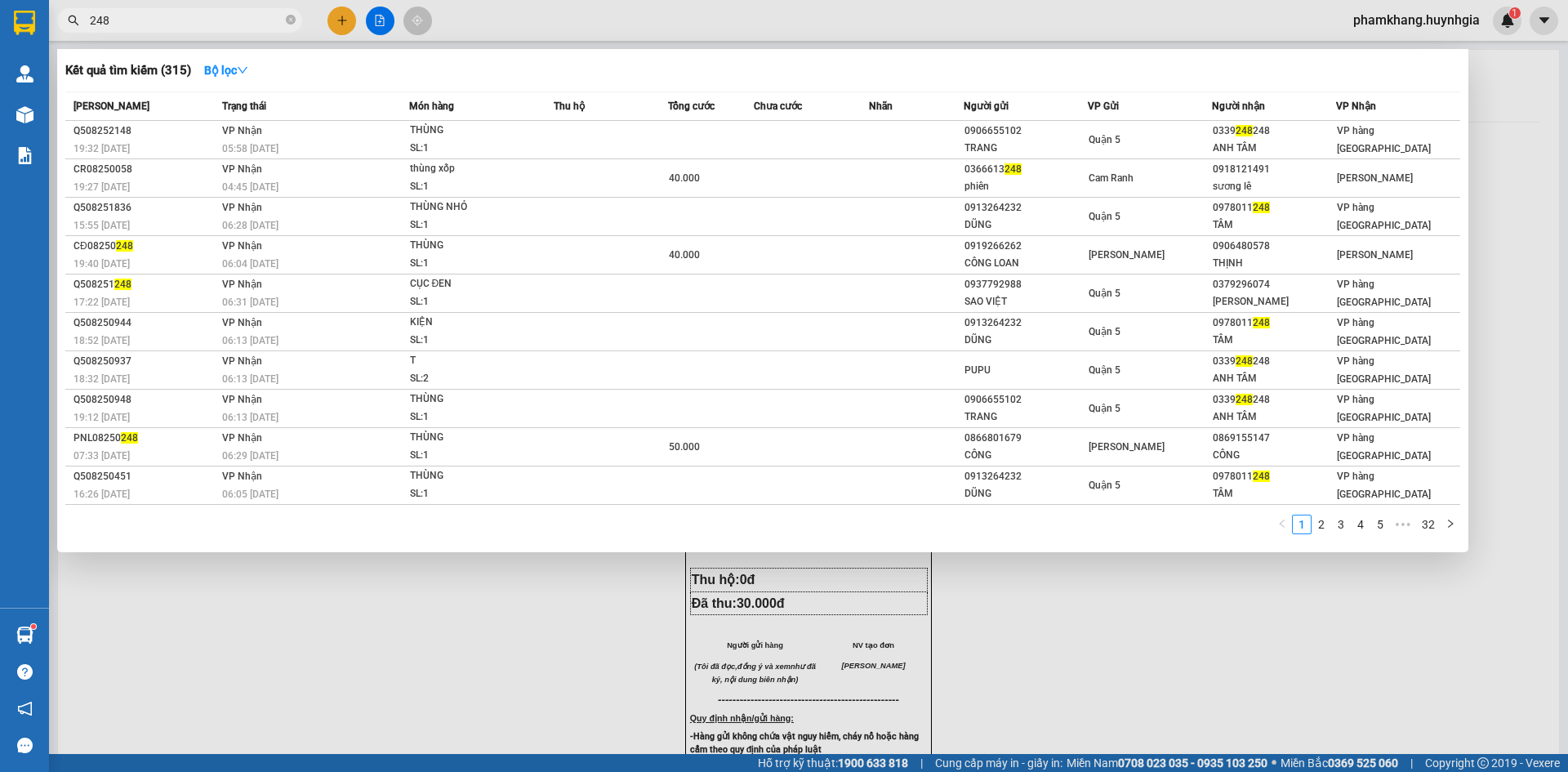
click at [153, 21] on input "248" at bounding box center [187, 21] width 193 height 18
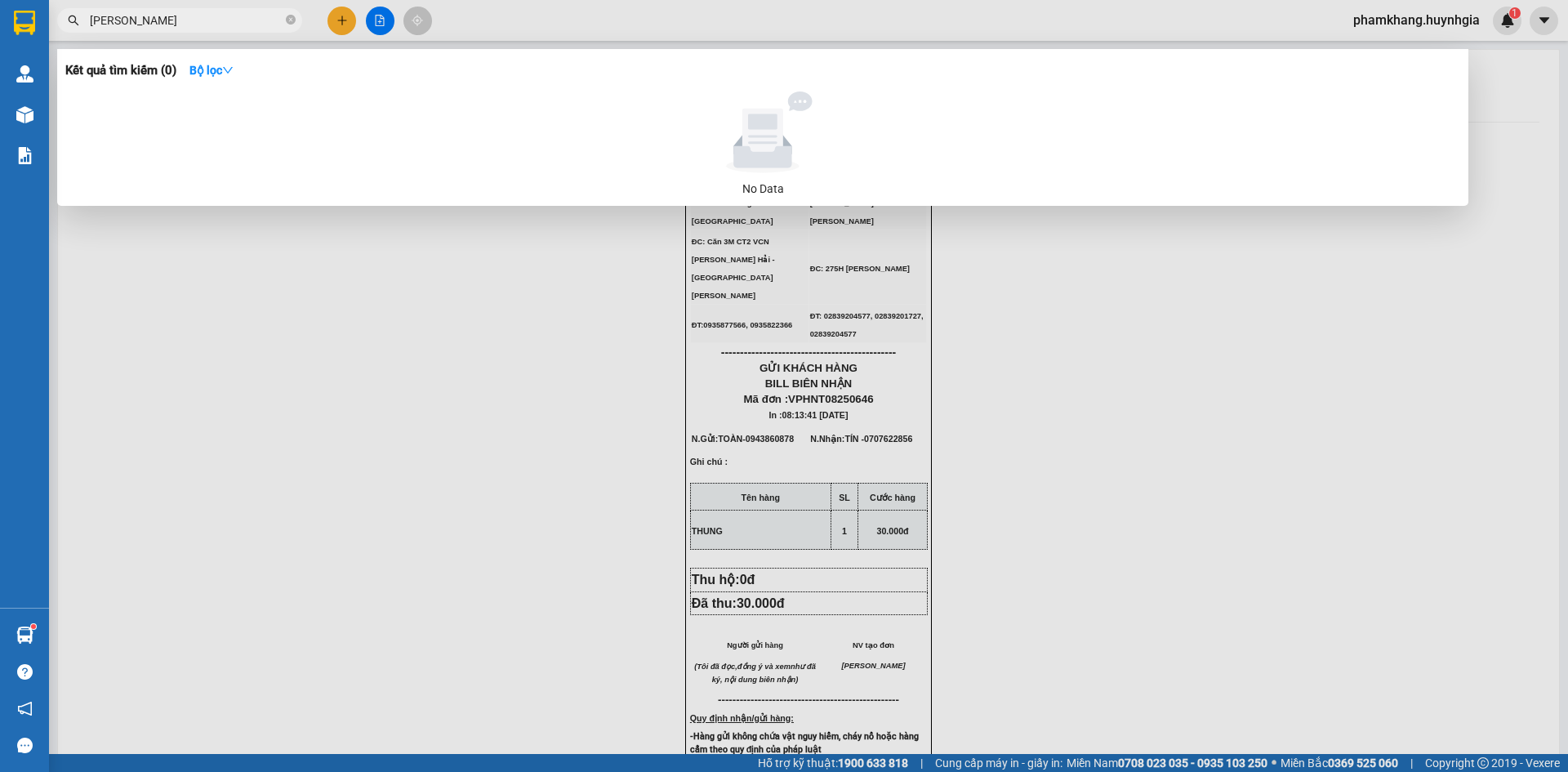
click at [166, 25] on input "[PERSON_NAME]" at bounding box center [187, 21] width 193 height 18
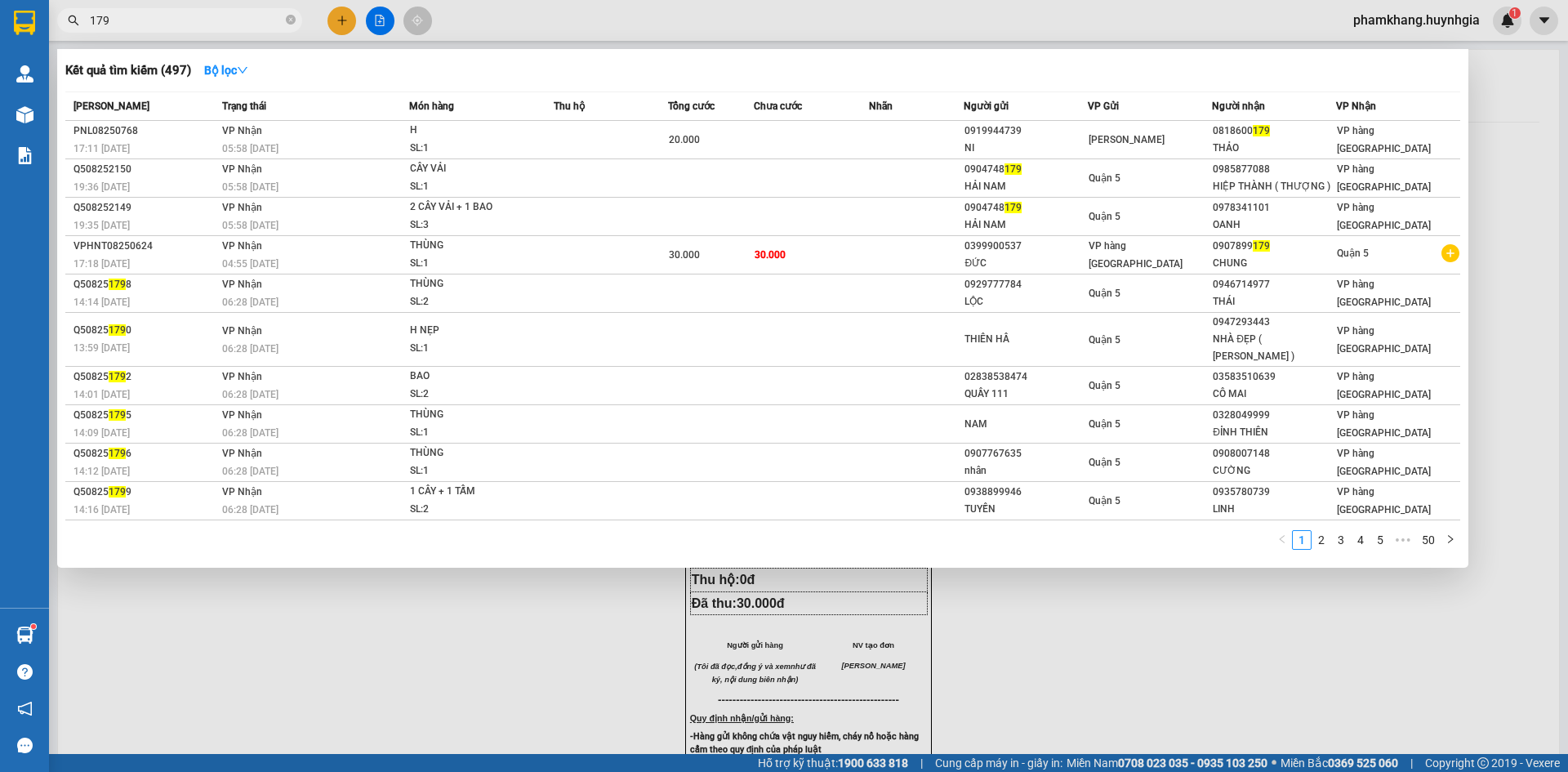
drag, startPoint x: 172, startPoint y: 23, endPoint x: 191, endPoint y: 12, distance: 22.0
click at [184, 16] on input "179" at bounding box center [187, 21] width 193 height 18
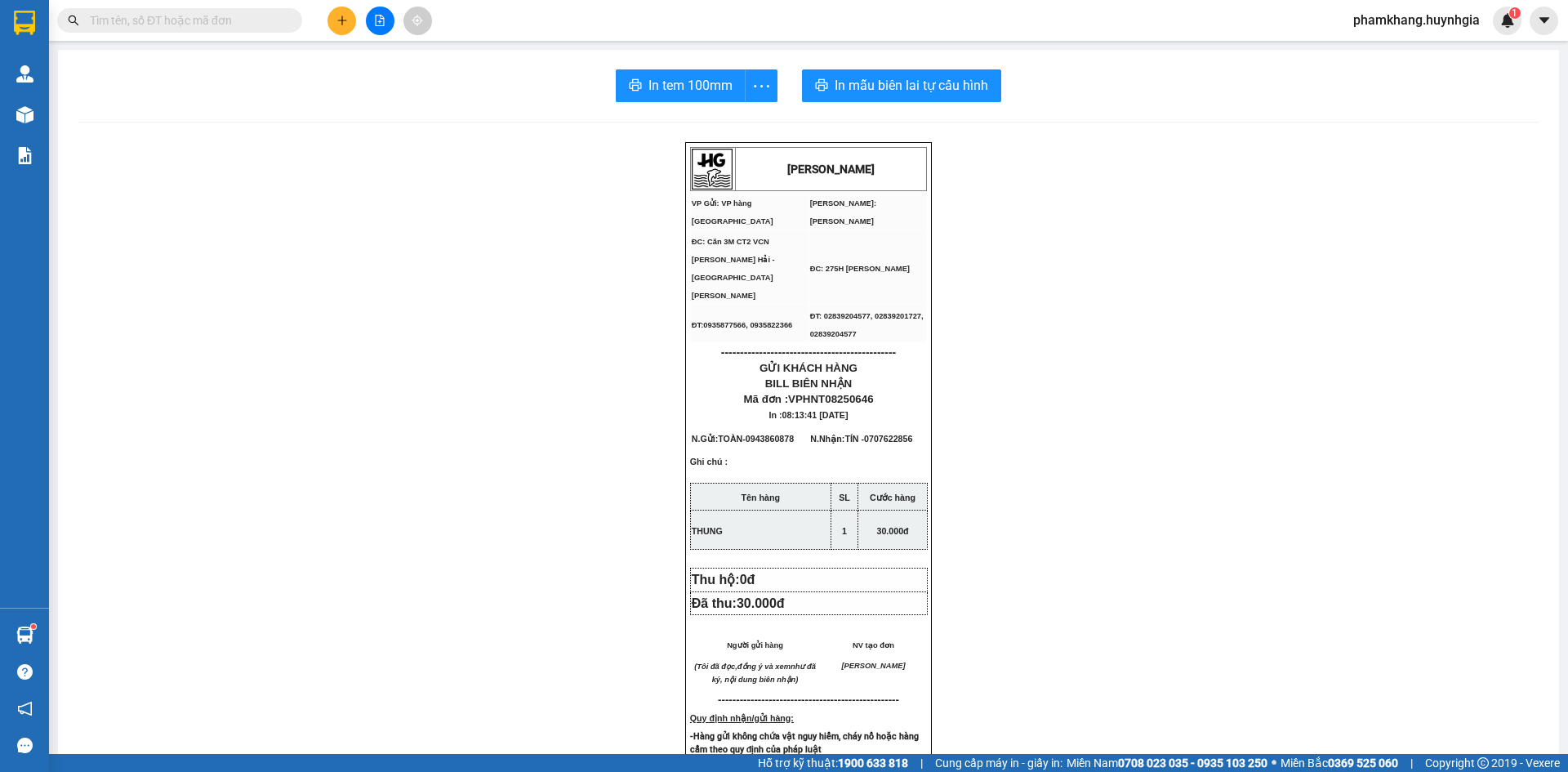
click at [198, 20] on input "text" at bounding box center [187, 21] width 193 height 18
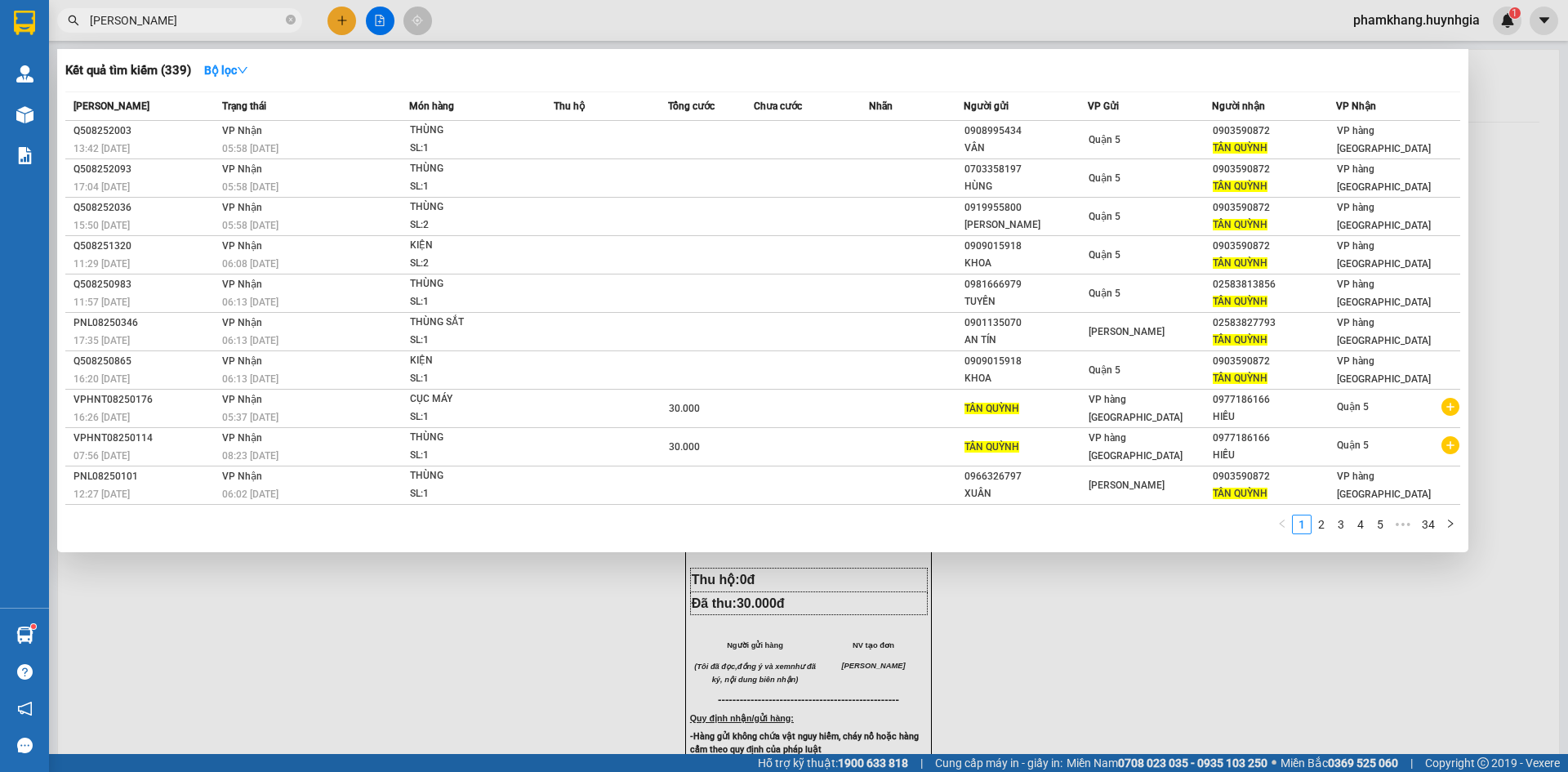
click at [184, 29] on input "[PERSON_NAME]" at bounding box center [187, 21] width 193 height 18
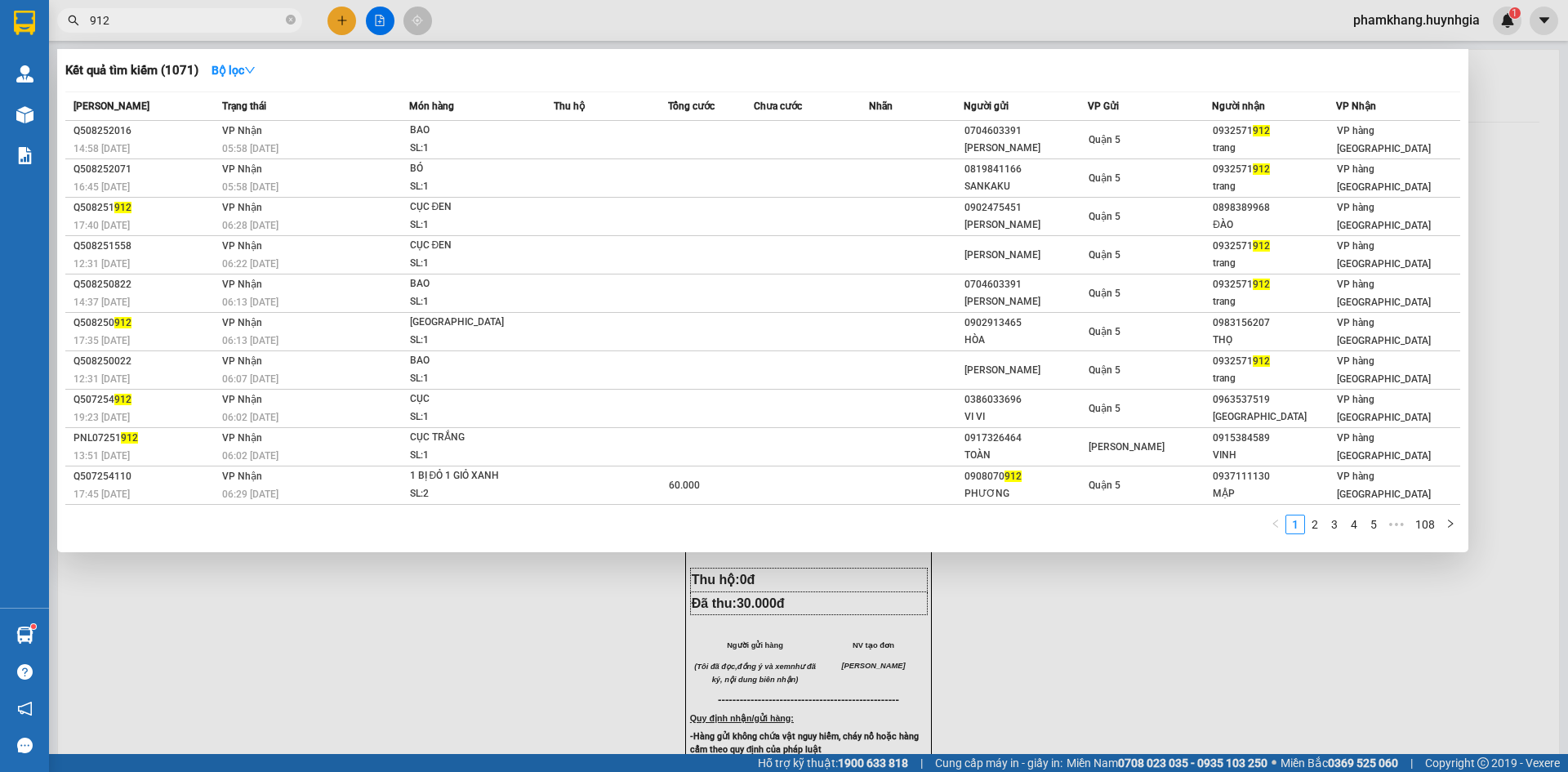
click at [160, 19] on input "912" at bounding box center [187, 21] width 193 height 18
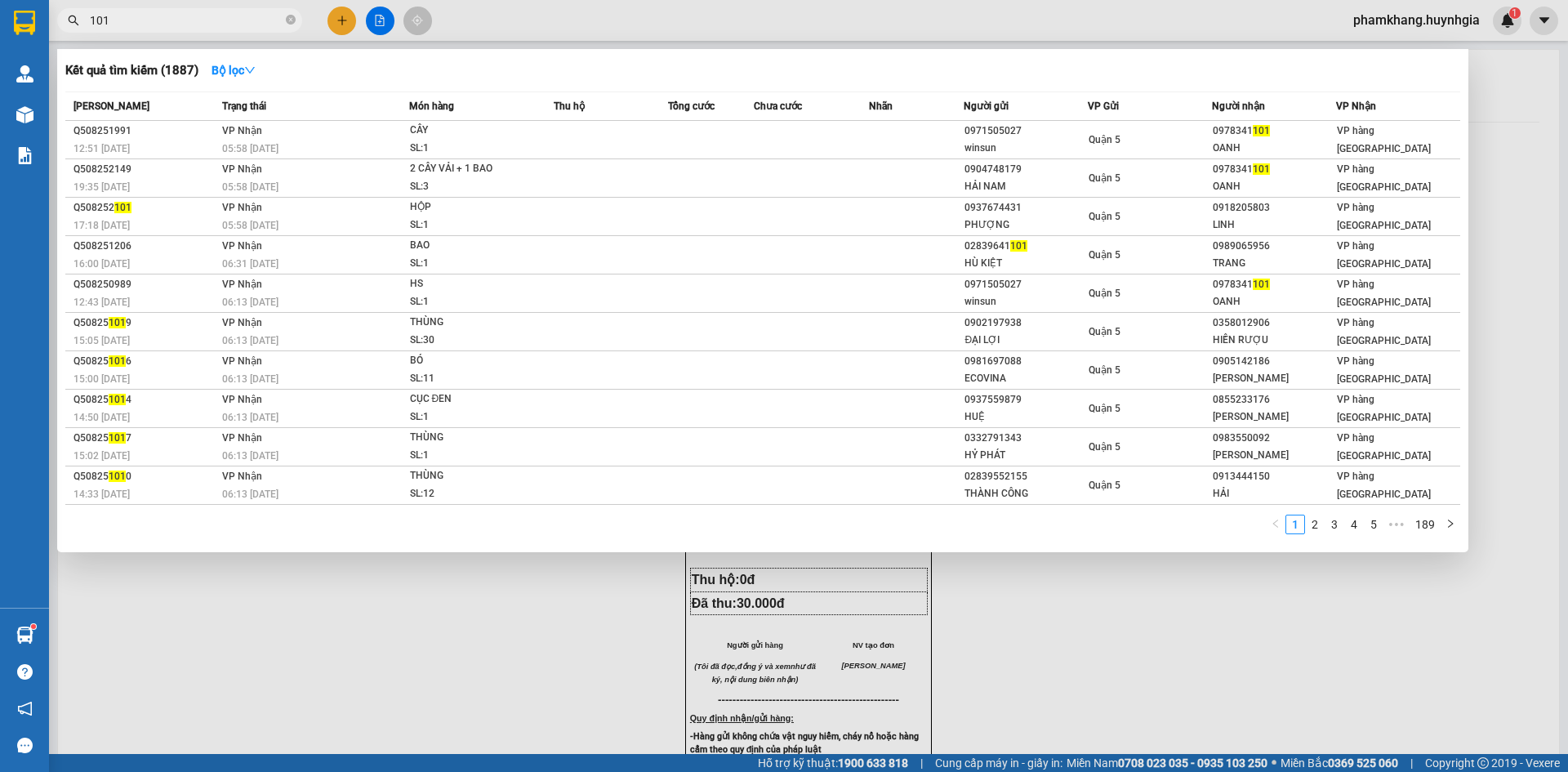
click at [139, 18] on input "101" at bounding box center [187, 21] width 193 height 18
click at [153, 24] on input "101" at bounding box center [187, 21] width 193 height 18
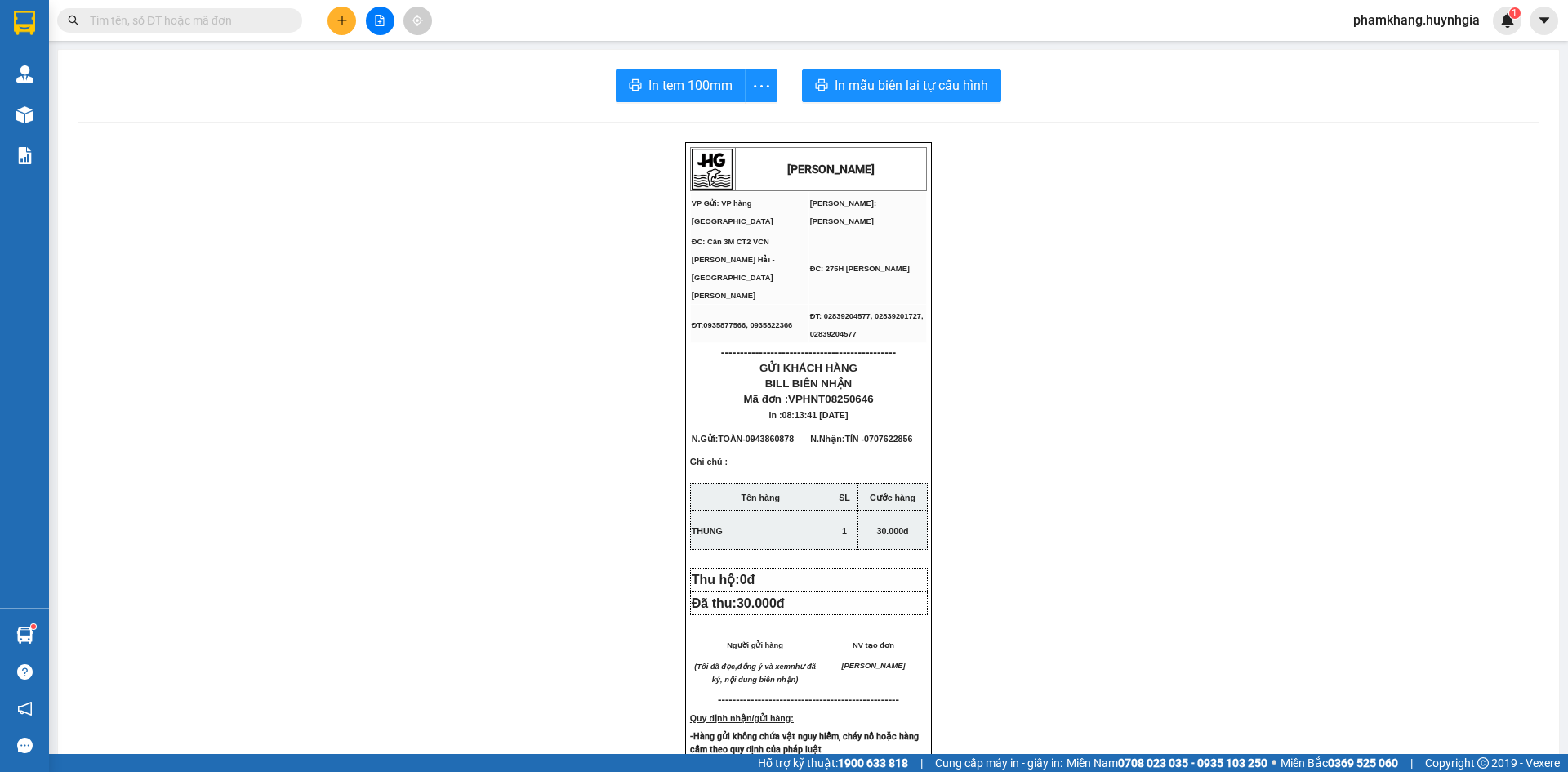
click at [214, 12] on input "text" at bounding box center [187, 21] width 193 height 18
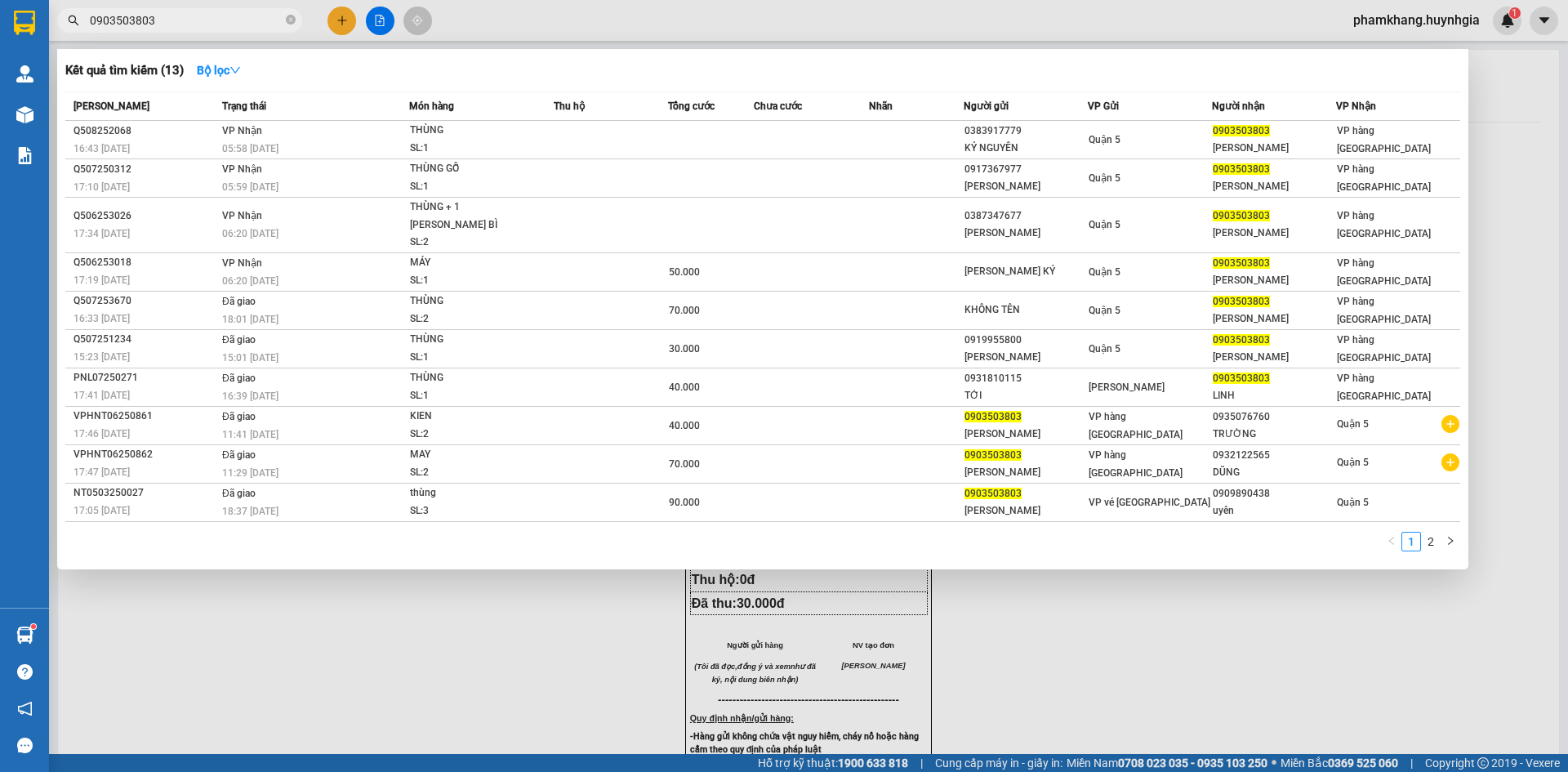
click at [166, 16] on input "0903503803" at bounding box center [187, 21] width 193 height 18
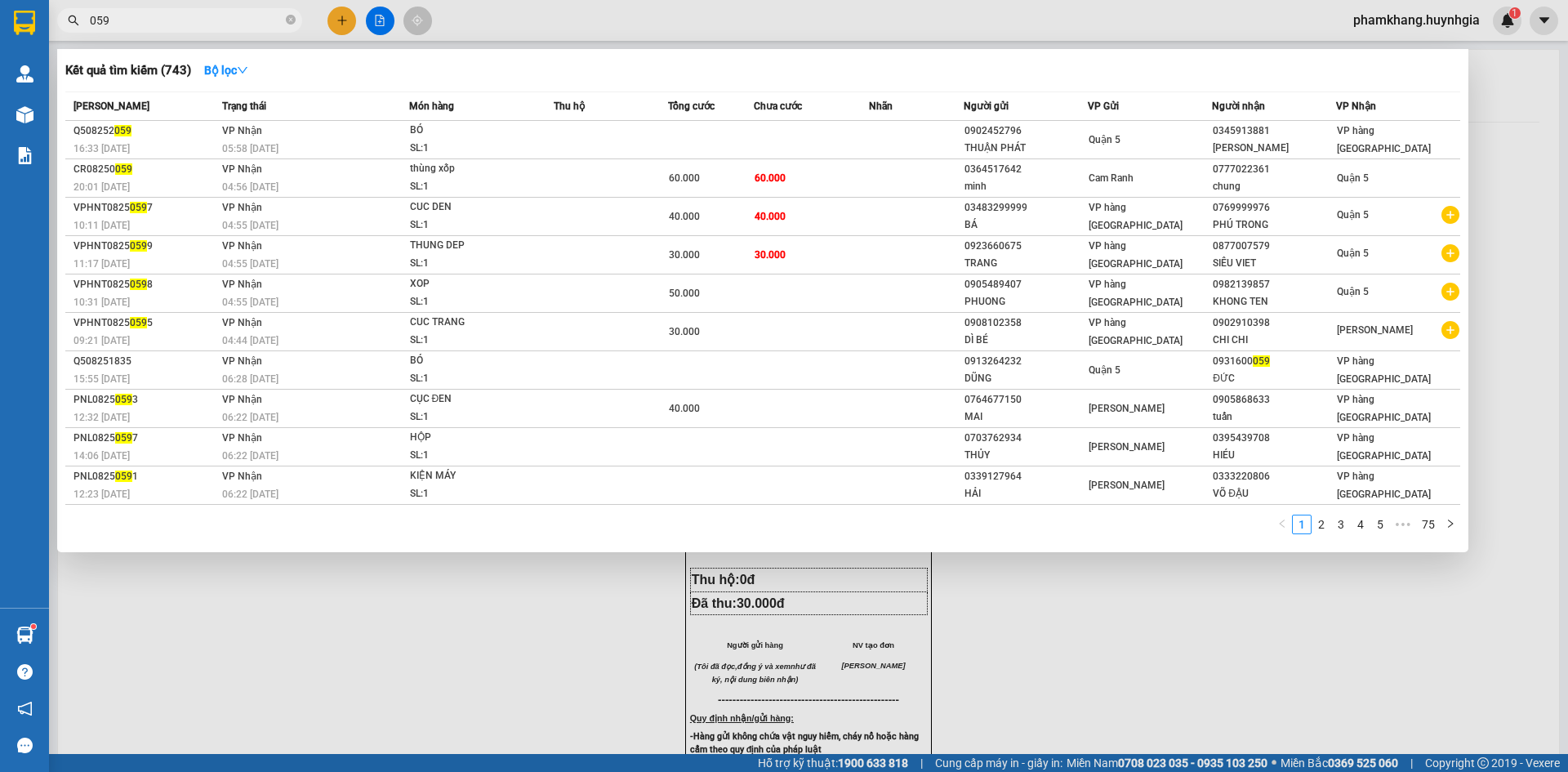
click at [175, 7] on div at bounding box center [784, 386] width 1568 height 772
click at [145, 28] on input "059" at bounding box center [187, 21] width 193 height 18
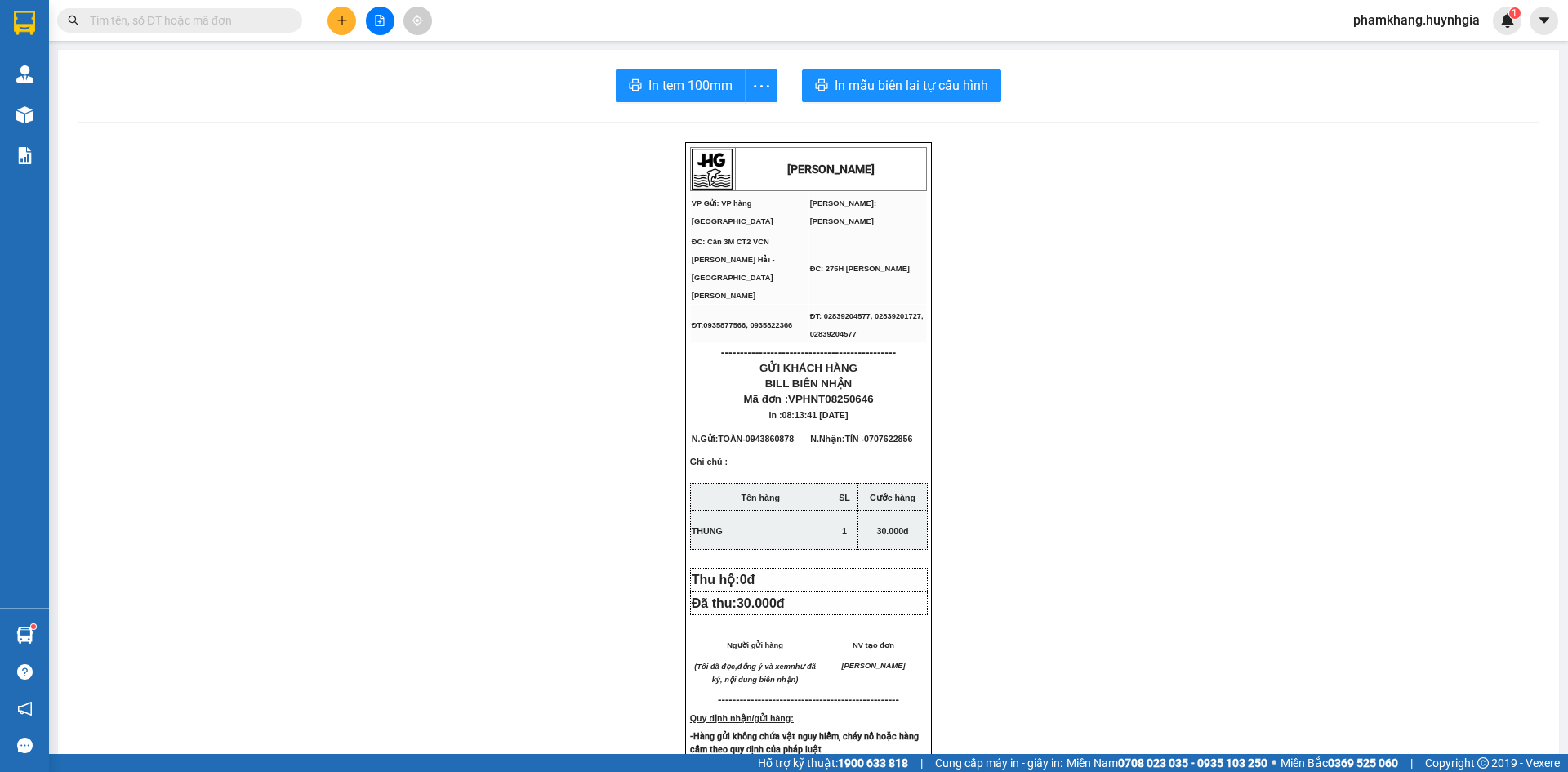
click at [145, 28] on input "text" at bounding box center [187, 21] width 193 height 18
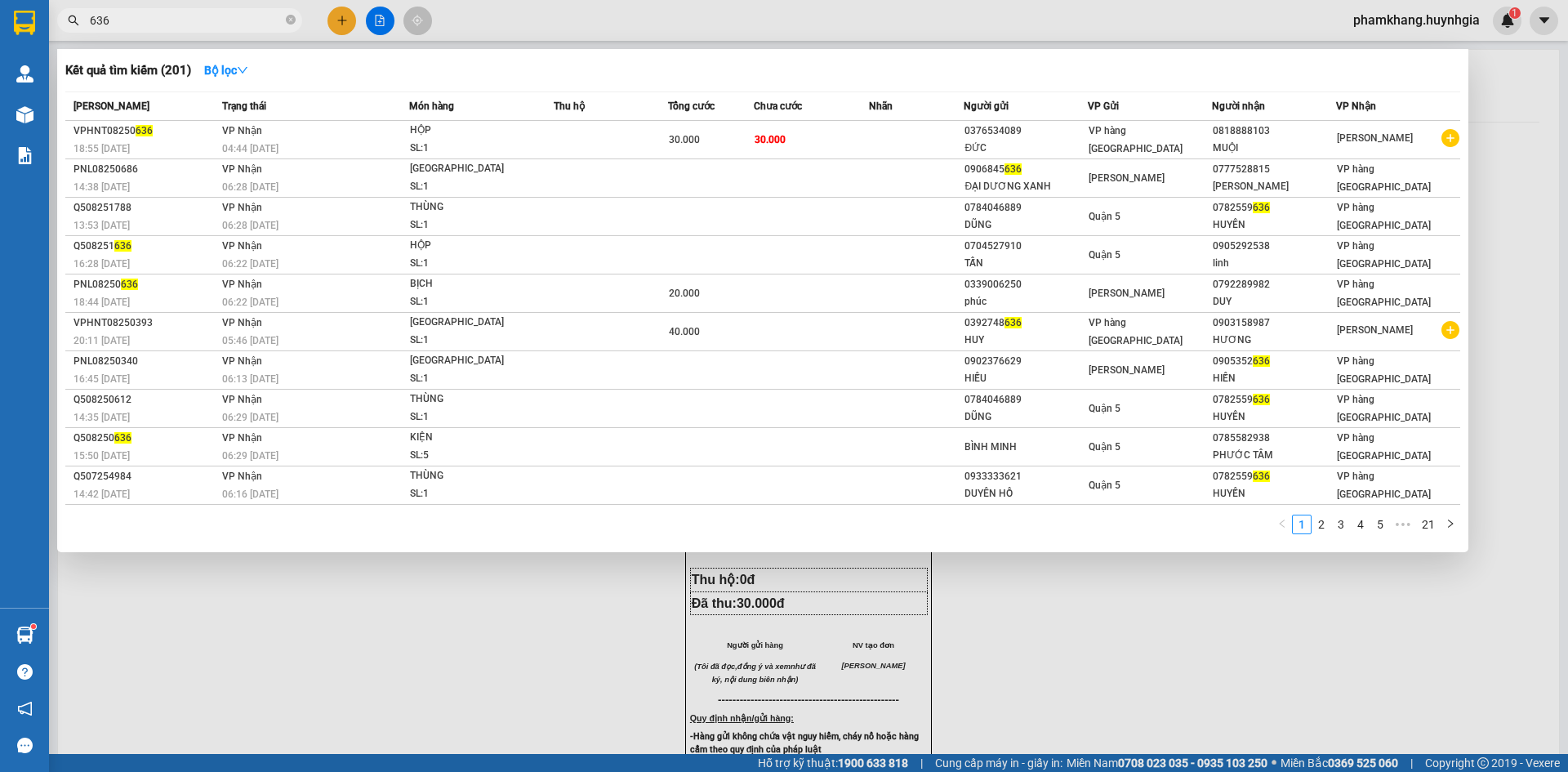
click at [145, 26] on input "636" at bounding box center [187, 21] width 193 height 18
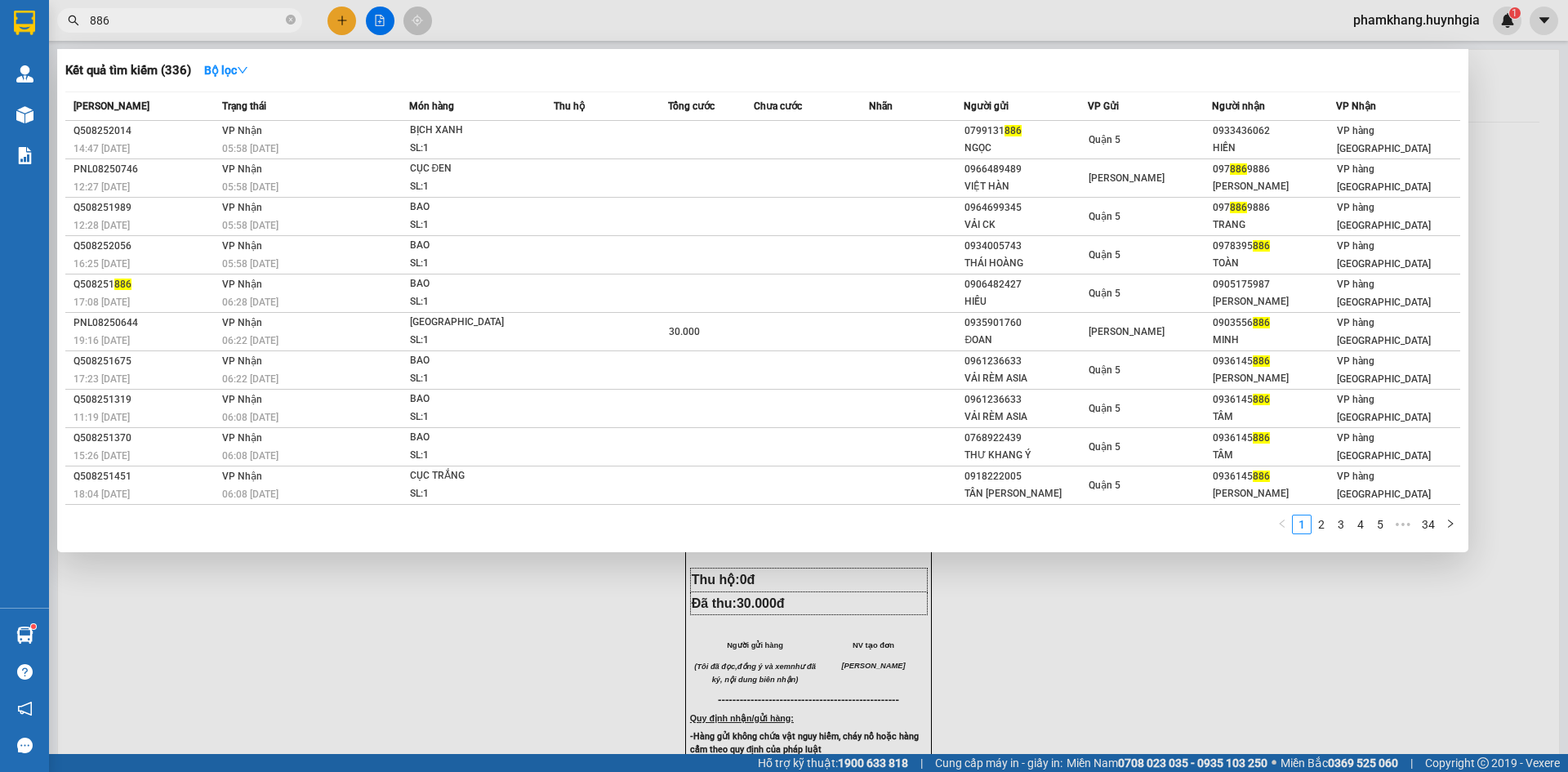
click at [123, 21] on input "886" at bounding box center [187, 21] width 193 height 18
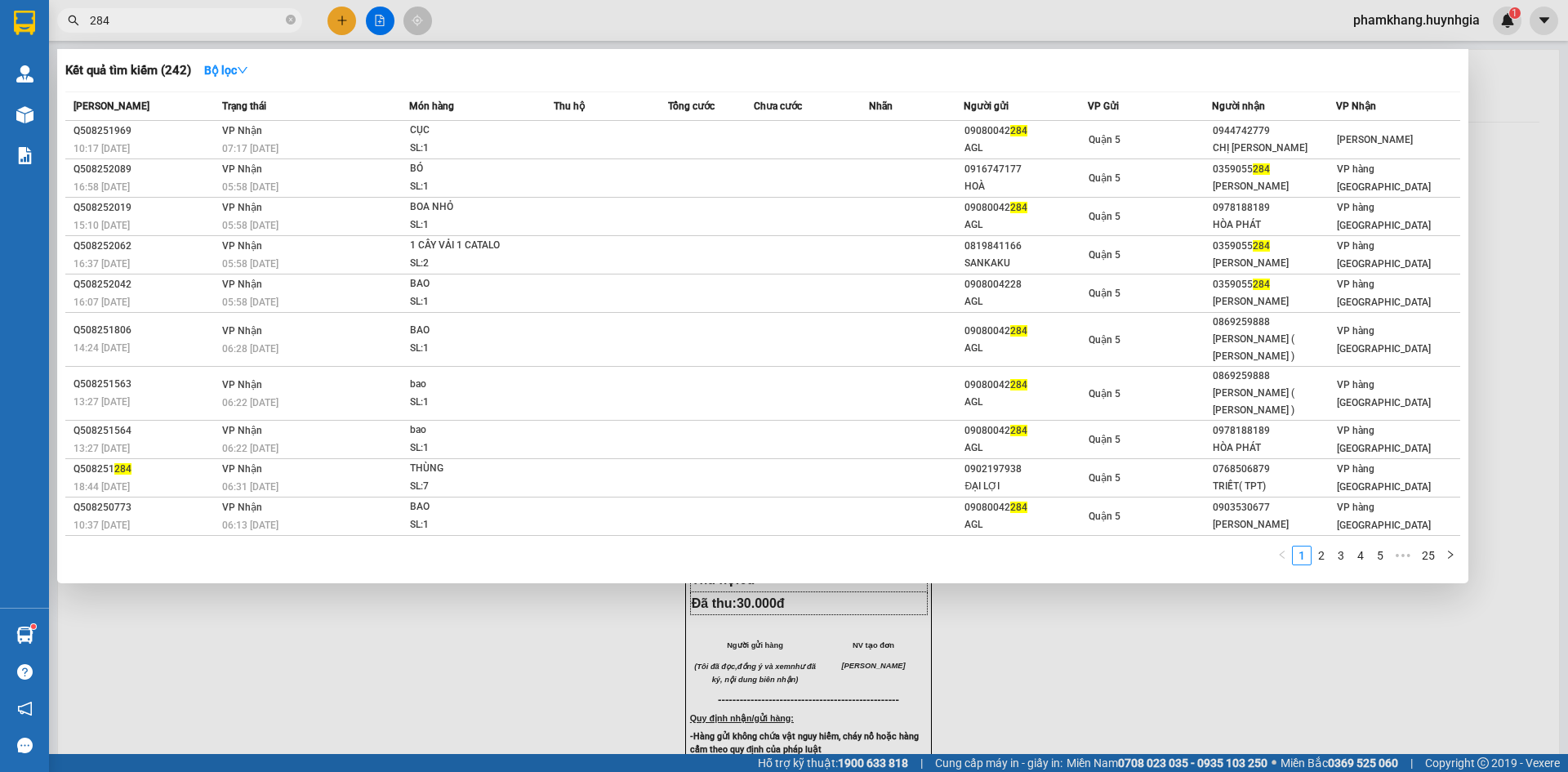
click at [140, 28] on input "284" at bounding box center [187, 21] width 193 height 18
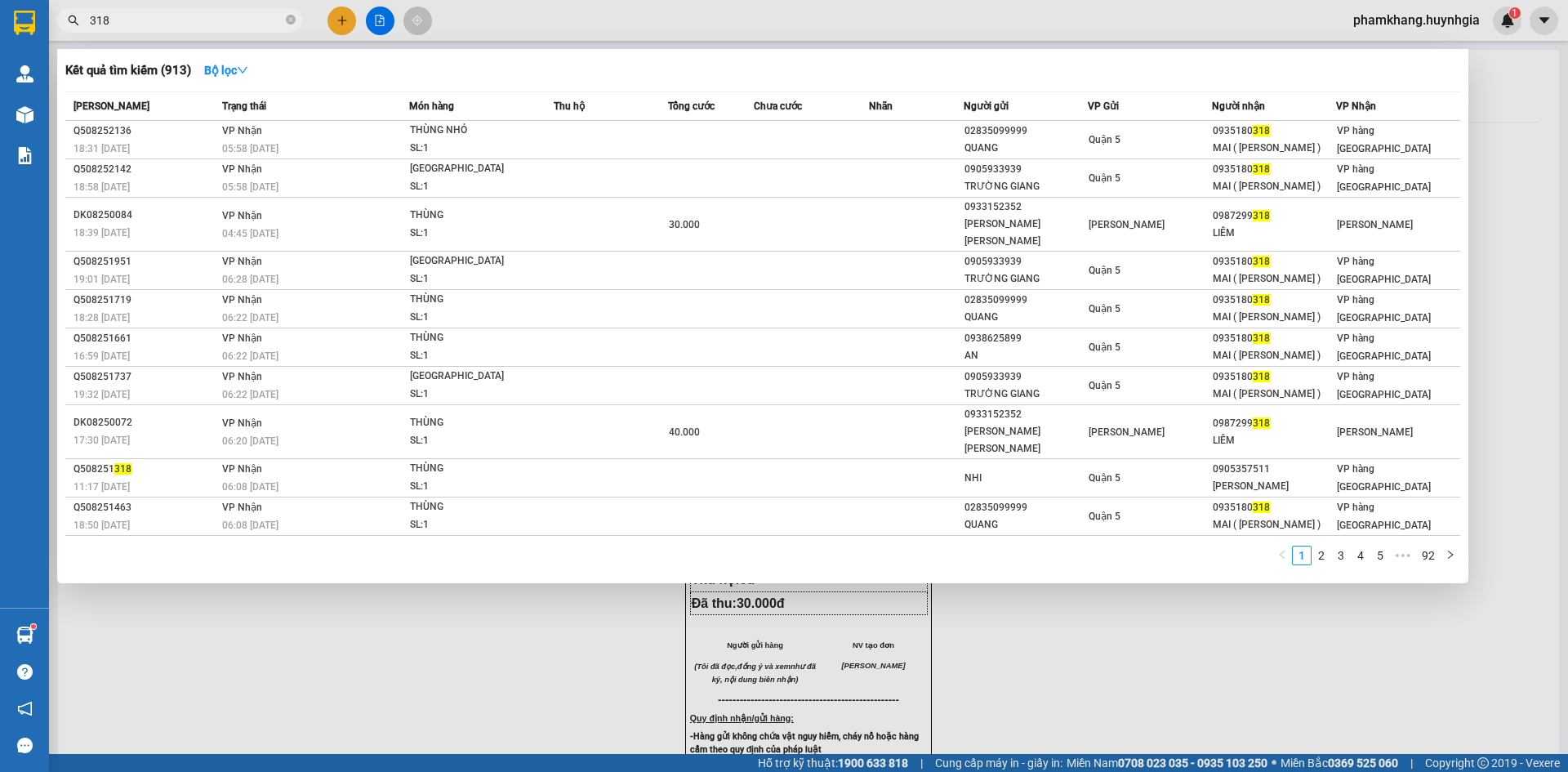
click at [161, 19] on input "318" at bounding box center [187, 21] width 193 height 18
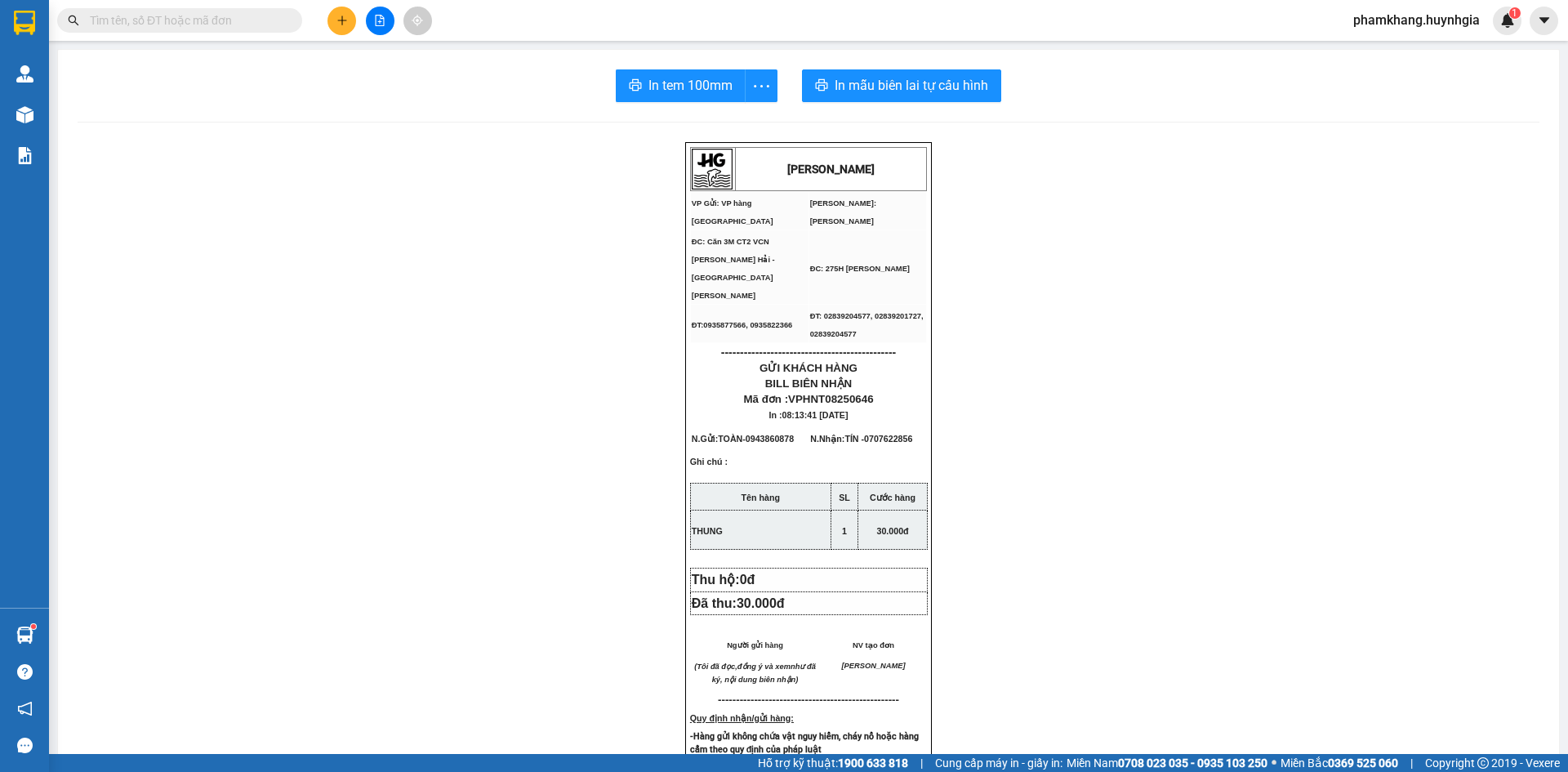
click at [160, 20] on input "text" at bounding box center [187, 21] width 193 height 18
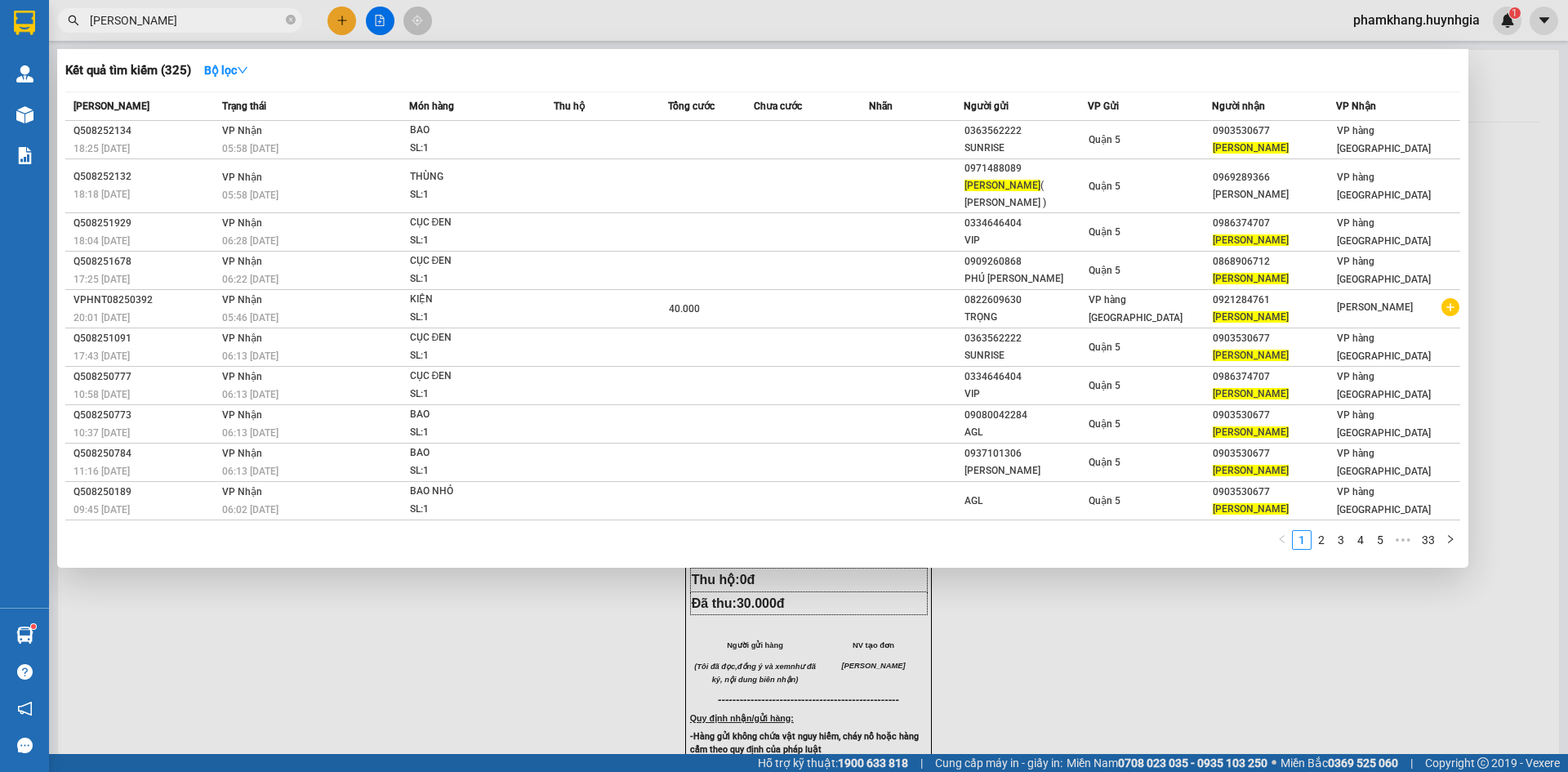
click at [155, 21] on input "[PERSON_NAME]" at bounding box center [187, 21] width 193 height 18
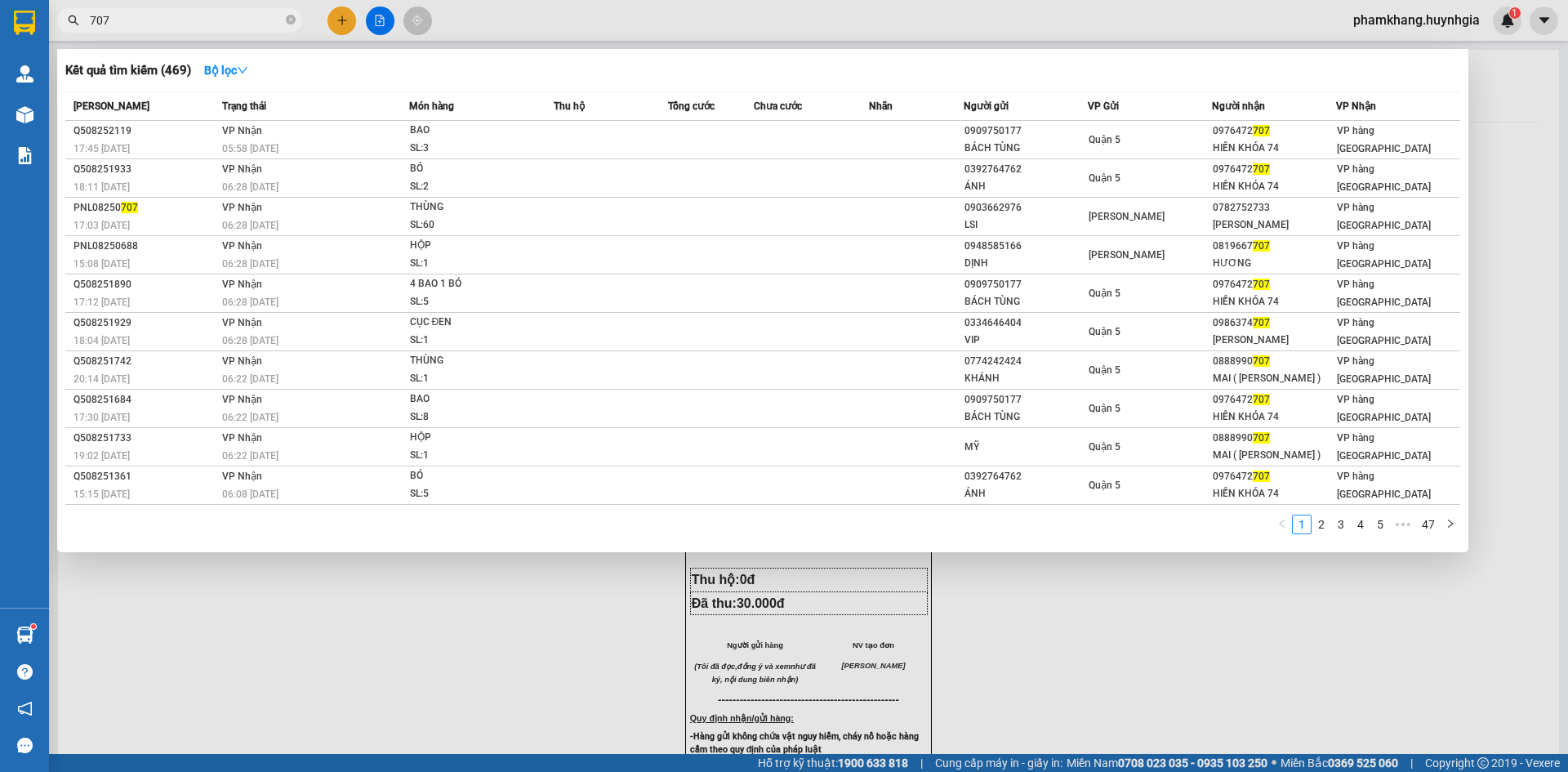
click at [226, 12] on input "707" at bounding box center [187, 21] width 193 height 18
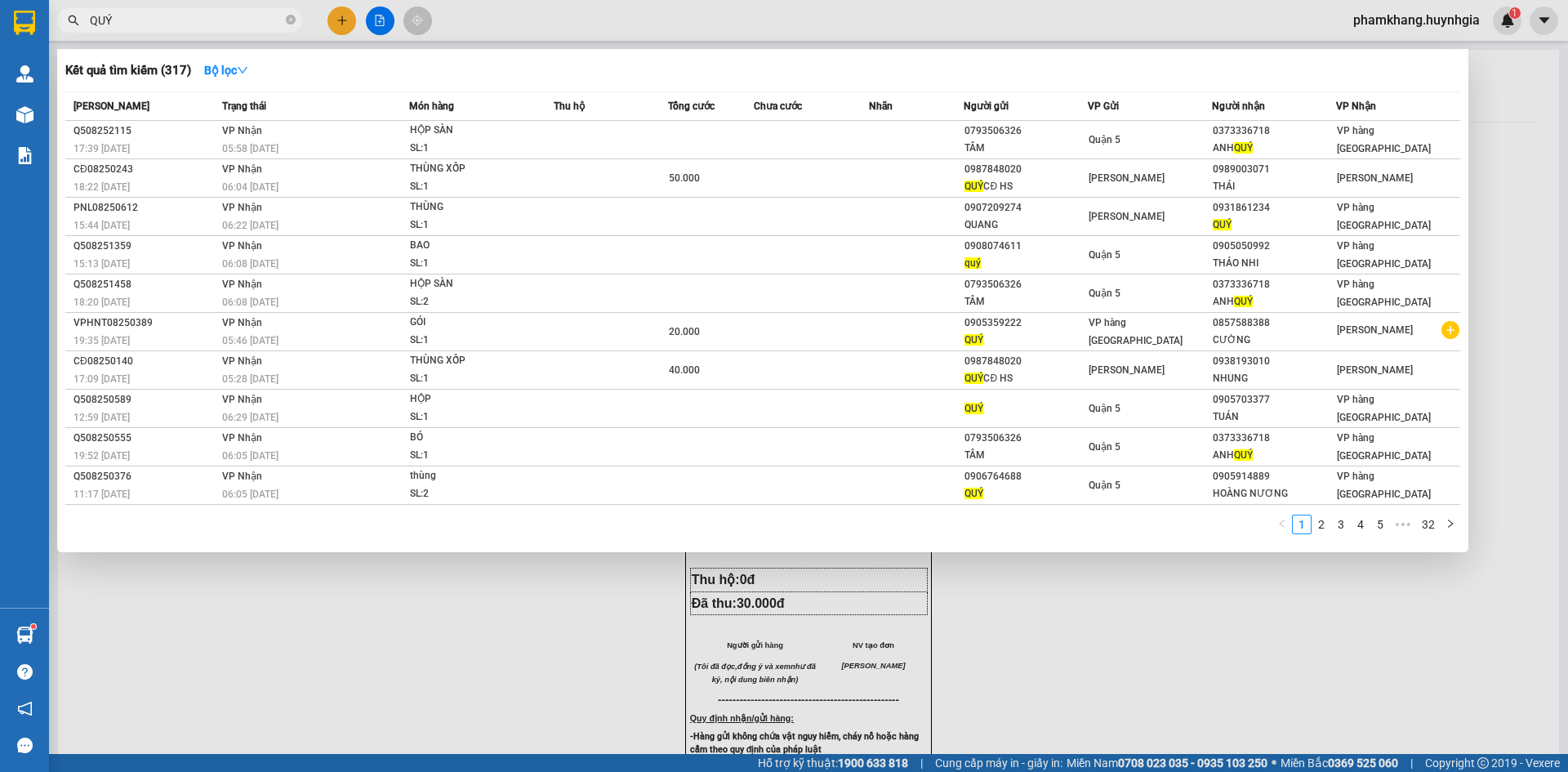
click at [170, 17] on input "QUÝ" at bounding box center [187, 21] width 193 height 18
click at [199, 26] on input "QUÝ" at bounding box center [187, 21] width 193 height 18
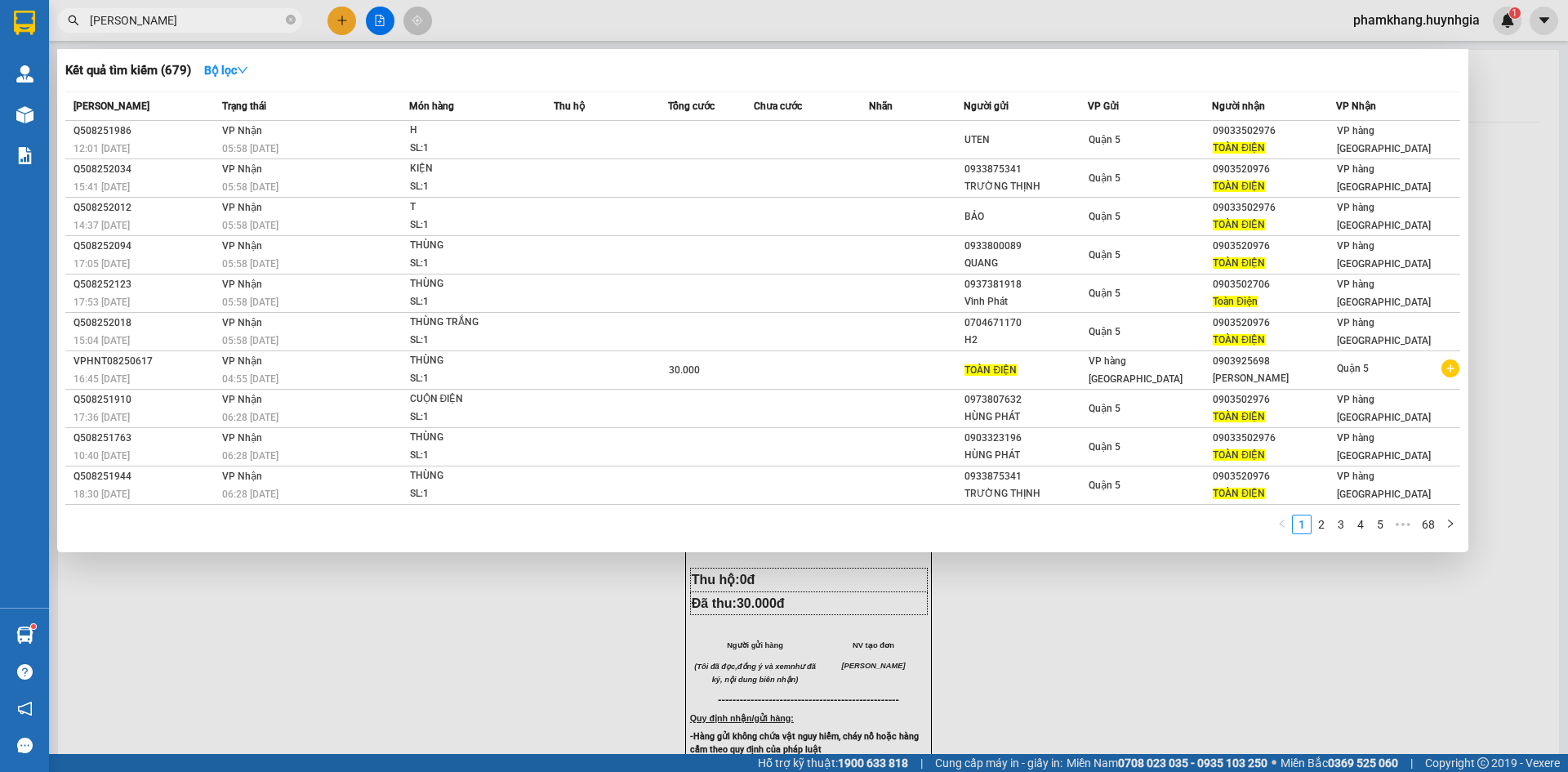
click at [205, 24] on input "[PERSON_NAME]" at bounding box center [187, 21] width 193 height 18
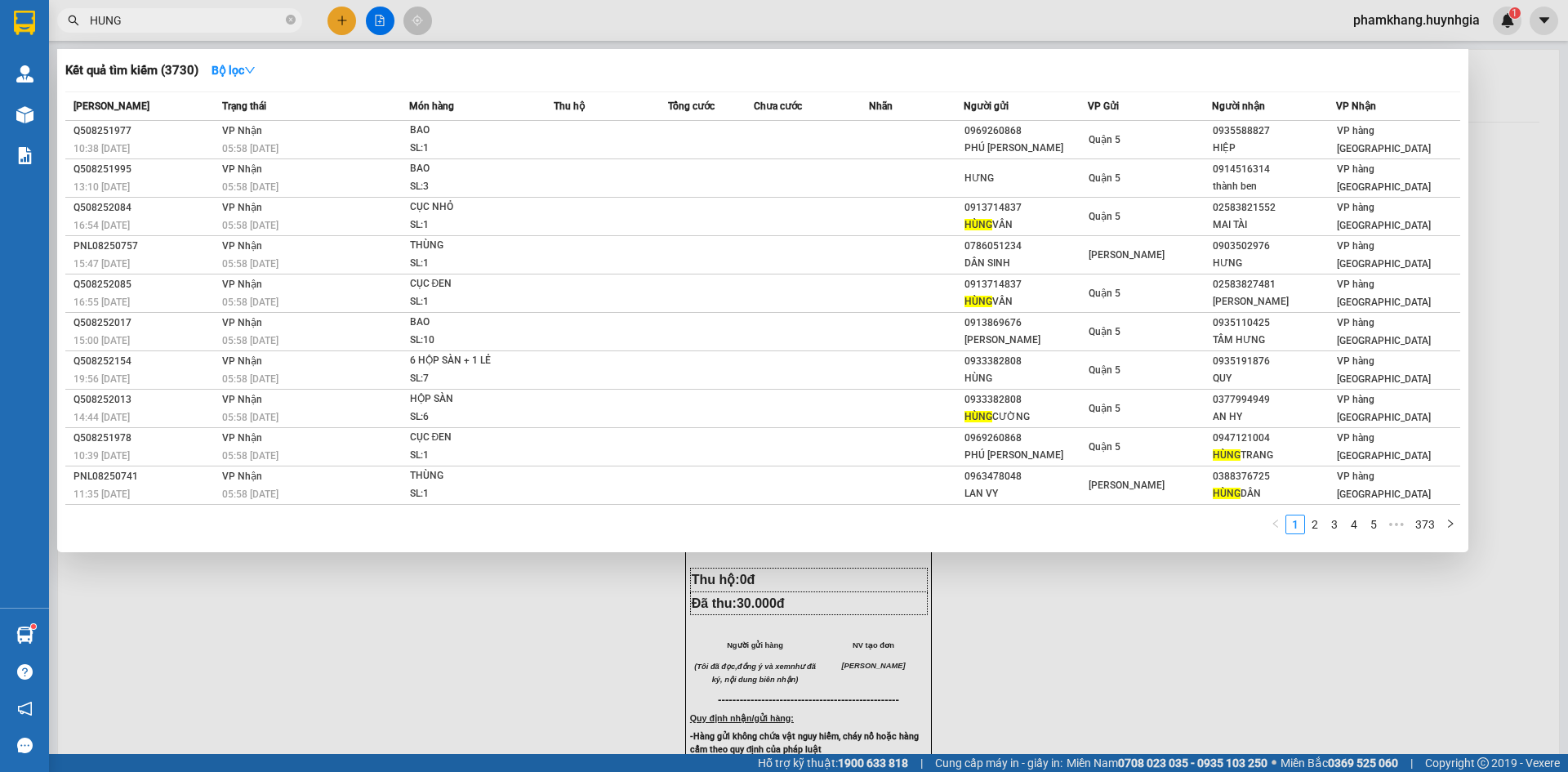
click at [200, 9] on span "HUNG" at bounding box center [180, 20] width 245 height 25
click at [125, 26] on input "HUNG" at bounding box center [187, 21] width 193 height 18
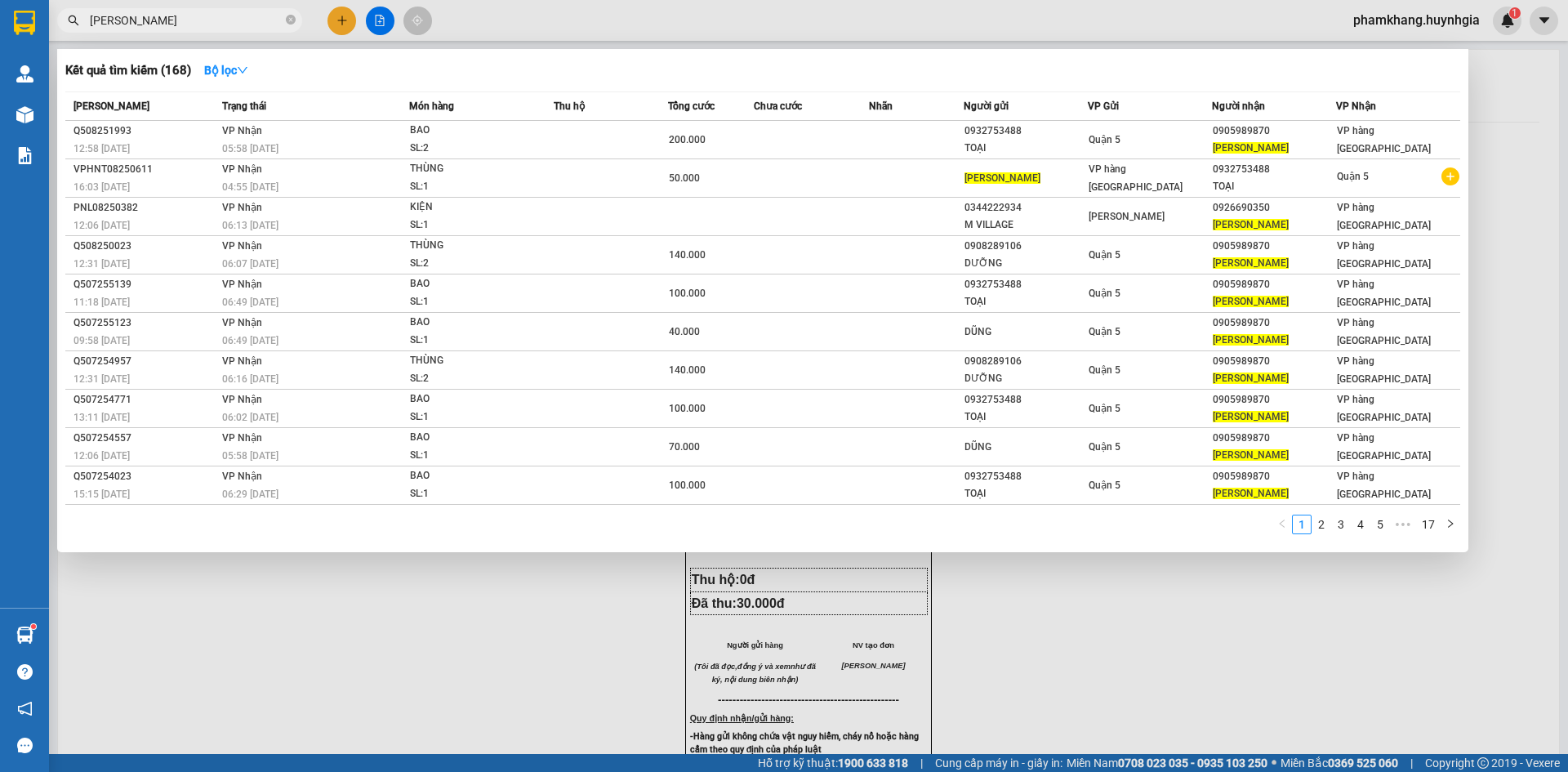
click at [206, 19] on input "[PERSON_NAME]" at bounding box center [187, 21] width 193 height 18
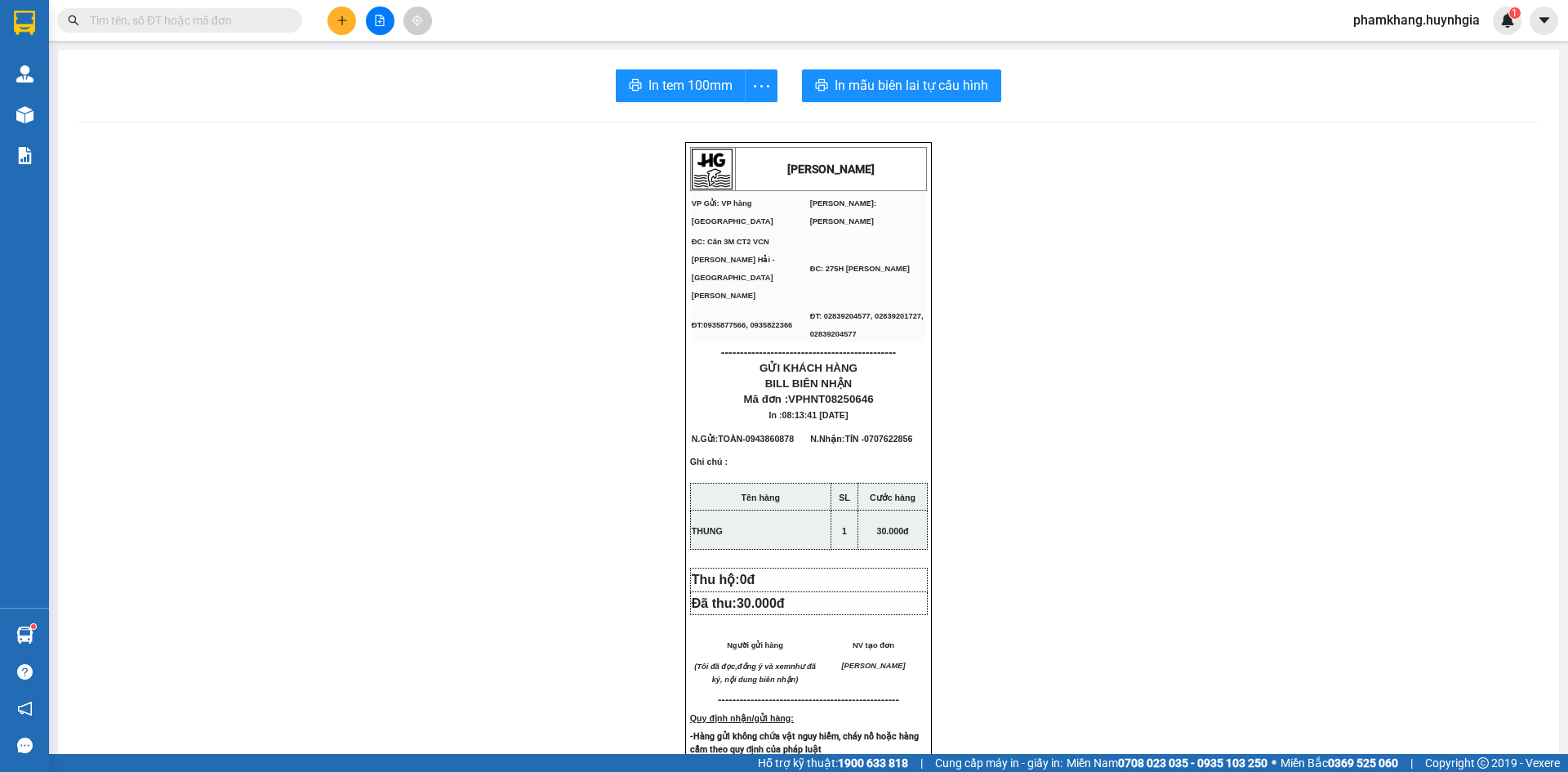
click at [161, 22] on input "text" at bounding box center [187, 21] width 193 height 18
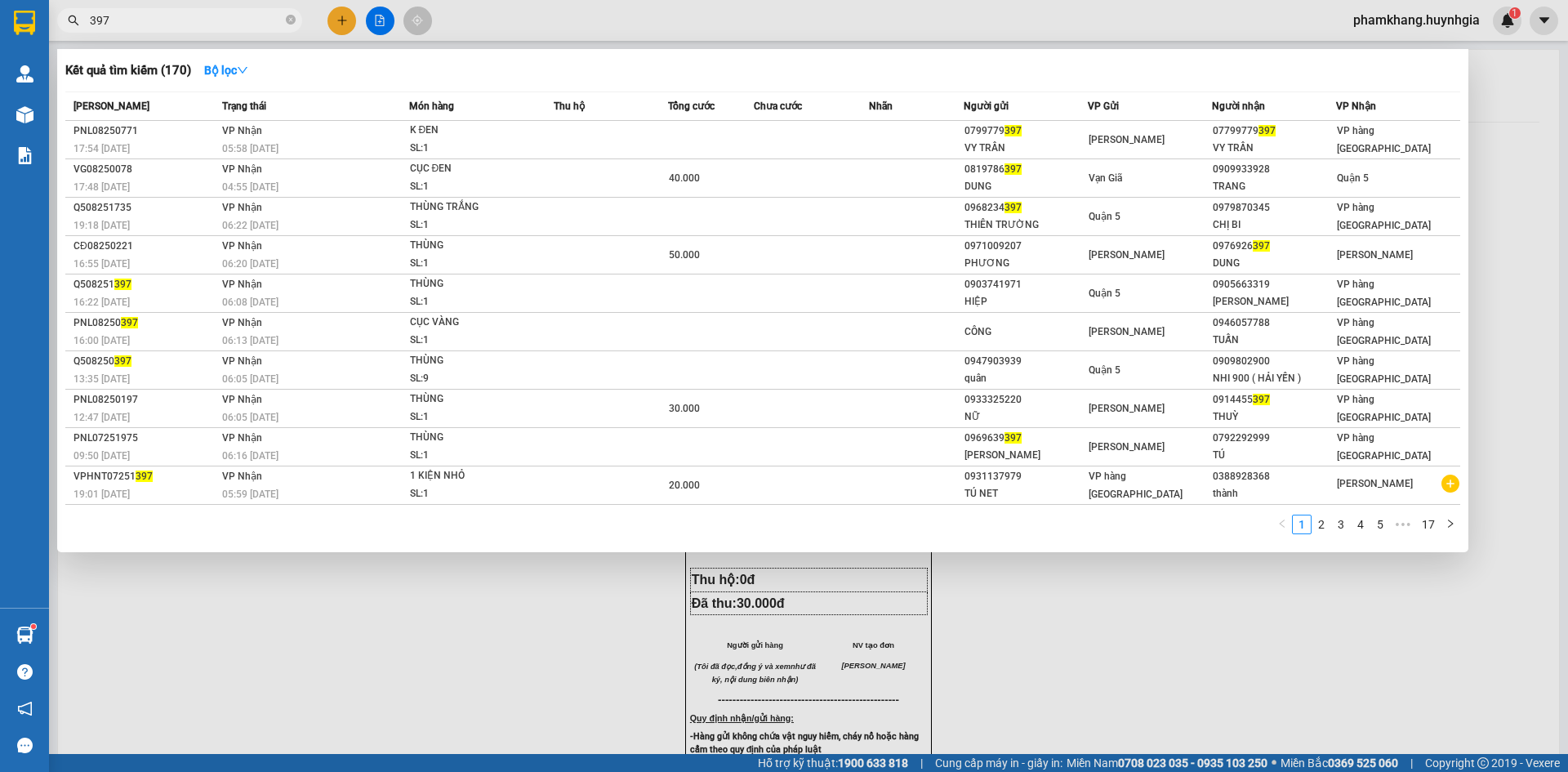
click at [145, 38] on div at bounding box center [784, 386] width 1568 height 772
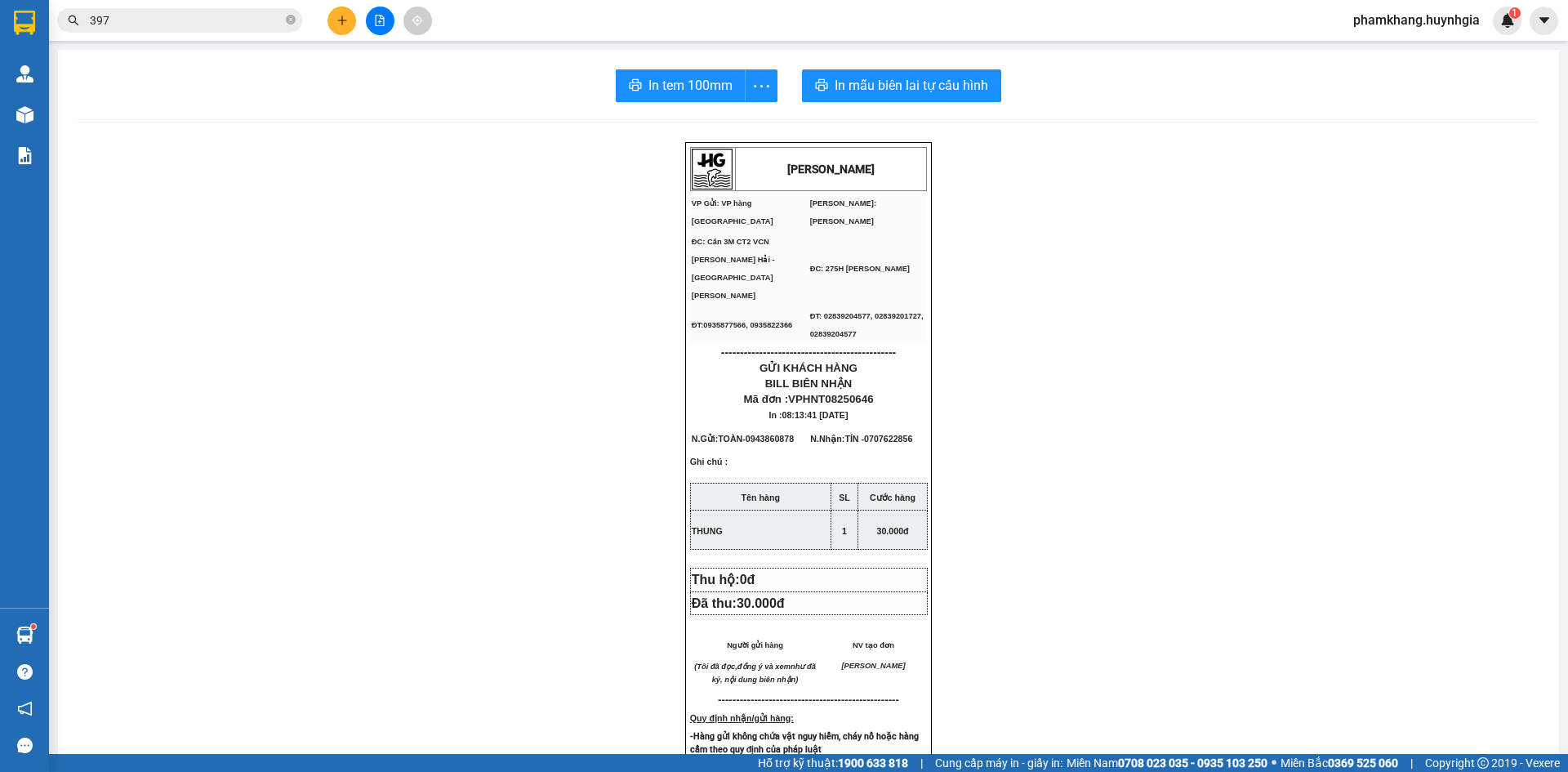
click at [147, 21] on input "397" at bounding box center [187, 21] width 193 height 18
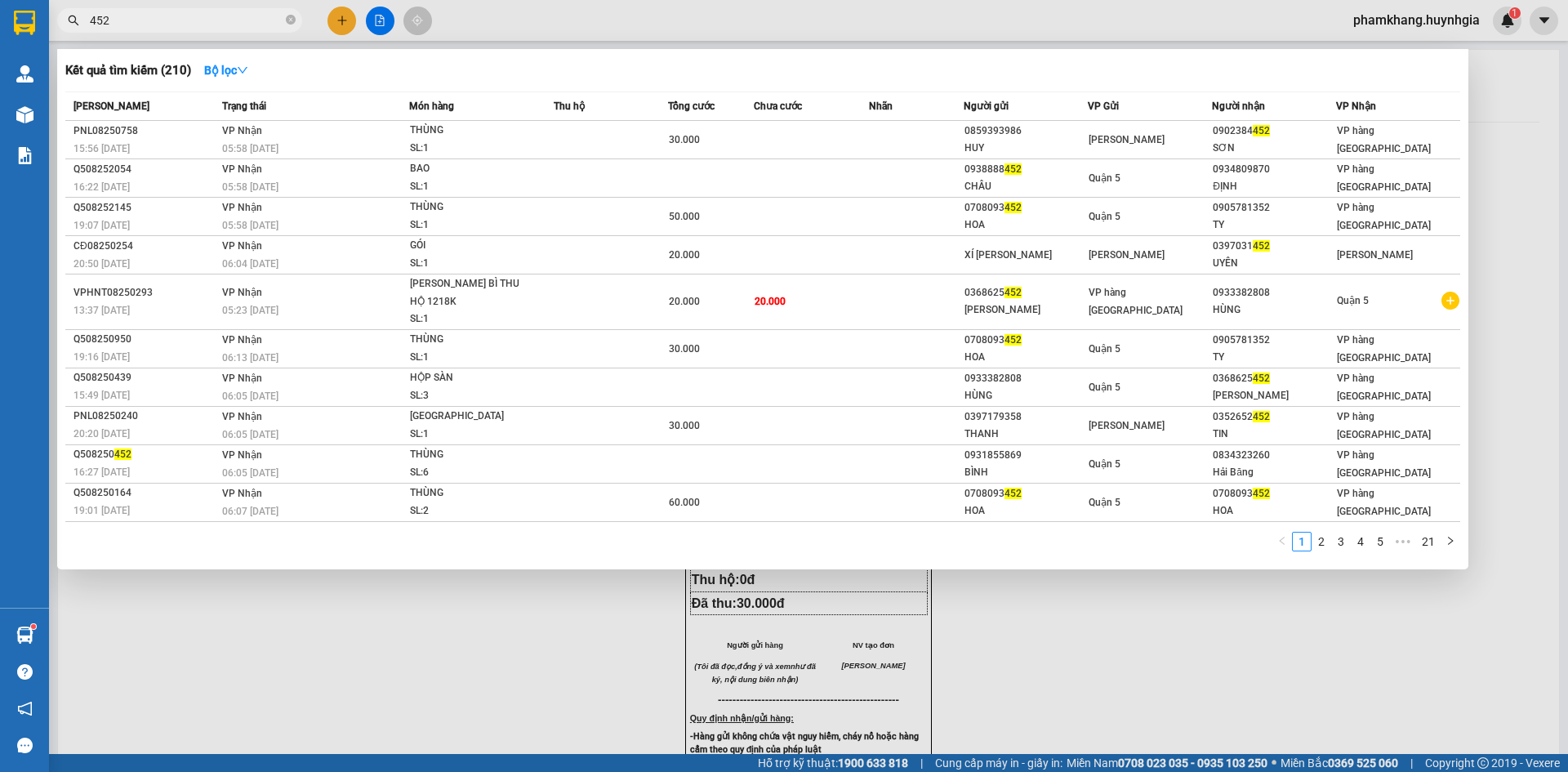
click at [171, 16] on input "452" at bounding box center [187, 21] width 193 height 18
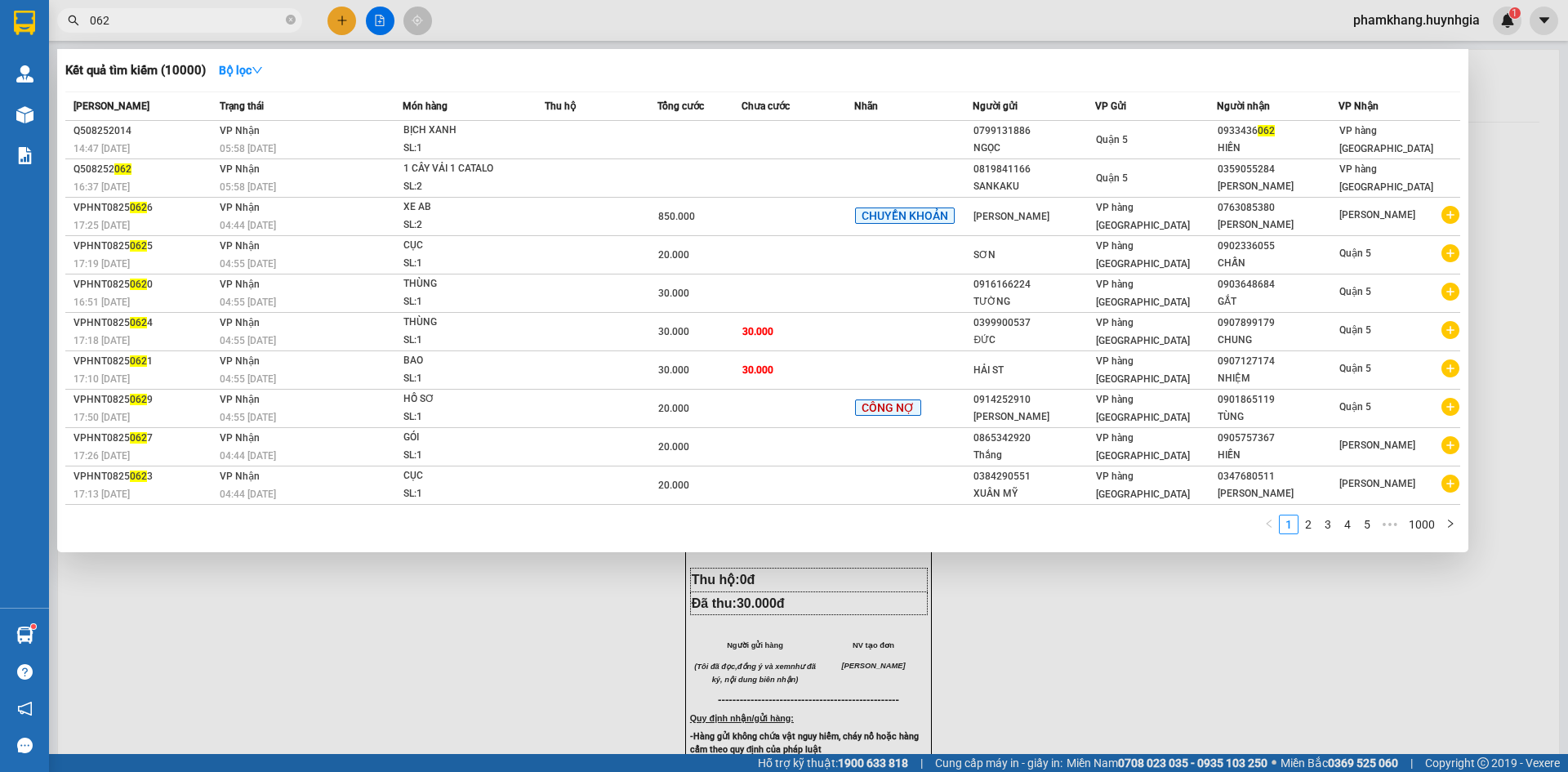
click at [205, 26] on input "062" at bounding box center [187, 21] width 193 height 18
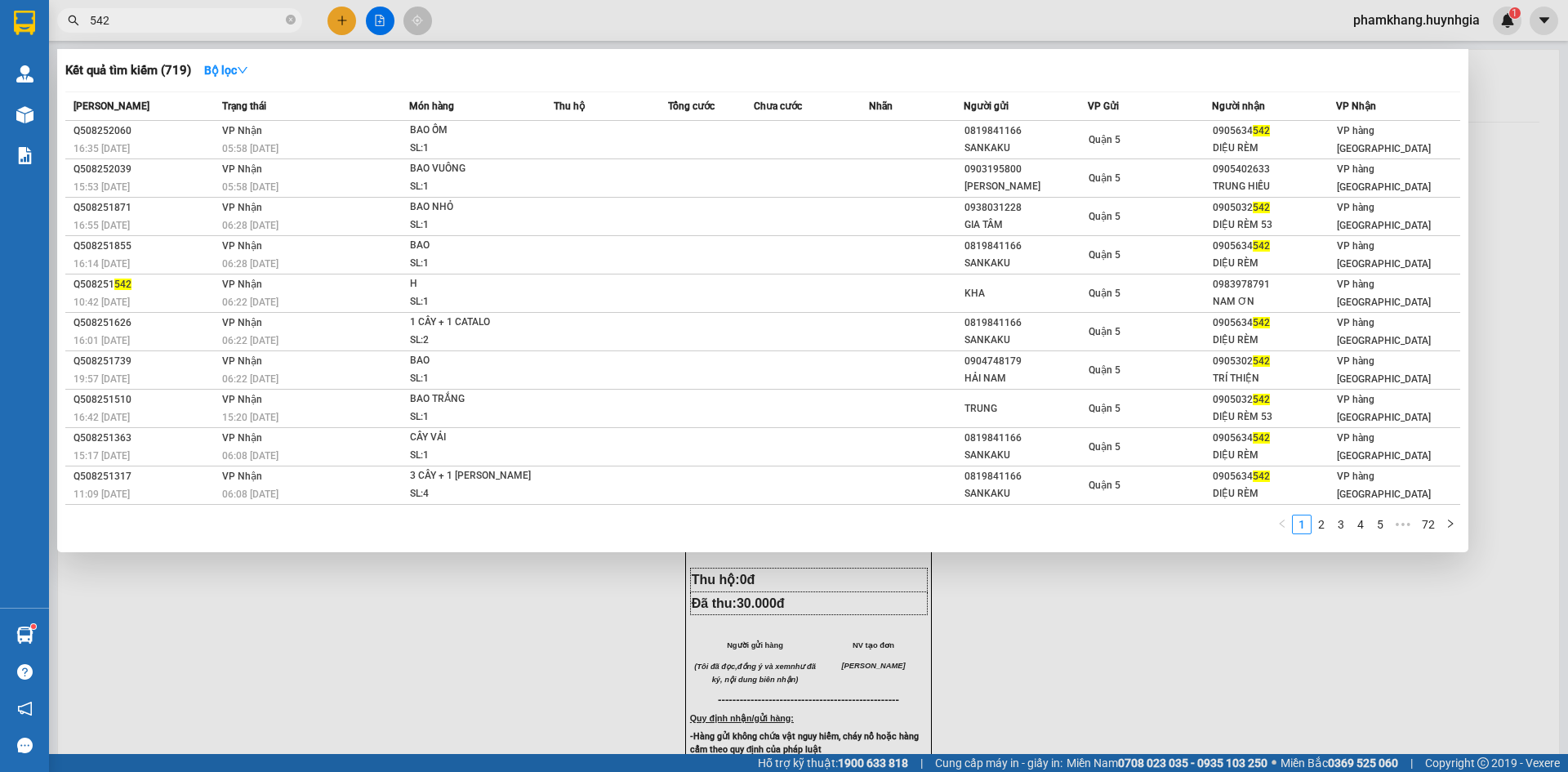
drag, startPoint x: 169, startPoint y: 34, endPoint x: 152, endPoint y: 26, distance: 18.8
click at [161, 30] on div "Kết quả [PERSON_NAME] ( 719 ) Bộ lọc Mã ĐH Trạng thái Món hàng Thu hộ Tổng [PER…" at bounding box center [159, 21] width 319 height 29
click at [150, 26] on input "542" at bounding box center [187, 21] width 193 height 18
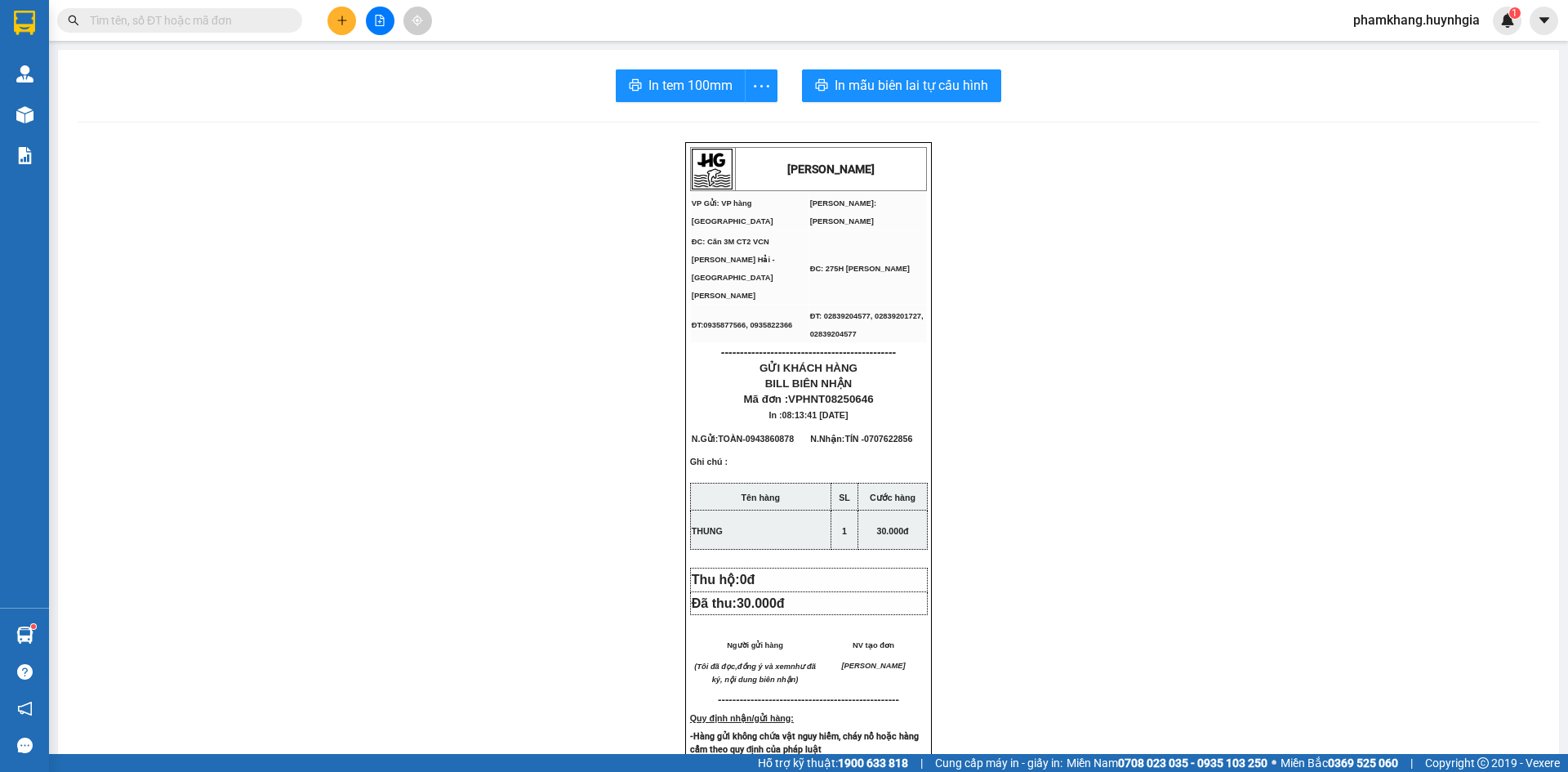
click at [150, 26] on input "text" at bounding box center [187, 21] width 193 height 18
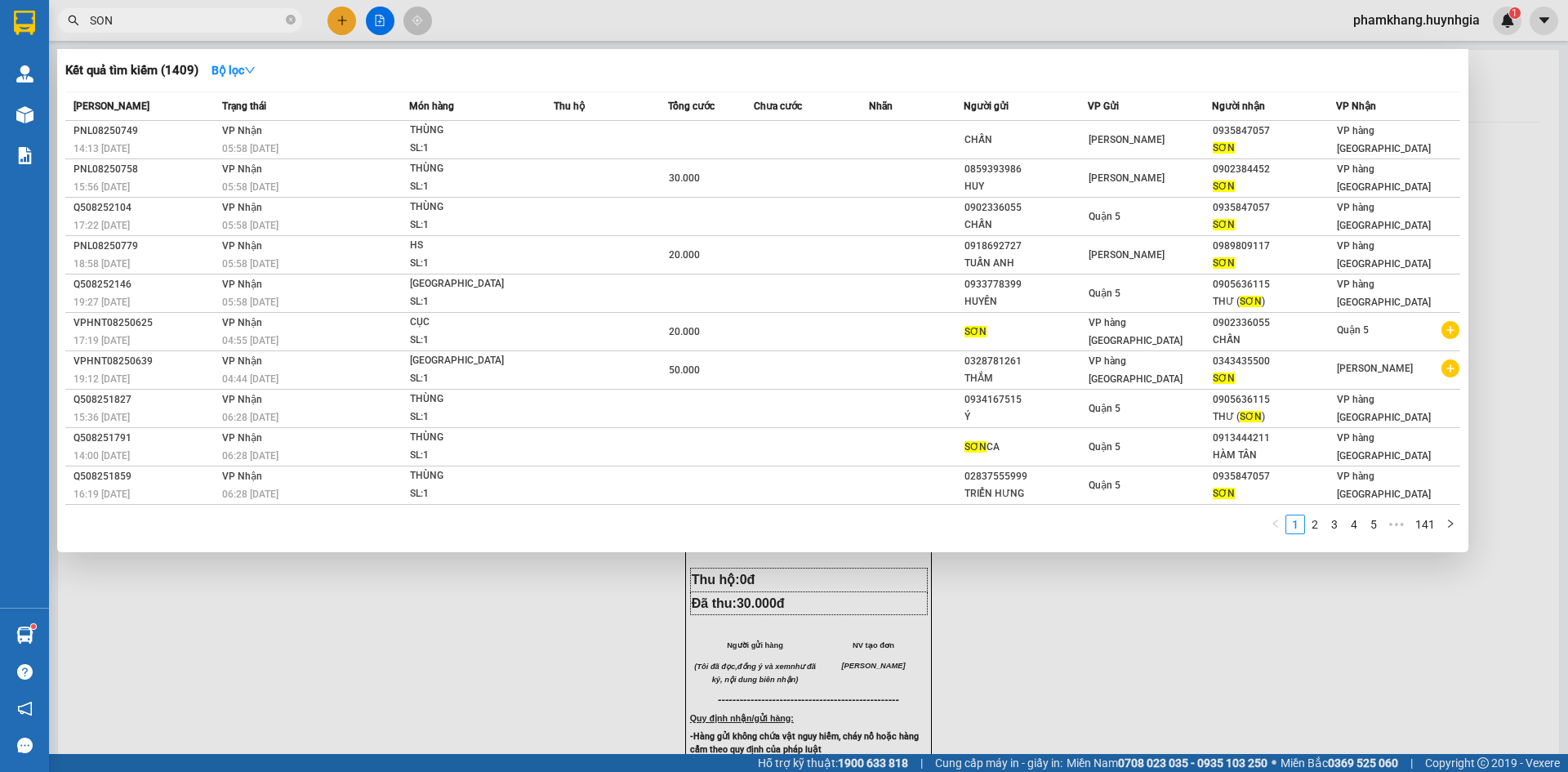
click at [136, 25] on input "SON" at bounding box center [187, 21] width 193 height 18
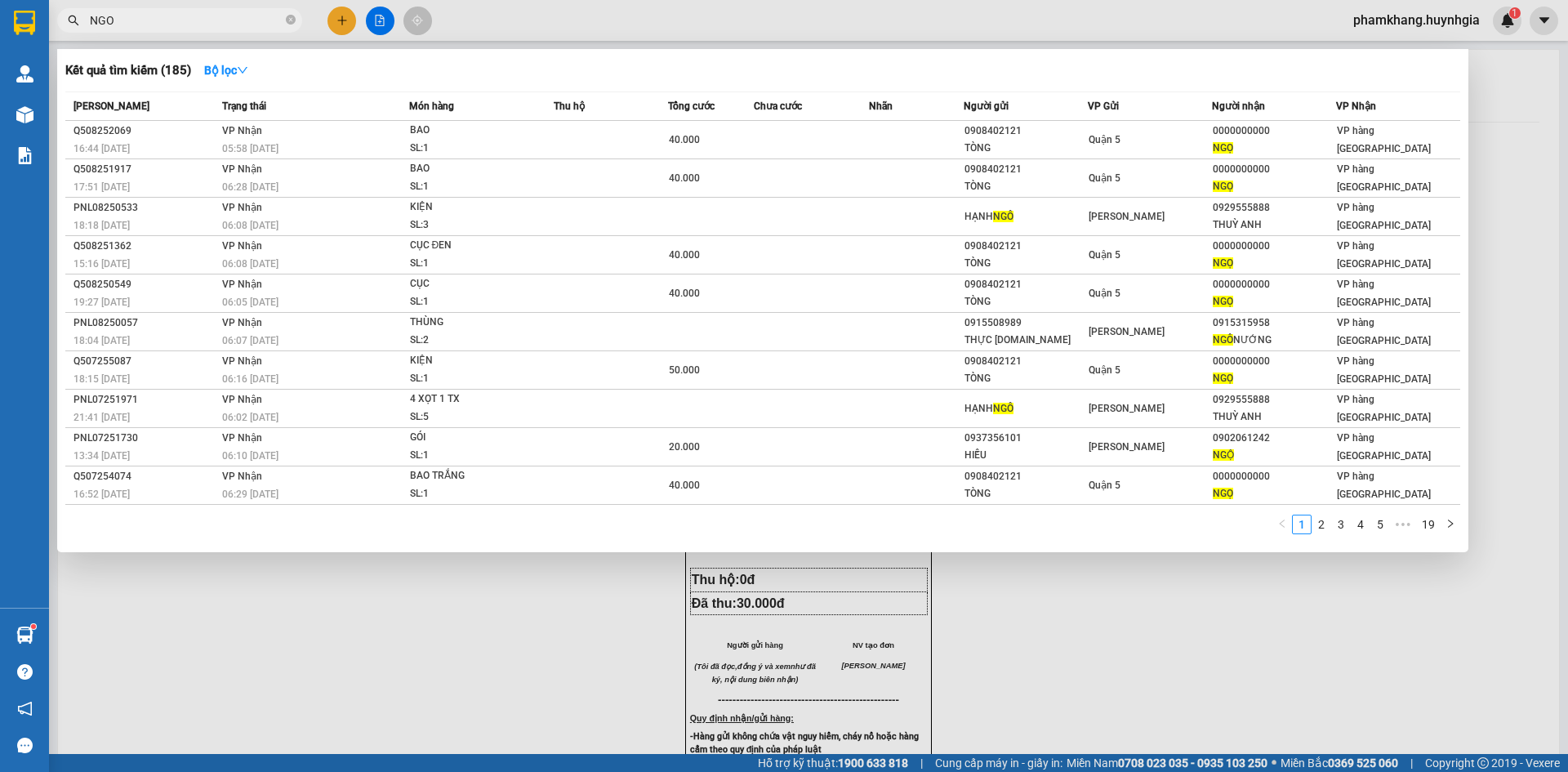
click at [329, 24] on div at bounding box center [784, 386] width 1568 height 772
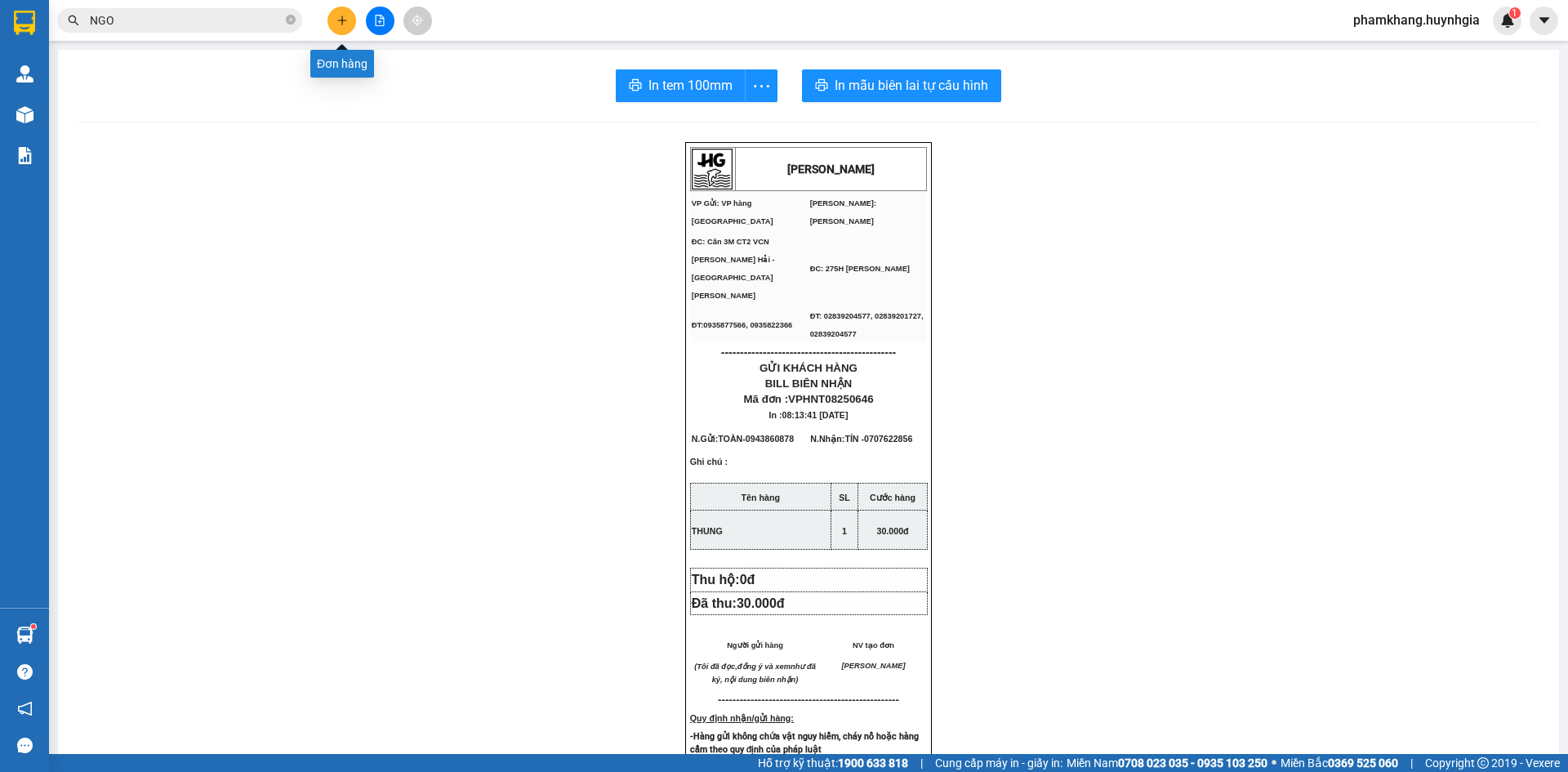
click at [348, 26] on button at bounding box center [341, 21] width 29 height 29
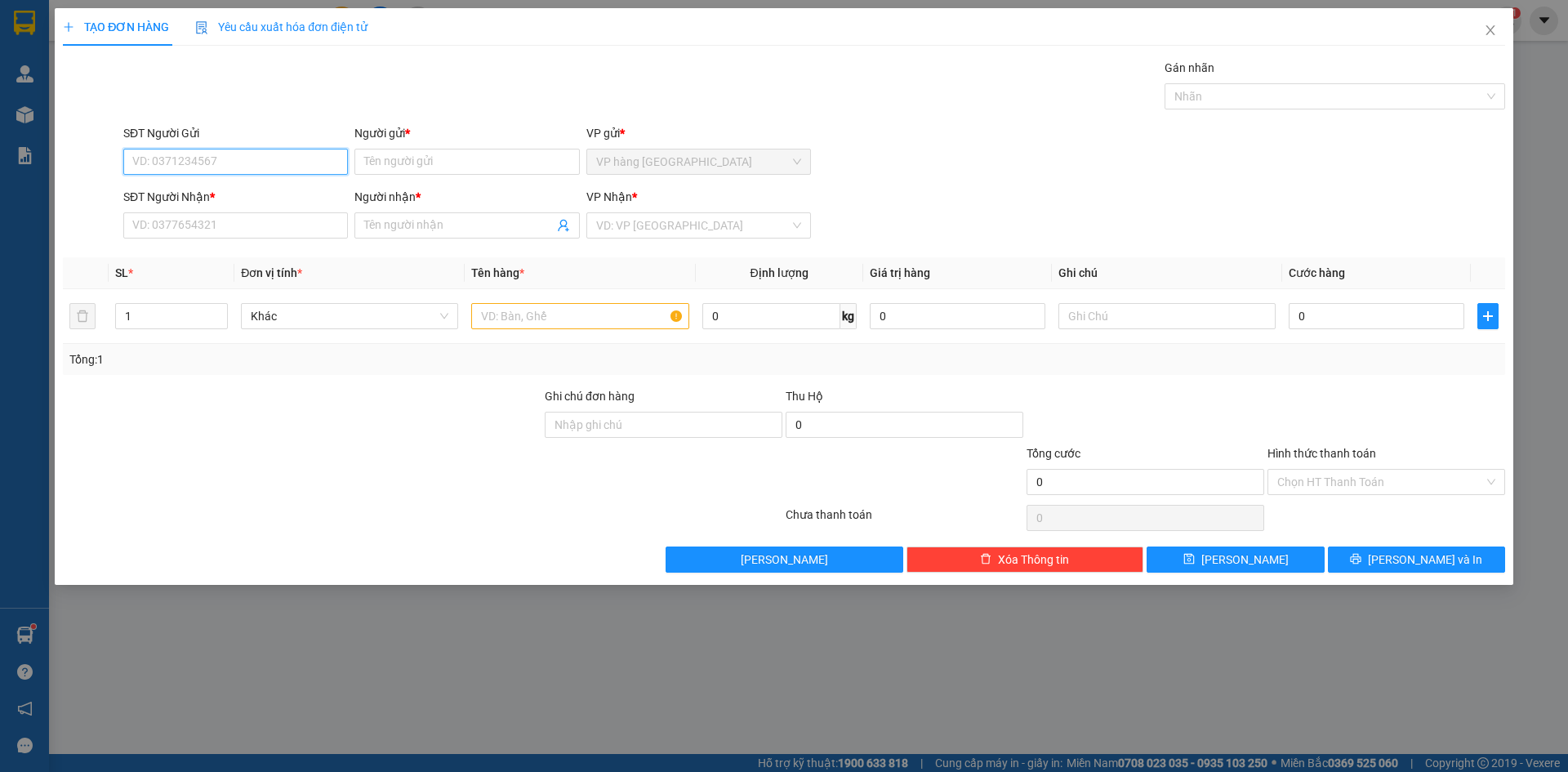
click at [327, 163] on input "SĐT Người Gửi" at bounding box center [235, 162] width 224 height 26
click at [261, 161] on input "0918359976" at bounding box center [235, 162] width 224 height 26
click at [280, 192] on div "0918309976 - [PERSON_NAME]" at bounding box center [235, 194] width 205 height 18
click at [540, 317] on input "text" at bounding box center [580, 316] width 217 height 26
click at [1350, 476] on input "Hình thức thanh toán" at bounding box center [1380, 481] width 206 height 25
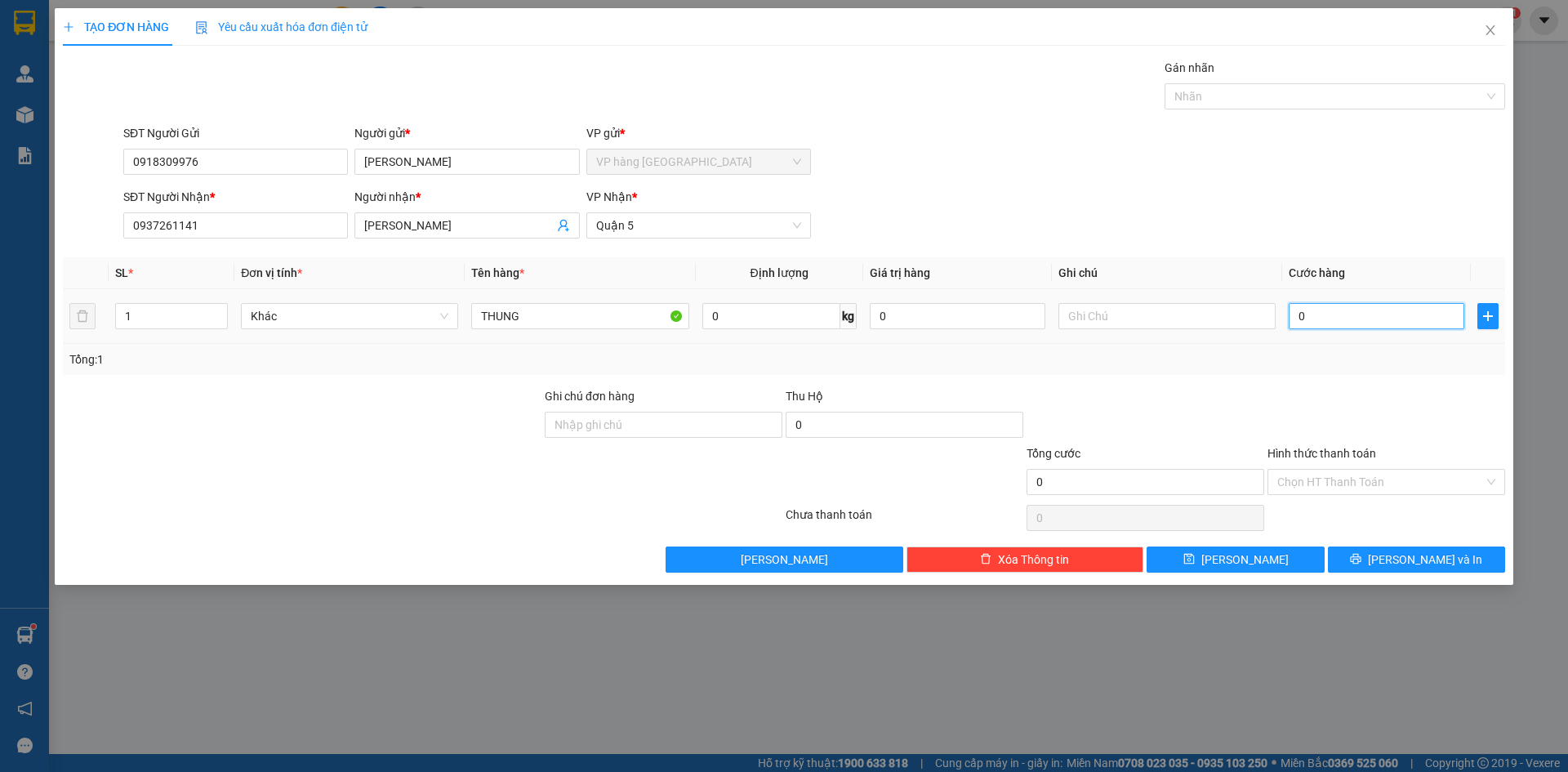
click at [1350, 312] on input "0" at bounding box center [1376, 316] width 176 height 26
click at [1134, 440] on div at bounding box center [1145, 416] width 241 height 58
click at [1350, 561] on span "[PERSON_NAME] và In" at bounding box center [1424, 560] width 114 height 18
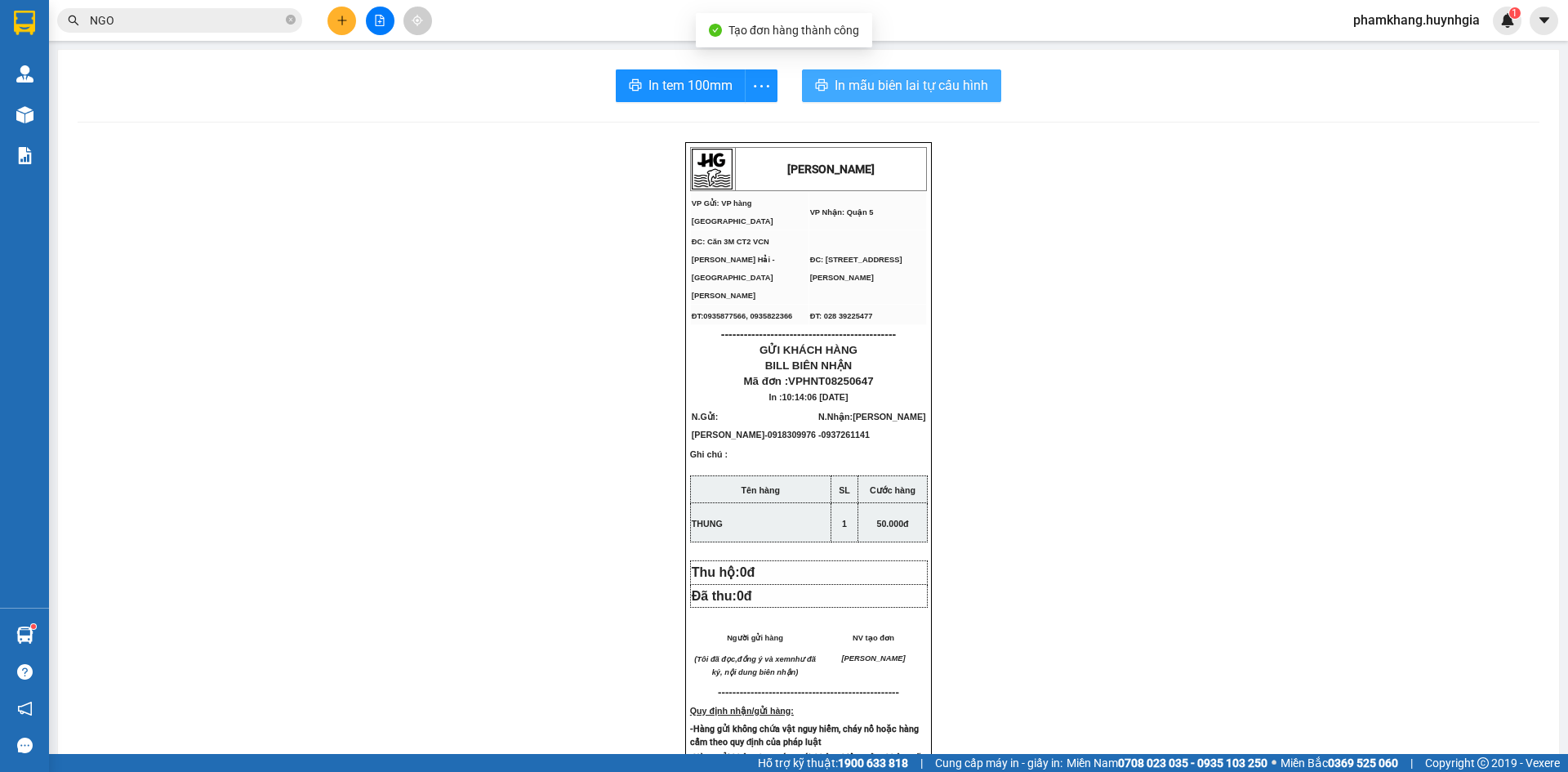
click at [883, 94] on span "In mẫu biên lai tự cấu hình" at bounding box center [911, 85] width 154 height 21
click at [194, 17] on input "NGO" at bounding box center [187, 21] width 193 height 18
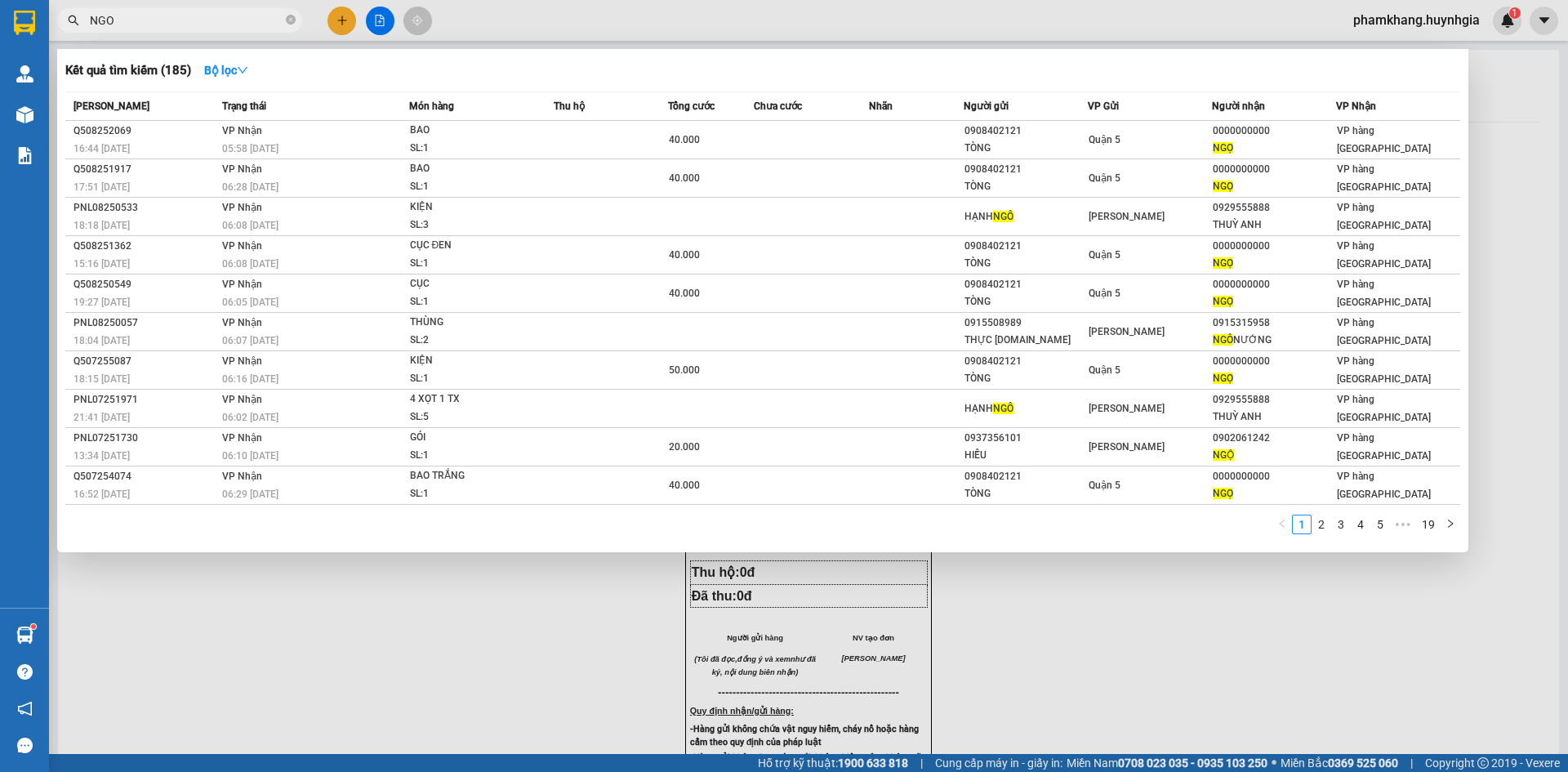
click at [194, 17] on input "NGO" at bounding box center [187, 21] width 193 height 18
click at [343, 28] on div at bounding box center [784, 386] width 1568 height 772
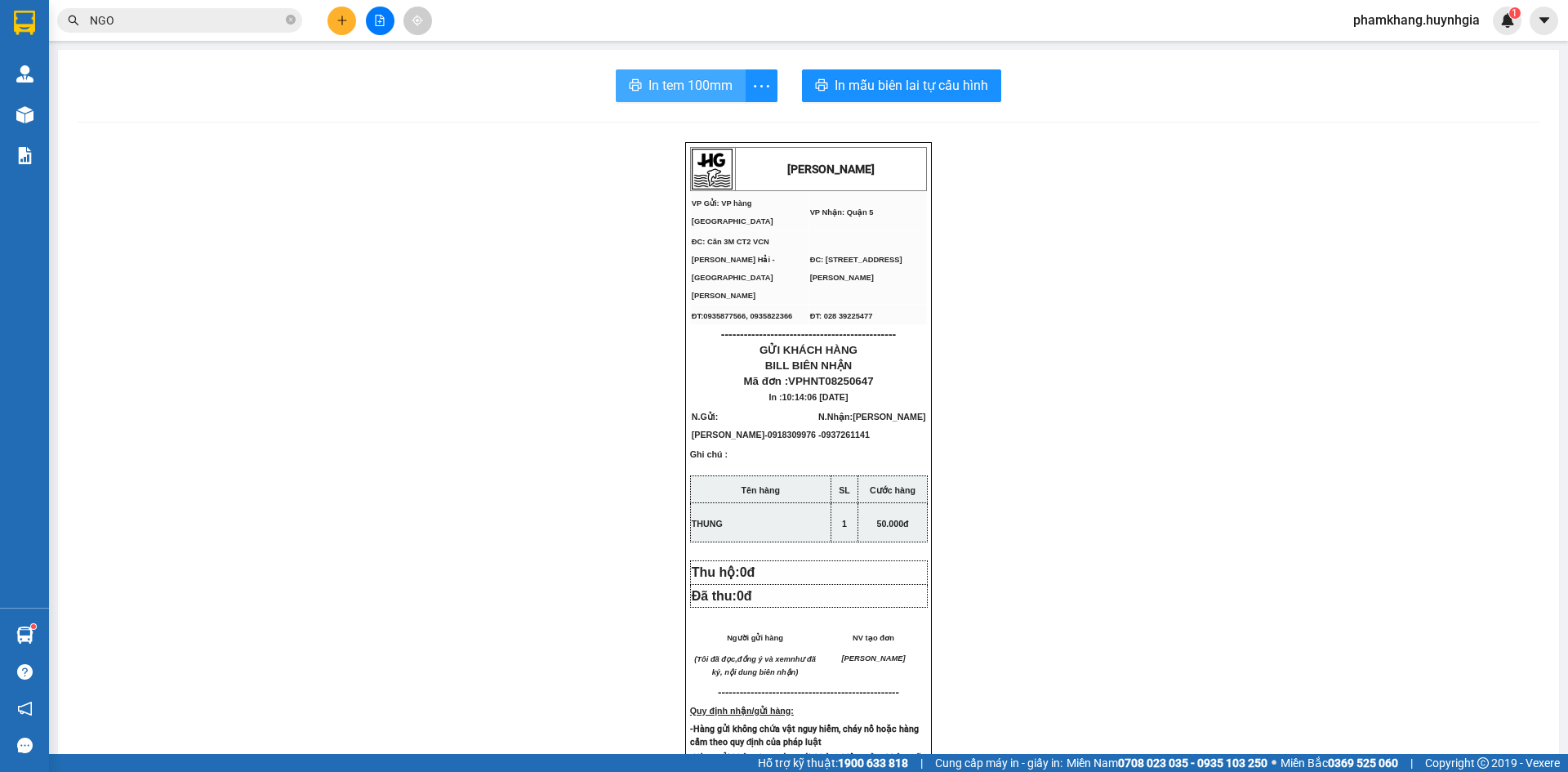
click at [703, 87] on span "In tem 100mm" at bounding box center [690, 85] width 84 height 21
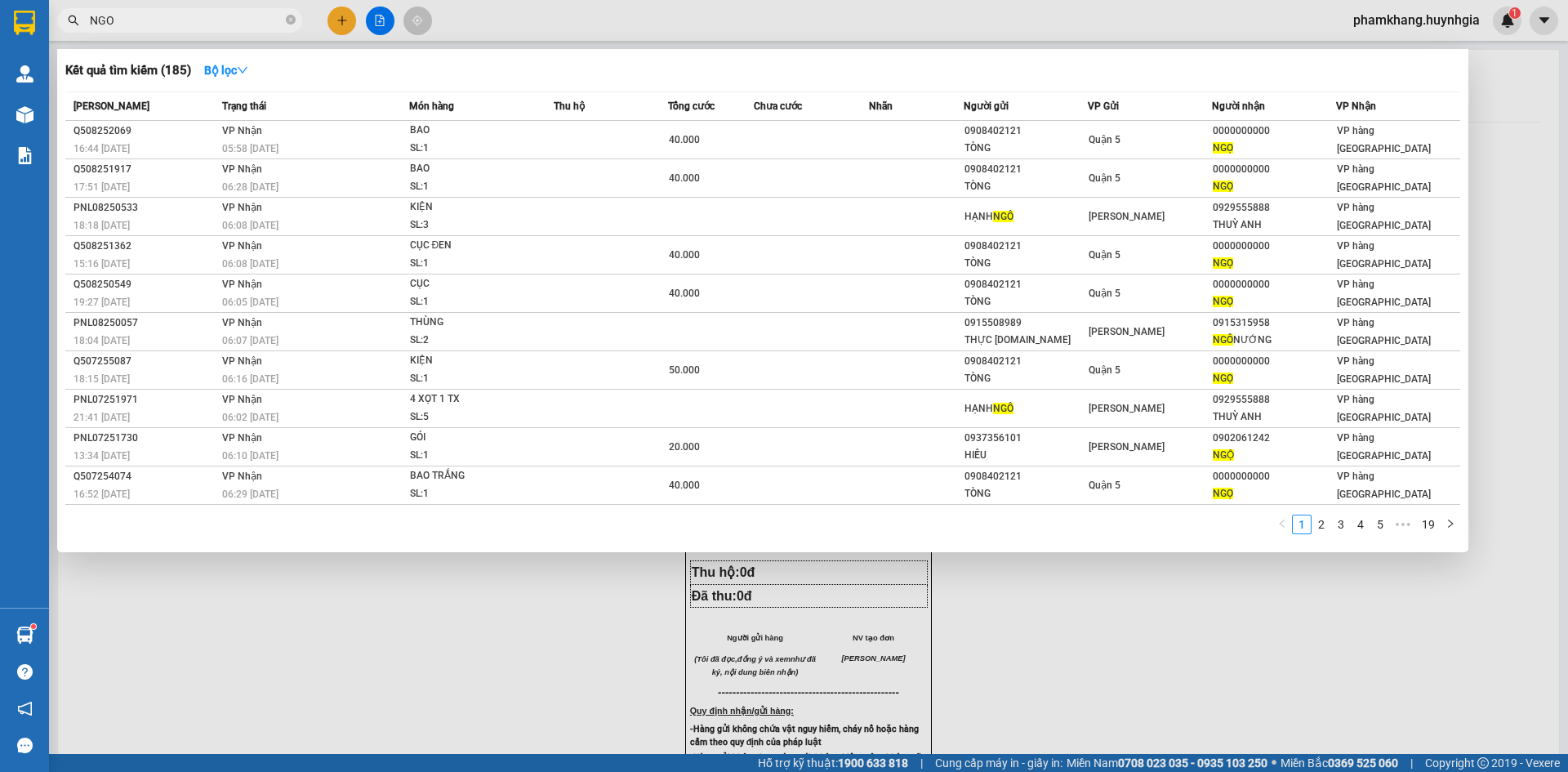
click at [146, 25] on input "NGO" at bounding box center [187, 21] width 193 height 18
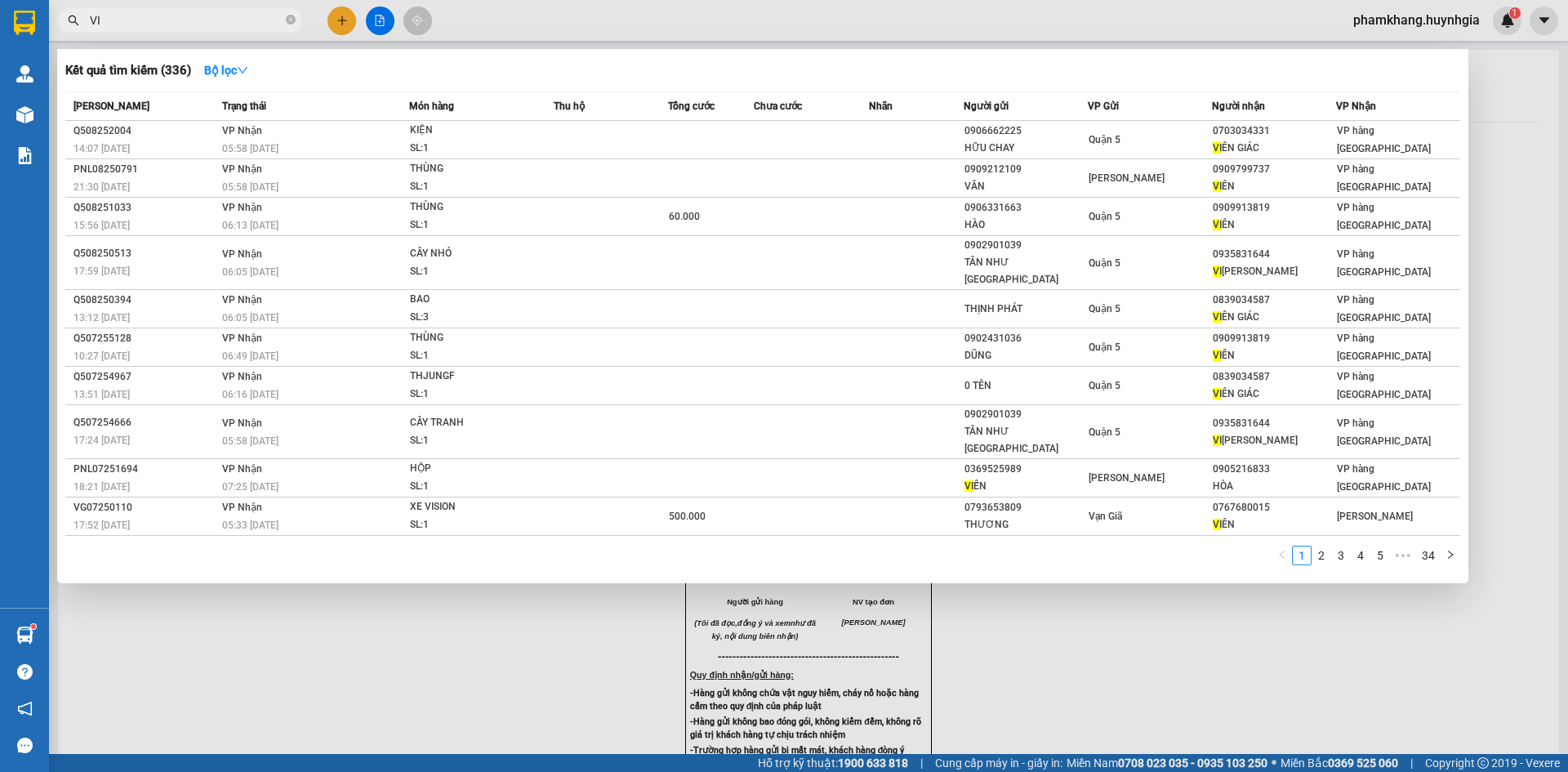
type input "V"
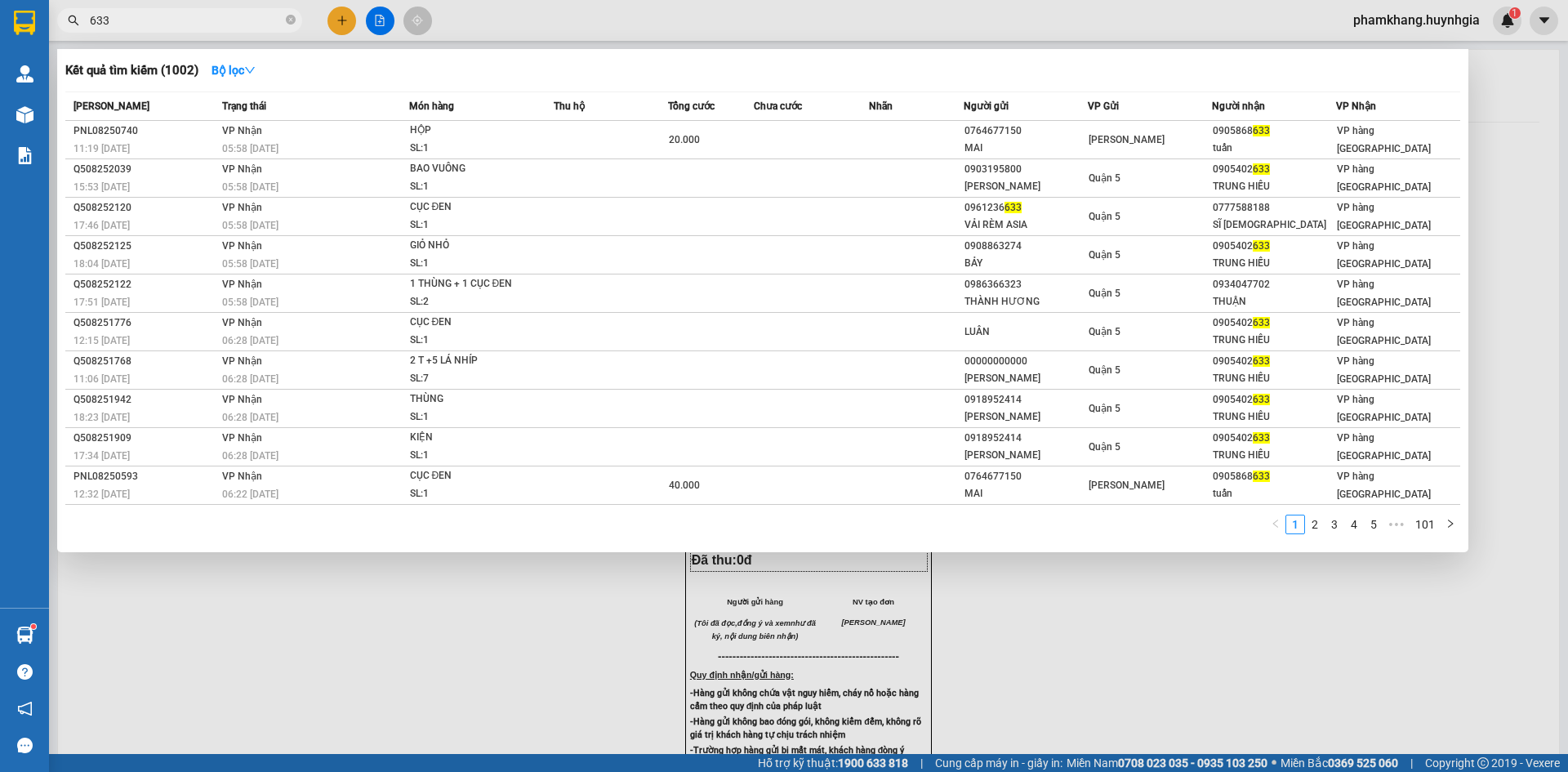
click at [163, 21] on input "633" at bounding box center [187, 21] width 193 height 18
type input "6"
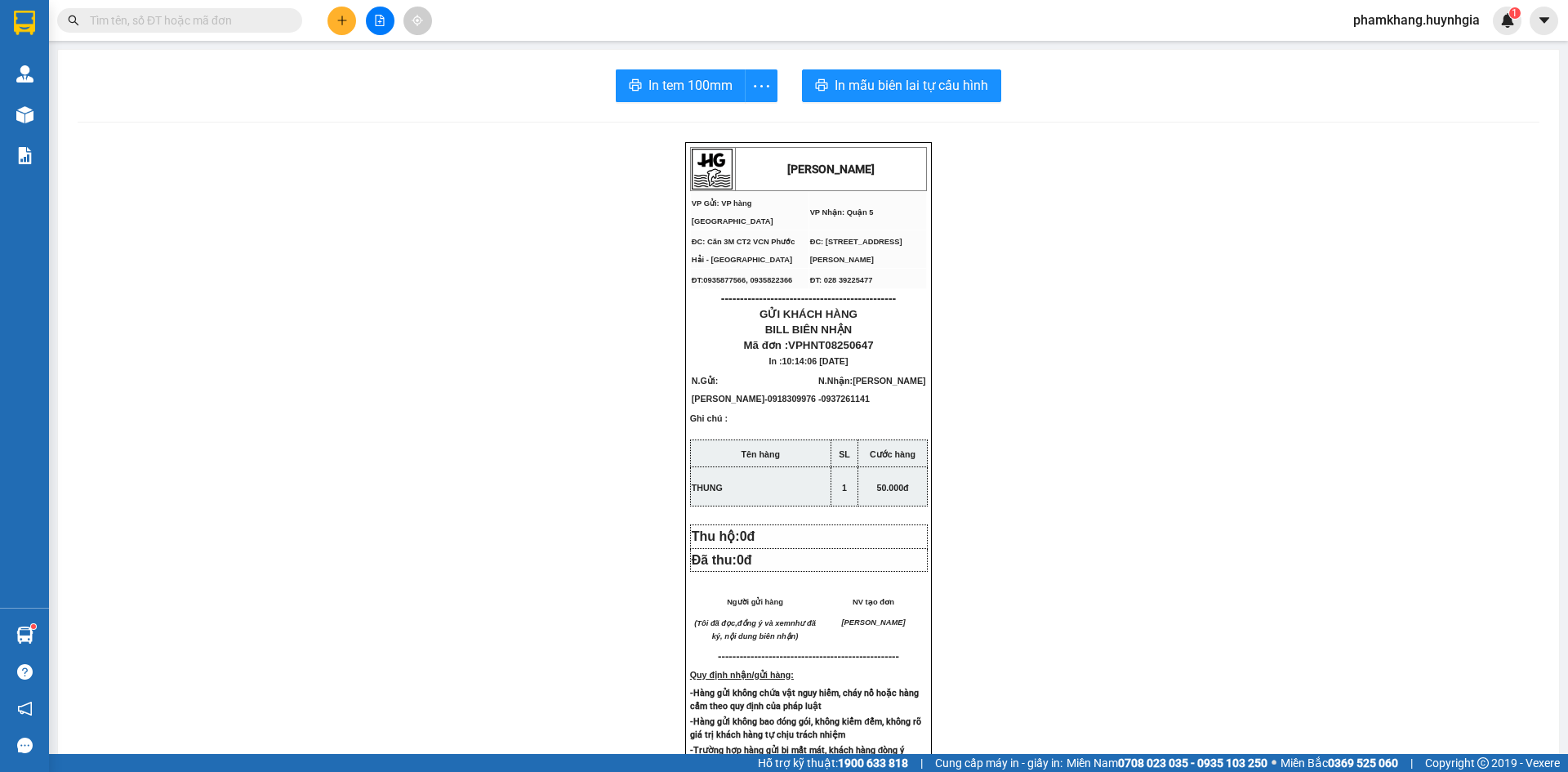
drag, startPoint x: 191, startPoint y: 35, endPoint x: 196, endPoint y: 20, distance: 15.8
click at [196, 21] on div "Kết quả tìm kiếm ( 1002 ) Bộ lọc Mã ĐH Trạng thái Món hàng Thu hộ Tổng cước Chư…" at bounding box center [159, 21] width 319 height 29
click at [196, 15] on input "text" at bounding box center [187, 21] width 193 height 18
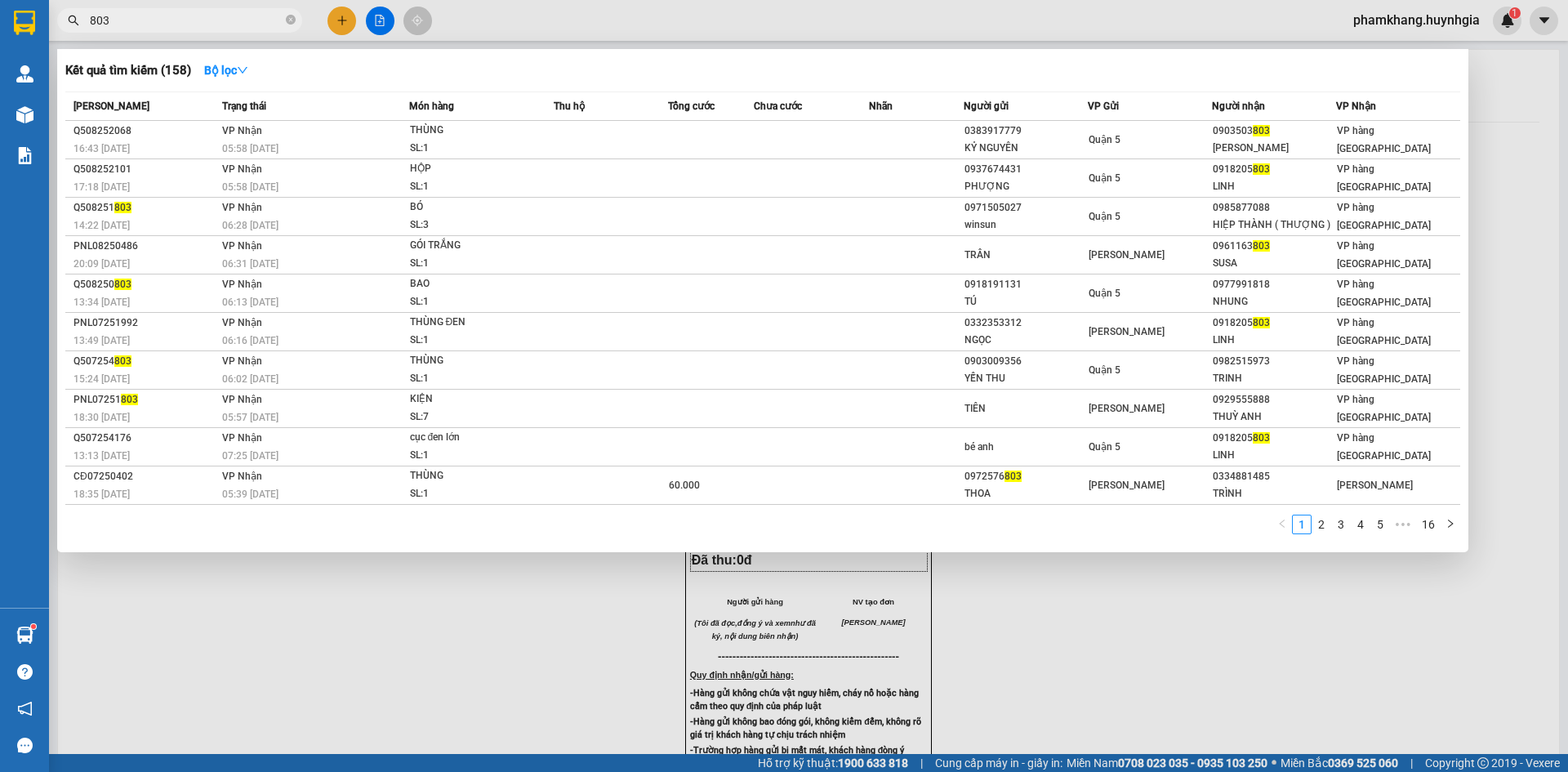
click at [157, 21] on input "803" at bounding box center [187, 21] width 193 height 18
type input "8"
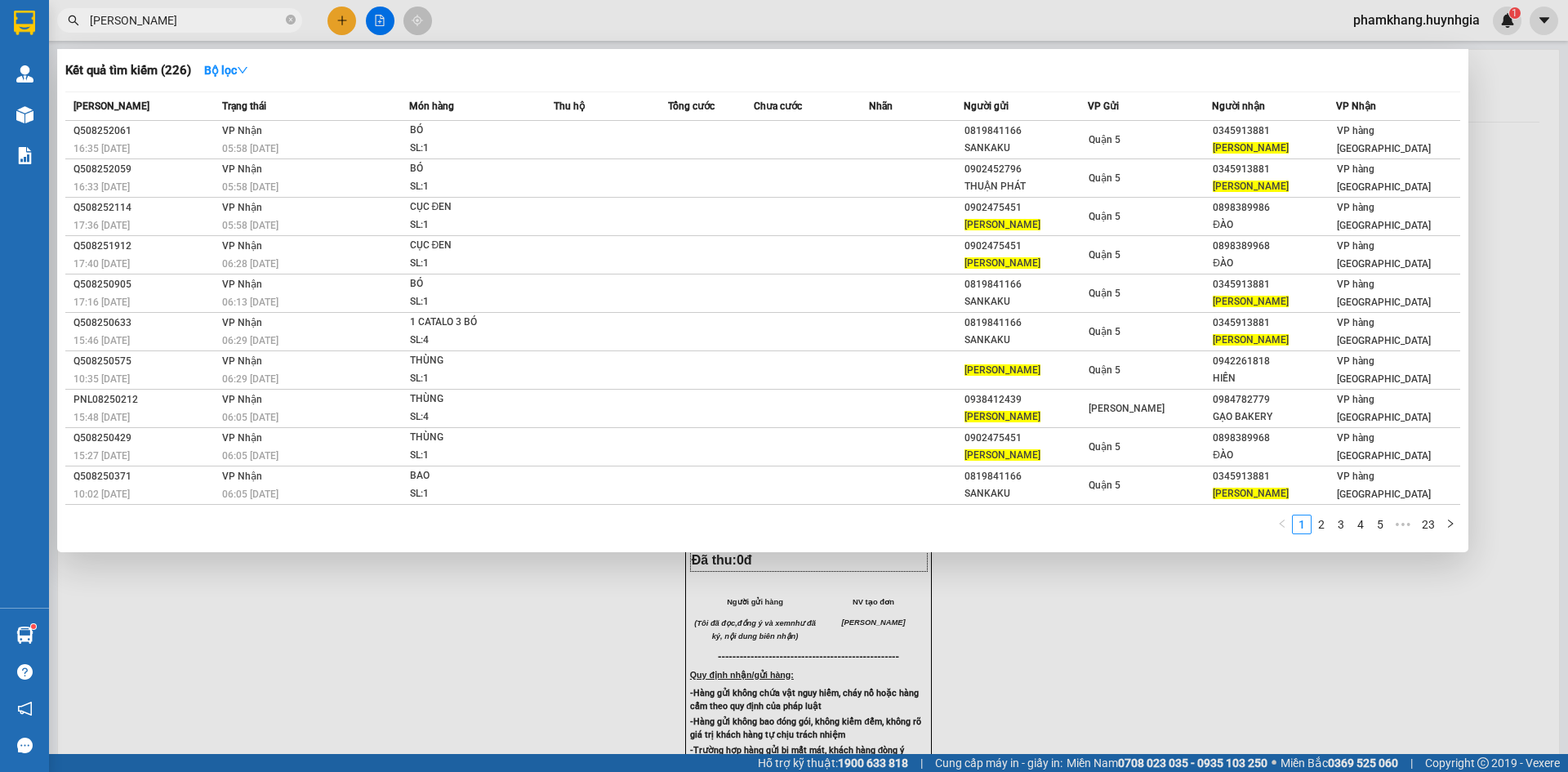
click at [175, 20] on input "MINH CHAU" at bounding box center [187, 21] width 193 height 18
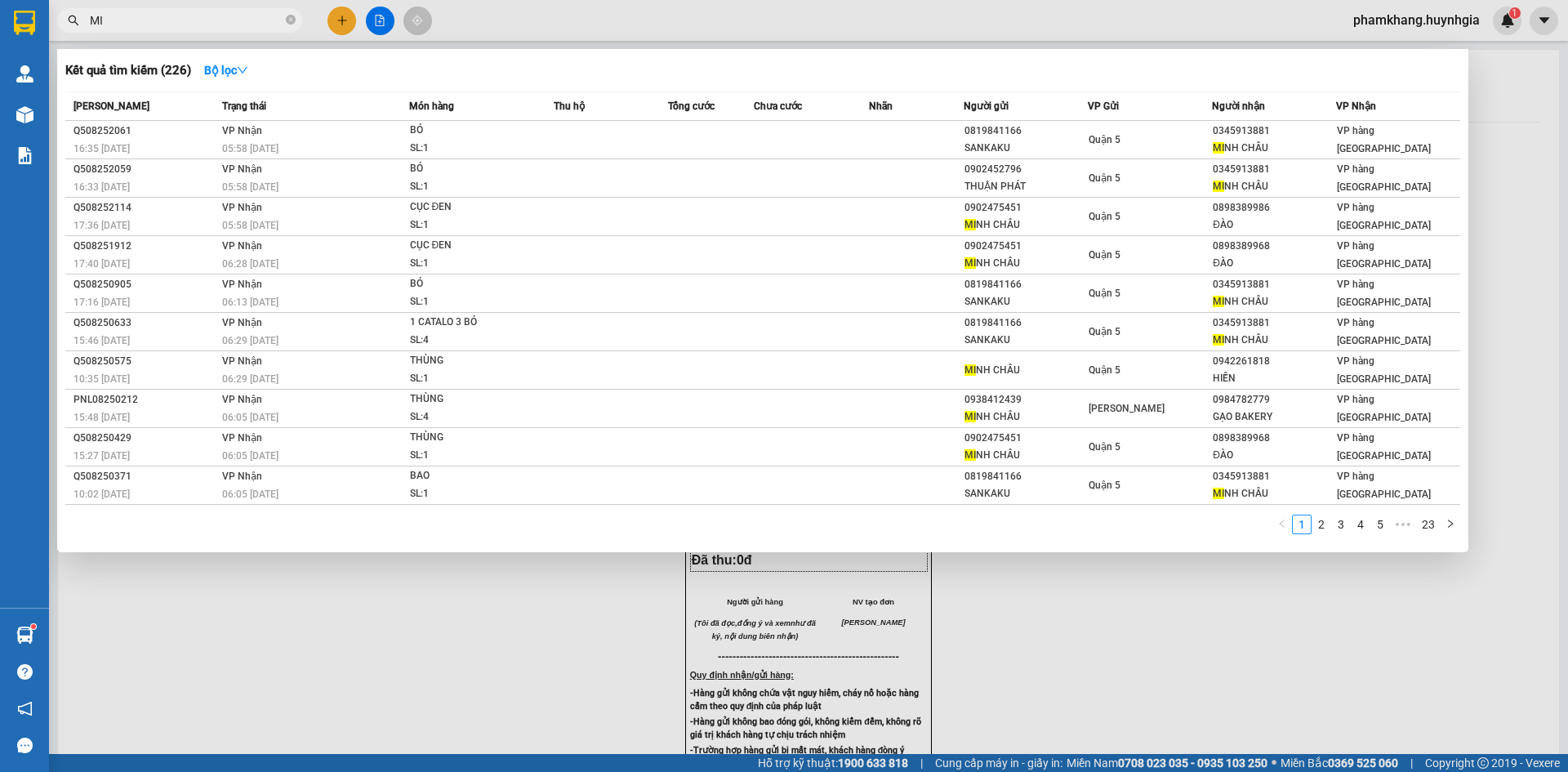
type input "M"
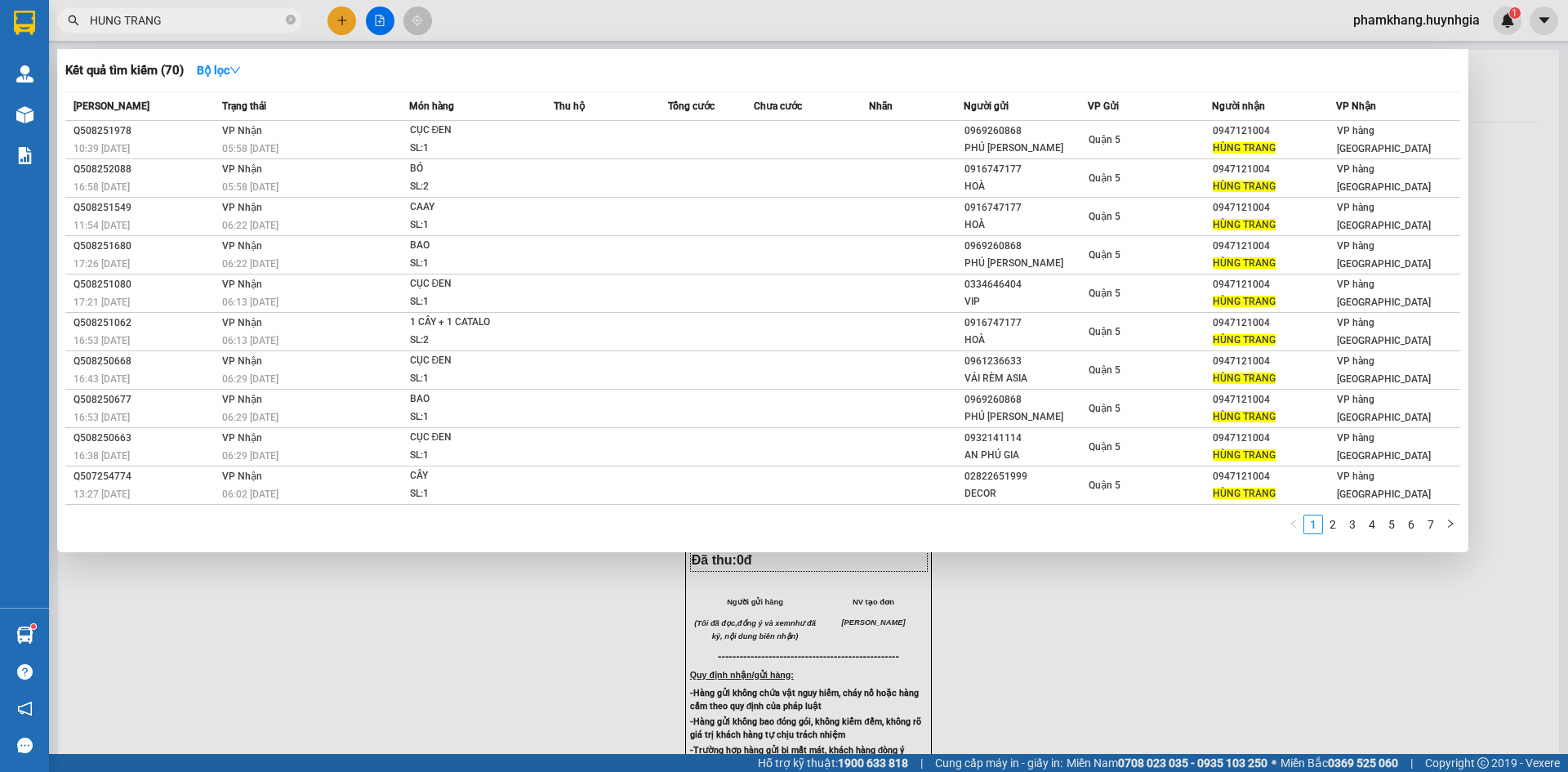
click at [196, 26] on input "HUNG TRANG" at bounding box center [187, 21] width 193 height 18
type input "H"
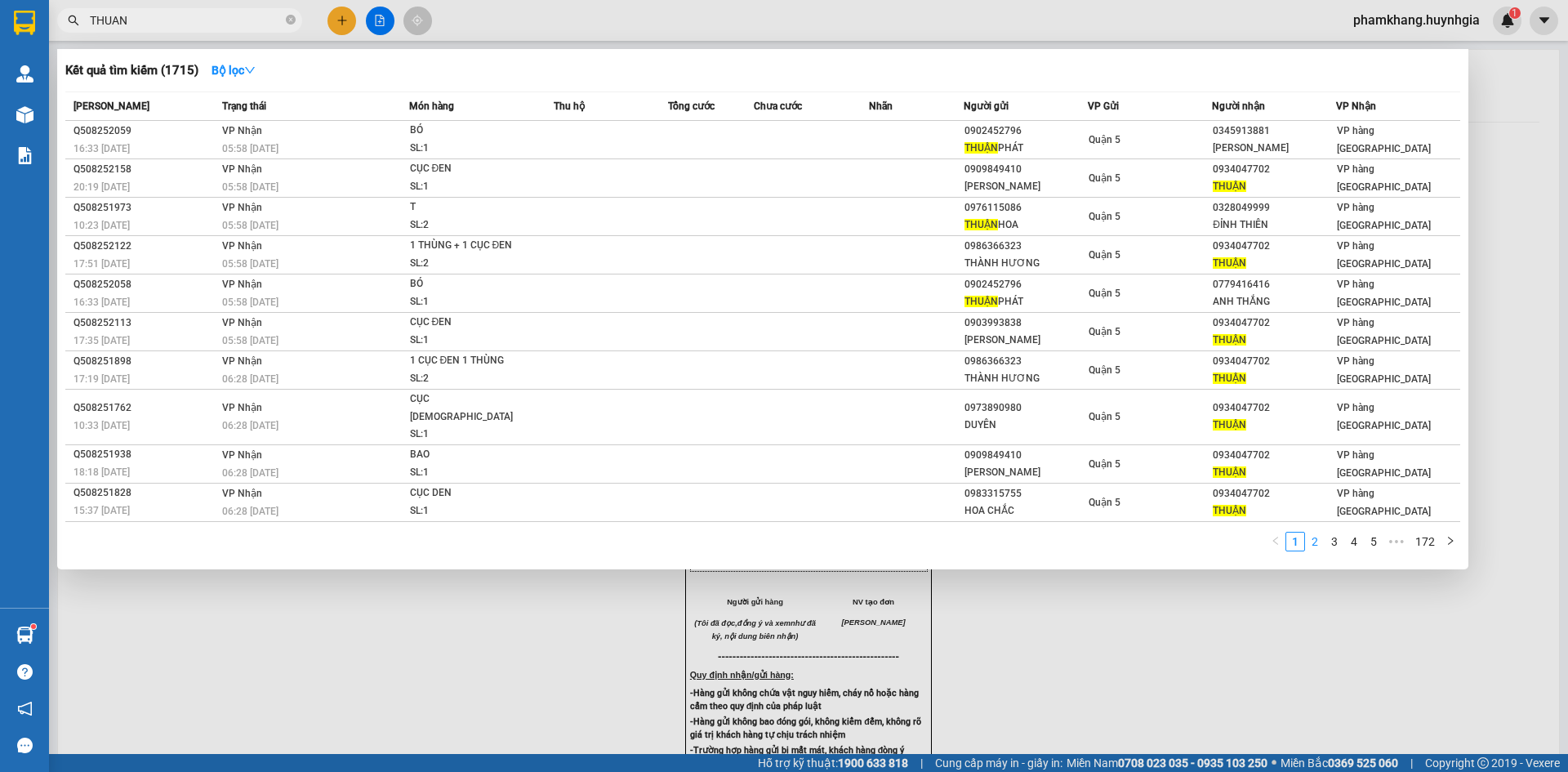
click at [1319, 533] on link "2" at bounding box center [1315, 542] width 18 height 18
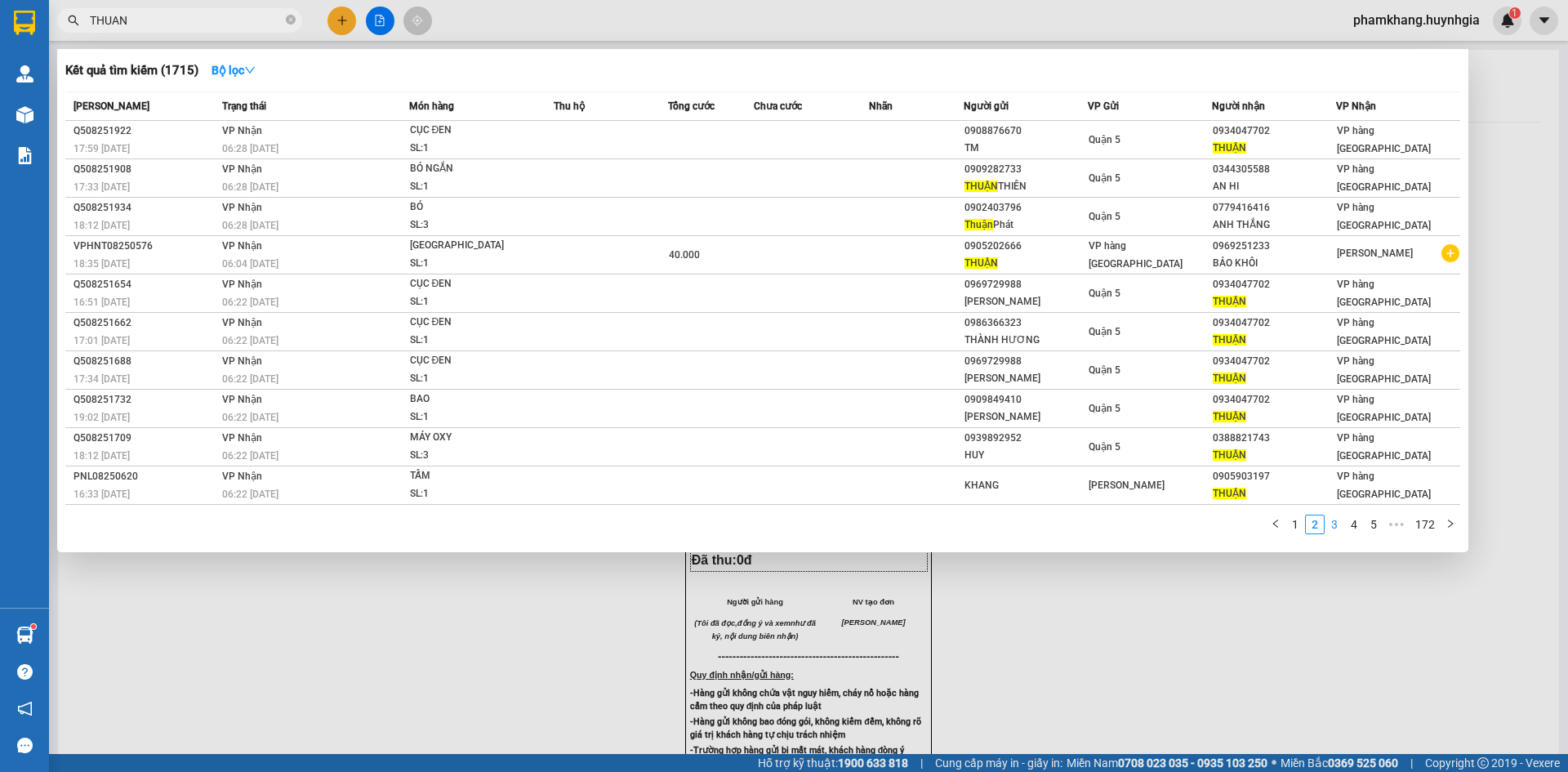
click at [1336, 526] on link "3" at bounding box center [1335, 524] width 18 height 18
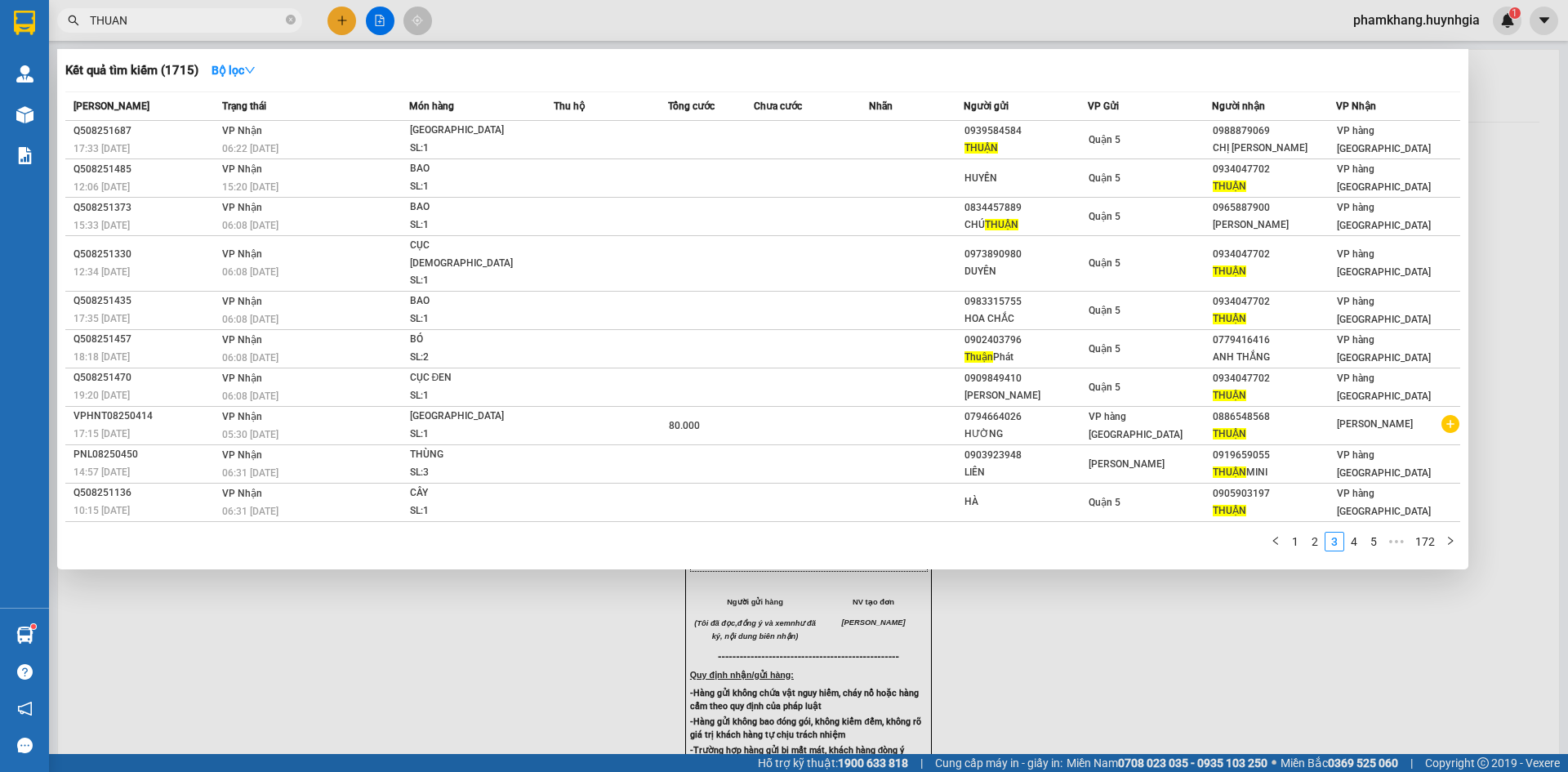
click at [191, 32] on span "THUAN" at bounding box center [180, 20] width 245 height 25
click at [191, 30] on span "THUAN" at bounding box center [180, 20] width 245 height 25
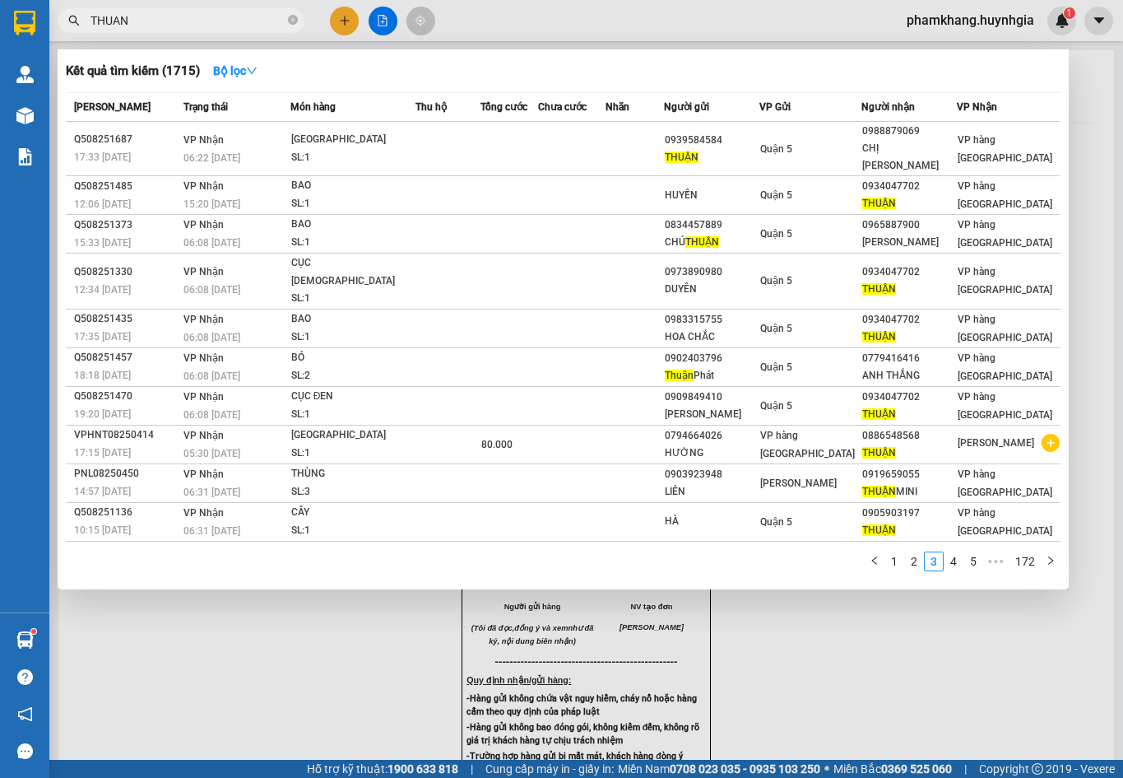
click at [157, 18] on input "THUAN" at bounding box center [188, 21] width 194 height 18
type input "T"
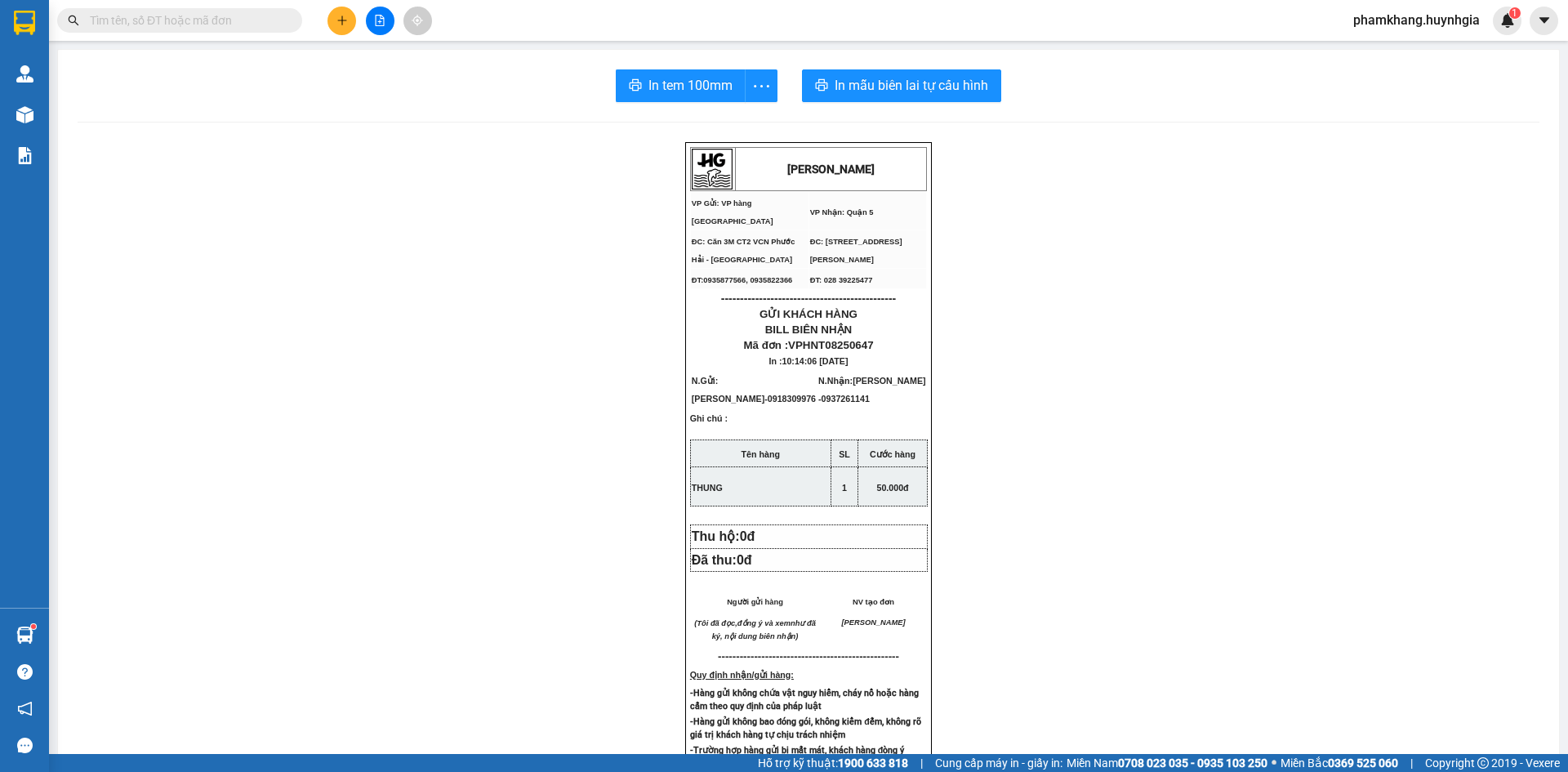
click at [196, 20] on input "text" at bounding box center [187, 21] width 193 height 18
click at [346, 26] on icon "plus" at bounding box center [342, 21] width 12 height 12
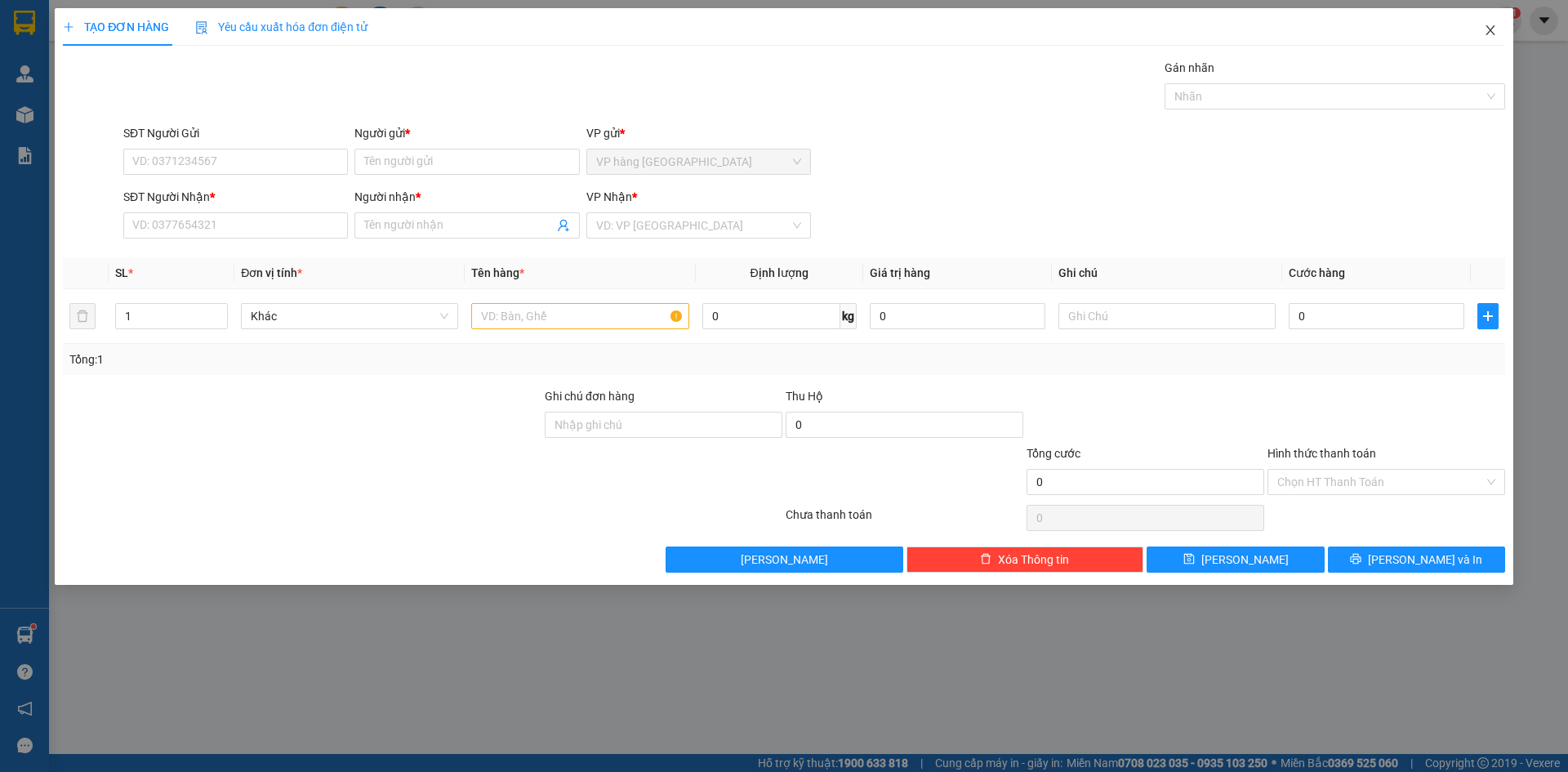
click at [1499, 27] on span "Close" at bounding box center [1491, 31] width 46 height 46
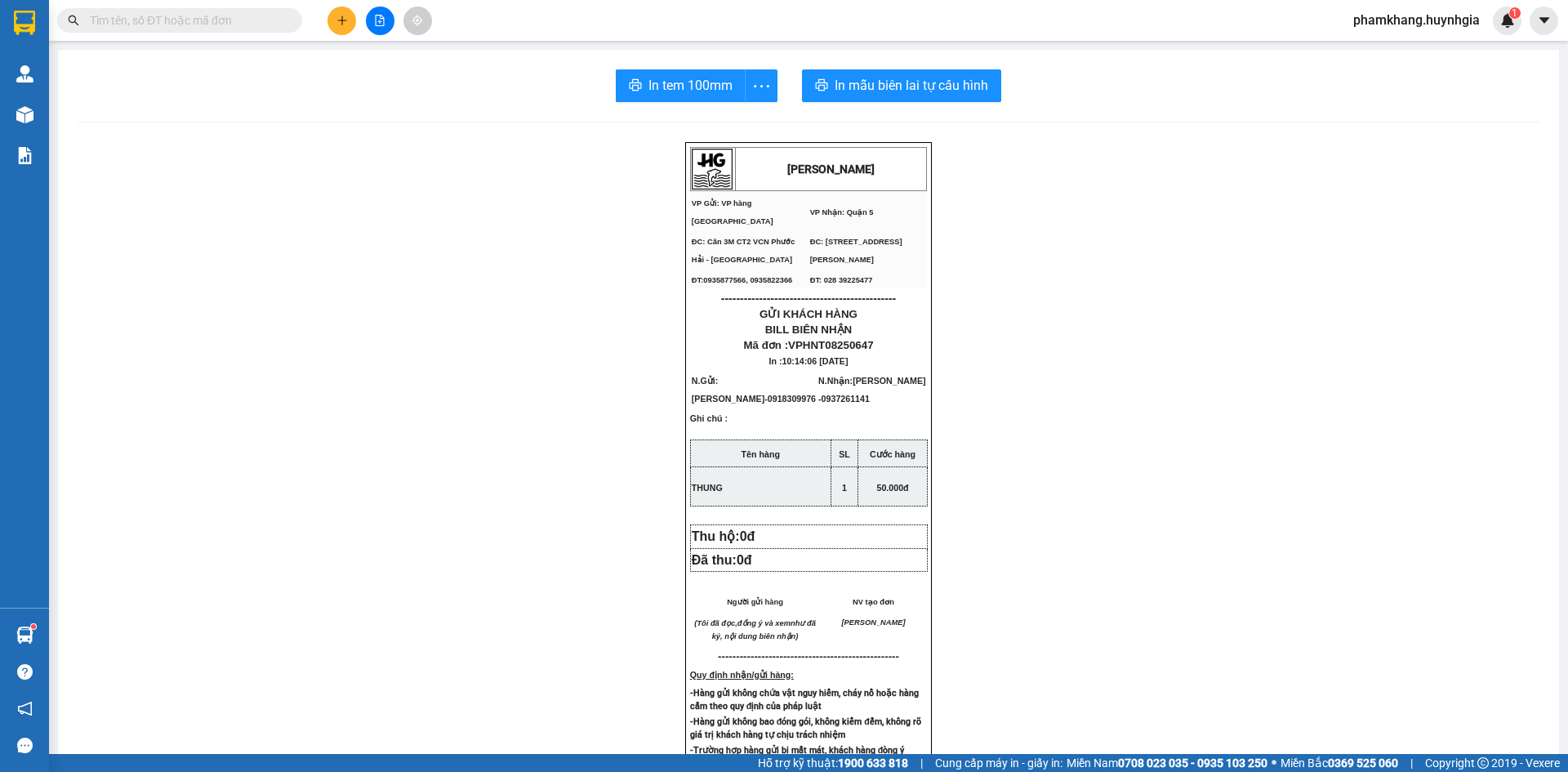
click at [203, 21] on input "text" at bounding box center [187, 21] width 193 height 18
click at [203, 20] on input "text" at bounding box center [187, 21] width 193 height 18
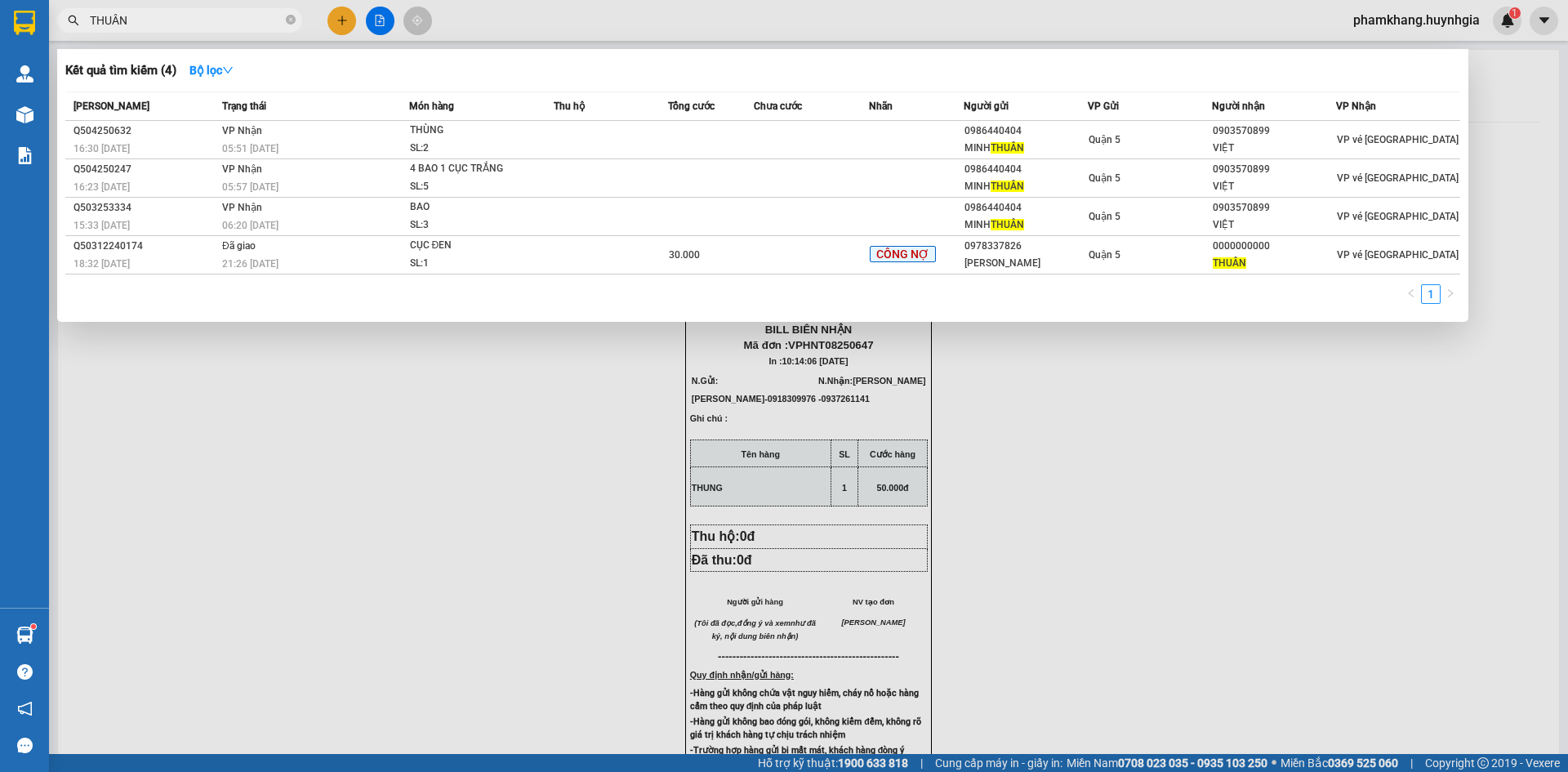
click at [145, 16] on input "THUÂN" at bounding box center [187, 21] width 193 height 18
type input "T"
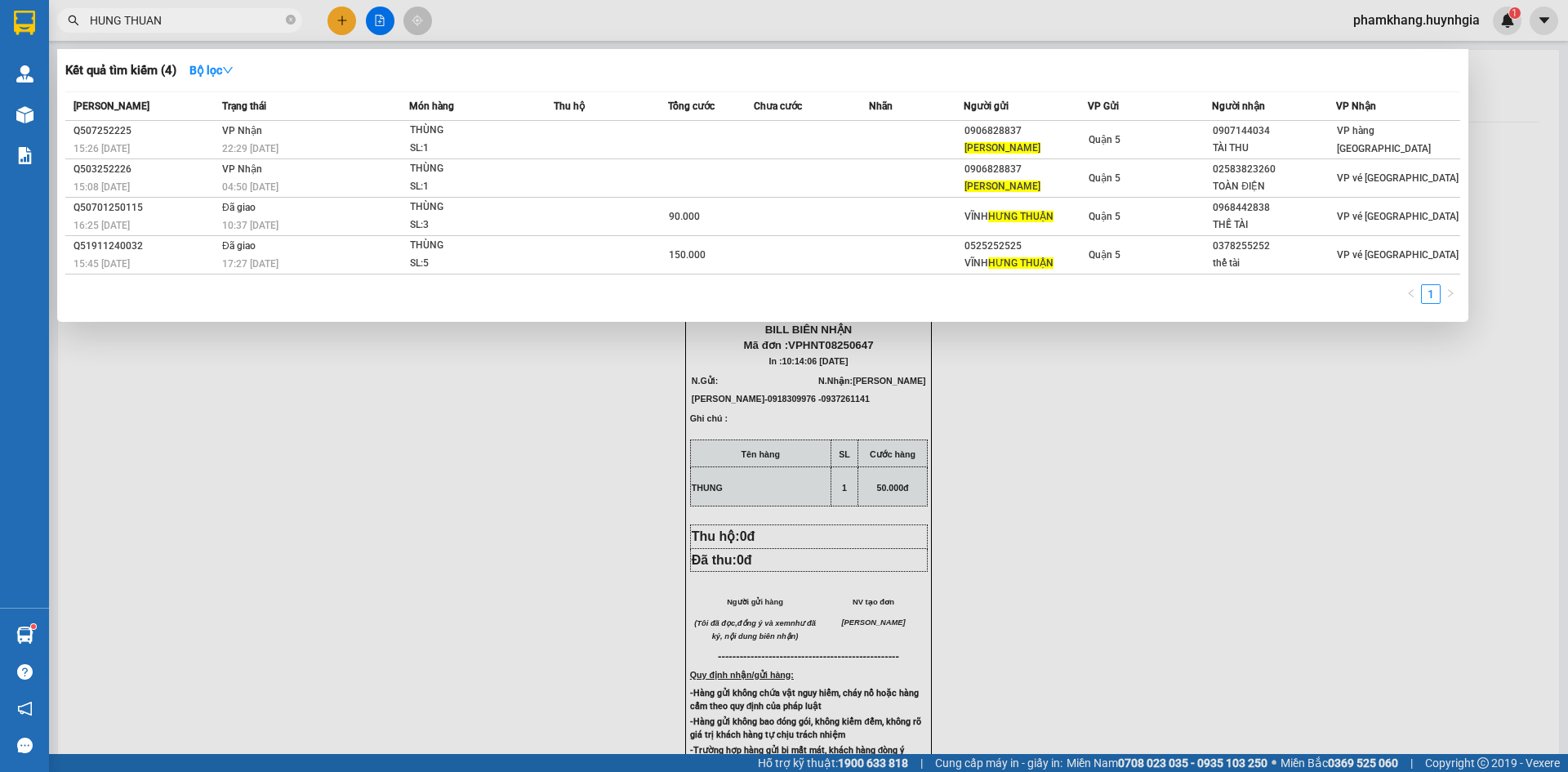
click at [233, 21] on input "HUNG THUAN" at bounding box center [187, 21] width 193 height 18
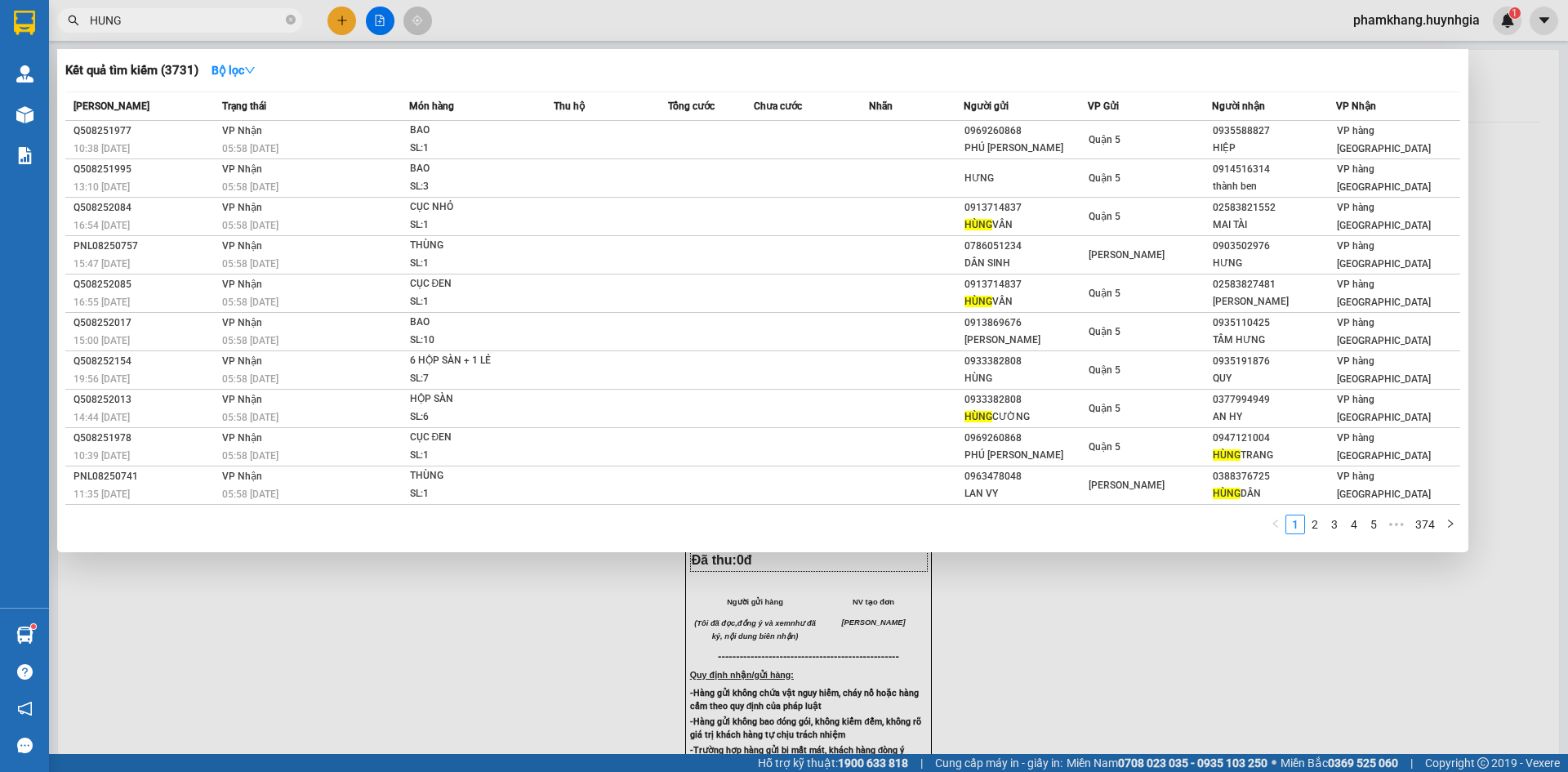
click at [156, 26] on input "HUNG" at bounding box center [187, 21] width 193 height 18
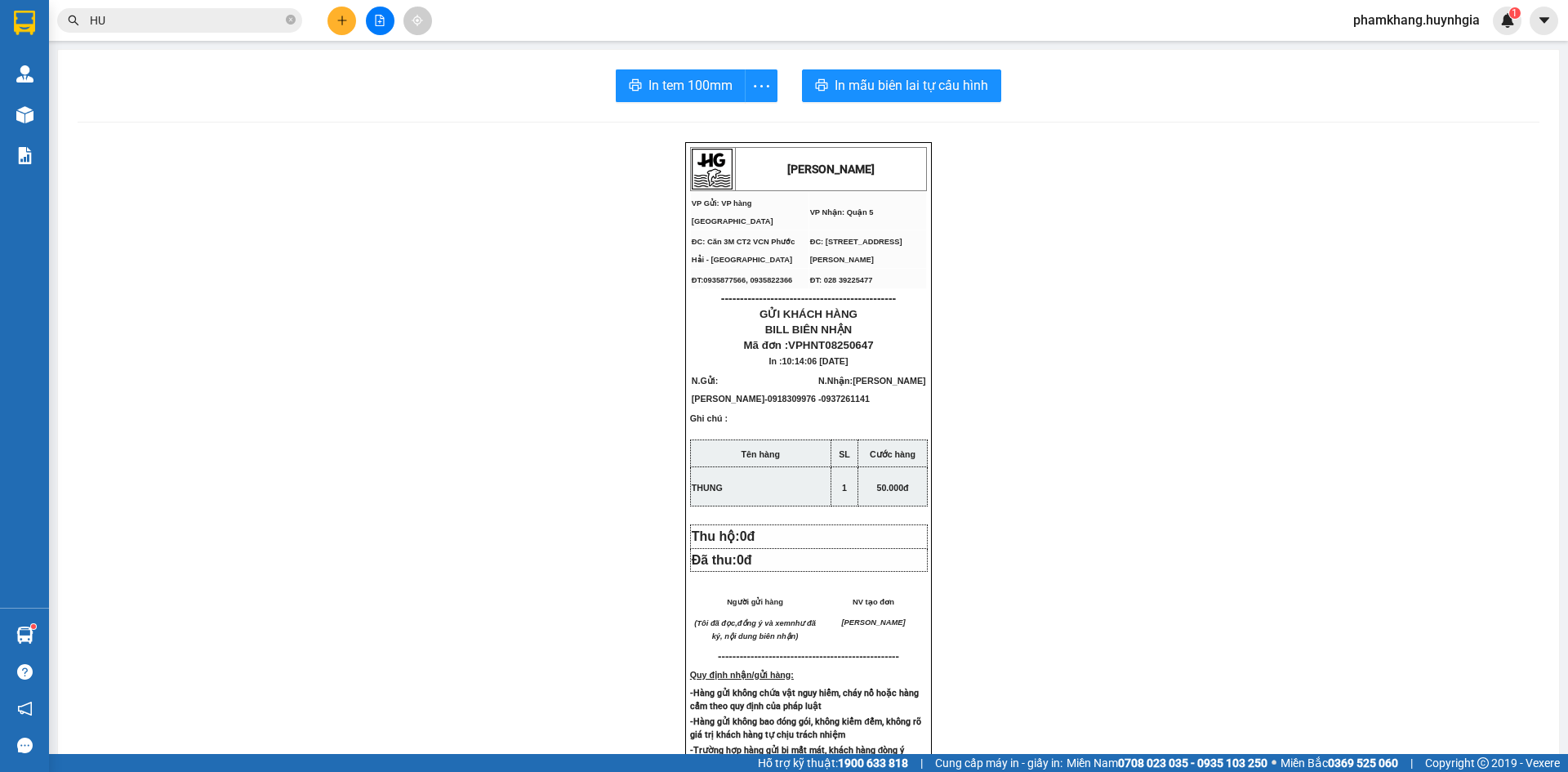
type input "H"
click at [341, 30] on button at bounding box center [341, 21] width 29 height 29
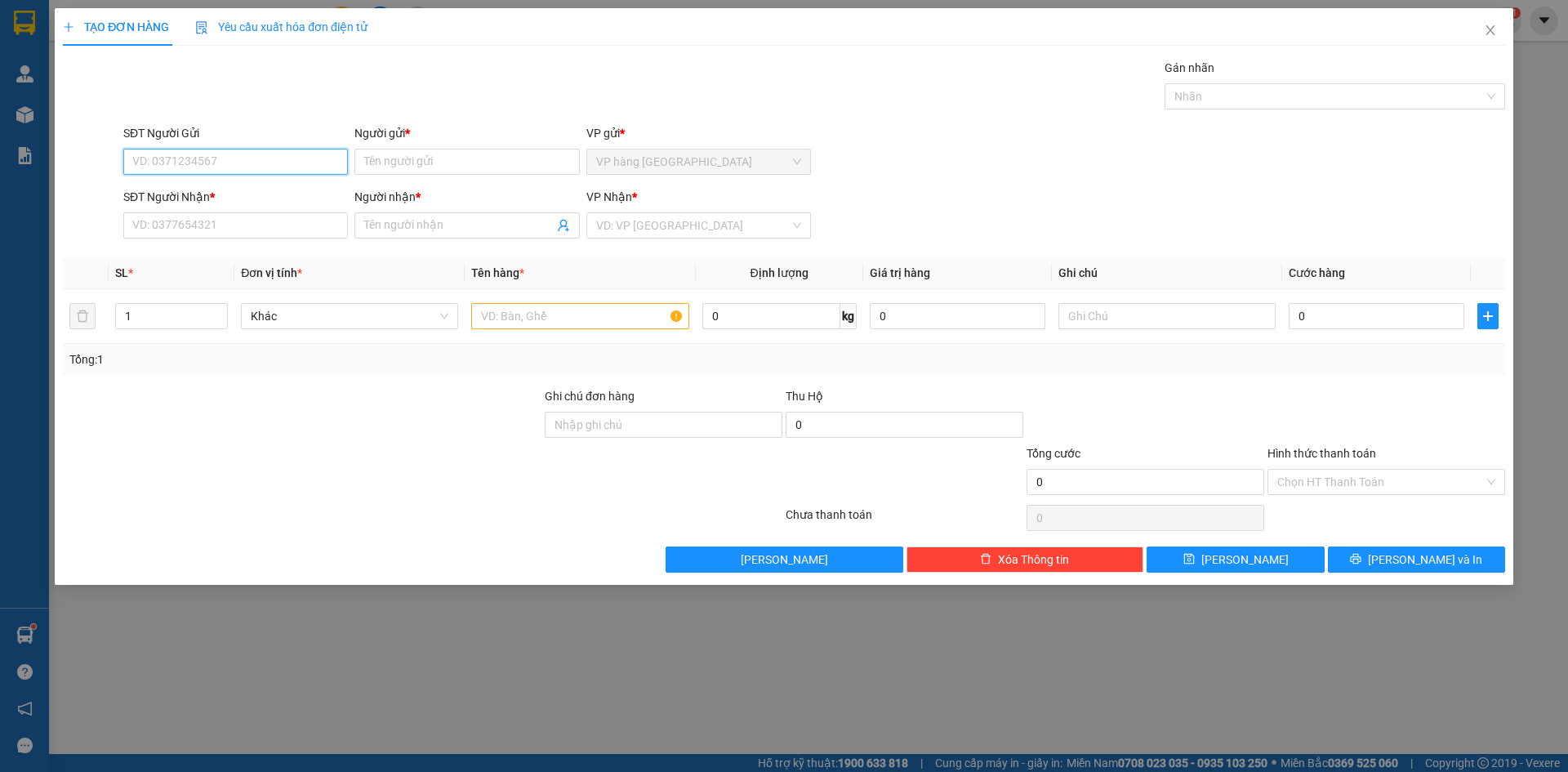
click at [254, 166] on input "SĐT Người Gửi" at bounding box center [235, 162] width 224 height 26
type input "0369107938"
click at [274, 185] on div "0369107938 - CƯỜNG" at bounding box center [235, 194] width 224 height 26
type input "CƯỜNG"
type input "0908555985"
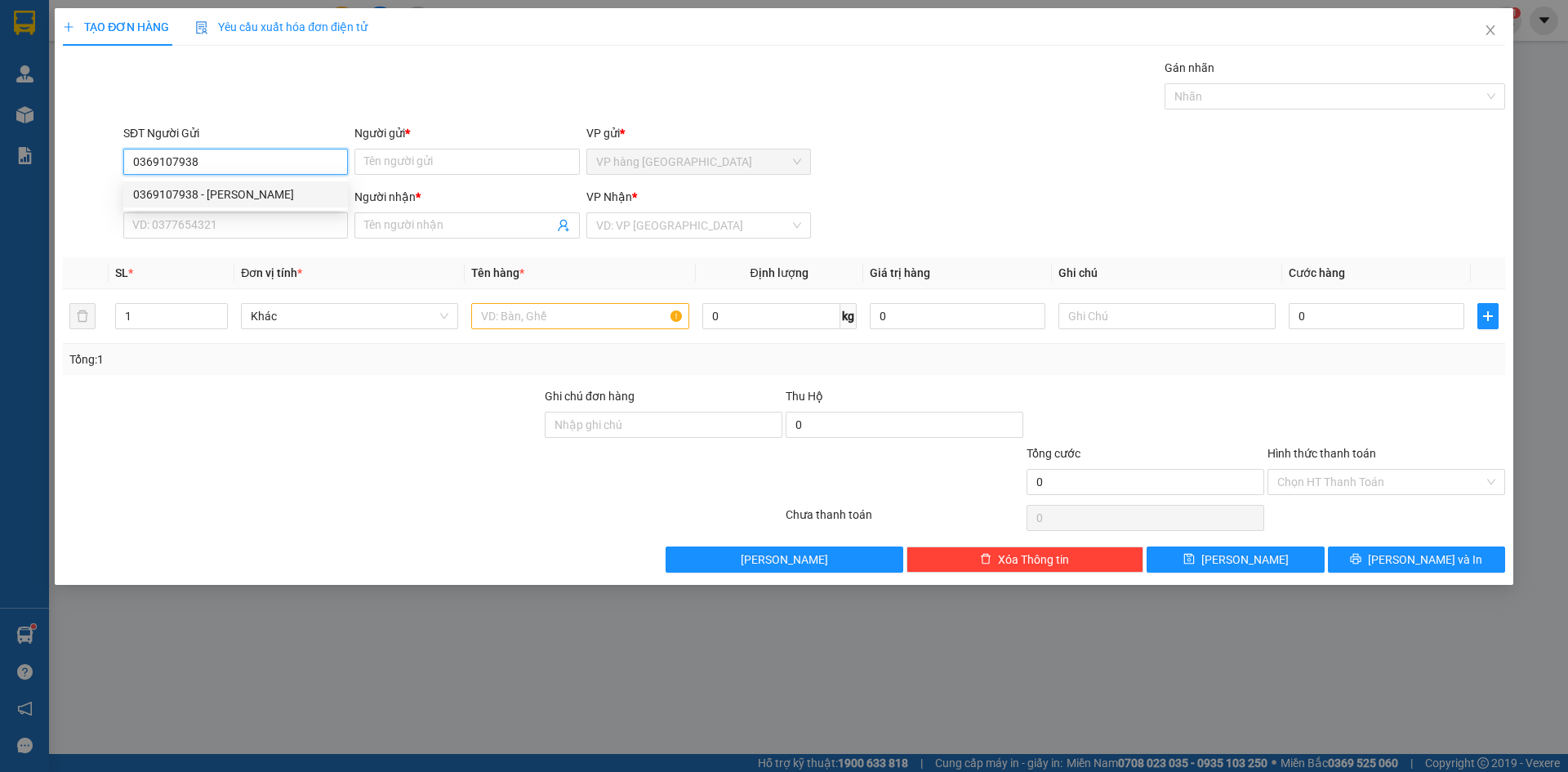
type input "SA"
type input "0369107938"
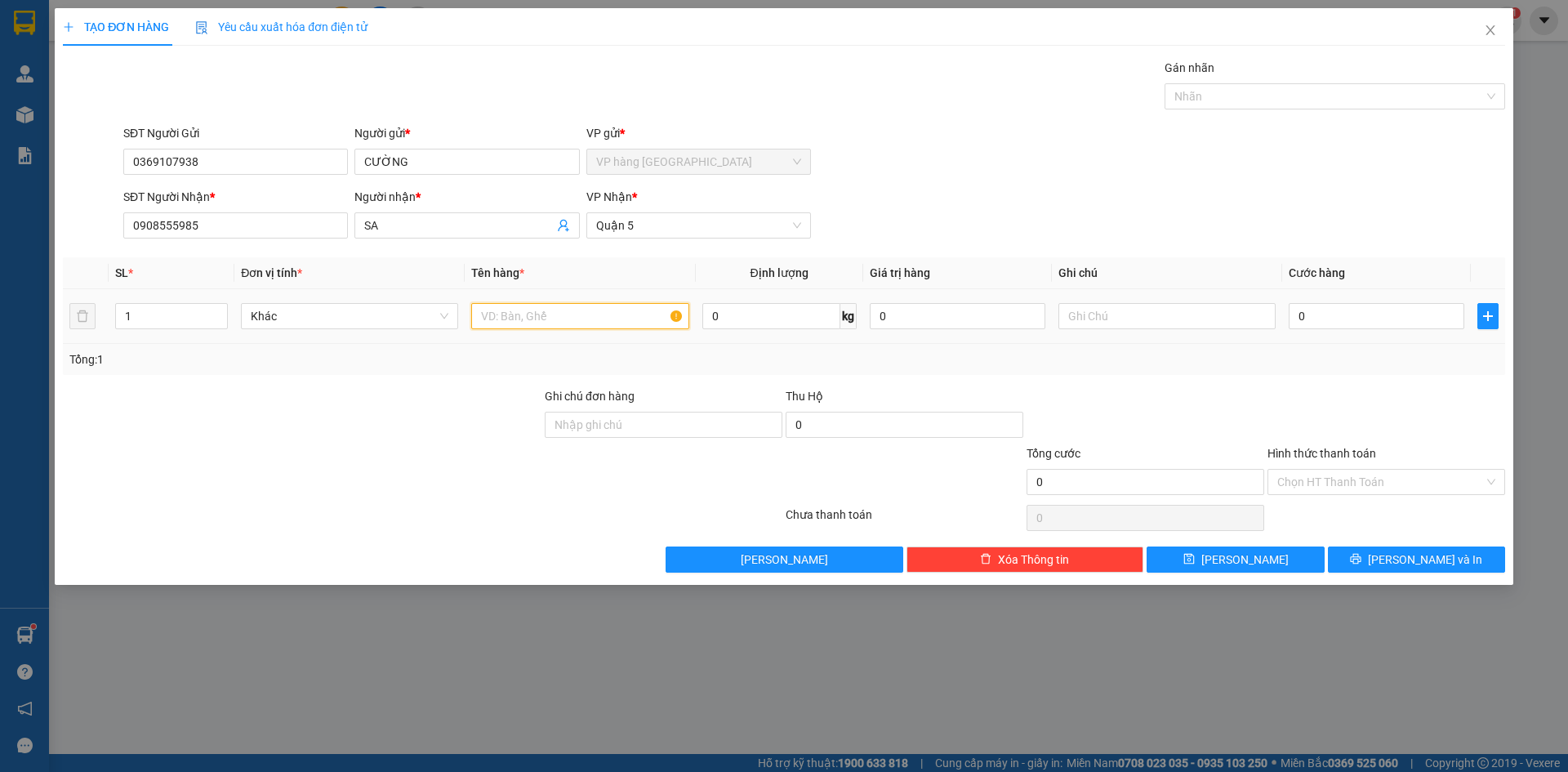
click at [505, 318] on input "text" at bounding box center [580, 316] width 217 height 26
type input "THUNG"
click at [1317, 321] on input "0" at bounding box center [1376, 316] width 176 height 26
type input "3"
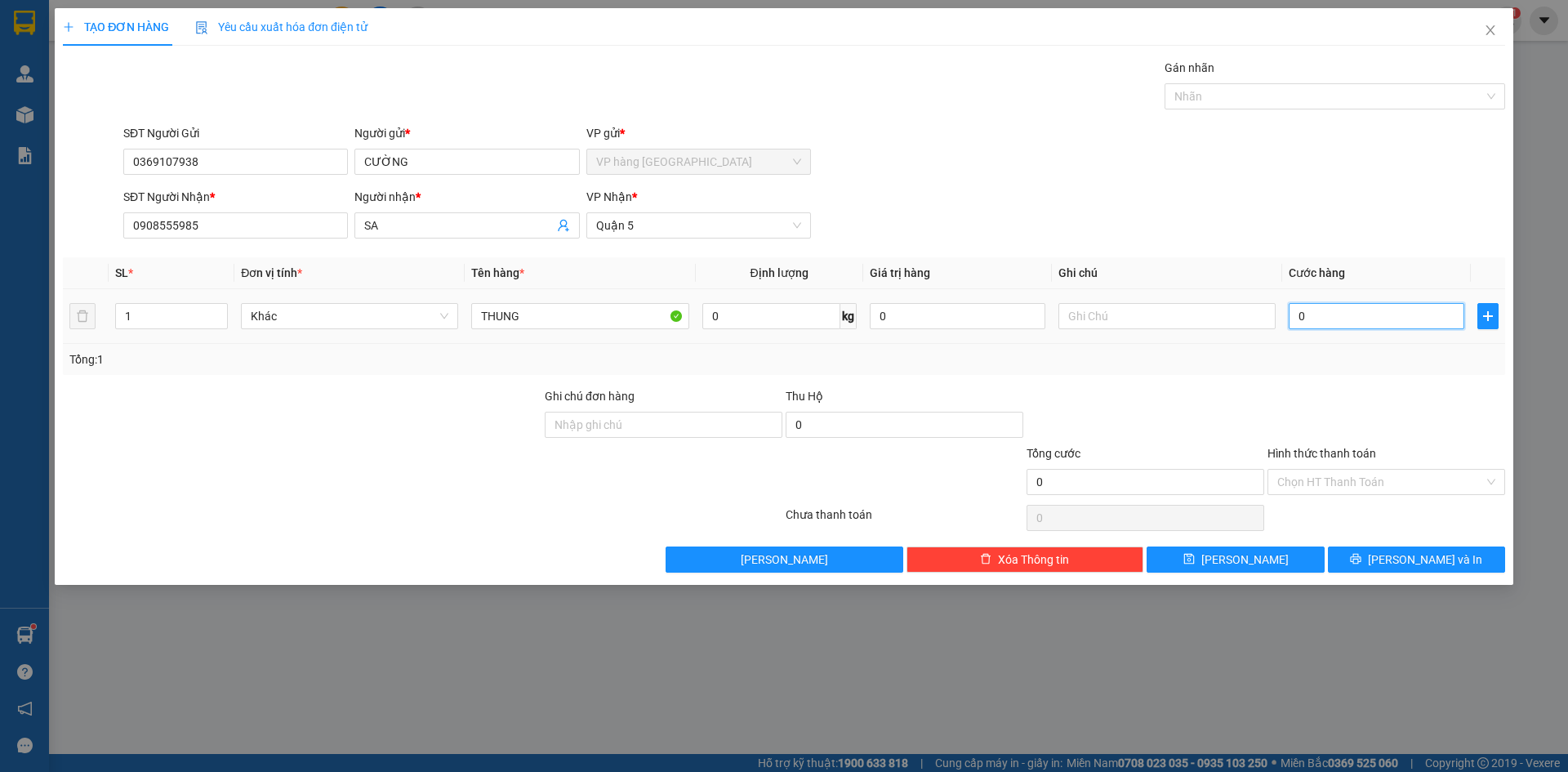
type input "3"
type input "30"
type input "30.000"
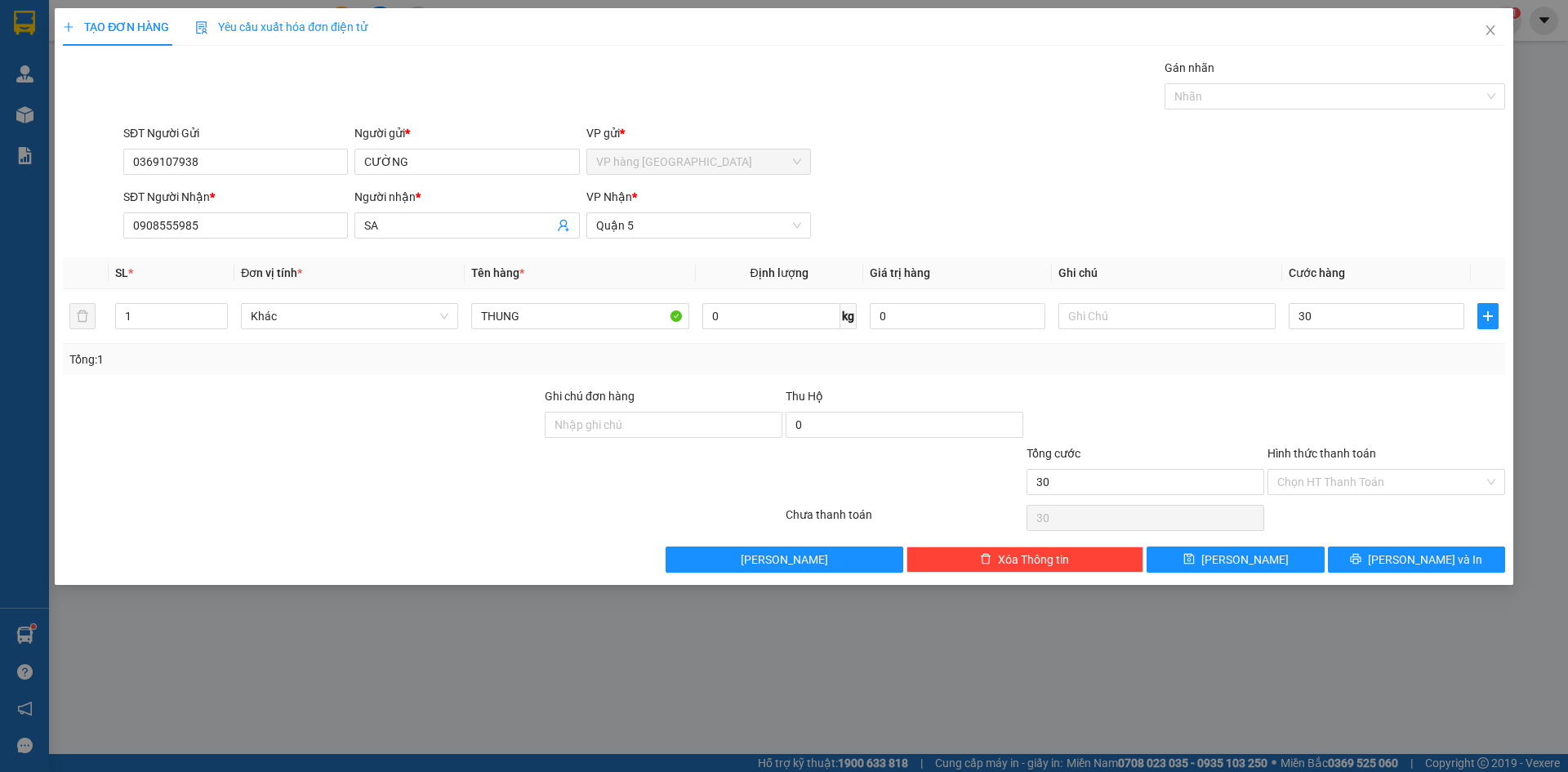
type input "30.000"
click at [1098, 449] on div "Tổng cước" at bounding box center [1144, 456] width 237 height 25
click at [1459, 565] on button "[PERSON_NAME] và In" at bounding box center [1416, 560] width 178 height 26
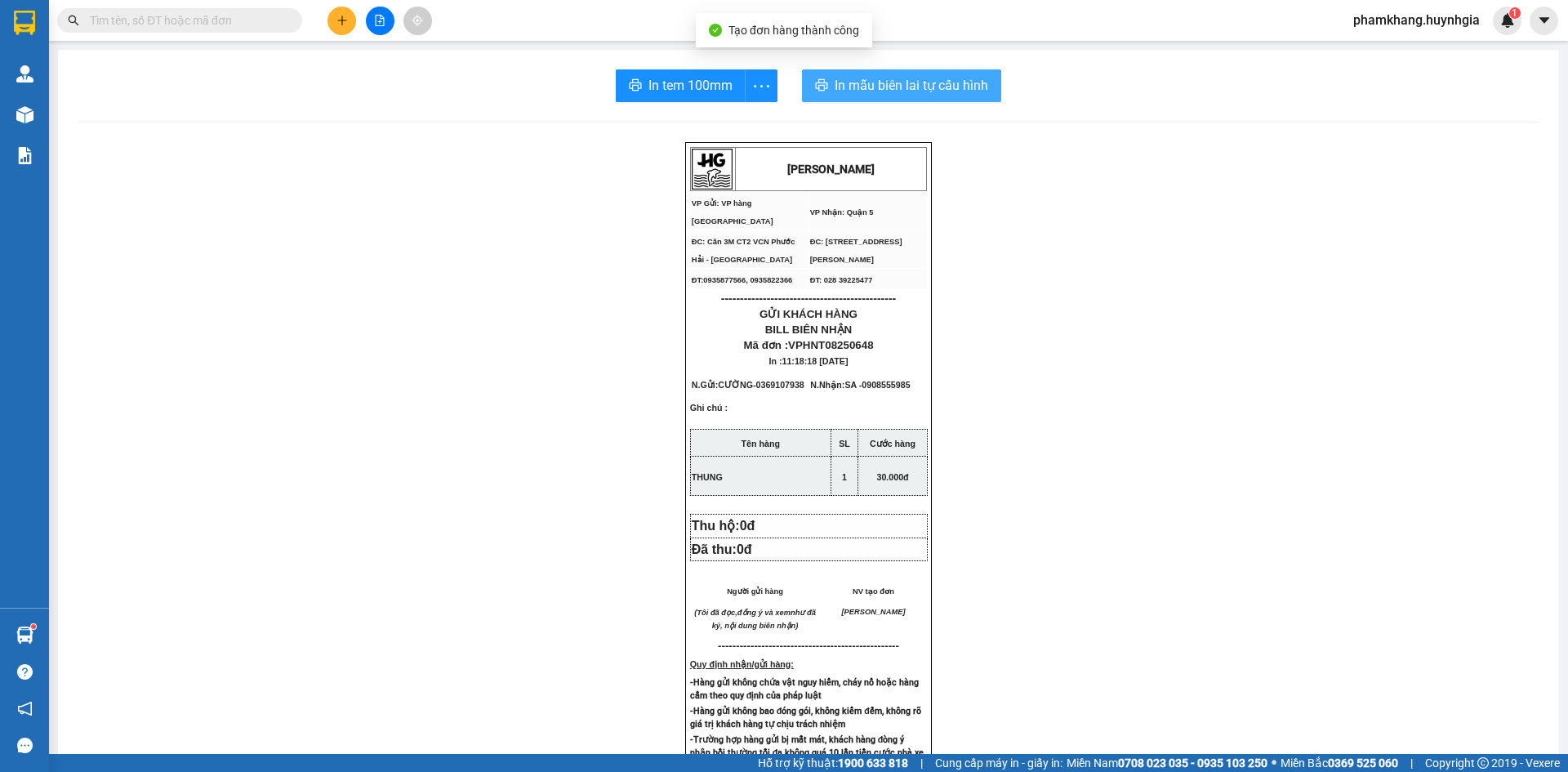
click at [870, 85] on span "In mẫu biên lai tự cấu hình" at bounding box center [911, 85] width 154 height 21
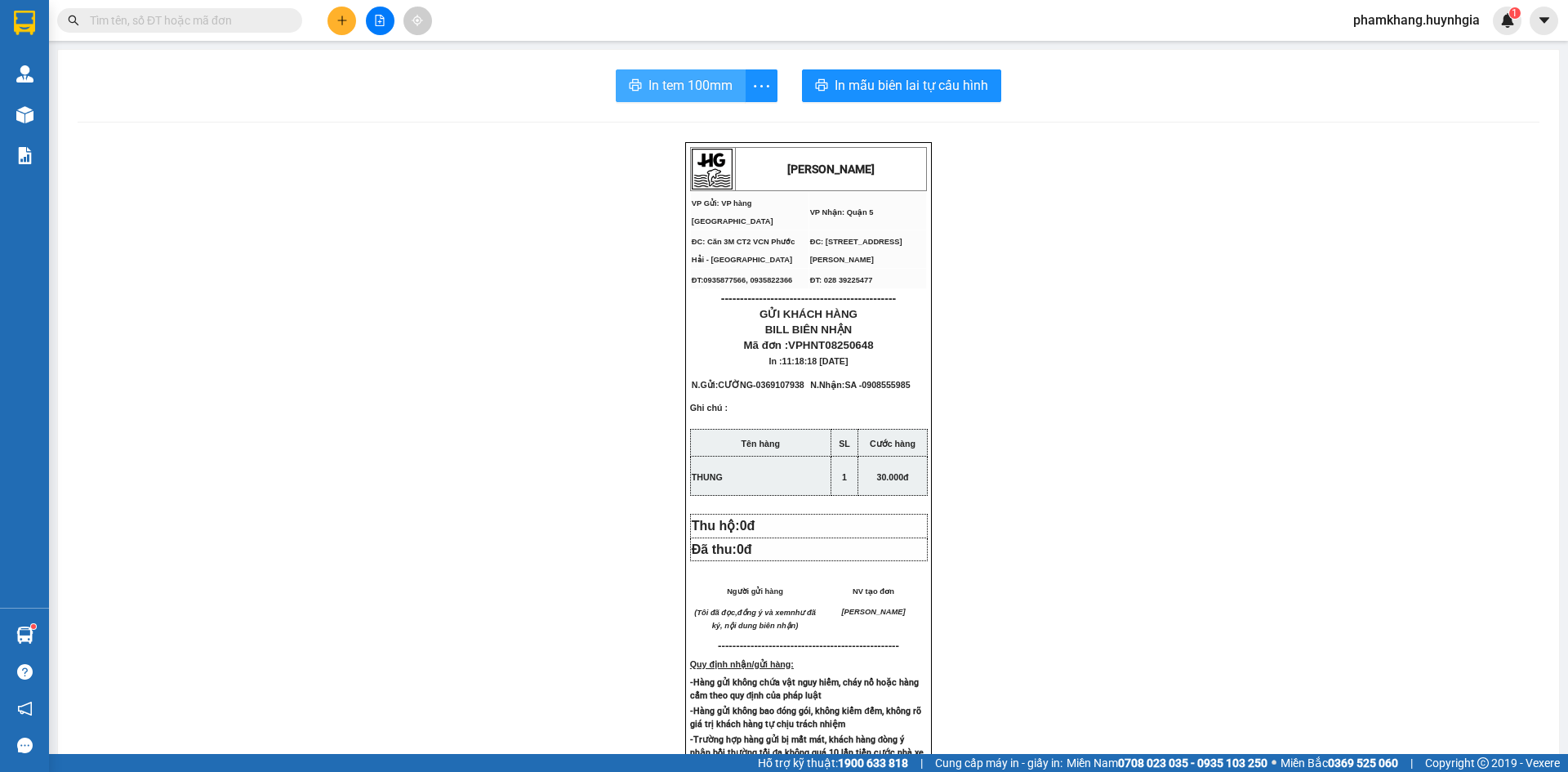
click at [684, 84] on span "In tem 100mm" at bounding box center [690, 85] width 84 height 21
click at [208, 22] on input "text" at bounding box center [187, 21] width 193 height 18
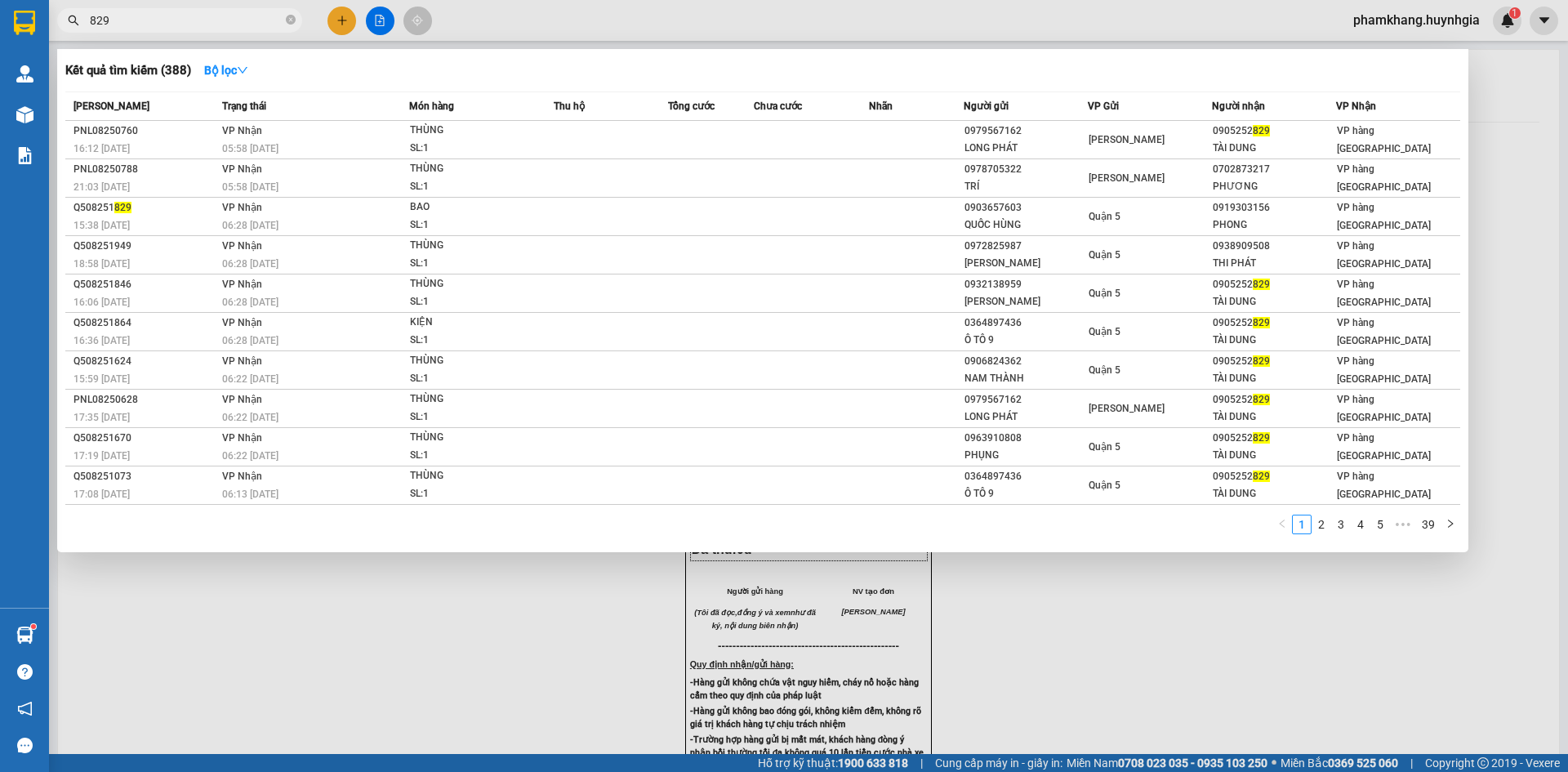
click at [134, 28] on input "829" at bounding box center [187, 21] width 193 height 18
type input "8"
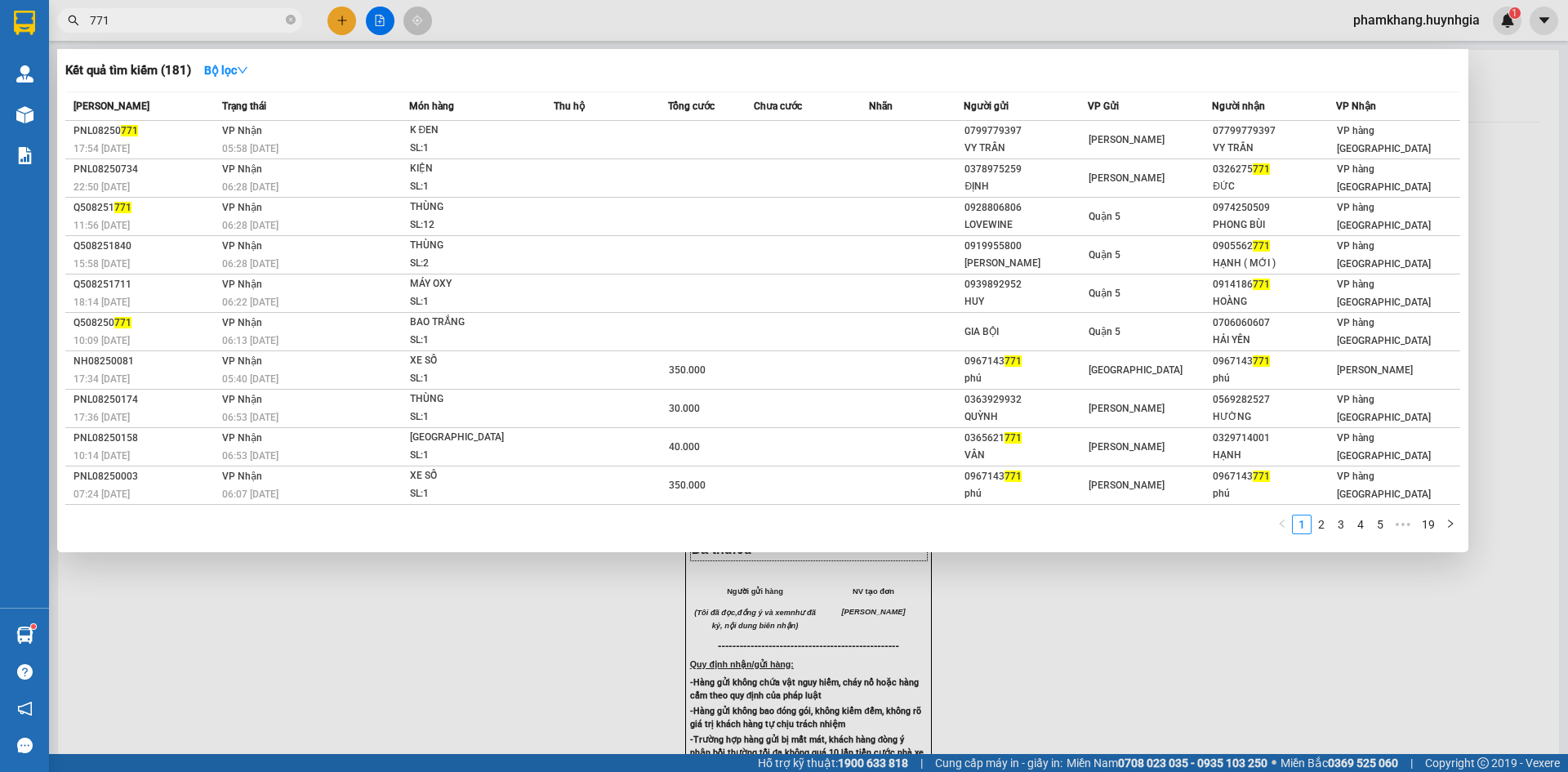
click at [121, 24] on input "771" at bounding box center [187, 21] width 193 height 18
type input "7"
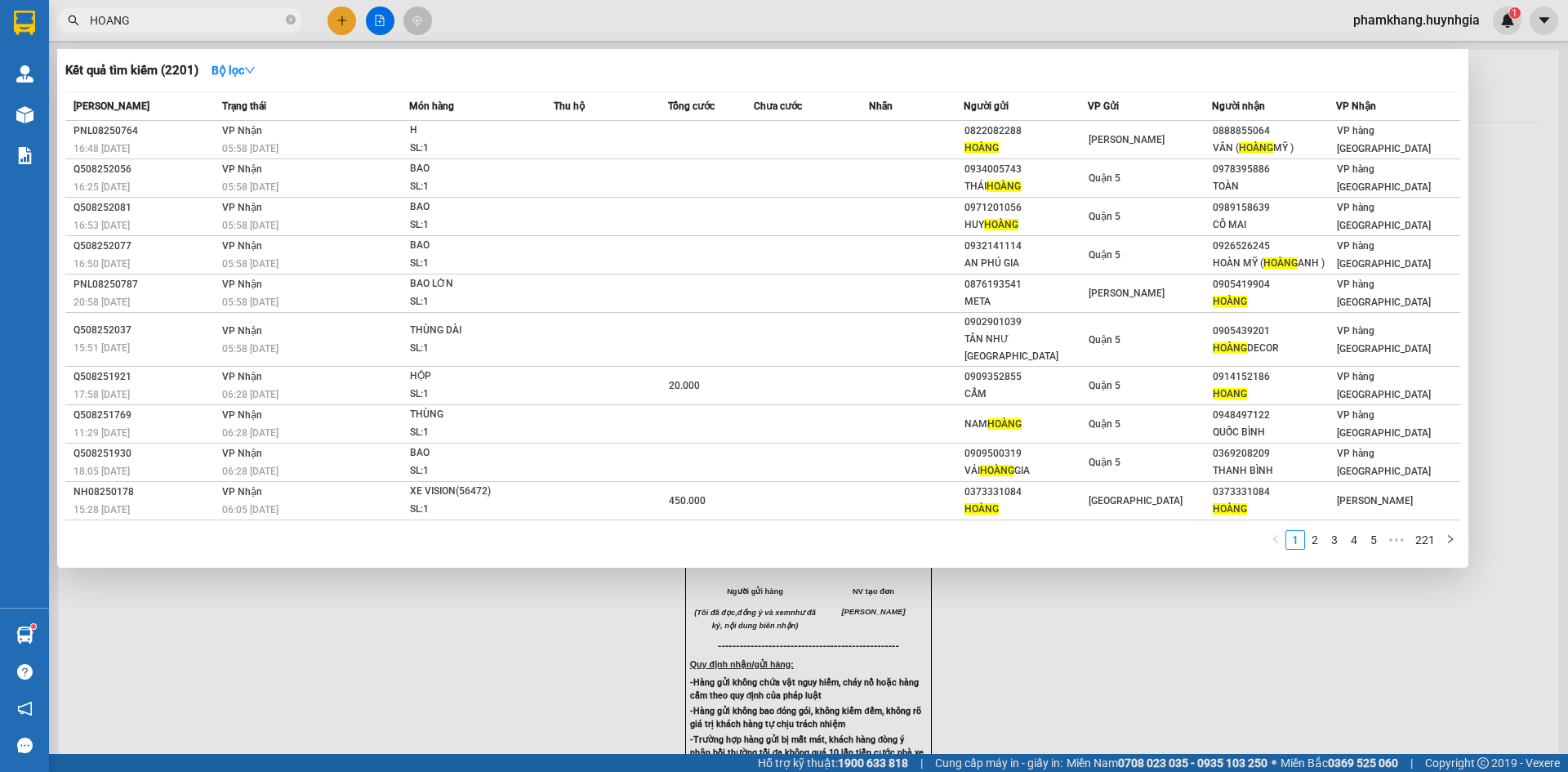
click at [150, 22] on input "HOANG" at bounding box center [187, 21] width 193 height 18
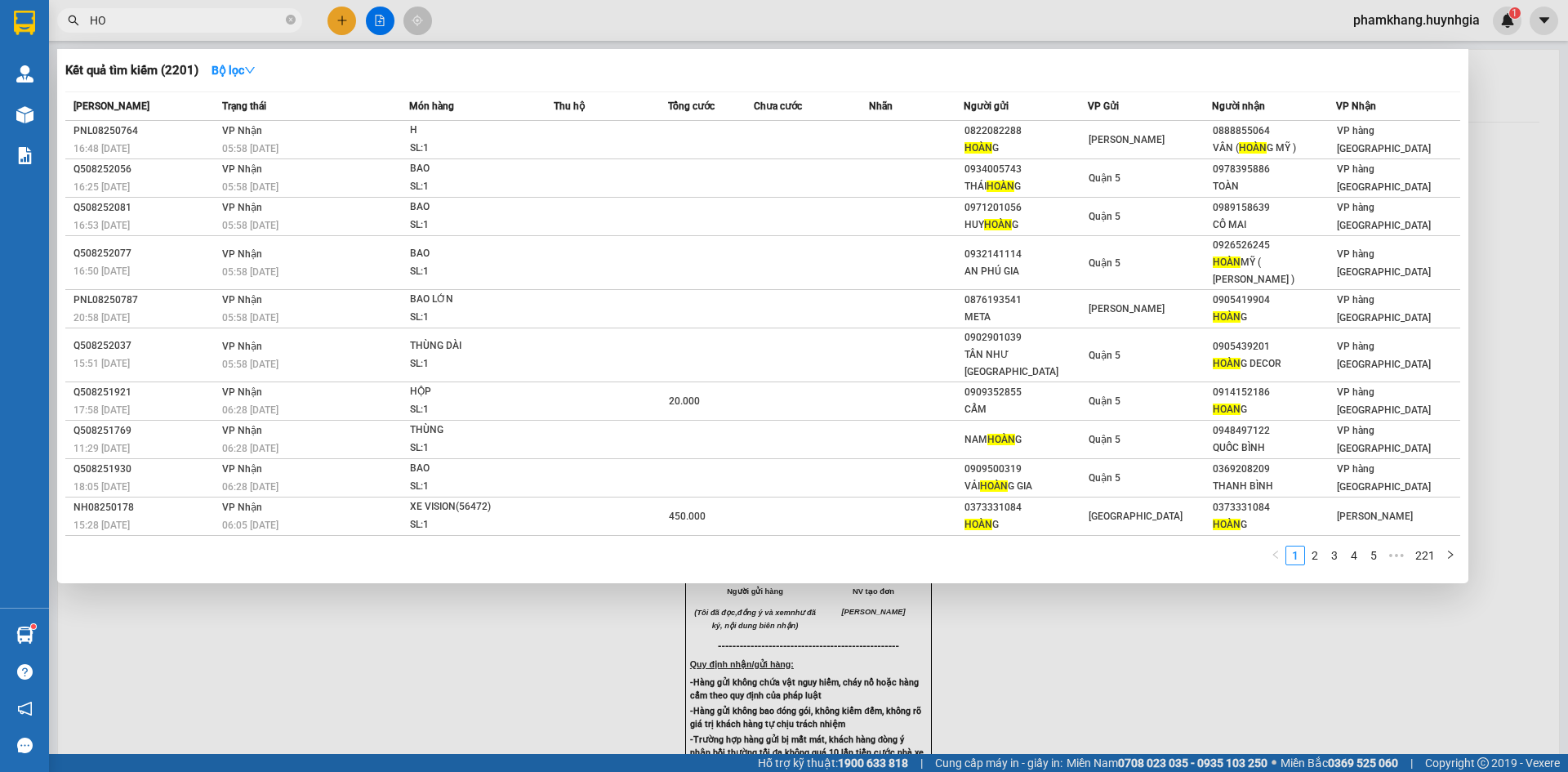
type input "H"
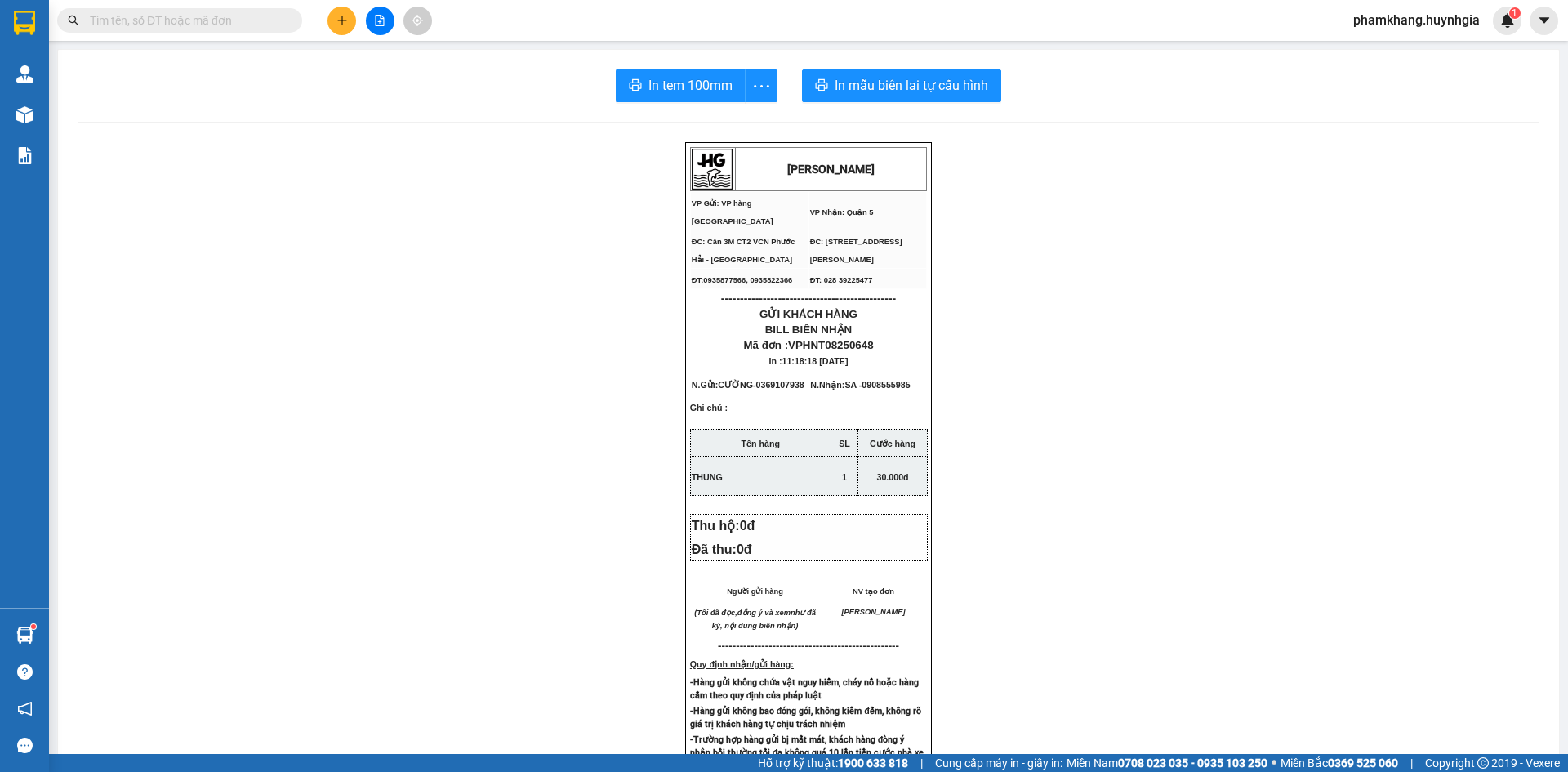
click at [140, 23] on input "text" at bounding box center [187, 21] width 193 height 18
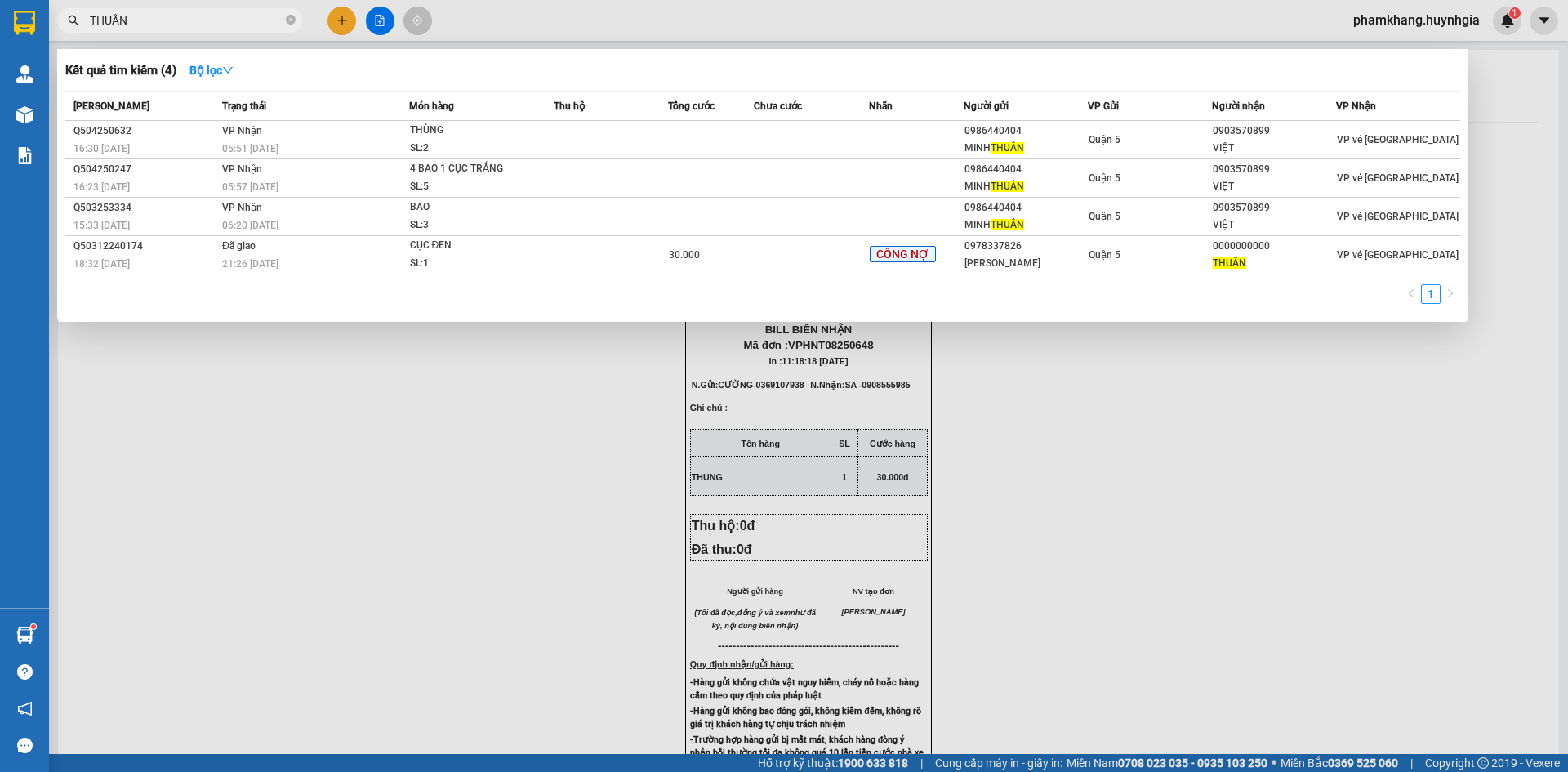
click at [164, 21] on input "THUÂN" at bounding box center [187, 21] width 193 height 18
type input "T"
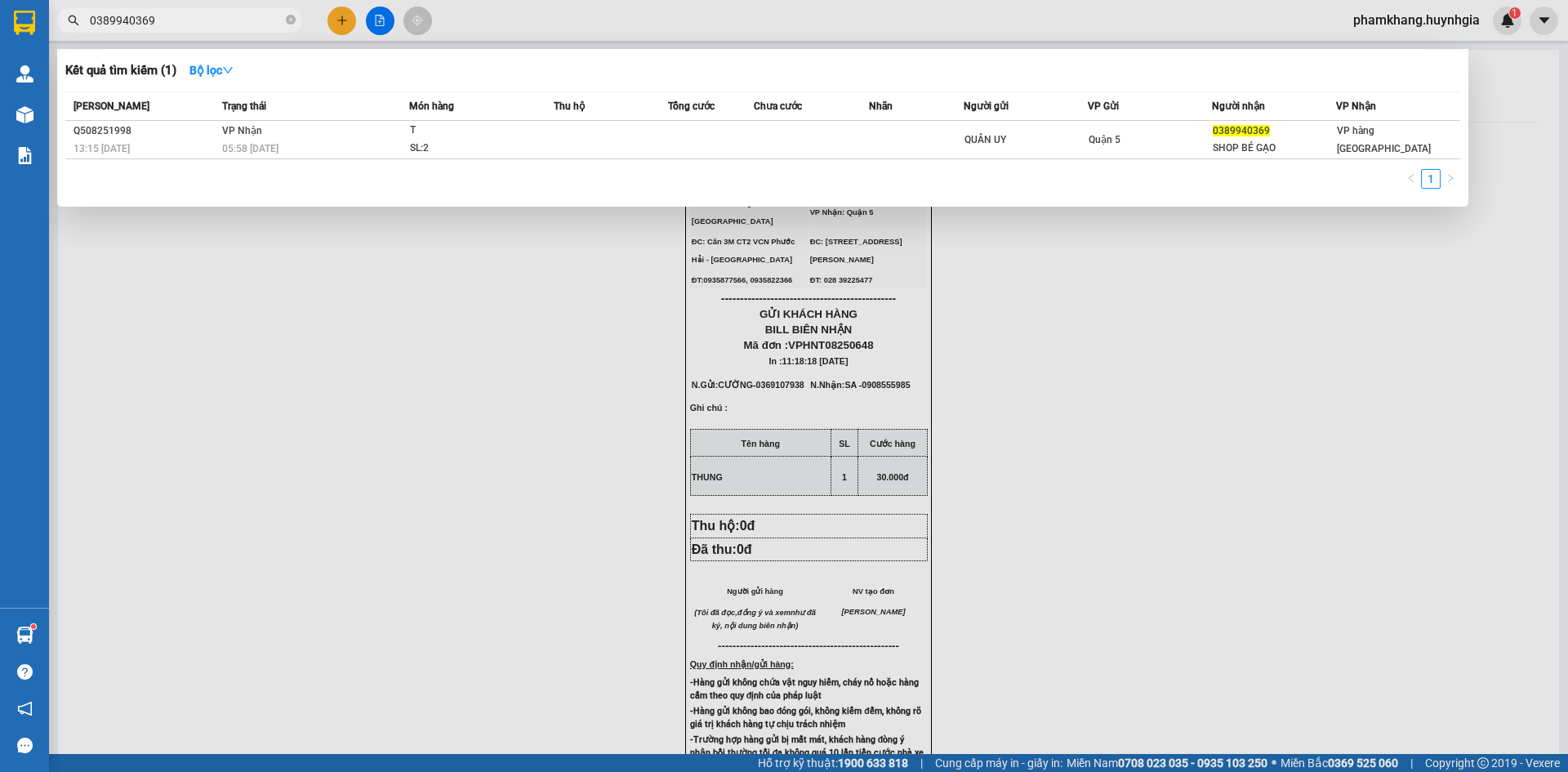
click at [201, 18] on input "0389940369" at bounding box center [187, 21] width 193 height 18
type input "0"
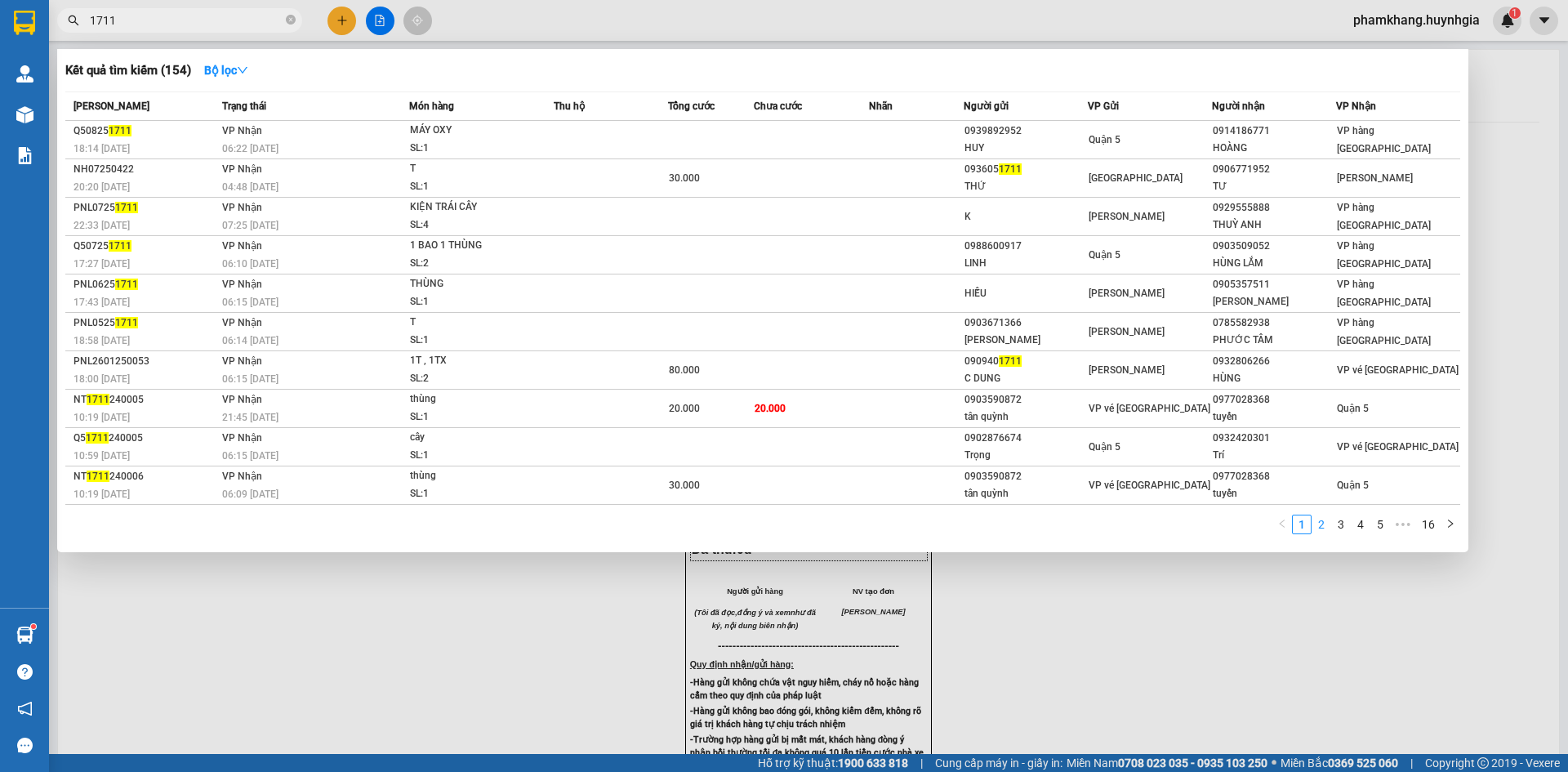
click at [1327, 528] on link "2" at bounding box center [1322, 524] width 18 height 18
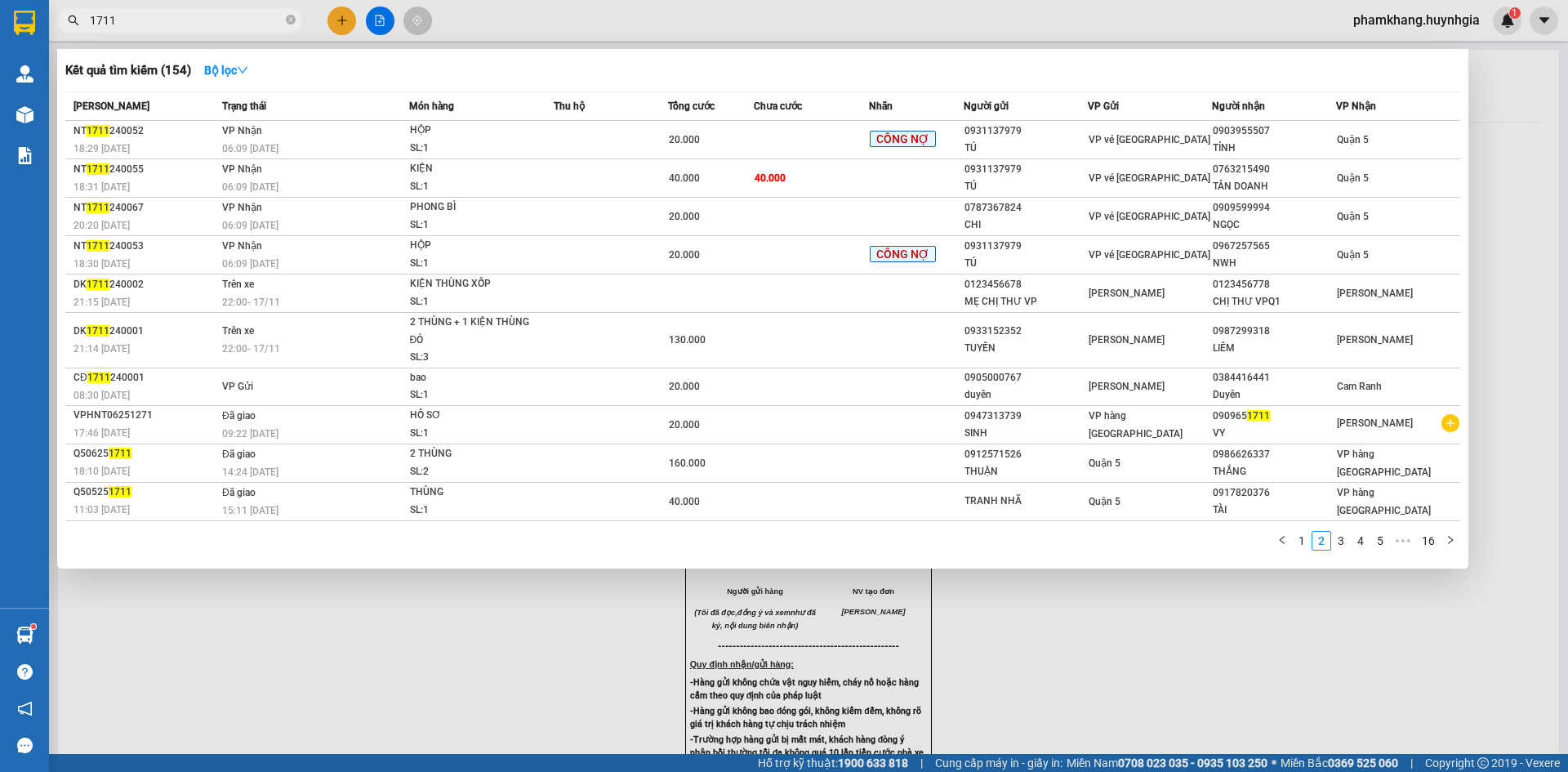
click at [171, 26] on input "1711" at bounding box center [187, 21] width 193 height 18
type input "1"
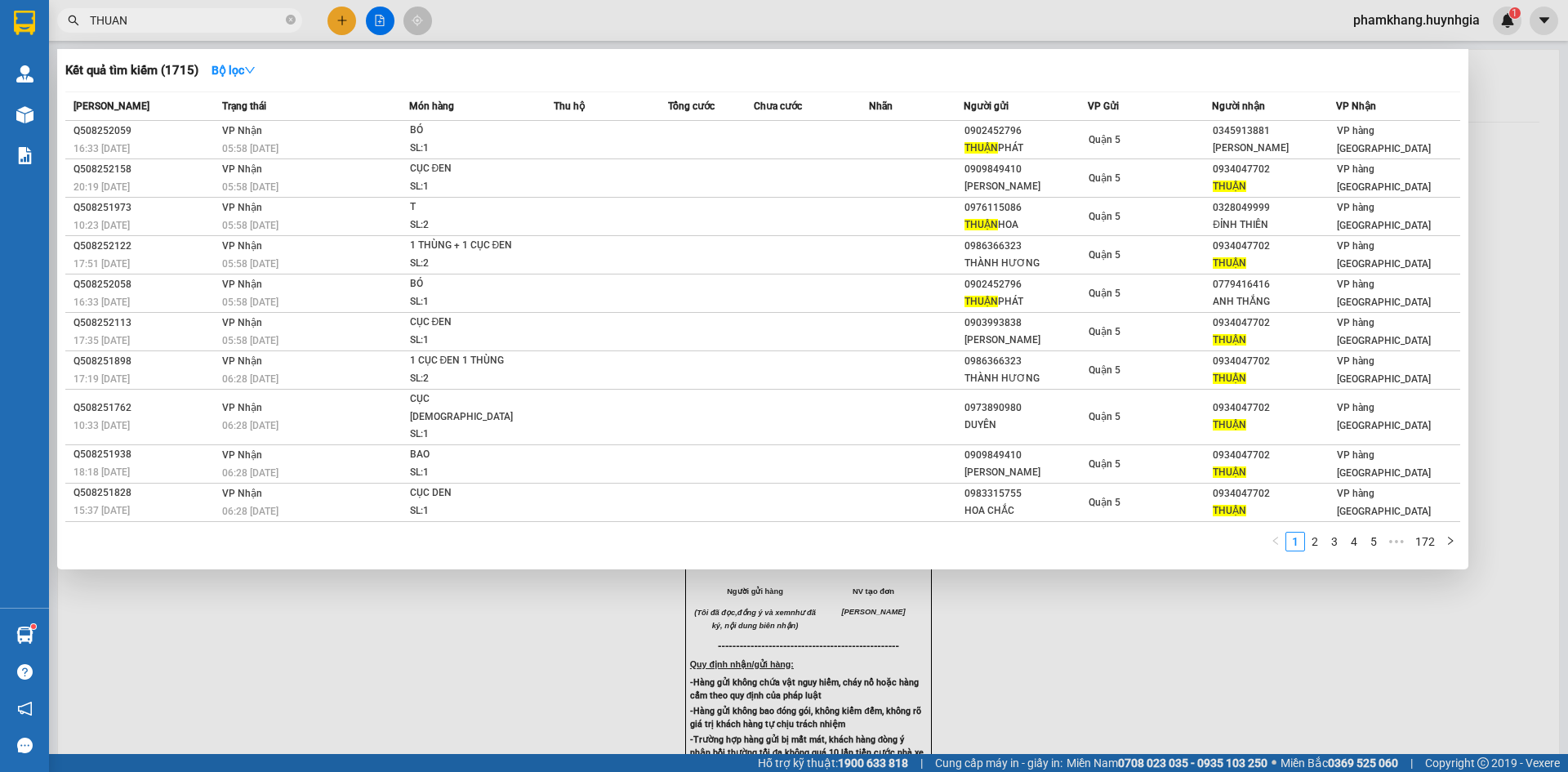
click at [172, 27] on input "THUAN" at bounding box center [187, 21] width 193 height 18
type input "T"
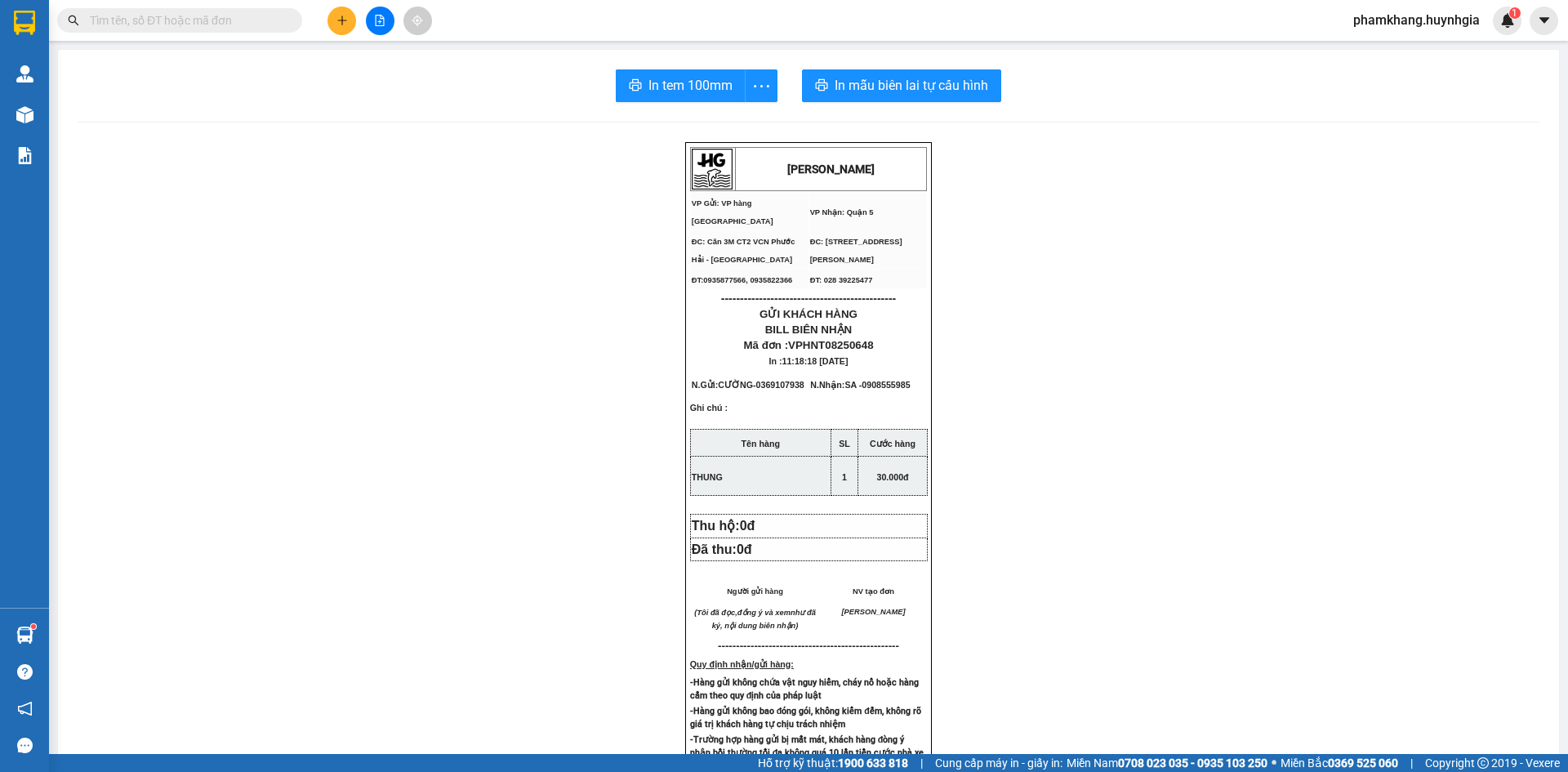
click at [221, 16] on input "text" at bounding box center [187, 21] width 193 height 18
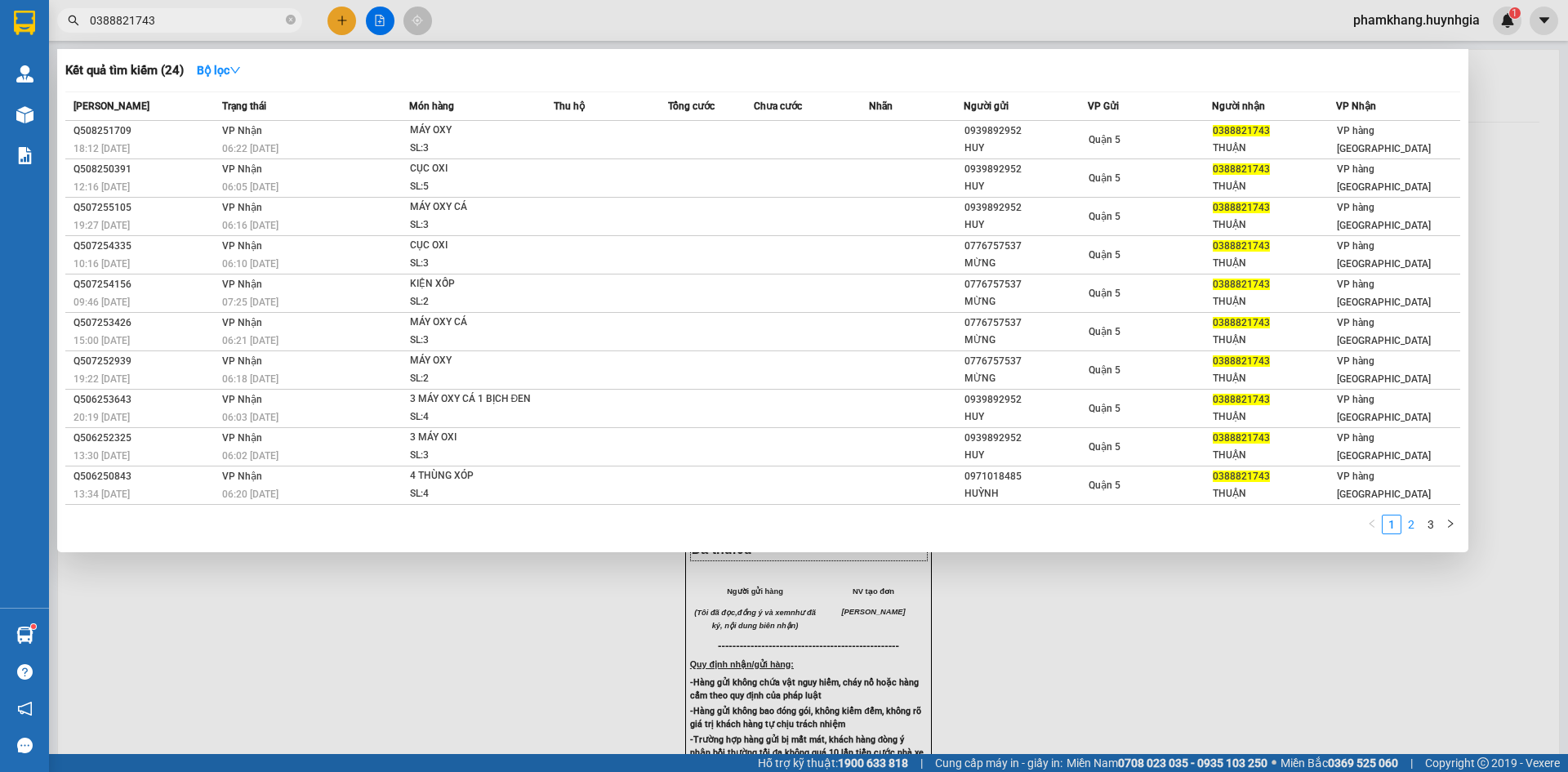
click at [1409, 528] on link "2" at bounding box center [1411, 524] width 18 height 18
click at [231, 18] on input "0388821743" at bounding box center [187, 21] width 193 height 18
type input "0"
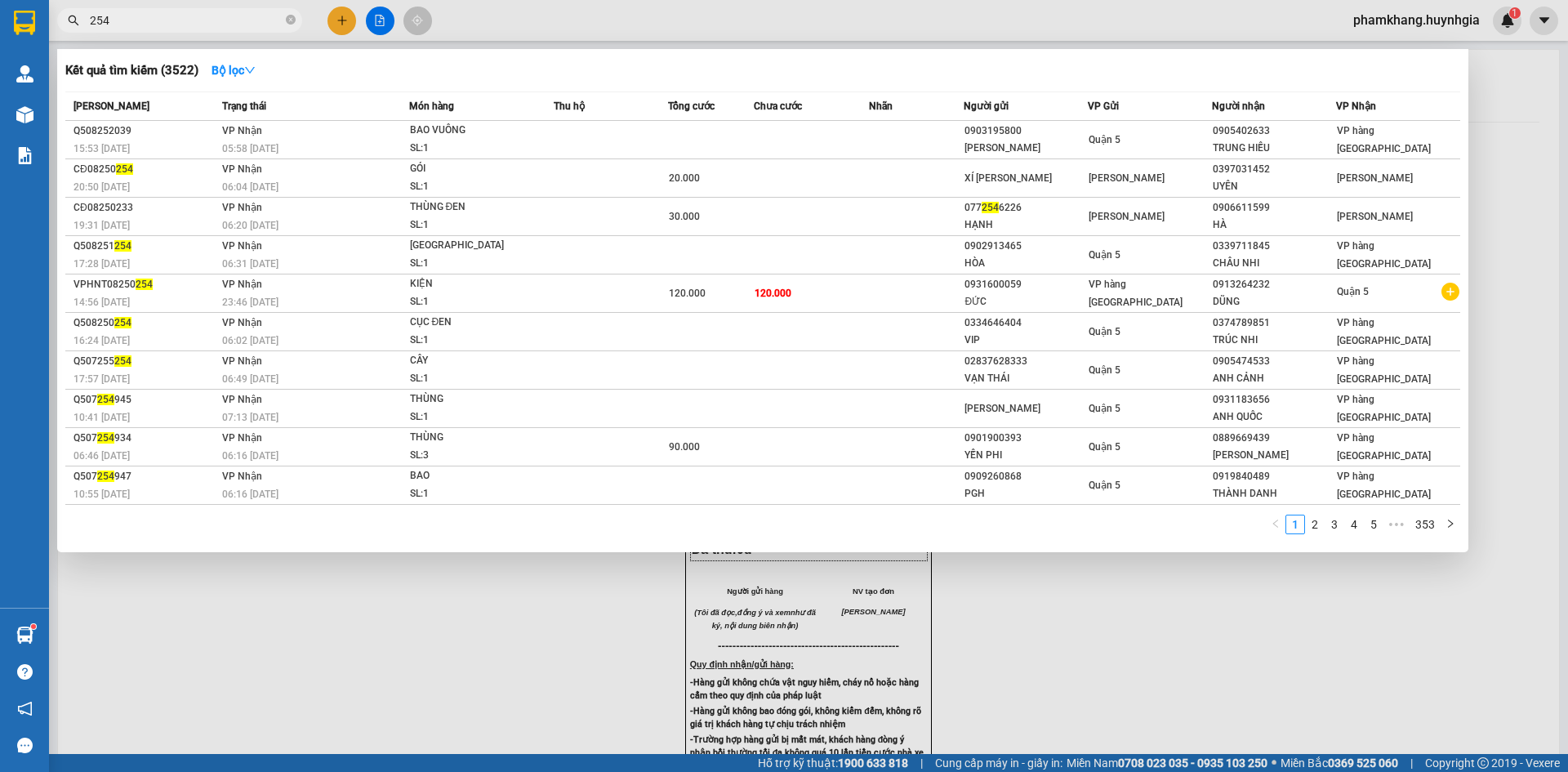
click at [152, 26] on input "254" at bounding box center [187, 21] width 193 height 18
type input "2"
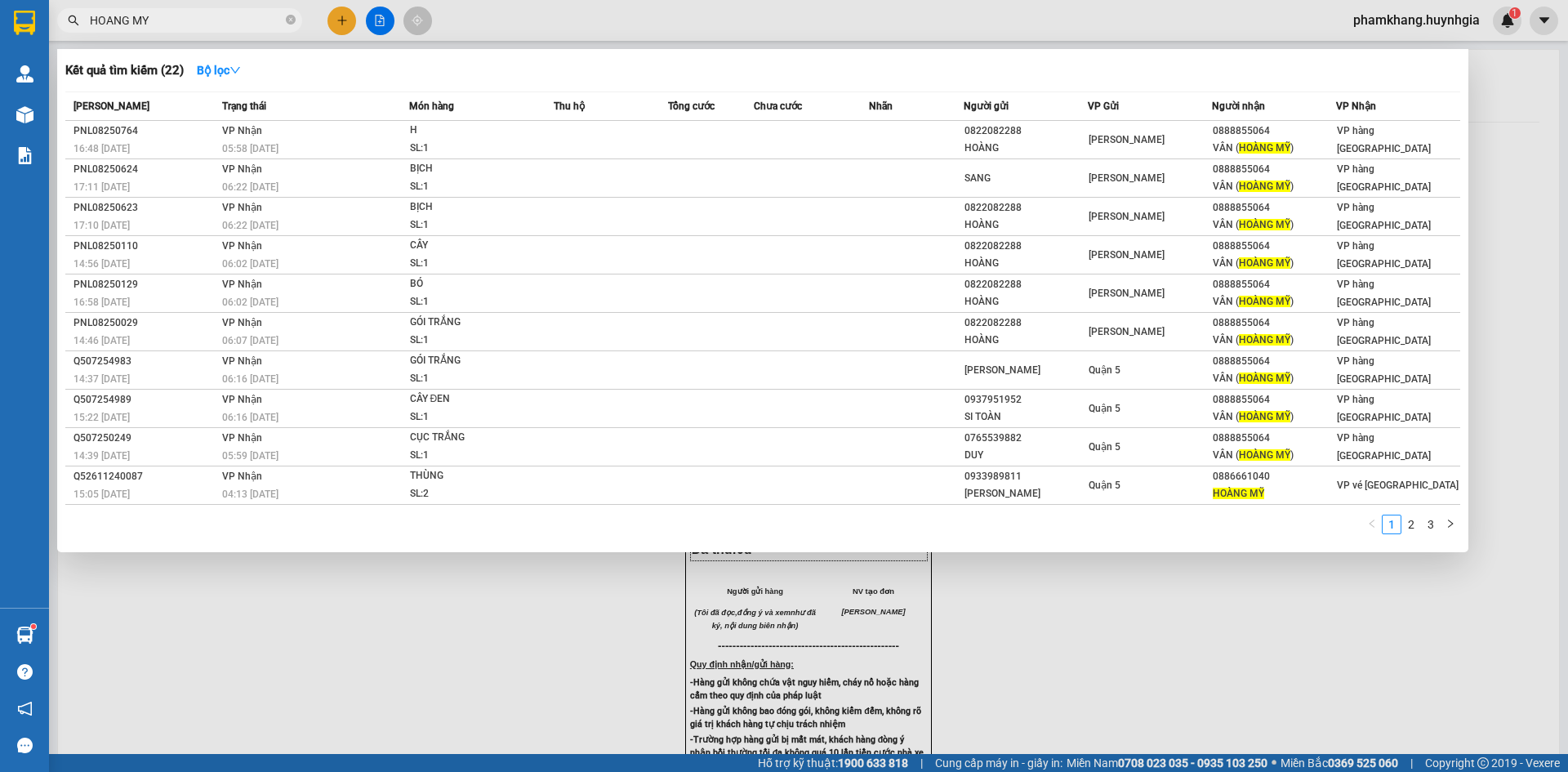
click at [172, 30] on span "HOANG MY" at bounding box center [180, 20] width 245 height 25
click at [178, 27] on input "HOANG MY" at bounding box center [187, 21] width 193 height 18
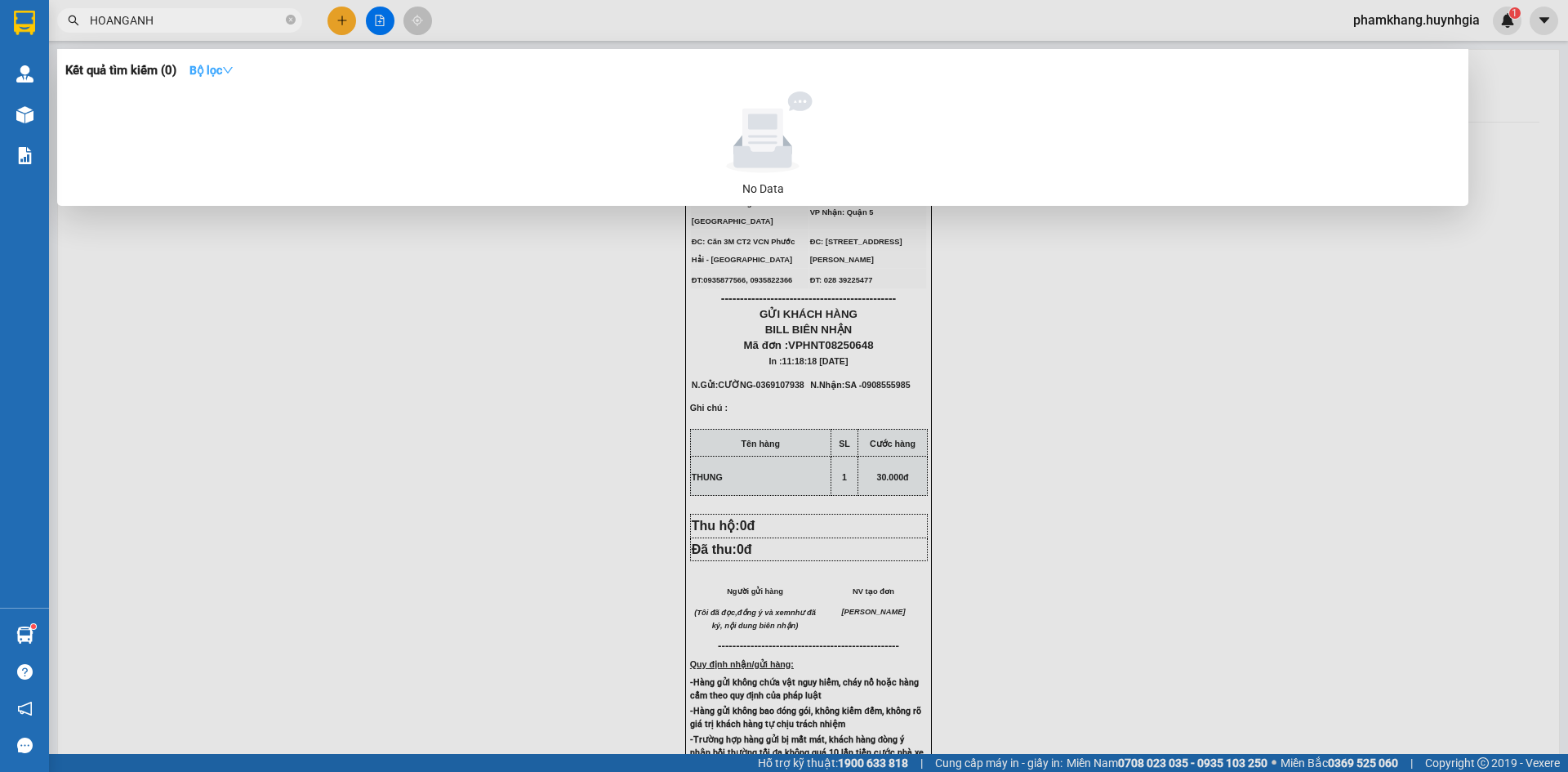
type input "HOANGANH"
click at [226, 68] on strong "Bộ lọc" at bounding box center [211, 69] width 44 height 13
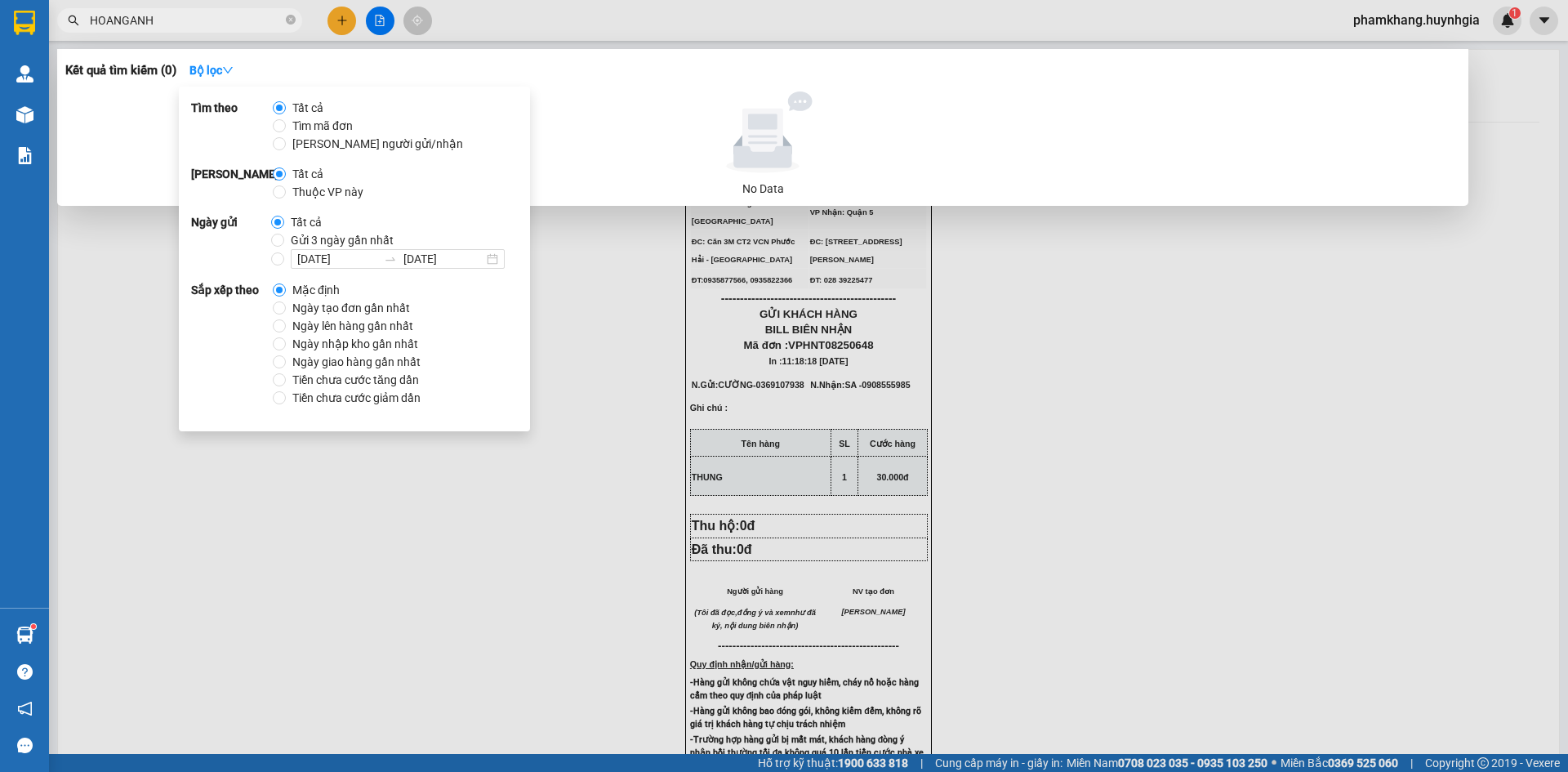
click at [266, 219] on strong "Ngày gửi" at bounding box center [231, 241] width 80 height 56
click at [279, 242] on input "Gửi 3 ngày gần nhất" at bounding box center [277, 239] width 13 height 13
radio input "true"
radio input "false"
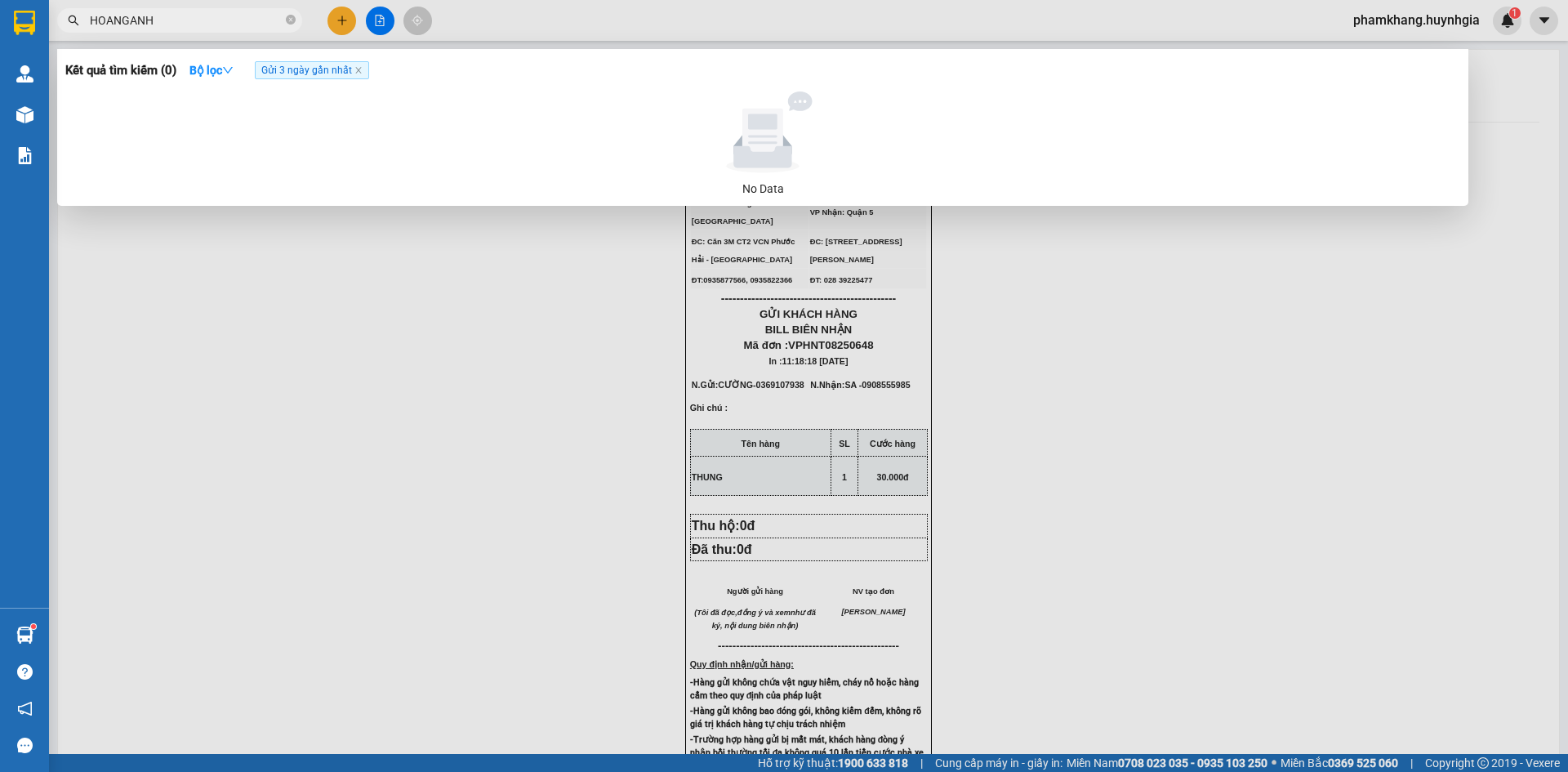
click at [169, 30] on span "HOANGANH" at bounding box center [180, 20] width 245 height 25
click at [175, 19] on input "HOANGANH" at bounding box center [187, 21] width 193 height 18
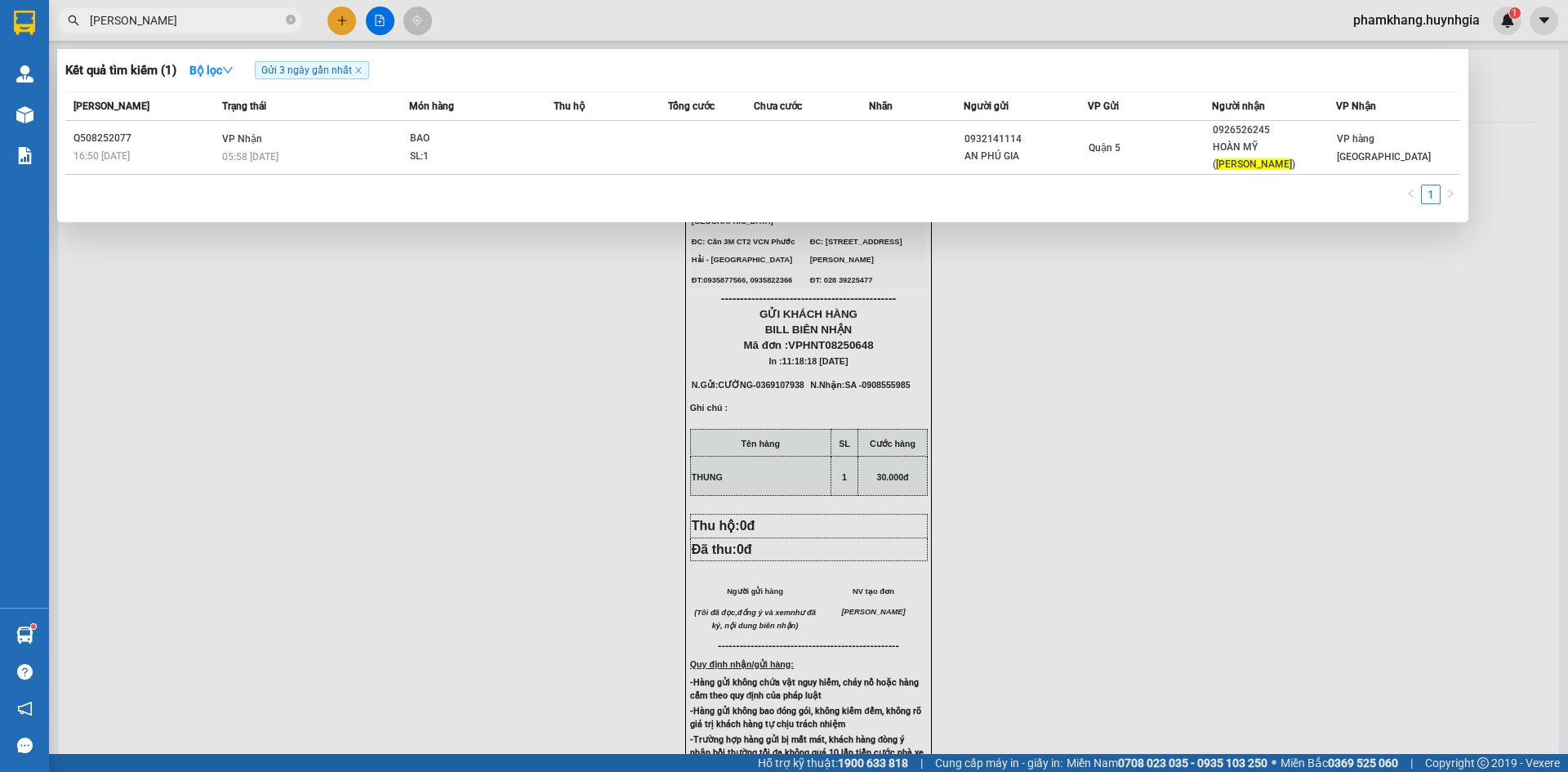
click at [176, 21] on input "HOANG ANH" at bounding box center [187, 21] width 193 height 18
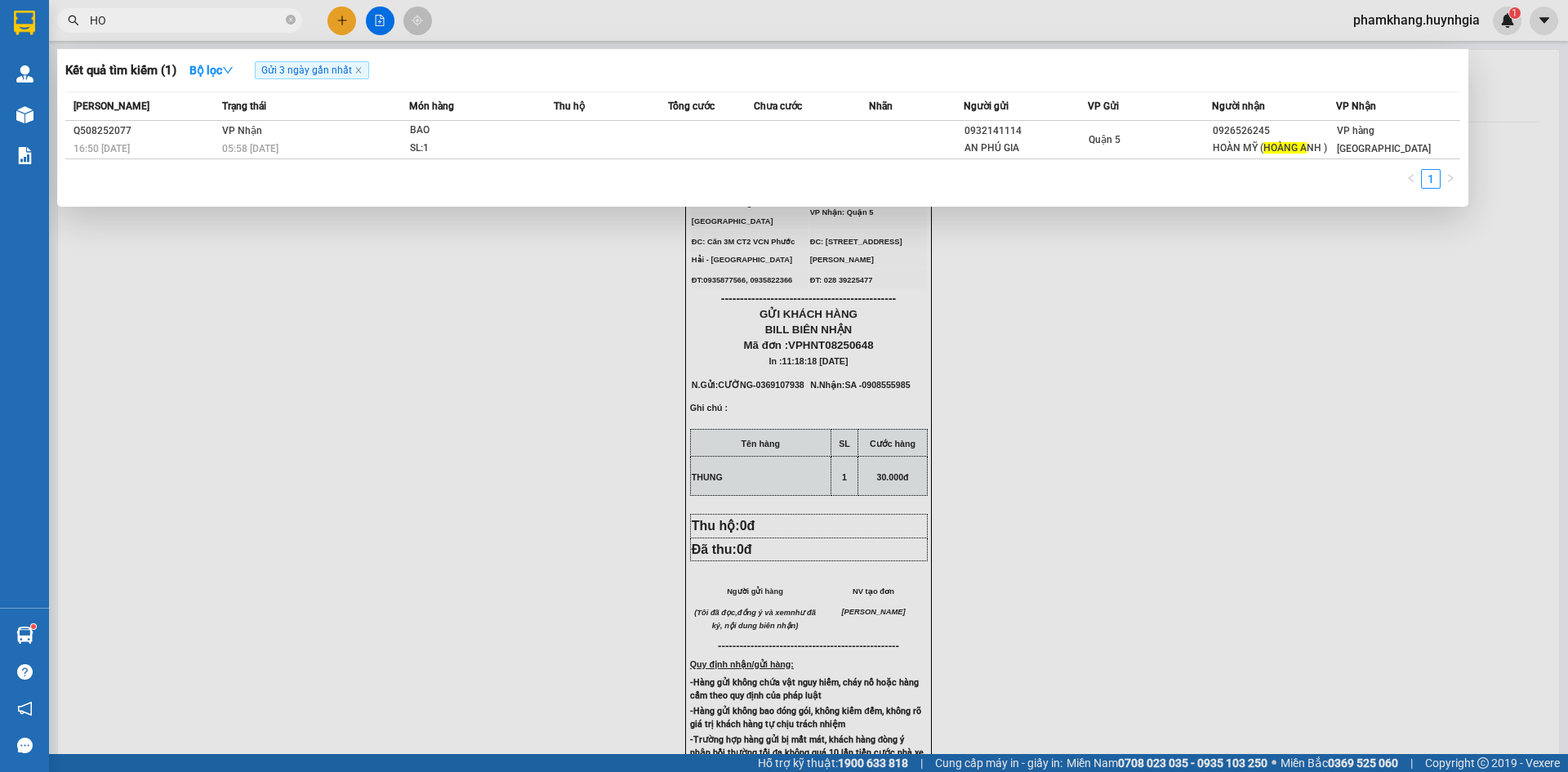
type input "H"
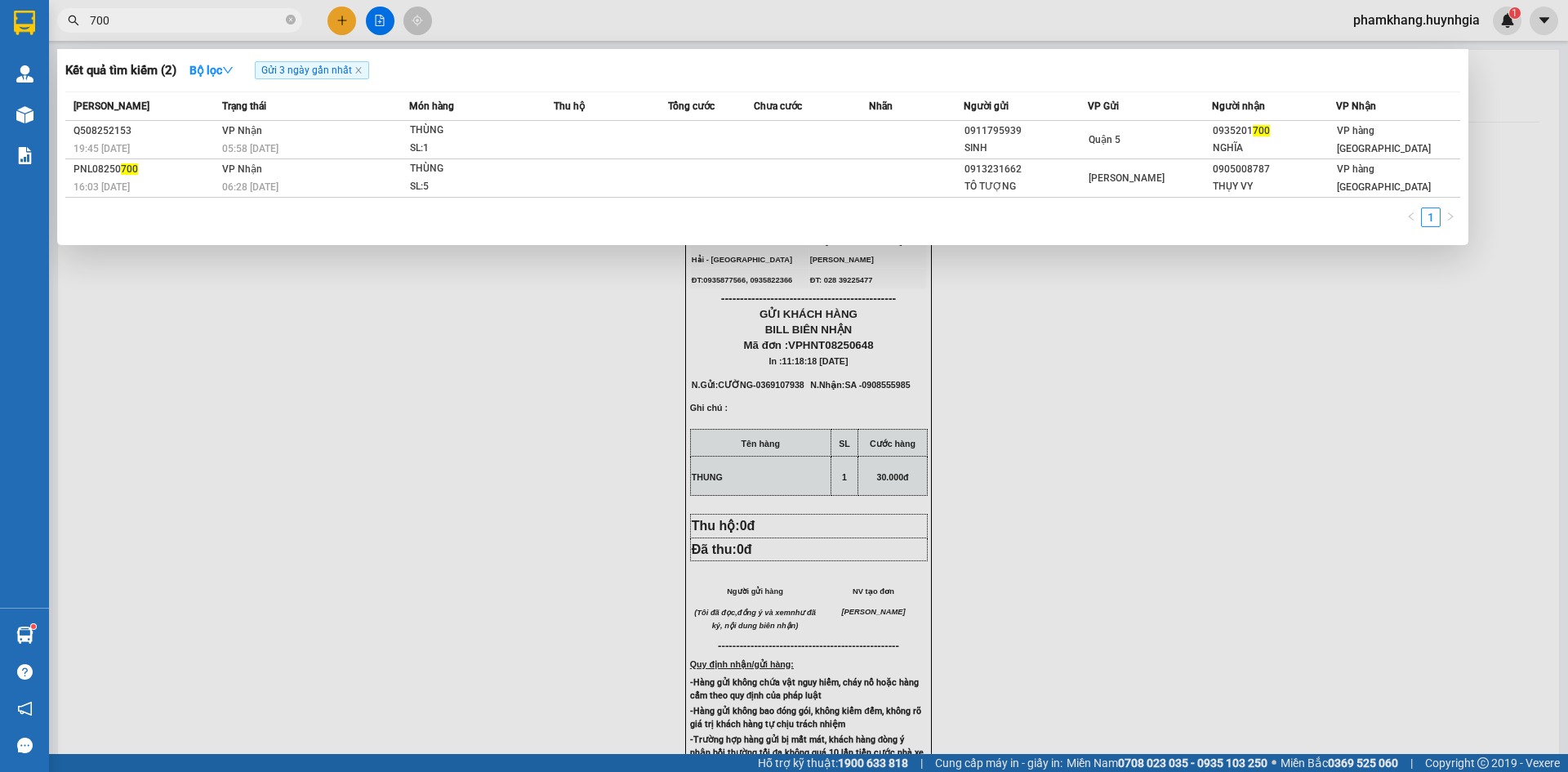
click at [159, 15] on input "700" at bounding box center [187, 21] width 193 height 18
type input "7"
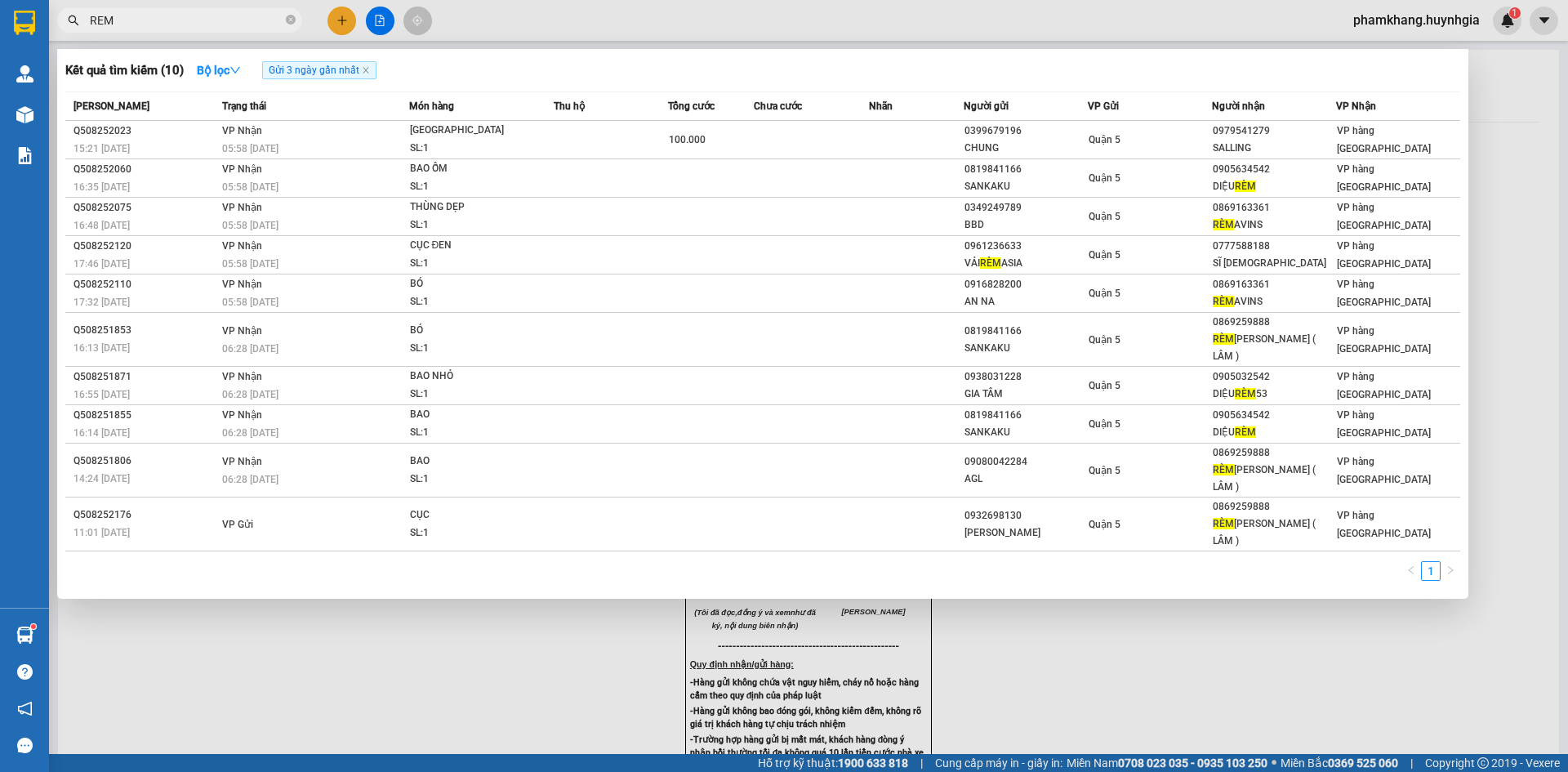
click at [173, 26] on input "REM" at bounding box center [187, 21] width 193 height 18
type input "R"
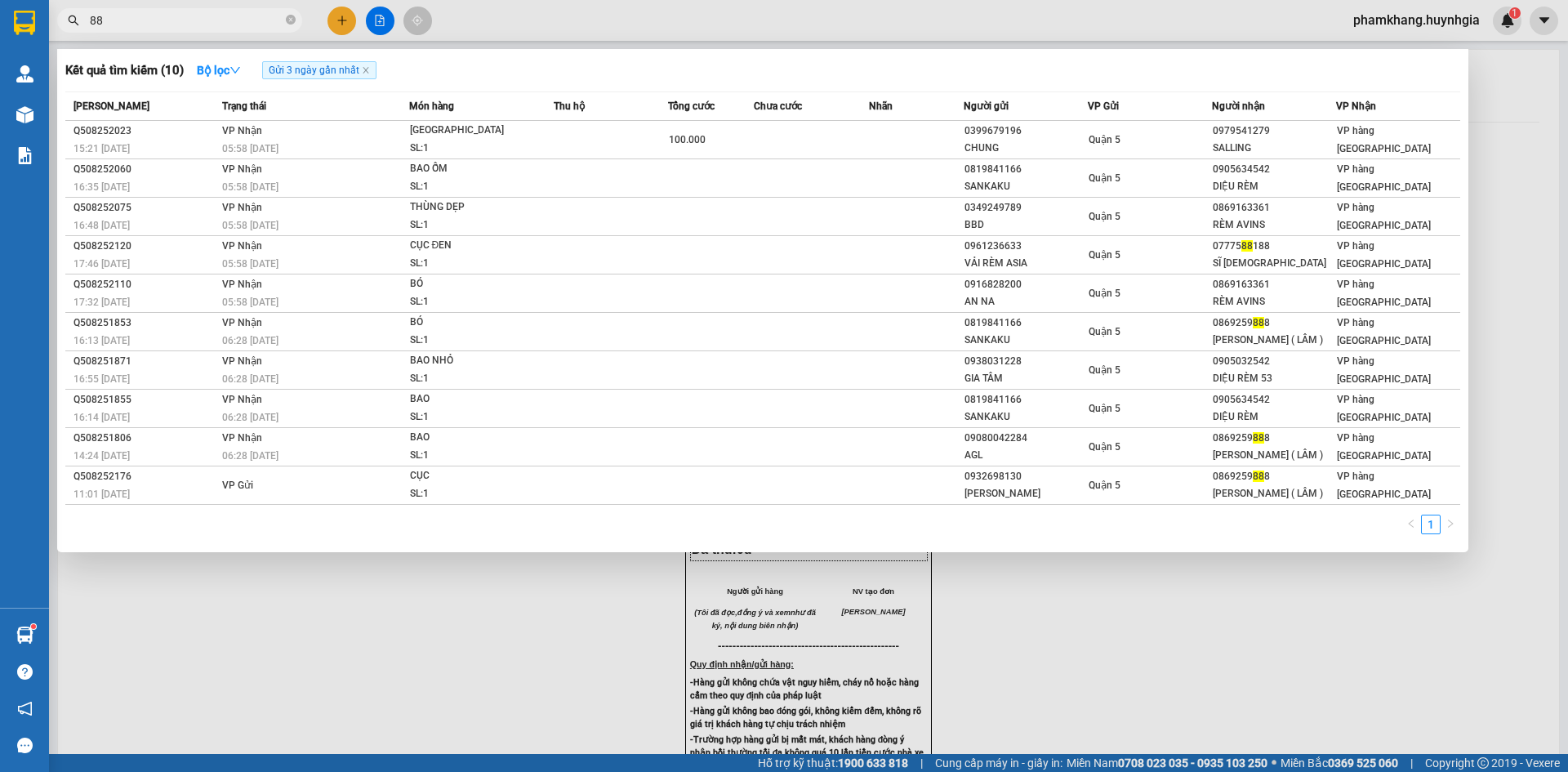
type input "886"
